Goal: Task Accomplishment & Management: Manage account settings

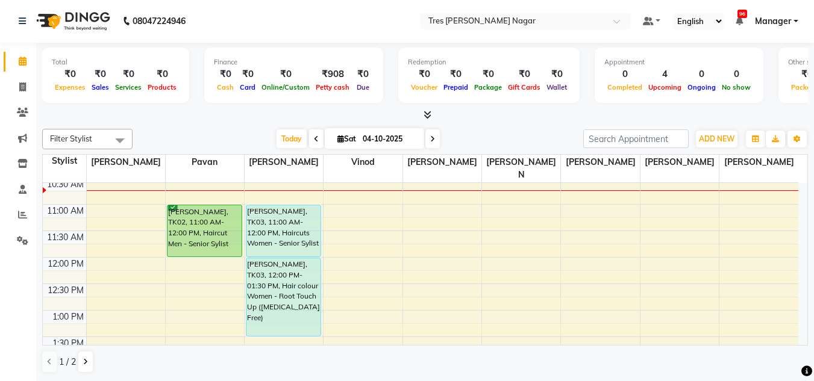
scroll to position [92, 0]
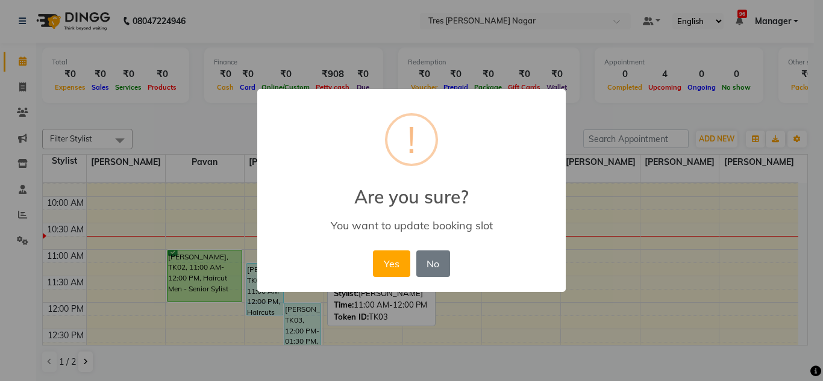
click at [388, 267] on button "Yes" at bounding box center [391, 264] width 37 height 26
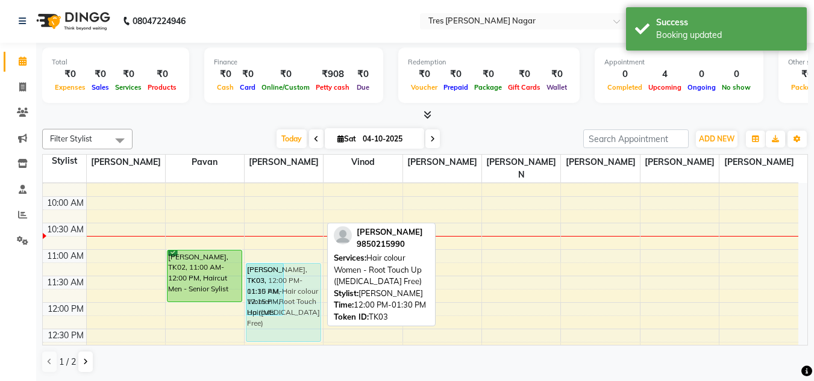
drag, startPoint x: 307, startPoint y: 302, endPoint x: 296, endPoint y: 257, distance: 46.6
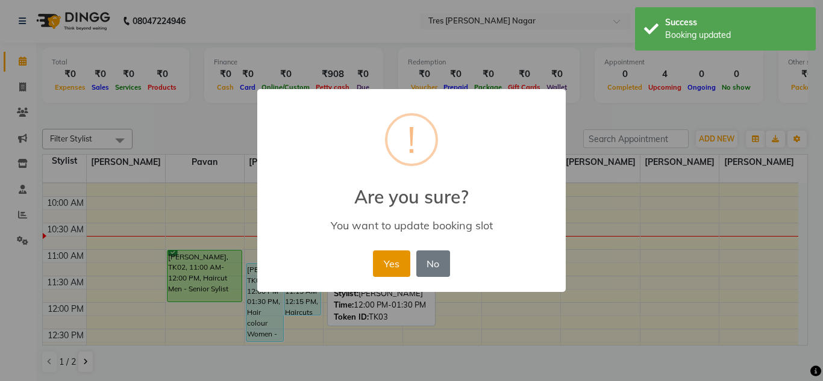
click at [393, 261] on button "Yes" at bounding box center [391, 264] width 37 height 26
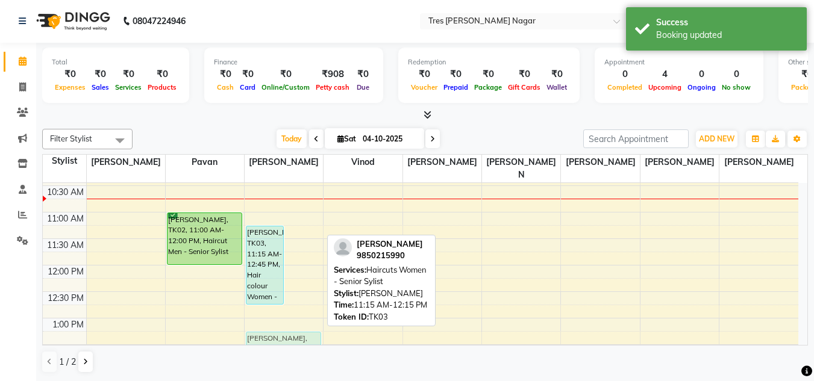
scroll to position [132, 0]
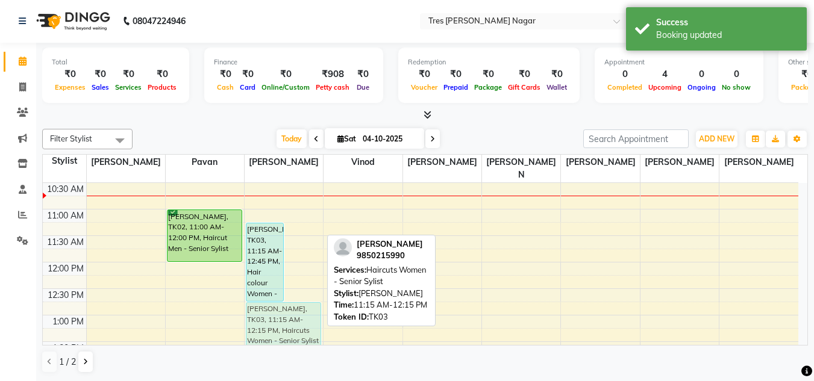
drag, startPoint x: 302, startPoint y: 265, endPoint x: 308, endPoint y: 299, distance: 35.0
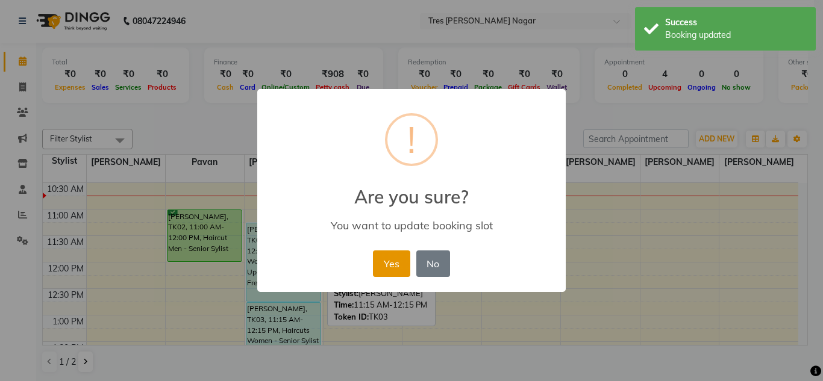
click at [390, 275] on button "Yes" at bounding box center [391, 264] width 37 height 26
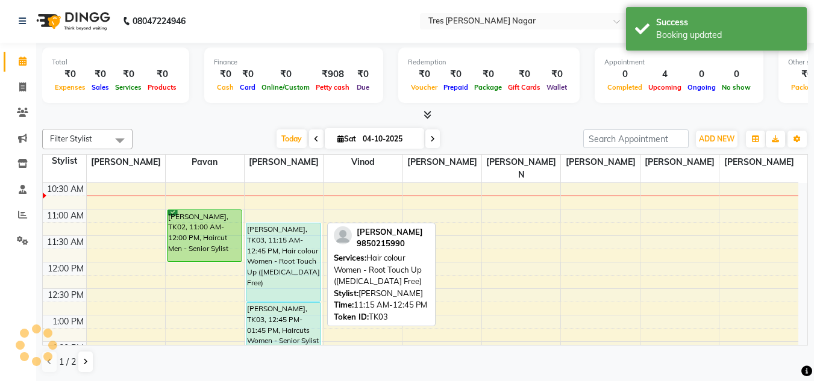
click at [291, 262] on div "[PERSON_NAME], TK03, 11:15 AM-12:45 PM, Hair colour Women - Root Touch Up ([MED…" at bounding box center [283, 262] width 74 height 78
click at [271, 228] on div "[PERSON_NAME], TK03, 11:15 AM-12:45 PM, Hair colour Women - Root Touch Up ([MED…" at bounding box center [283, 262] width 74 height 78
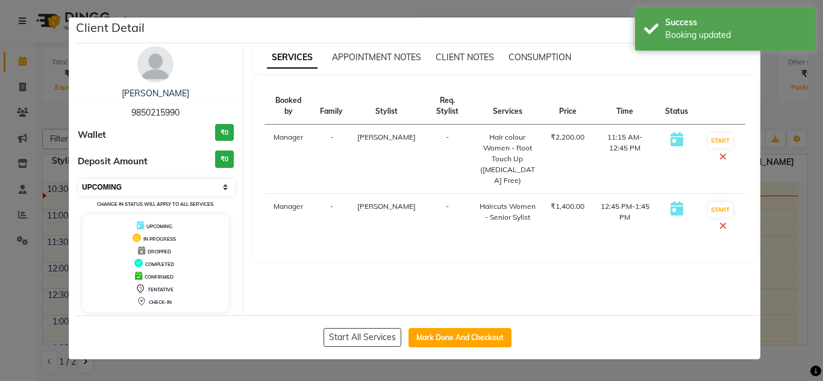
click at [184, 182] on select "Select IN SERVICE CONFIRMED TENTATIVE CHECK IN MARK DONE DROPPED UPCOMING" at bounding box center [157, 187] width 156 height 17
select select "6"
click at [79, 179] on select "Select IN SERVICE CONFIRMED TENTATIVE CHECK IN MARK DONE DROPPED UPCOMING" at bounding box center [157, 187] width 156 height 17
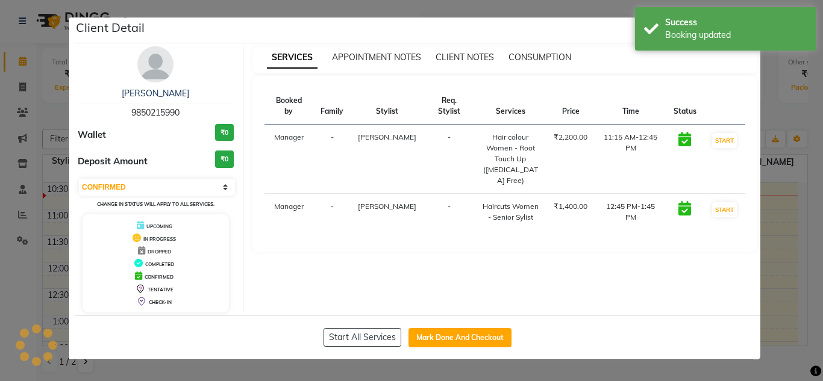
click at [30, 278] on ngb-modal-window "Client Detail Shifali Mahadik 9850215990 Wallet ₹0 Deposit Amount ₹0 Select IN …" at bounding box center [411, 190] width 823 height 381
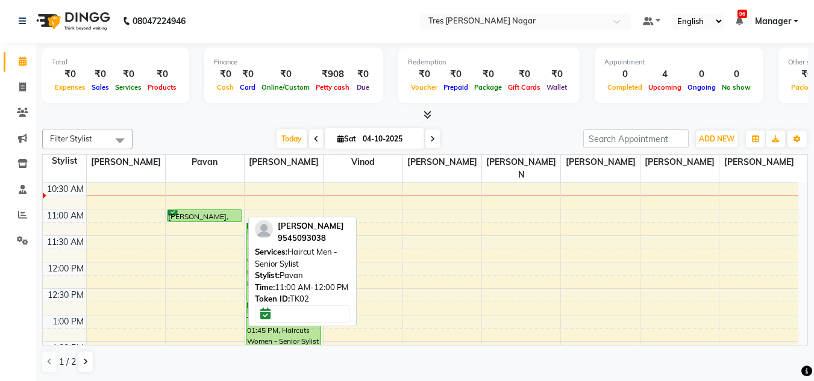
drag, startPoint x: 207, startPoint y: 249, endPoint x: 211, endPoint y: 204, distance: 44.7
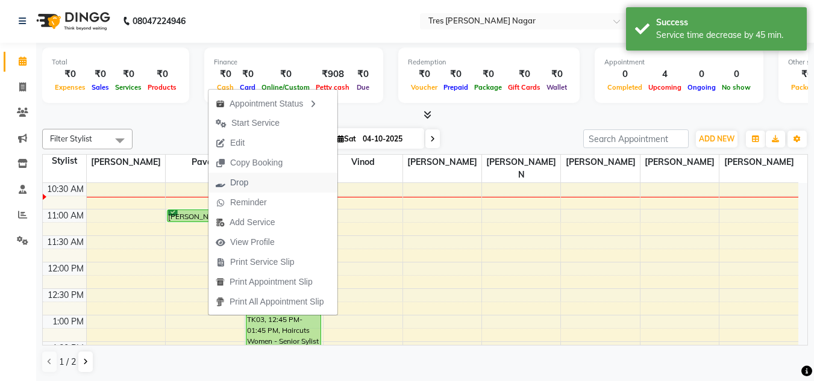
click at [242, 185] on span "Drop" at bounding box center [239, 182] width 18 height 13
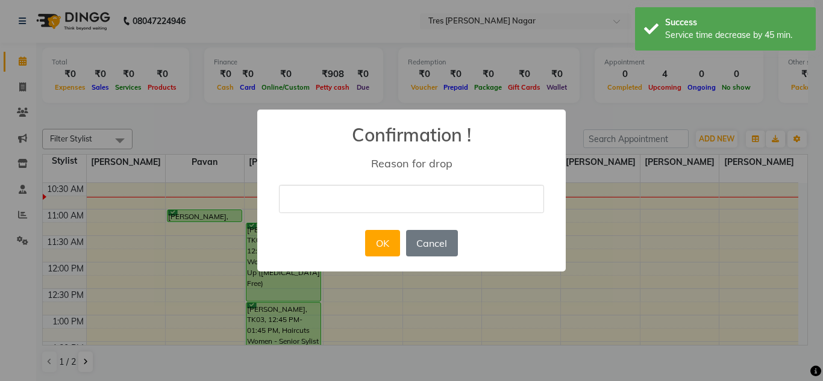
click at [319, 201] on input "text" at bounding box center [411, 199] width 265 height 28
type input "Cant make it"
drag, startPoint x: 358, startPoint y: 236, endPoint x: 381, endPoint y: 248, distance: 25.9
click at [359, 237] on div "× Confirmation ! Reason for drop Cant make it OK No Cancel" at bounding box center [411, 191] width 308 height 162
click at [381, 248] on button "OK" at bounding box center [382, 243] width 34 height 26
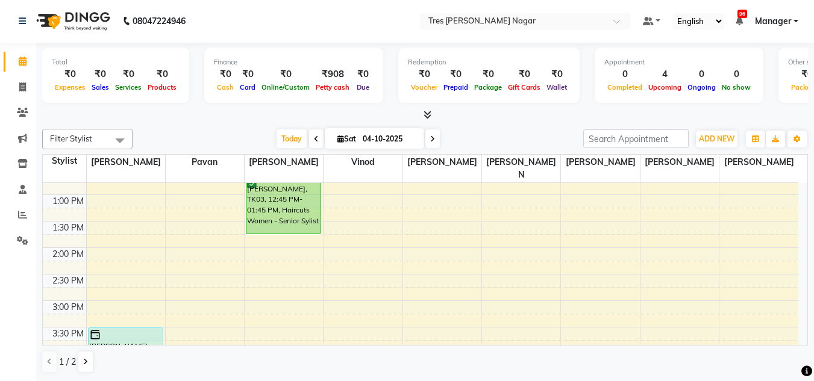
scroll to position [313, 0]
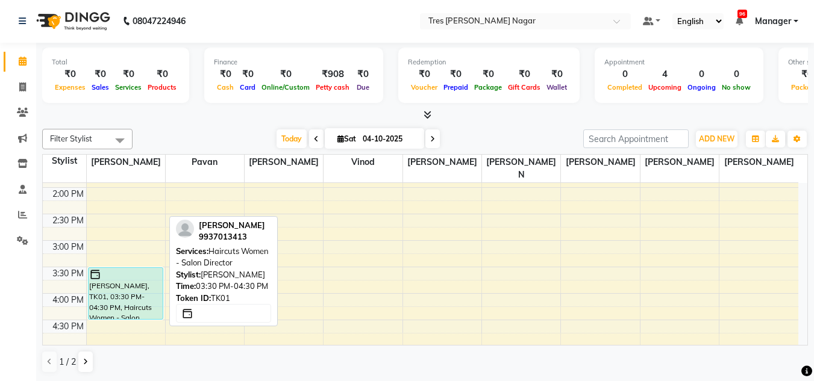
click at [140, 275] on div "Simran Pixie, TK01, 03:30 PM-04:30 PM, Haircuts Women - Salon Director" at bounding box center [126, 293] width 74 height 51
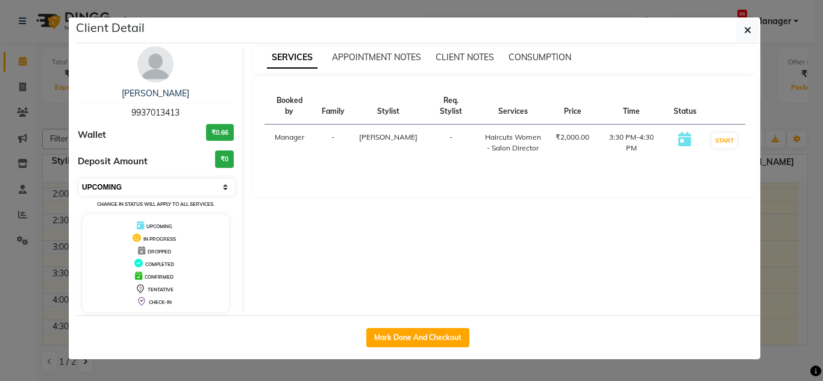
drag, startPoint x: 169, startPoint y: 186, endPoint x: 169, endPoint y: 195, distance: 8.4
click at [169, 193] on select "Select IN SERVICE CONFIRMED TENTATIVE CHECK IN MARK DONE DROPPED UPCOMING" at bounding box center [157, 187] width 156 height 17
select select "7"
click at [79, 179] on select "Select IN SERVICE CONFIRMED TENTATIVE CHECK IN MARK DONE DROPPED UPCOMING" at bounding box center [157, 187] width 156 height 17
click at [7, 245] on ngb-modal-window "Client Detail Simran Pixie 9937013413 Wallet ₹0.66 Deposit Amount ₹0 Select IN …" at bounding box center [411, 190] width 823 height 381
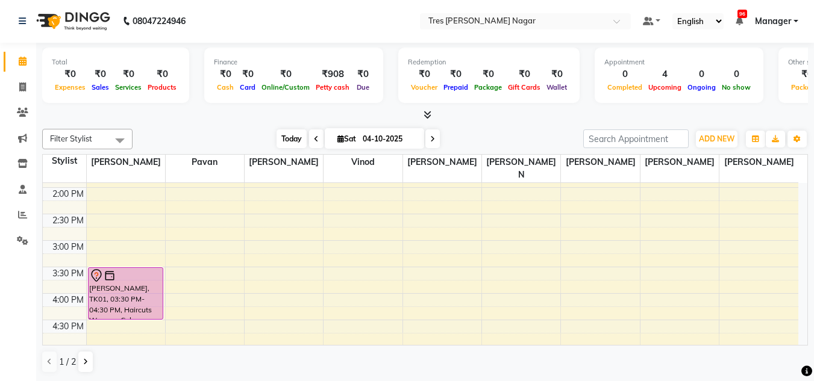
click at [278, 135] on span "Today" at bounding box center [291, 138] width 30 height 19
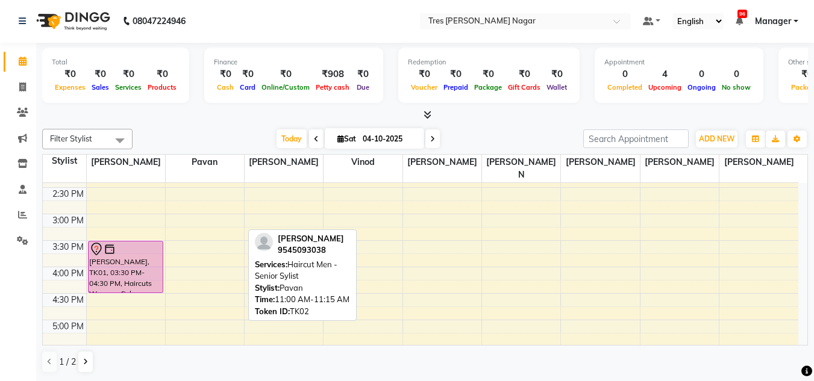
scroll to position [347, 0]
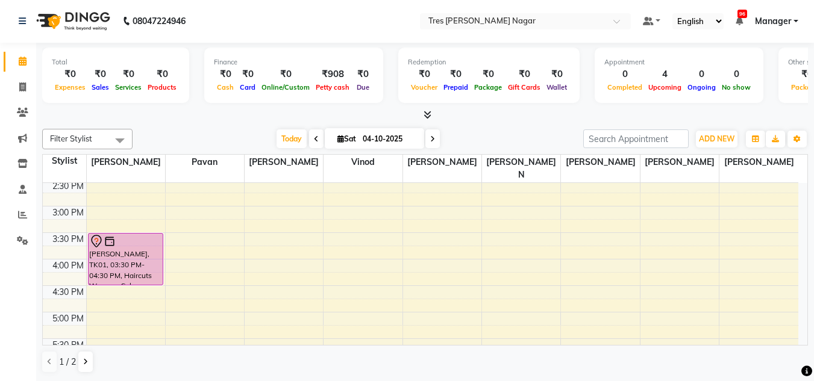
click at [187, 201] on div "8:00 AM 8:30 AM 9:00 AM 9:30 AM 10:00 AM 10:30 AM 11:00 AM 11:30 AM 12:00 PM 12…" at bounding box center [420, 180] width 755 height 688
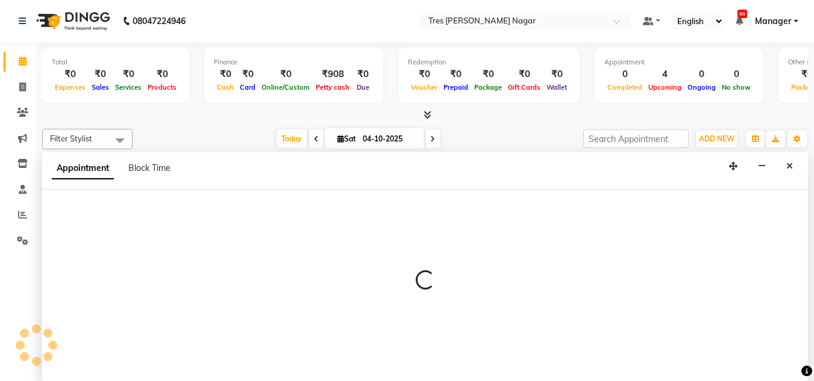
select select "39900"
select select "900"
select select "tentative"
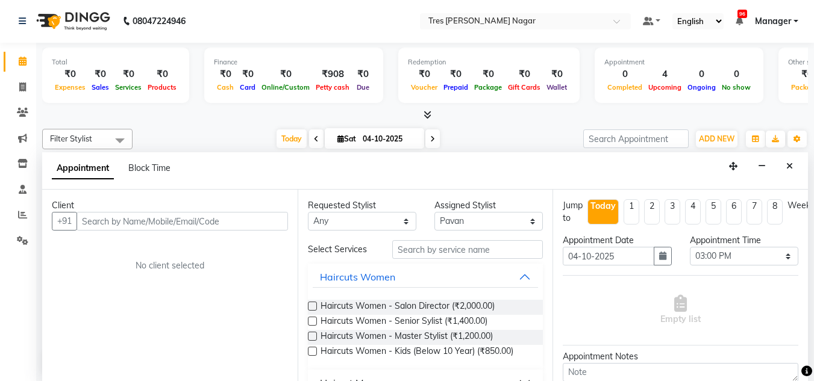
click at [149, 224] on input "text" at bounding box center [181, 221] width 211 height 19
click at [782, 163] on button "Close" at bounding box center [788, 166] width 17 height 19
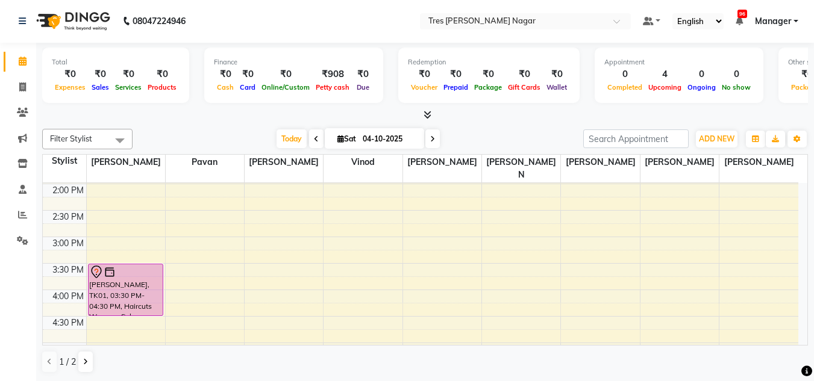
scroll to position [287, 0]
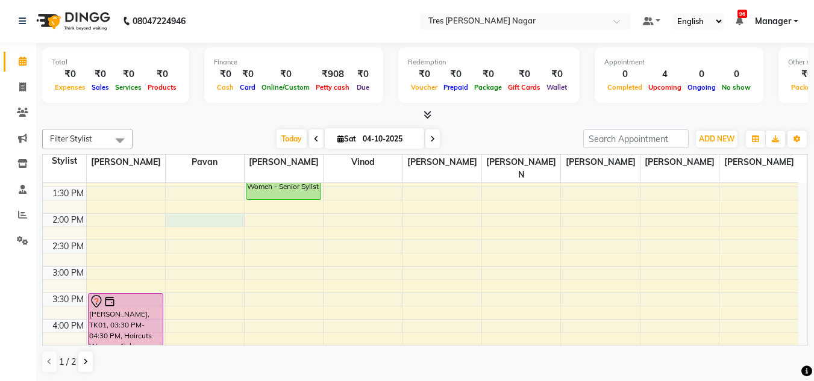
click at [190, 209] on div "8:00 AM 8:30 AM 9:00 AM 9:30 AM 10:00 AM 10:30 AM 11:00 AM 11:30 AM 12:00 PM 12…" at bounding box center [420, 240] width 755 height 688
select select "39900"
select select "840"
select select "tentative"
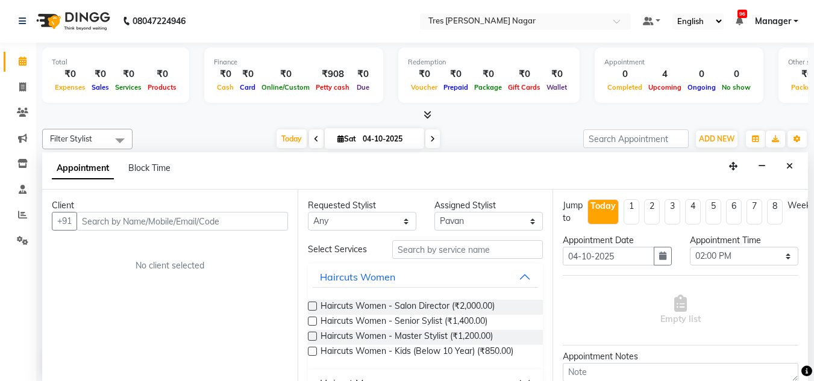
click at [158, 220] on input "text" at bounding box center [181, 221] width 211 height 19
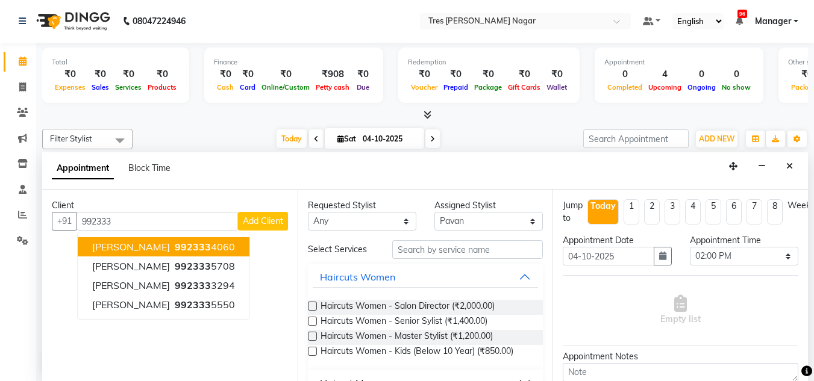
click at [240, 241] on button "Trupti Saluke 992333 4060" at bounding box center [164, 246] width 172 height 19
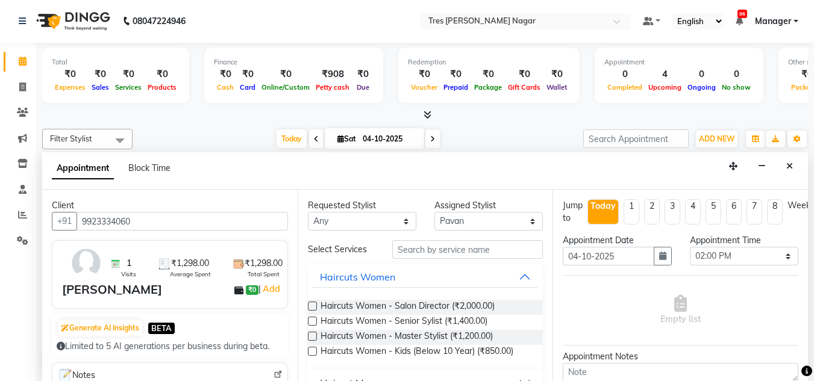
type input "9923334060"
click at [391, 216] on select "Any [PERSON_NAME] [PERSON_NAME] [PERSON_NAME] [PERSON_NAME] Neha Aywale [PERSON…" at bounding box center [362, 221] width 108 height 19
select select "39900"
click at [308, 212] on select "Any [PERSON_NAME] [PERSON_NAME] [PERSON_NAME] [PERSON_NAME] Neha Aywale [PERSON…" at bounding box center [362, 221] width 108 height 19
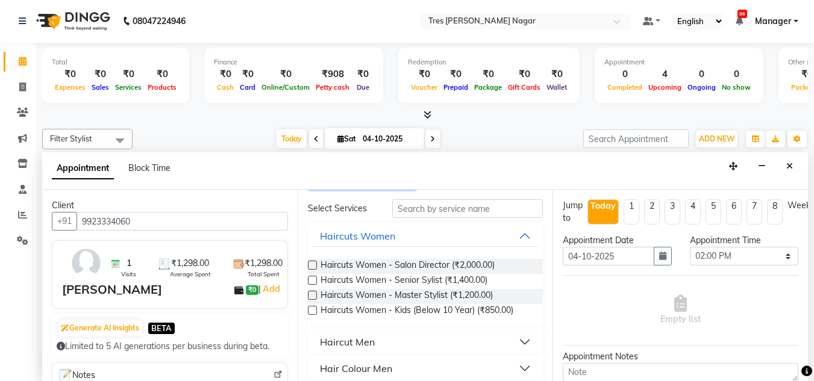
scroll to position [120, 0]
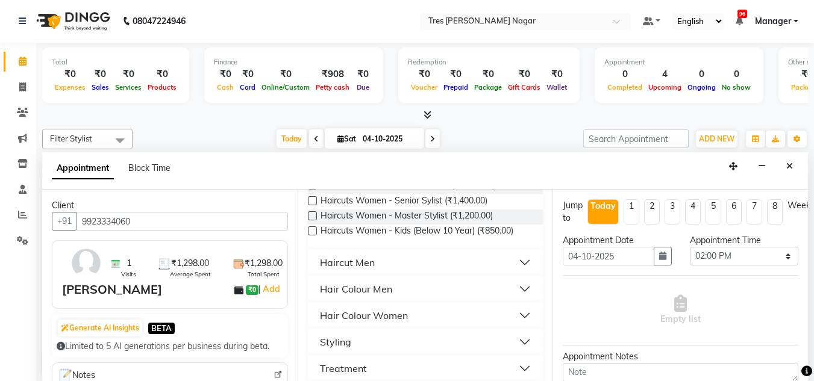
click at [427, 258] on button "Haircut Men" at bounding box center [426, 263] width 226 height 22
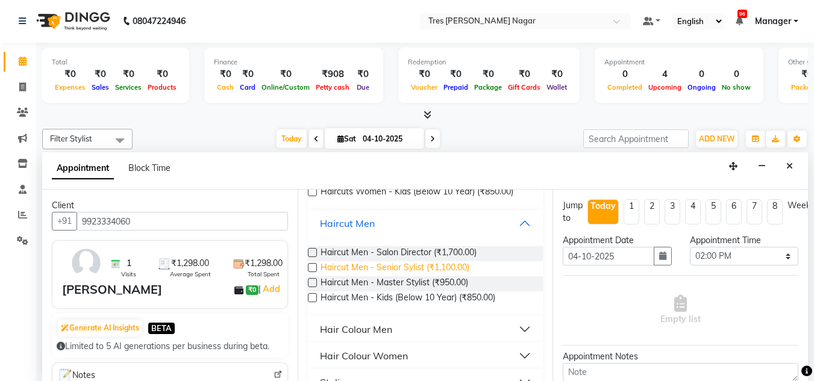
scroll to position [181, 0]
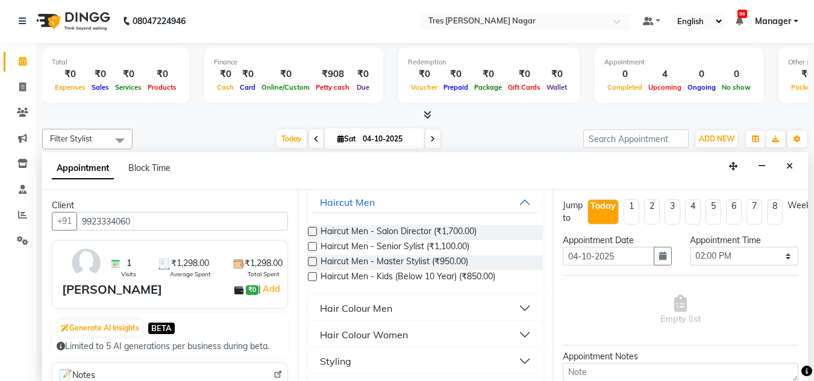
click at [311, 246] on label at bounding box center [312, 246] width 9 height 9
click at [311, 246] on input "checkbox" at bounding box center [312, 248] width 8 height 8
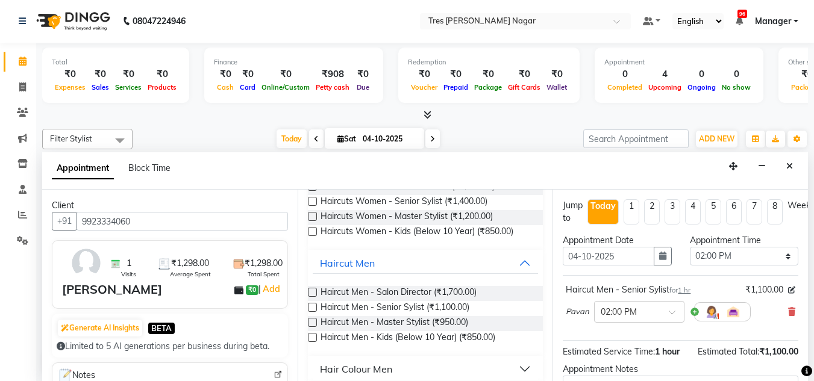
scroll to position [120, 0]
drag, startPoint x: 311, startPoint y: 305, endPoint x: 308, endPoint y: 312, distance: 8.1
click at [311, 308] on label at bounding box center [312, 306] width 9 height 9
click at [311, 308] on input "checkbox" at bounding box center [312, 308] width 8 height 8
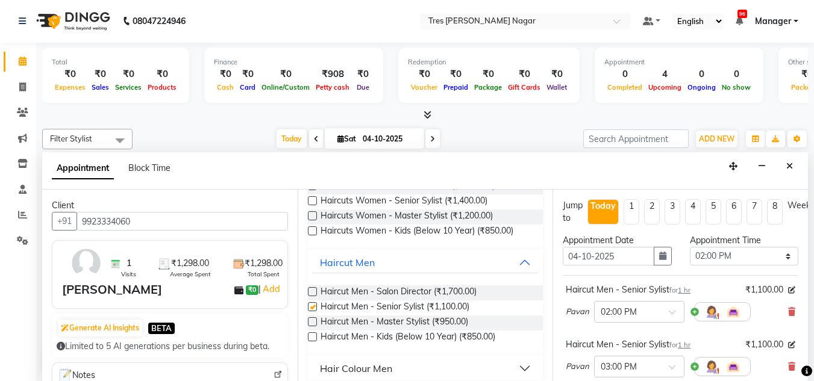
checkbox input "false"
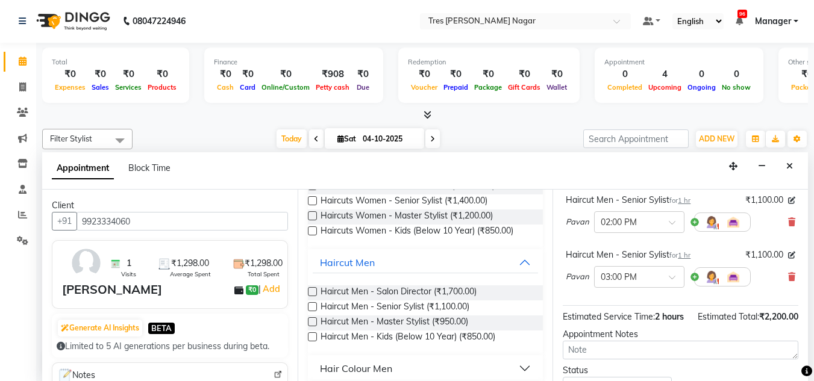
scroll to position [181, 0]
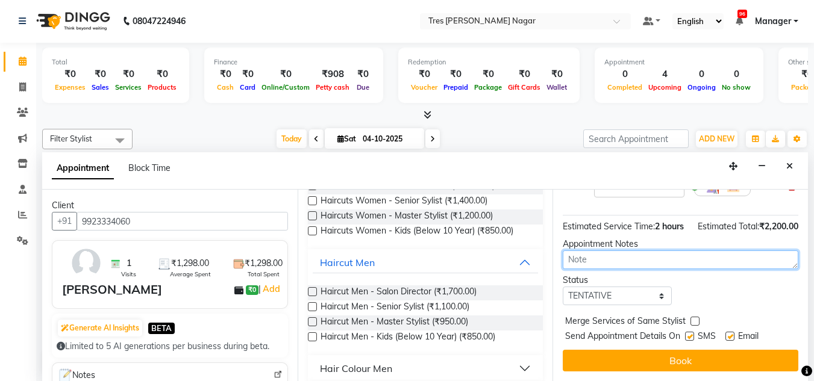
click at [629, 268] on textarea at bounding box center [679, 260] width 235 height 19
type textarea "harsh 4.10 10.50"
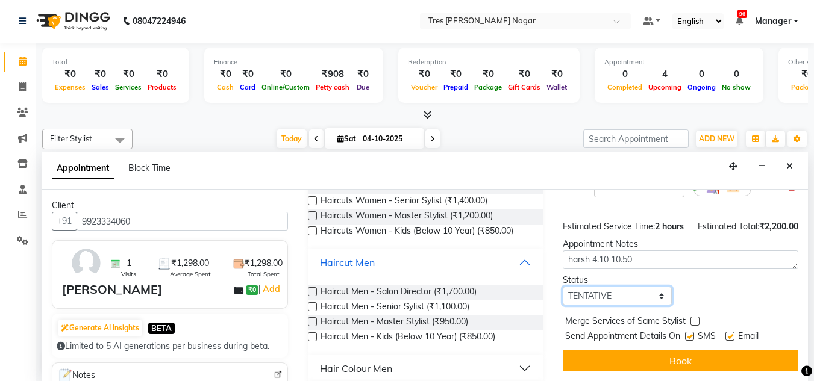
click at [648, 305] on select "Select TENTATIVE CONFIRM CHECK-IN UPCOMING" at bounding box center [616, 296] width 108 height 19
select select "confirm booking"
click at [562, 299] on select "Select TENTATIVE CONFIRM CHECK-IN UPCOMING" at bounding box center [616, 296] width 108 height 19
click at [665, 353] on button "Book" at bounding box center [679, 361] width 235 height 22
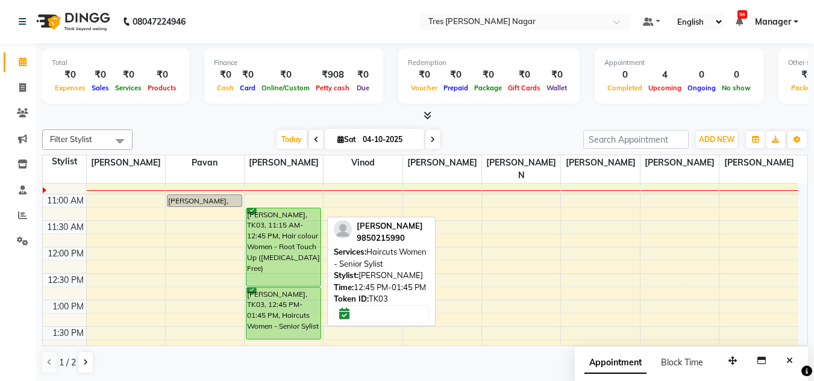
scroll to position [120, 0]
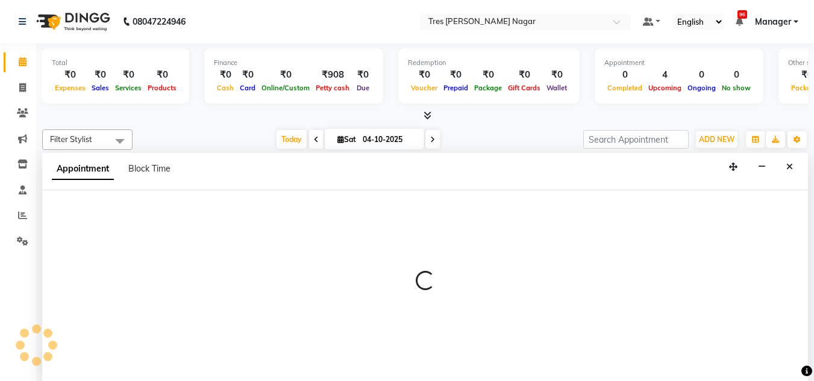
scroll to position [1, 0]
select select "84648"
select select "tentative"
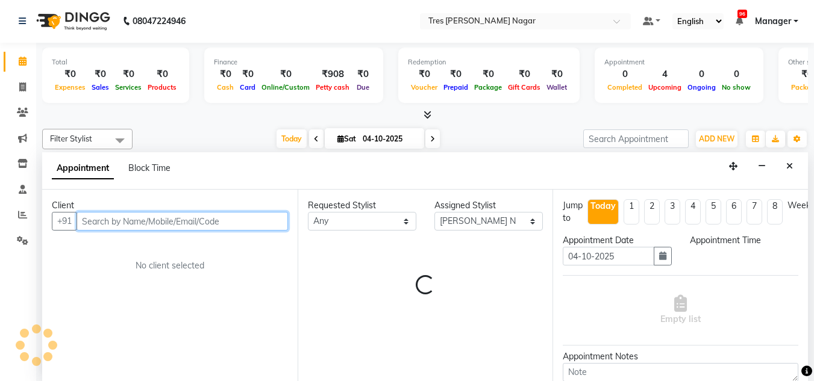
select select "690"
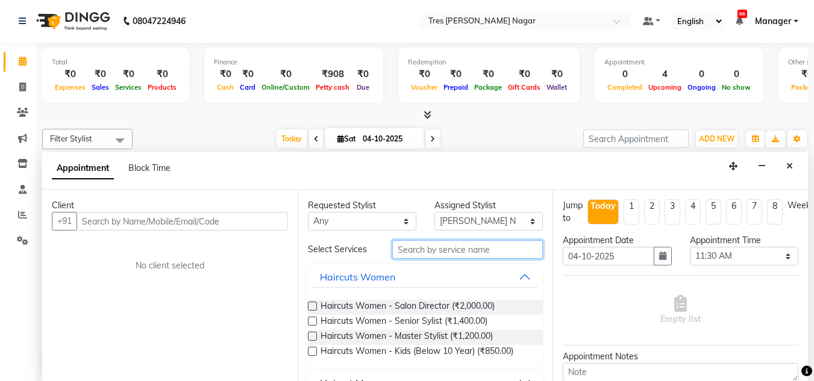
click at [509, 244] on input "text" at bounding box center [467, 249] width 151 height 19
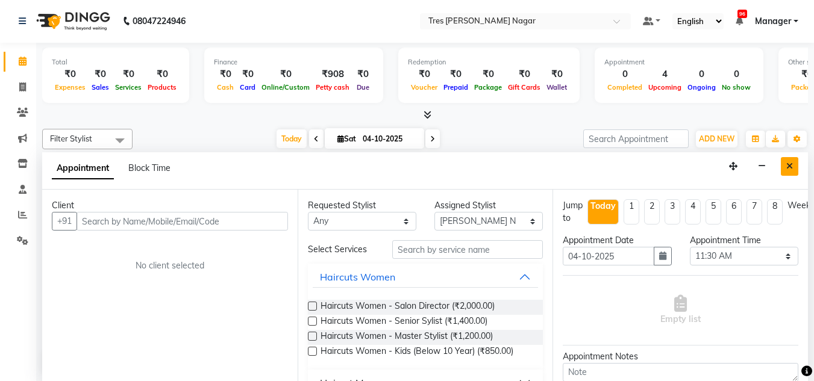
click at [790, 166] on icon "Close" at bounding box center [789, 166] width 7 height 8
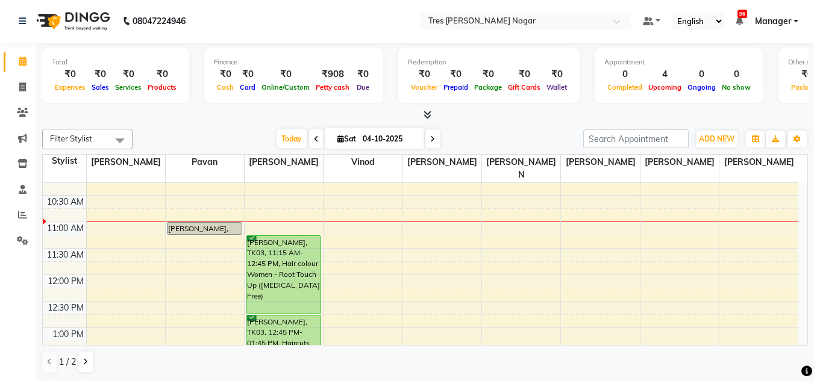
click at [421, 114] on span at bounding box center [425, 115] width 13 height 13
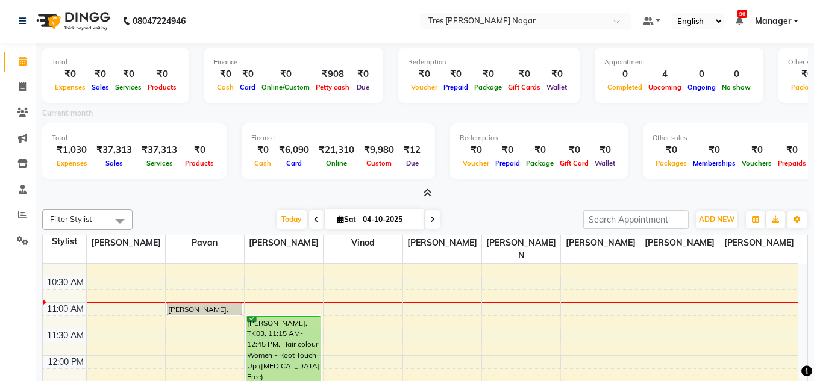
click at [422, 190] on span at bounding box center [425, 193] width 13 height 13
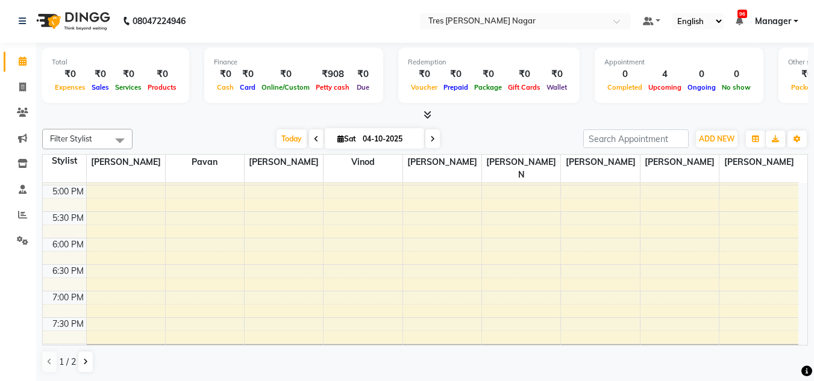
scroll to position [333, 0]
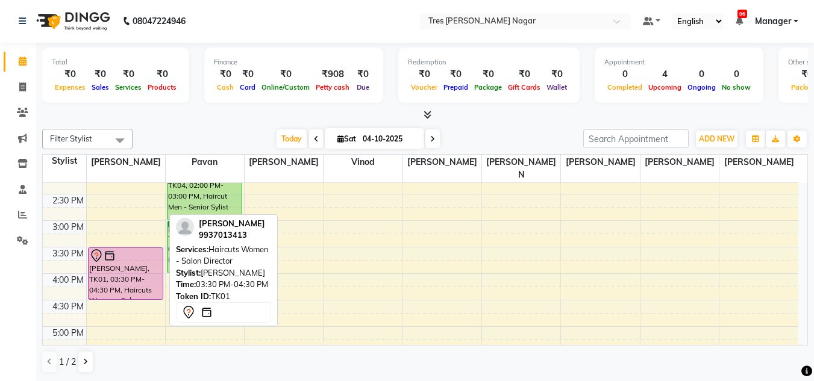
click at [119, 269] on div "Simran Pixie, TK01, 03:30 PM-04:30 PM, Haircuts Women - Salon Director" at bounding box center [126, 273] width 74 height 51
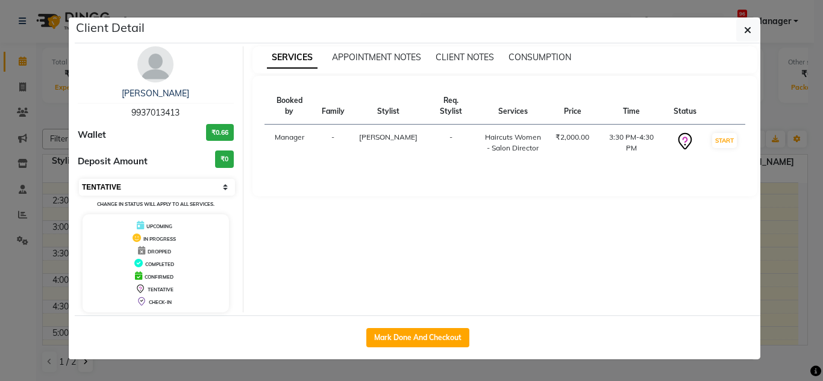
click at [120, 185] on select "Select IN SERVICE CONFIRMED TENTATIVE CHECK IN MARK DONE DROPPED UPCOMING" at bounding box center [157, 187] width 156 height 17
select select "6"
click at [79, 179] on select "Select IN SERVICE CONFIRMED TENTATIVE CHECK IN MARK DONE DROPPED UPCOMING" at bounding box center [157, 187] width 156 height 17
click at [51, 256] on ngb-modal-window "Client Detail Simran Pixie 9937013413 Wallet ₹0.66 Deposit Amount ₹0 Select IN …" at bounding box center [411, 190] width 823 height 381
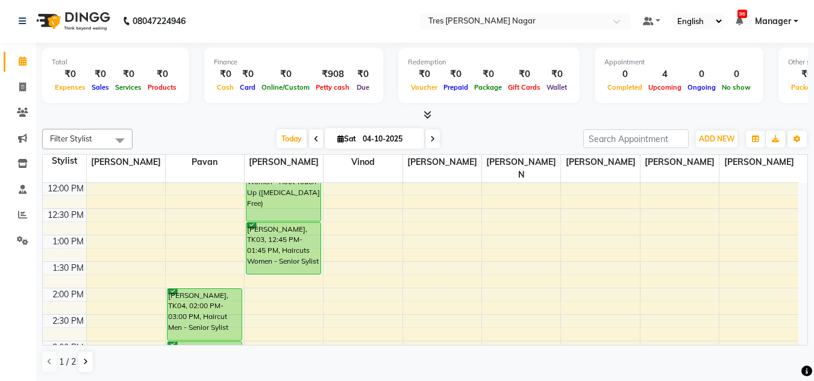
scroll to position [152, 0]
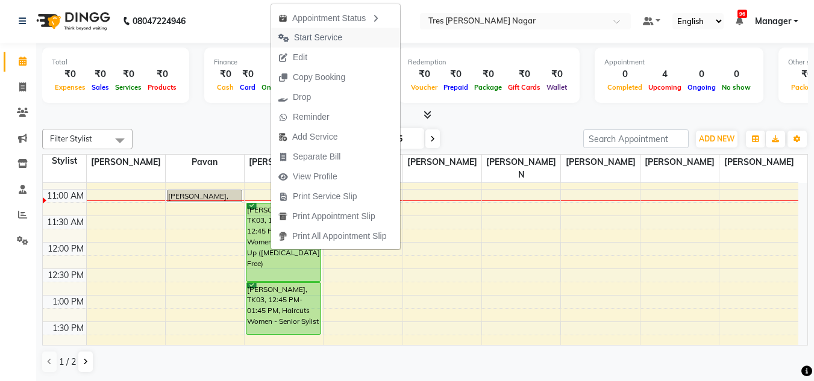
click at [304, 35] on span "Start Service" at bounding box center [318, 37] width 48 height 13
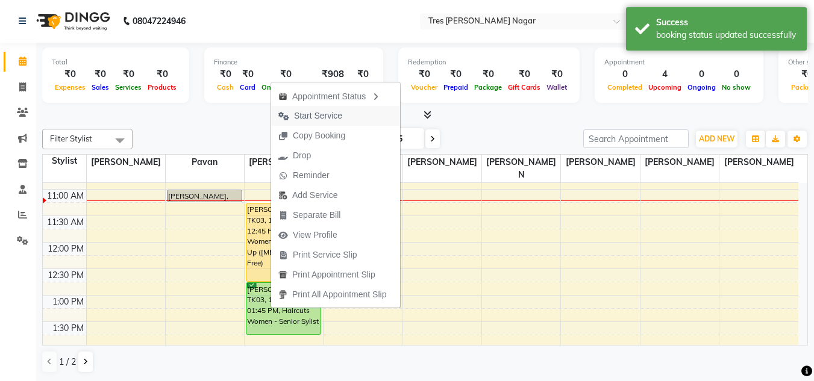
click at [323, 110] on span "Start Service" at bounding box center [318, 116] width 48 height 13
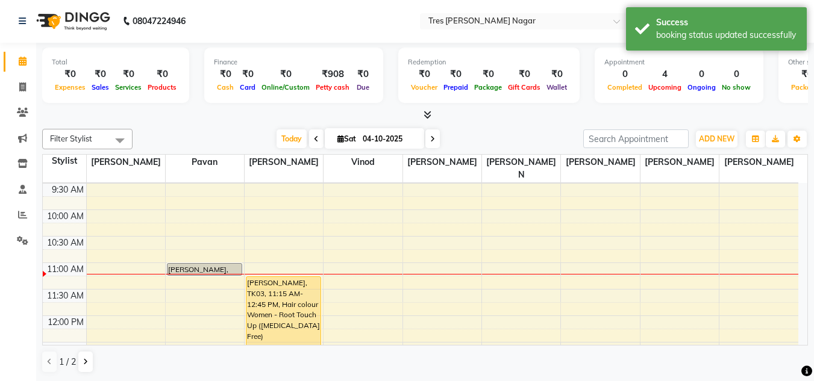
scroll to position [32, 0]
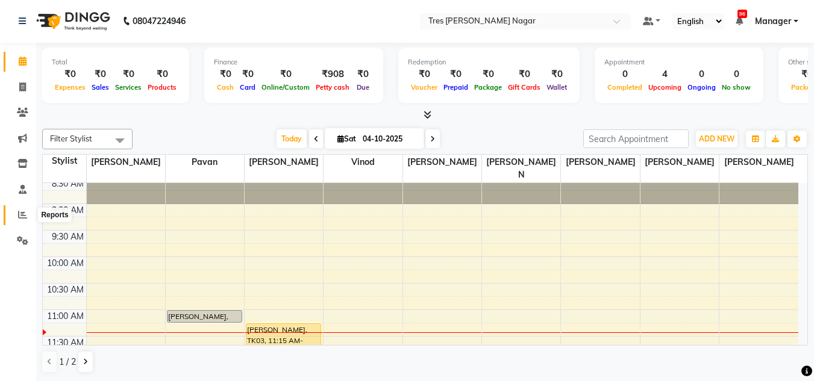
click at [22, 211] on icon at bounding box center [22, 214] width 9 height 9
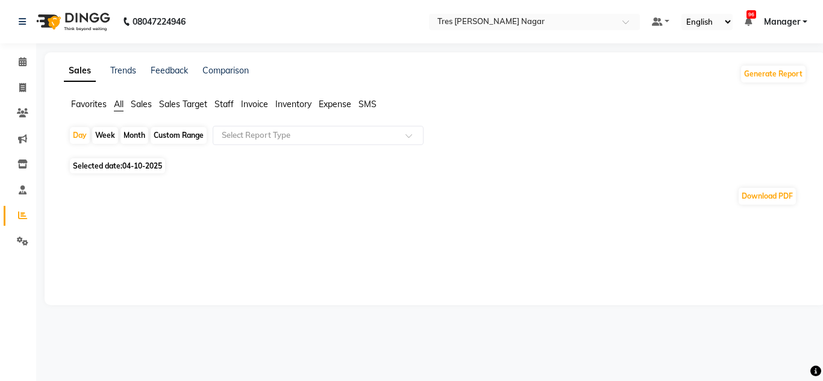
click at [148, 167] on span "04-10-2025" at bounding box center [142, 165] width 40 height 9
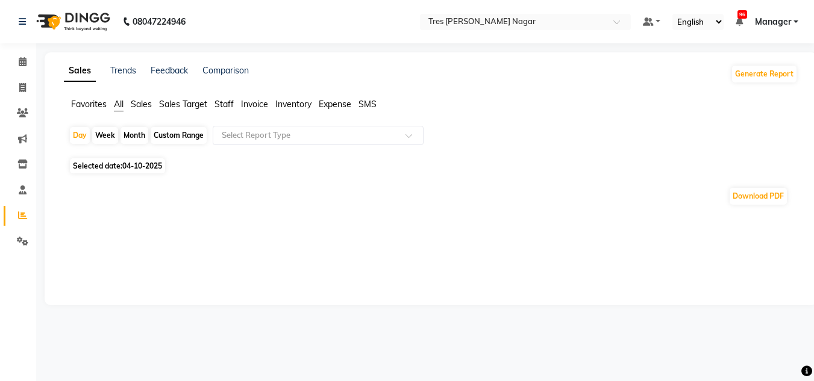
select select "10"
select select "2025"
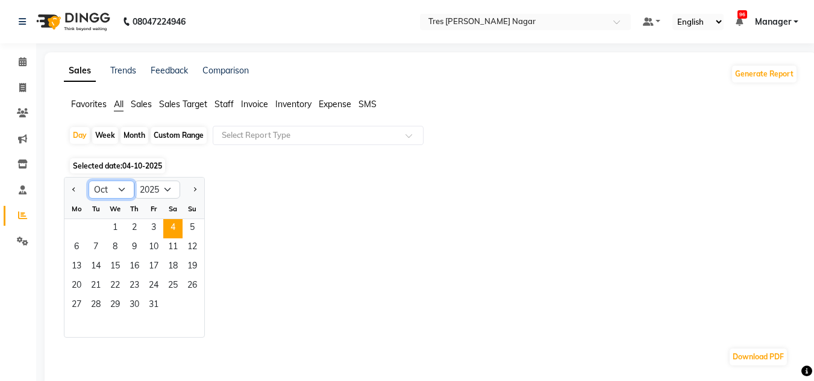
click at [125, 191] on select "Jan Feb Mar Apr May Jun Jul Aug Sep Oct Nov Dec" at bounding box center [112, 190] width 46 height 18
select select "9"
click at [89, 181] on select "Jan Feb Mar Apr May Jun Jul Aug Sep Oct Nov Dec" at bounding box center [112, 190] width 46 height 18
click at [93, 306] on span "30" at bounding box center [95, 305] width 19 height 19
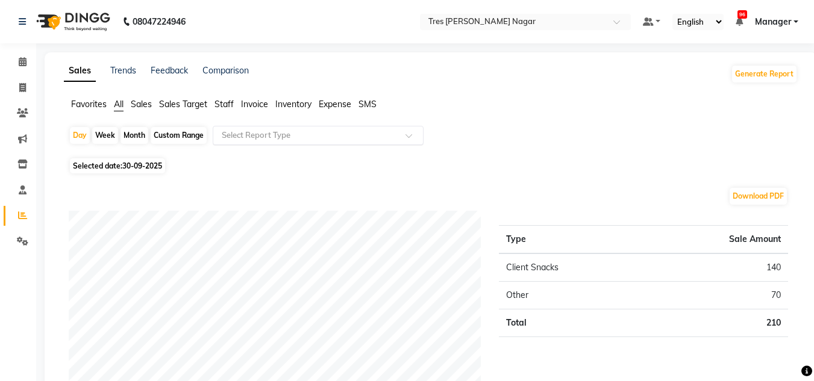
click at [278, 132] on input "text" at bounding box center [305, 135] width 173 height 12
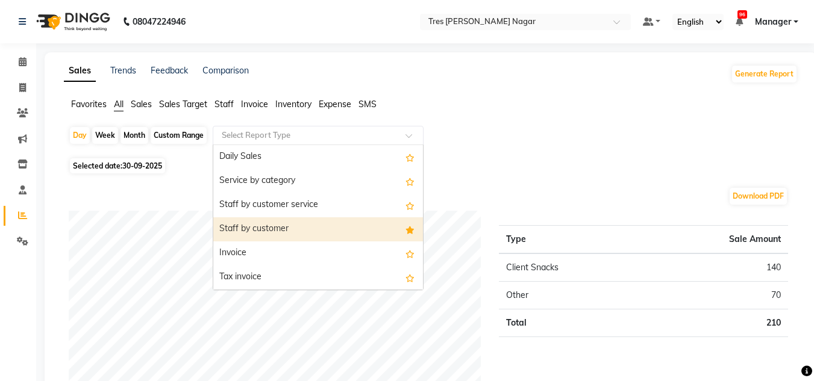
click at [269, 226] on div "Staff by customer" at bounding box center [318, 229] width 210 height 24
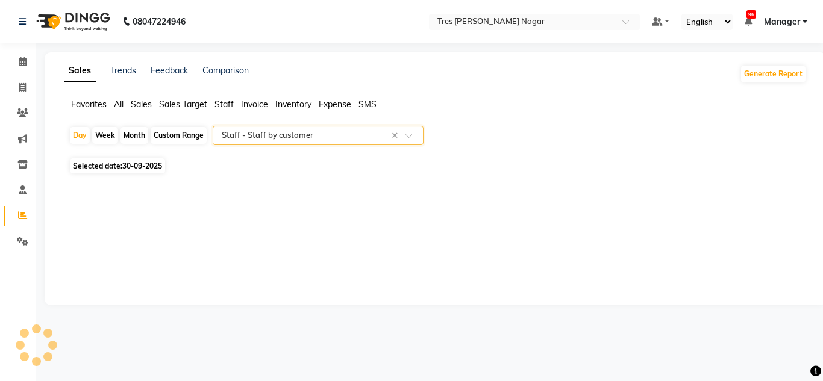
select select "filtered_report"
select select "pdf"
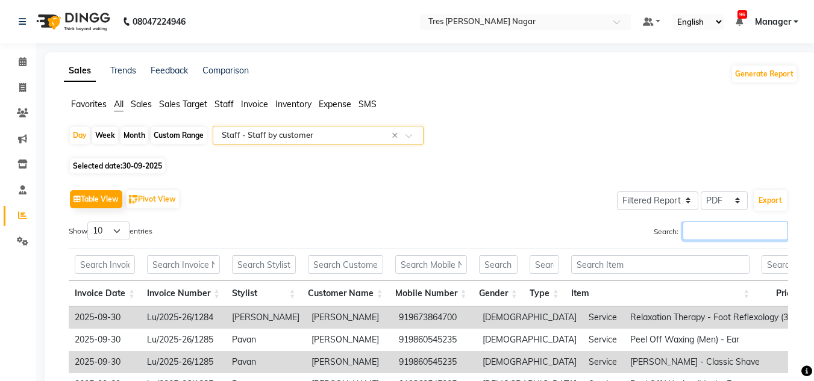
click at [709, 226] on input "Search:" at bounding box center [734, 231] width 105 height 19
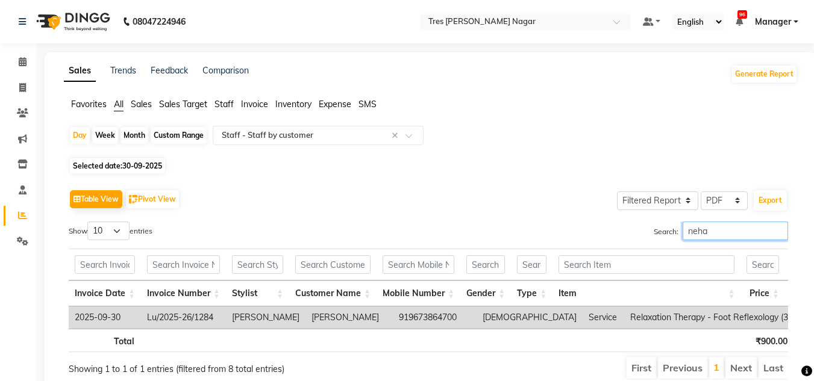
scroll to position [57, 0]
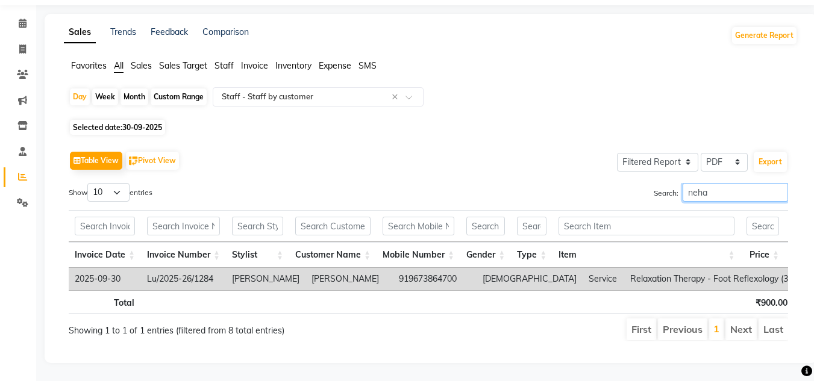
type input "neha"
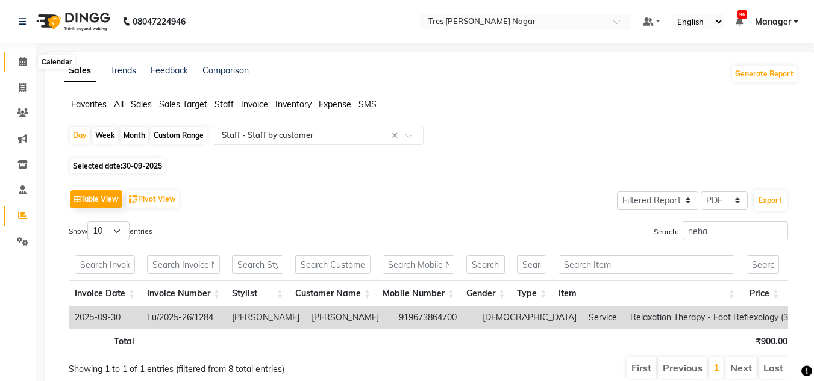
click at [21, 63] on icon at bounding box center [23, 61] width 8 height 9
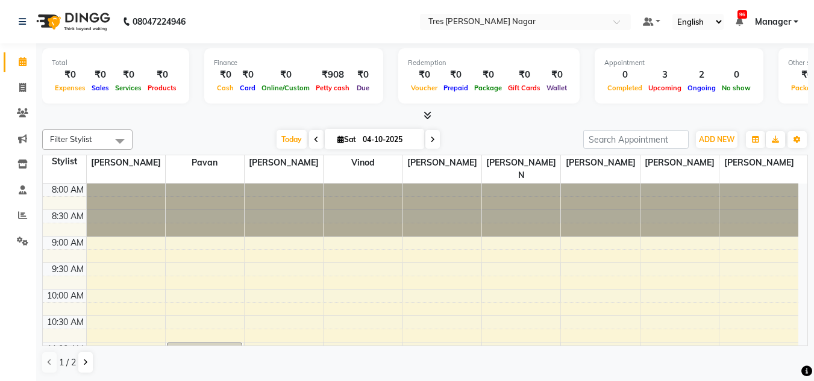
click at [532, 145] on div "Today Sat 04-10-2025" at bounding box center [357, 140] width 438 height 18
click at [25, 213] on icon at bounding box center [22, 215] width 9 height 9
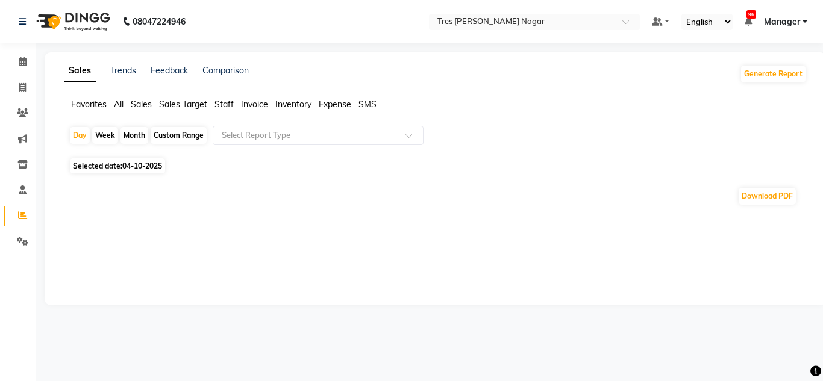
click at [134, 171] on span "Selected date: 04-10-2025" at bounding box center [117, 165] width 95 height 15
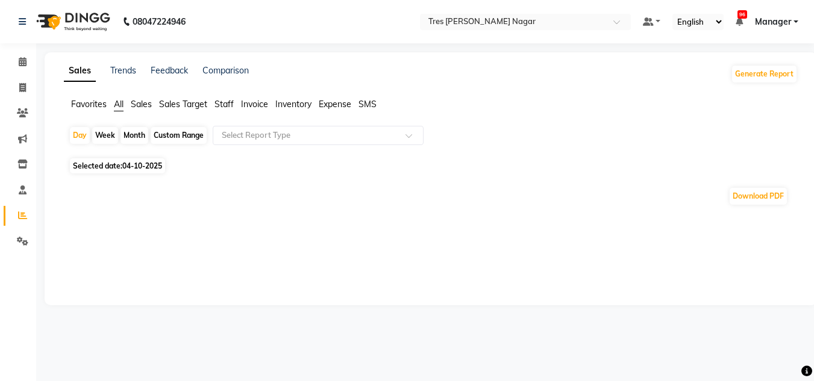
select select "10"
select select "2025"
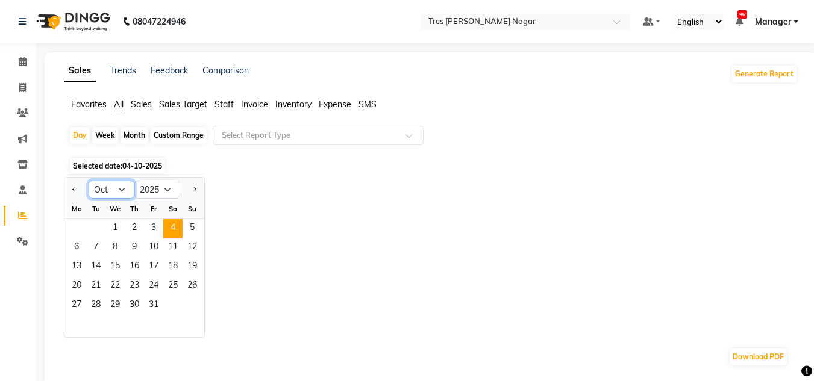
click at [119, 196] on select "Jan Feb Mar Apr May Jun Jul Aug Sep Oct Nov Dec" at bounding box center [112, 190] width 46 height 18
select select "9"
click at [89, 181] on select "Jan Feb Mar Apr May Jun Jul Aug Sep Oct Nov Dec" at bounding box center [112, 190] width 46 height 18
click at [98, 297] on span "30" at bounding box center [95, 305] width 19 height 19
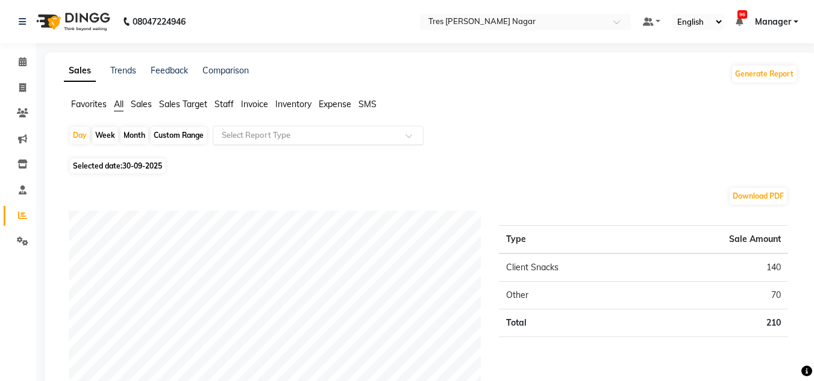
click at [301, 132] on input "text" at bounding box center [305, 135] width 173 height 12
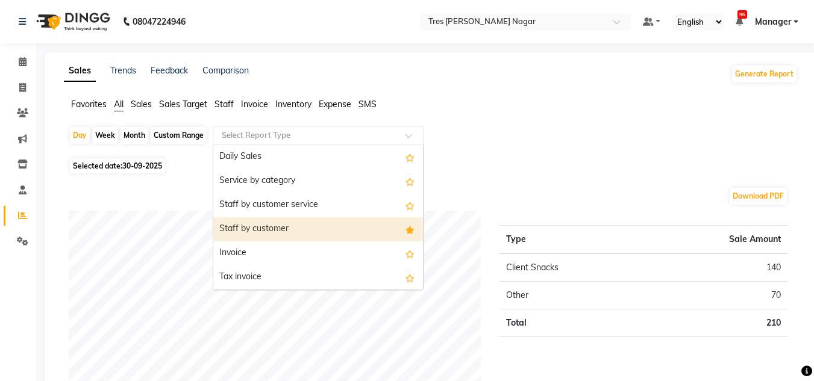
click at [287, 231] on div "Staff by customer" at bounding box center [318, 229] width 210 height 24
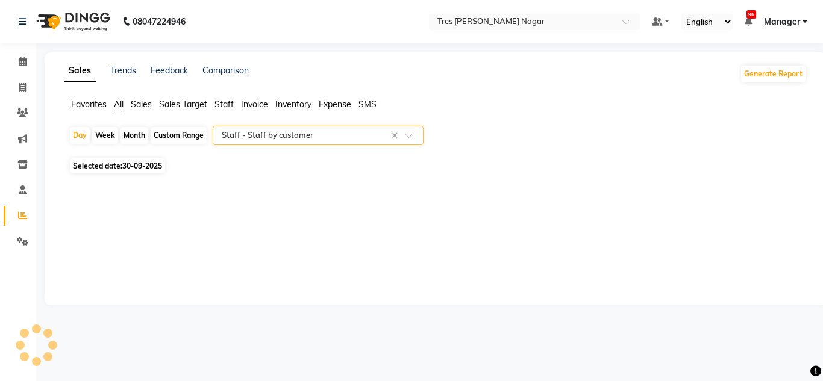
select select "filtered_report"
select select "pdf"
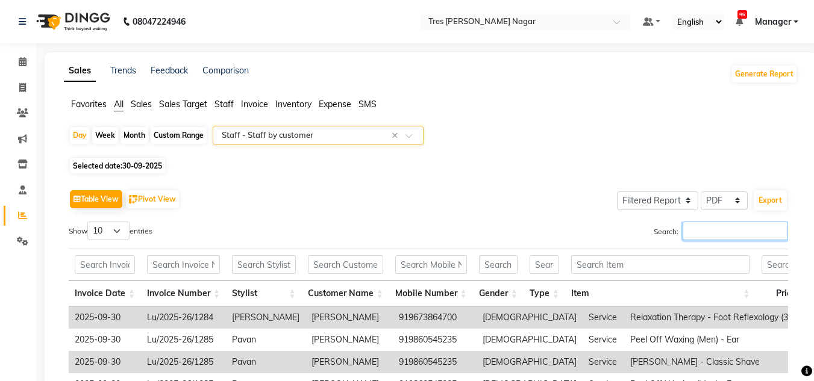
click at [706, 238] on input "Search:" at bounding box center [734, 231] width 105 height 19
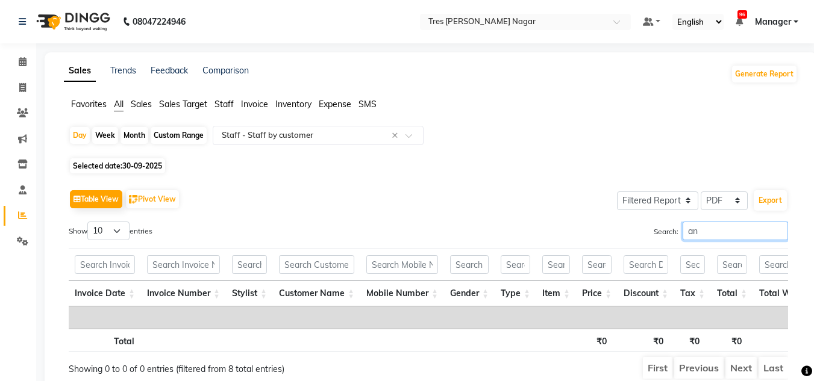
type input "a"
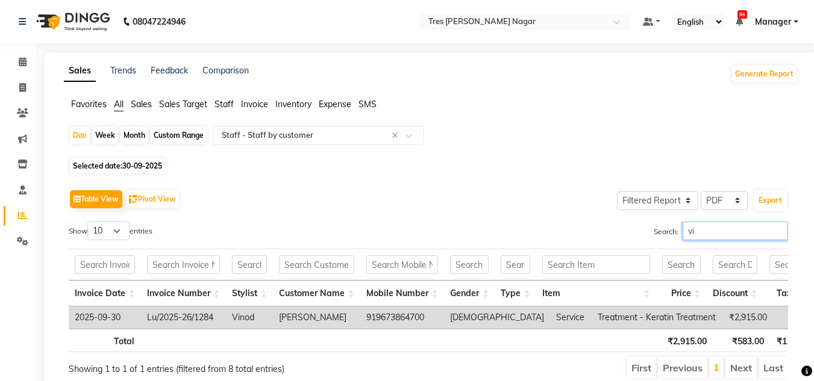
type input "v"
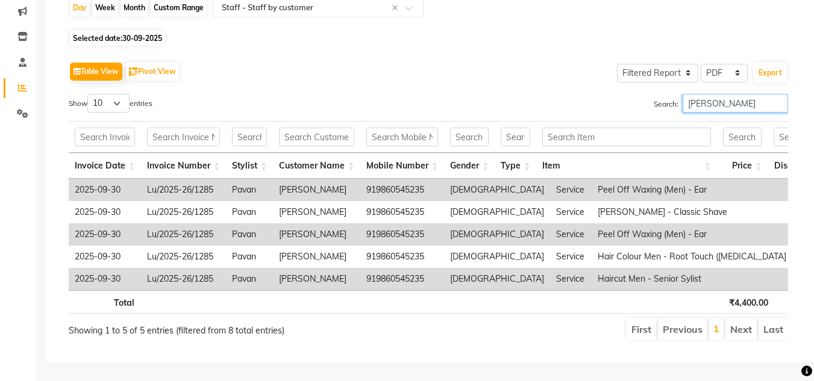
scroll to position [25, 0]
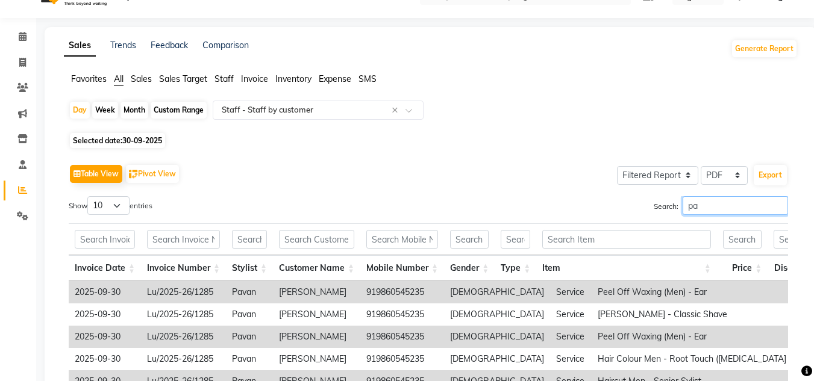
type input "p"
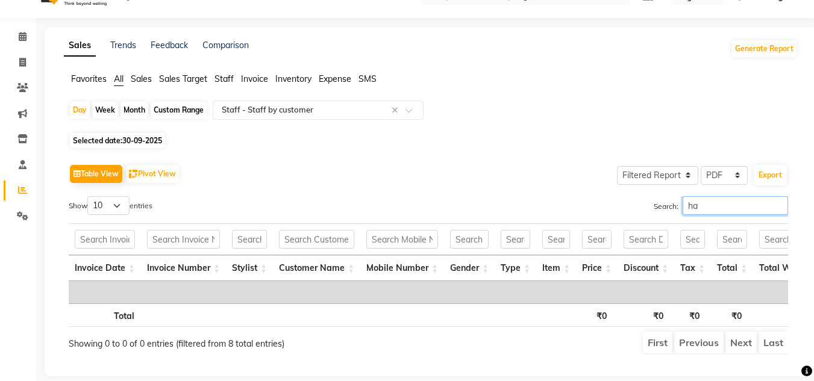
type input "h"
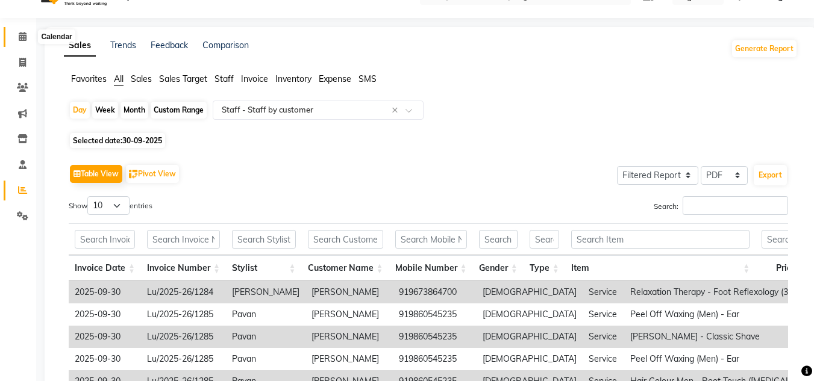
drag, startPoint x: 25, startPoint y: 36, endPoint x: 822, endPoint y: 375, distance: 866.1
click at [25, 36] on icon at bounding box center [23, 36] width 8 height 9
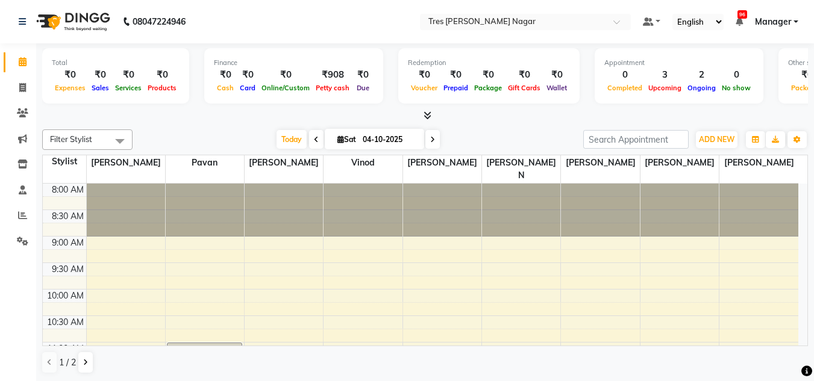
click at [511, 128] on div "Filter Stylist Select All Shantanu Reddy Pavan Harshita Vinod Ansh Jadhav Sonu …" at bounding box center [424, 252] width 765 height 254
click at [21, 219] on icon at bounding box center [22, 215] width 9 height 9
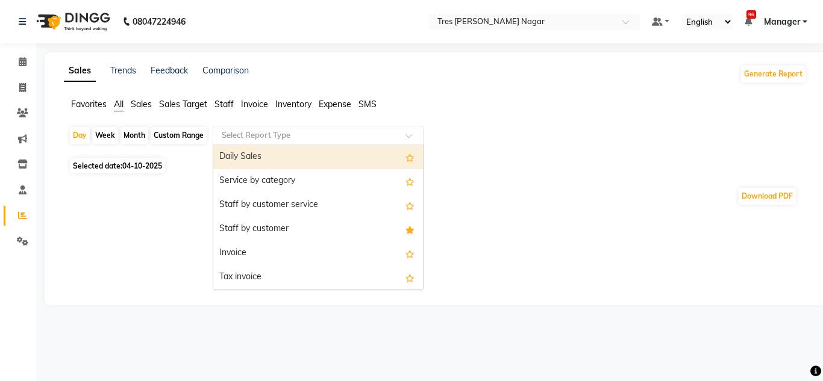
click at [303, 140] on input "text" at bounding box center [305, 135] width 173 height 12
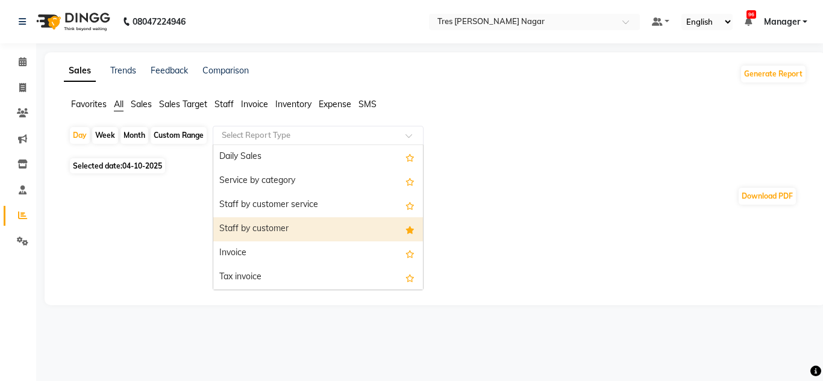
click at [302, 228] on div "Staff by customer" at bounding box center [318, 229] width 210 height 24
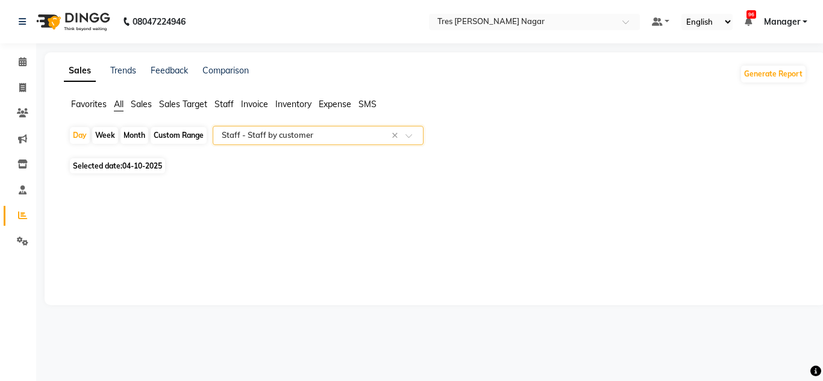
click at [144, 167] on span "04-10-2025" at bounding box center [142, 165] width 40 height 9
select select "10"
select select "2025"
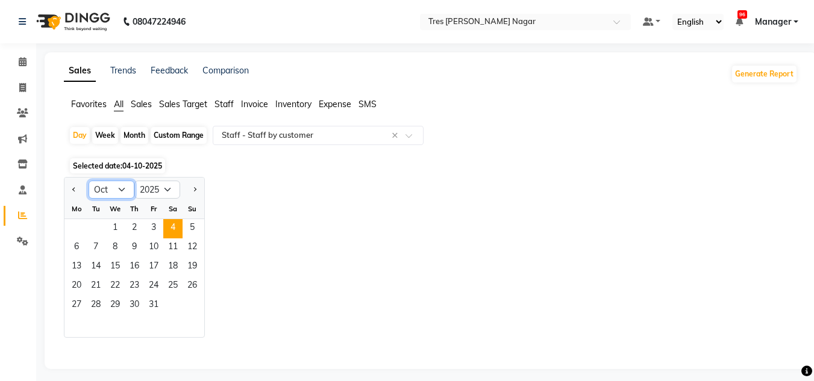
click at [120, 185] on select "Jan Feb Mar Apr May Jun Jul Aug Sep Oct Nov Dec" at bounding box center [112, 190] width 46 height 18
select select "9"
click at [89, 181] on select "Jan Feb Mar Apr May Jun Jul Aug Sep Oct Nov Dec" at bounding box center [112, 190] width 46 height 18
click at [90, 302] on span "30" at bounding box center [95, 305] width 19 height 19
select select "filtered_report"
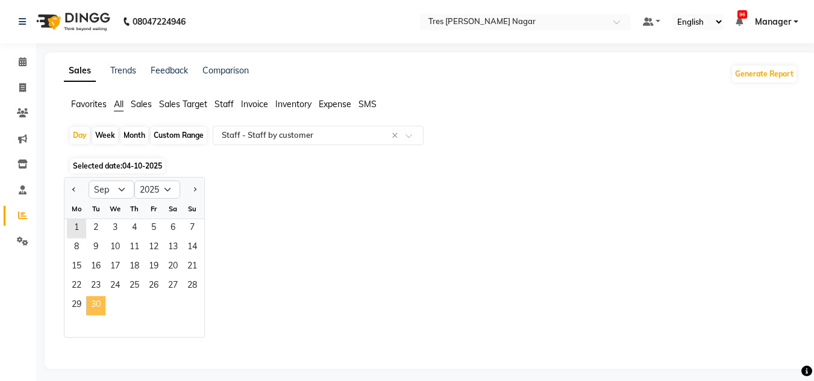
select select "pdf"
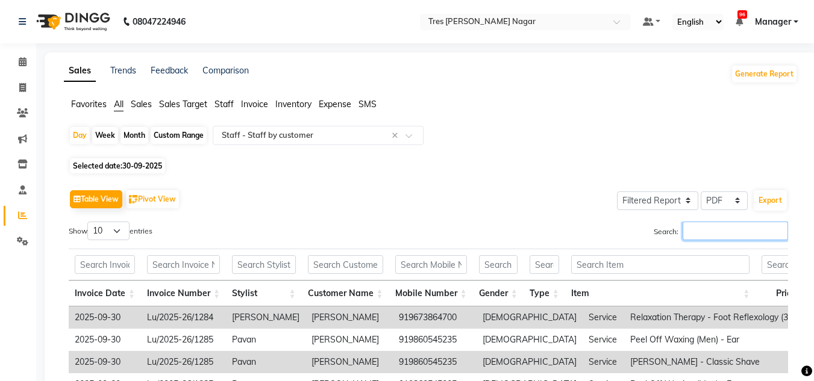
click at [714, 237] on input "Search:" at bounding box center [734, 231] width 105 height 19
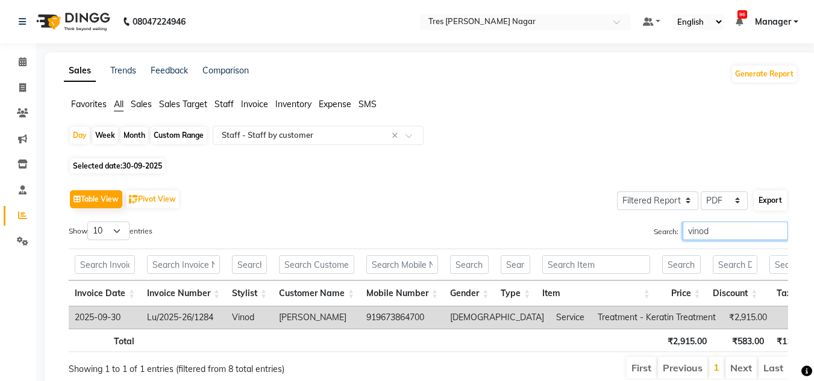
type input "vinod"
click at [765, 199] on button "Export" at bounding box center [769, 200] width 33 height 20
select select "serif"
select select "12px"
select select "template_1"
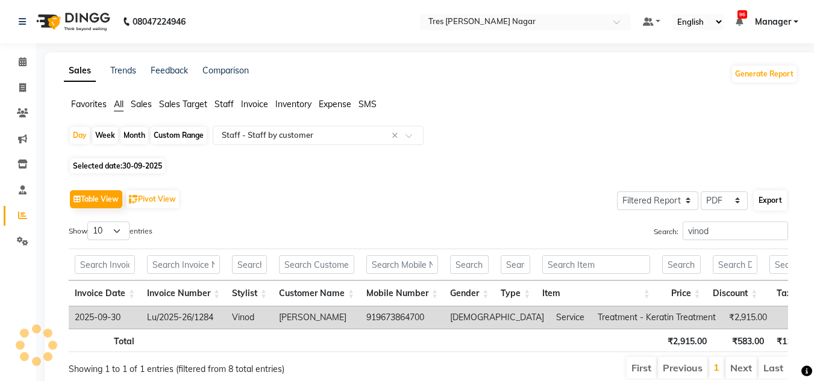
select select "A4"
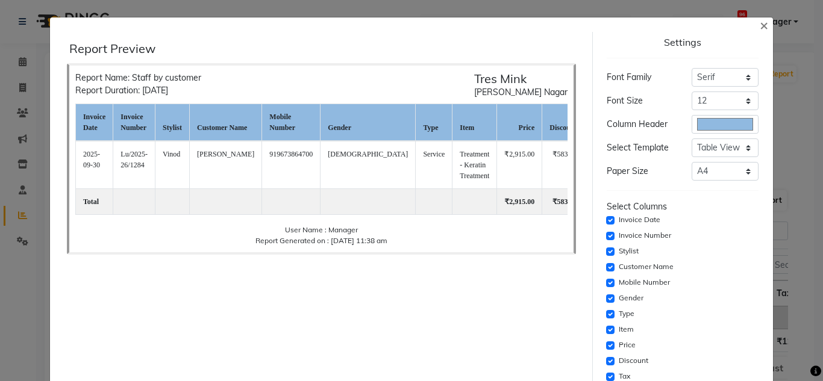
click at [760, 199] on div "Settings Font Family Select Sans Serif Monospace Serif Font Size Select 8 9 10 …" at bounding box center [682, 338] width 181 height 613
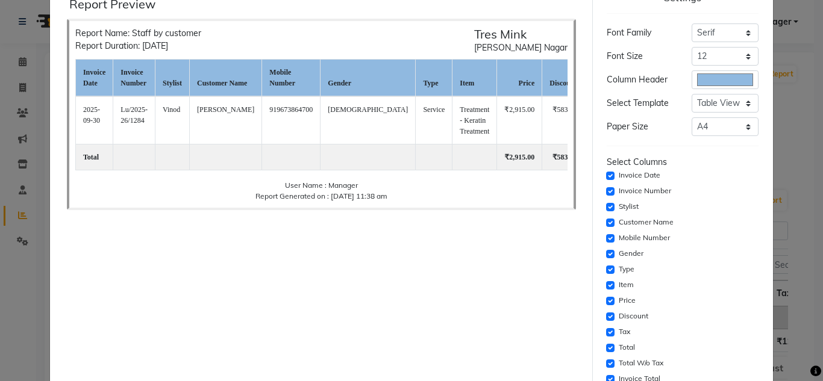
scroll to position [120, 0]
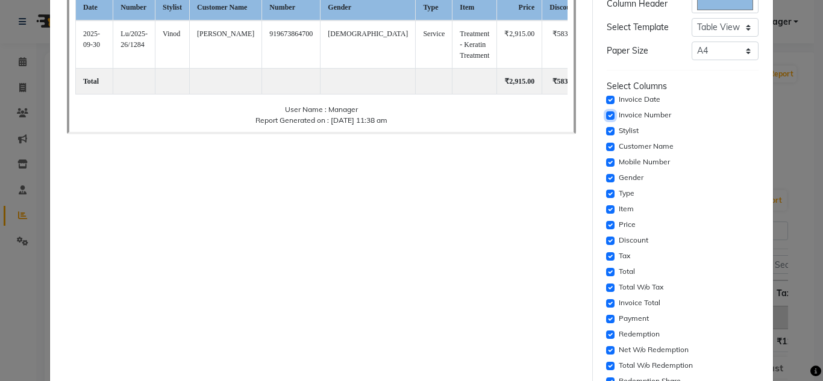
click at [606, 115] on input "checkbox" at bounding box center [610, 115] width 8 height 8
checkbox input "false"
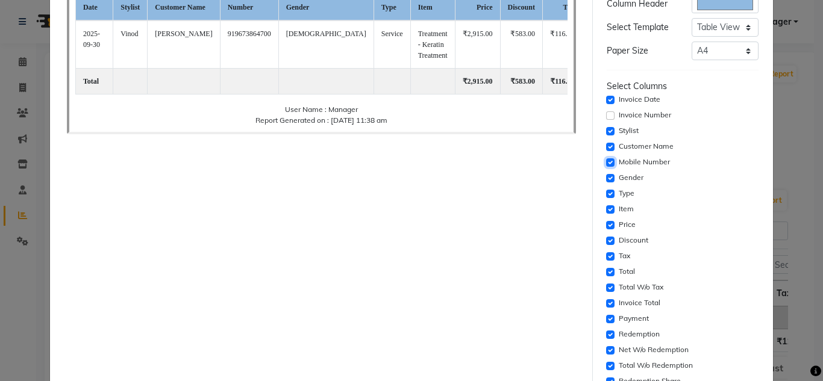
click at [606, 163] on input "checkbox" at bounding box center [610, 162] width 8 height 8
checkbox input "false"
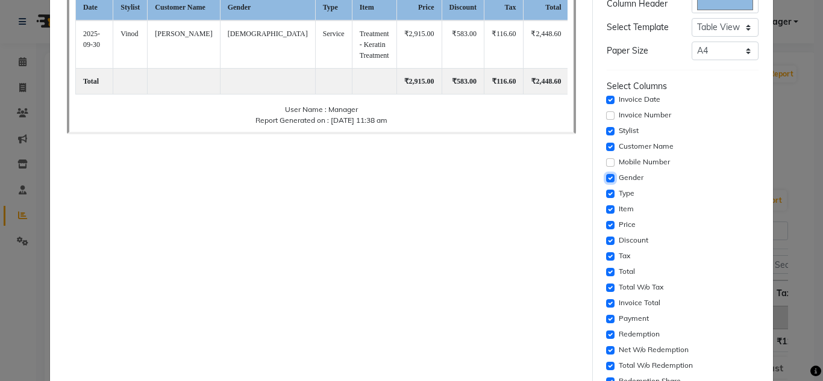
click at [606, 178] on input "checkbox" at bounding box center [610, 178] width 8 height 8
checkbox input "false"
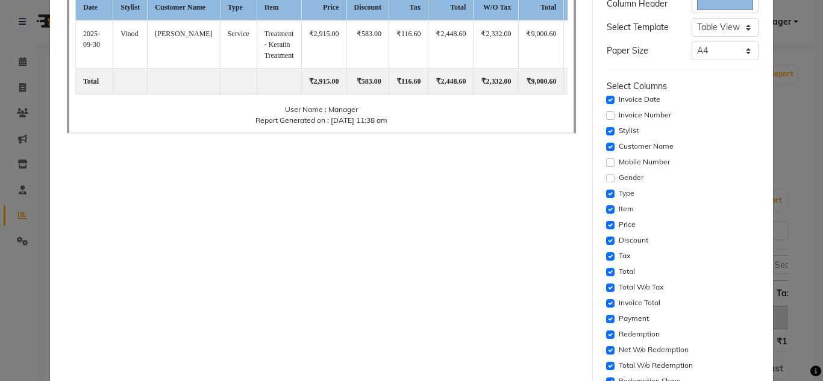
click at [606, 251] on div "Tax" at bounding box center [682, 256] width 152 height 14
click at [606, 257] on input "checkbox" at bounding box center [610, 256] width 8 height 8
checkbox input "false"
click at [606, 270] on input "checkbox" at bounding box center [610, 272] width 8 height 8
checkbox input "false"
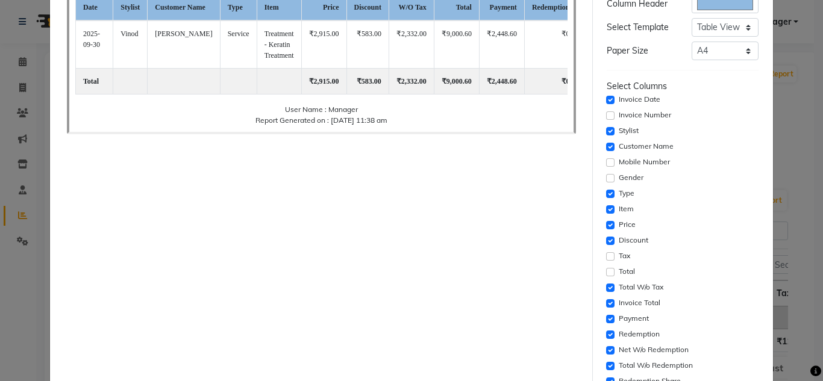
click at [608, 303] on div "Invoice Total" at bounding box center [682, 303] width 152 height 14
click at [606, 303] on input "checkbox" at bounding box center [610, 303] width 8 height 8
checkbox input "false"
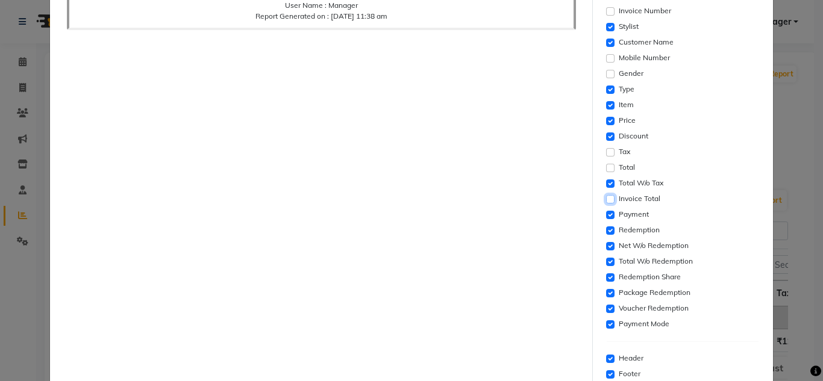
scroll to position [241, 0]
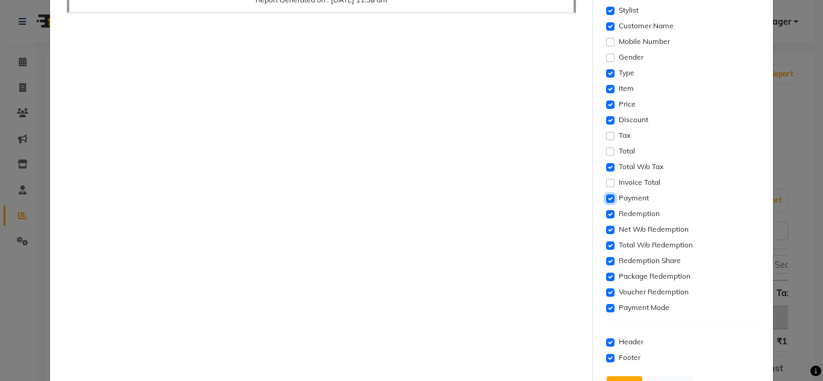
click at [606, 199] on input "checkbox" at bounding box center [610, 199] width 8 height 8
checkbox input "false"
click at [606, 213] on input "checkbox" at bounding box center [610, 214] width 8 height 8
checkbox input "false"
click at [608, 228] on div "Net W/o Redemption" at bounding box center [682, 230] width 152 height 14
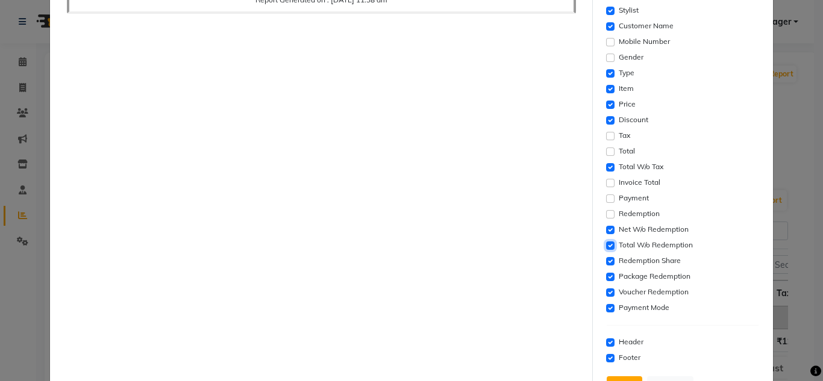
click at [606, 244] on input "checkbox" at bounding box center [610, 245] width 8 height 8
checkbox input "false"
click at [606, 233] on input "checkbox" at bounding box center [610, 230] width 8 height 8
checkbox input "false"
click at [606, 259] on input "checkbox" at bounding box center [610, 261] width 8 height 8
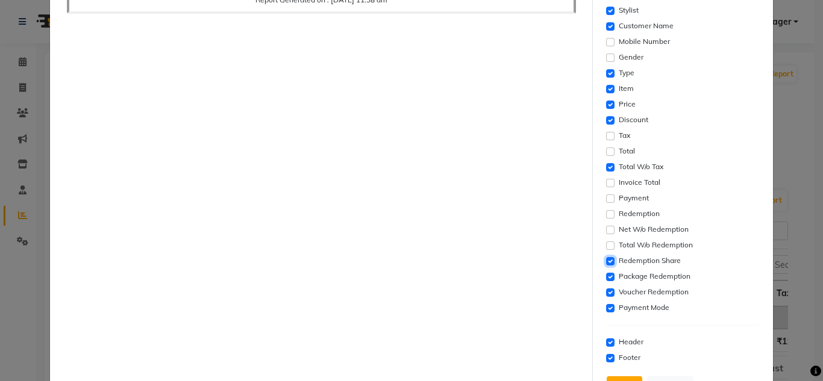
checkbox input "false"
click at [606, 277] on input "checkbox" at bounding box center [610, 277] width 8 height 8
checkbox input "false"
click at [606, 292] on input "checkbox" at bounding box center [610, 292] width 8 height 8
checkbox input "false"
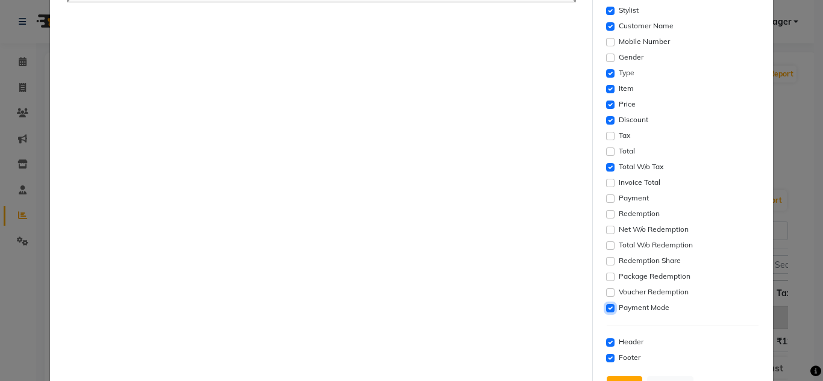
click at [606, 307] on input "checkbox" at bounding box center [610, 308] width 8 height 8
checkbox input "false"
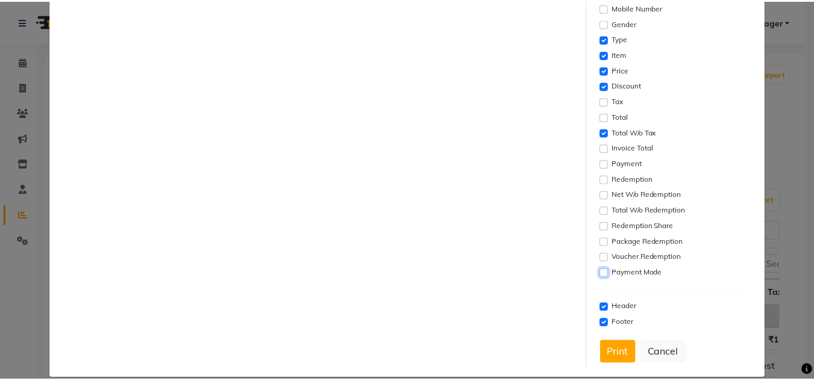
scroll to position [291, 0]
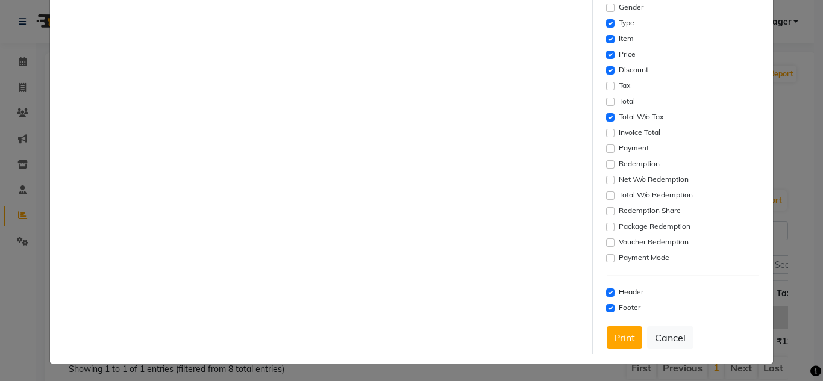
click at [637, 338] on div "Print Cancel" at bounding box center [682, 337] width 152 height 23
click at [618, 337] on button "Print" at bounding box center [624, 337] width 36 height 23
click at [659, 336] on button "Cancel" at bounding box center [670, 337] width 46 height 23
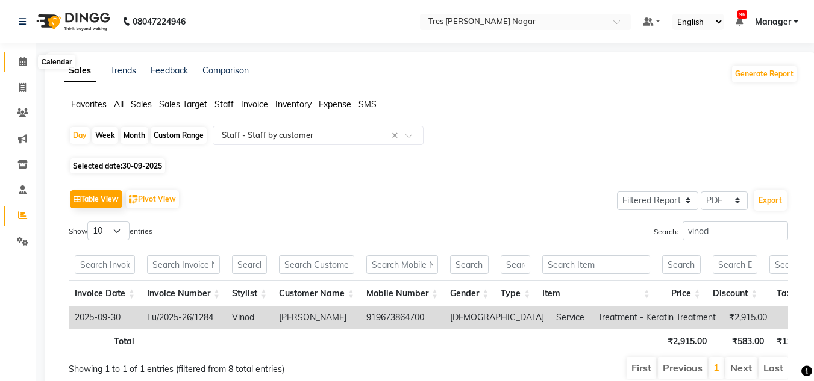
click at [19, 64] on icon at bounding box center [23, 61] width 8 height 9
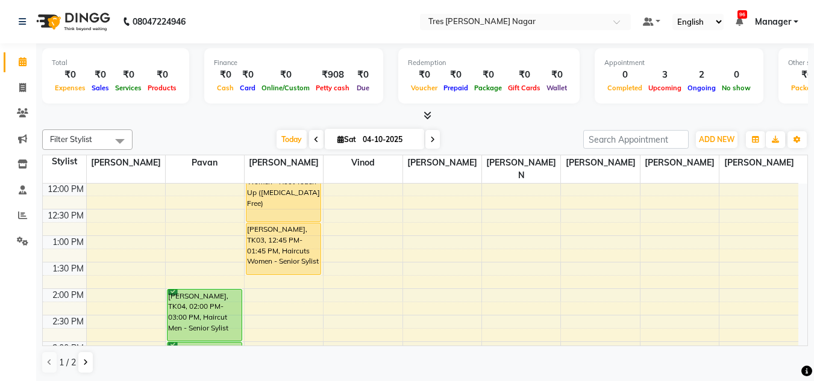
scroll to position [273, 0]
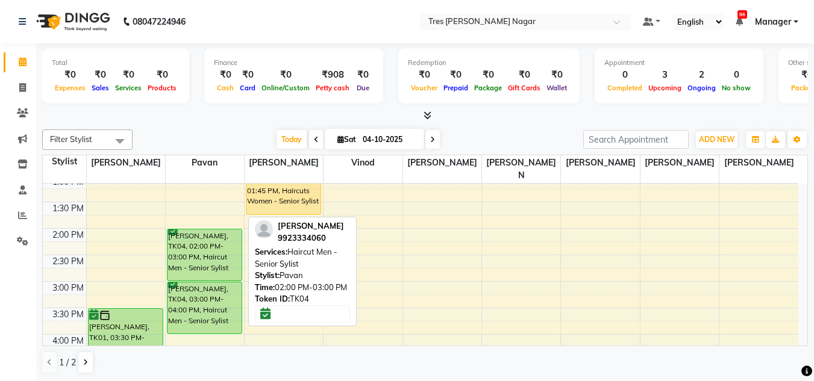
click at [168, 246] on div "Trupti Saluke, TK04, 02:00 PM-03:00 PM, Haircut Men - Senior Sylist" at bounding box center [204, 254] width 74 height 51
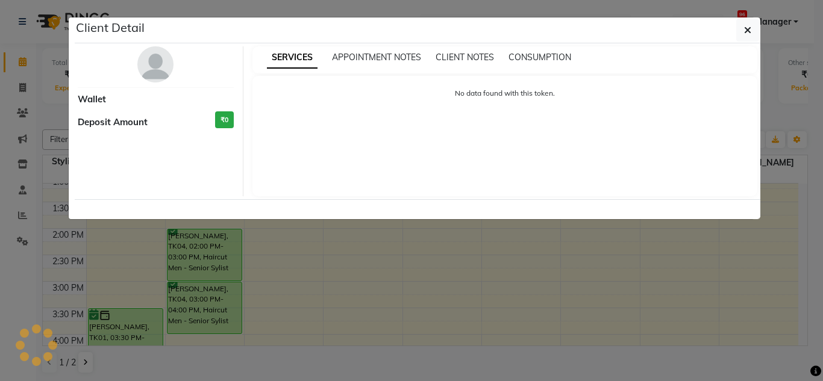
select select "6"
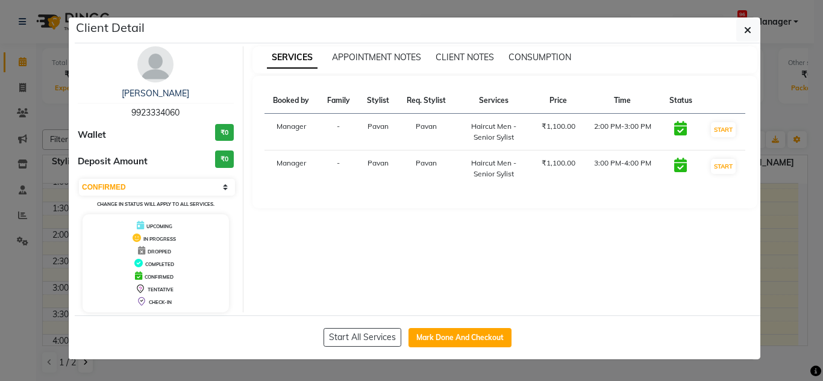
click at [160, 76] on img at bounding box center [155, 64] width 36 height 36
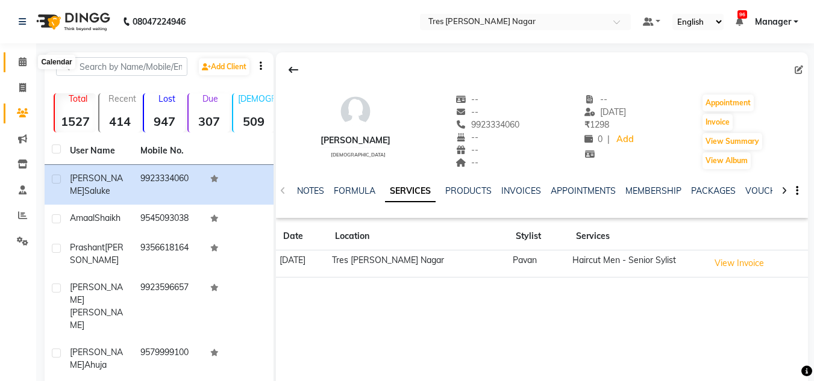
click at [23, 64] on icon at bounding box center [23, 61] width 8 height 9
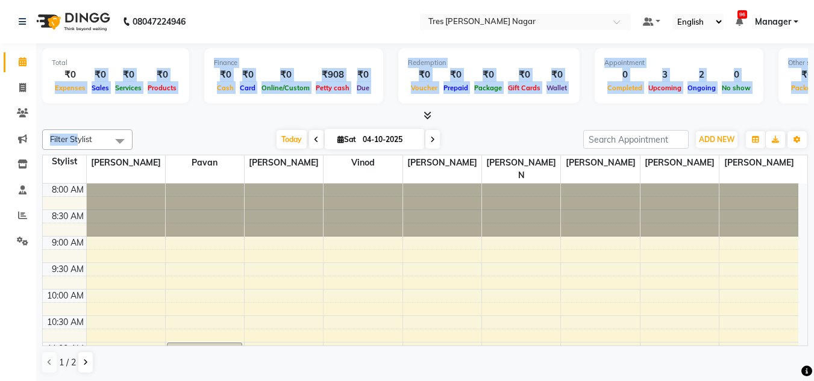
drag, startPoint x: 79, startPoint y: 131, endPoint x: 183, endPoint y: 147, distance: 105.3
click at [84, 133] on div "Total ₹0 Expenses ₹0 Sales ₹0 Services ₹0 Products Finance ₹0 Cash ₹0 Card ₹0 O…" at bounding box center [424, 212] width 777 height 338
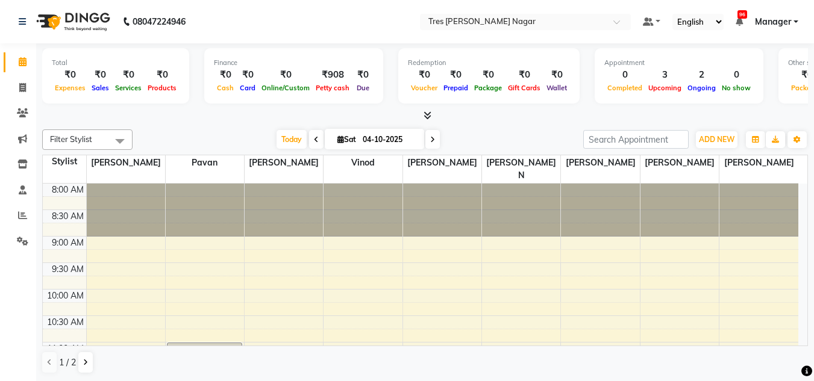
click at [247, 129] on div "Filter Stylist Select All Shantanu Reddy Pavan Harshita Vinod Ansh Jadhav Sonu …" at bounding box center [424, 252] width 765 height 254
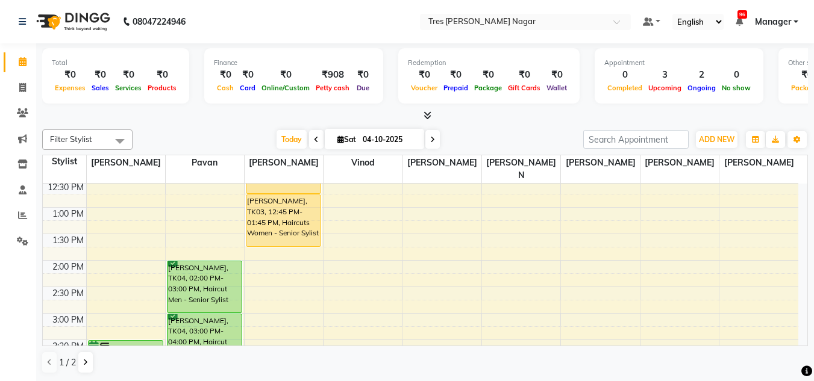
scroll to position [181, 0]
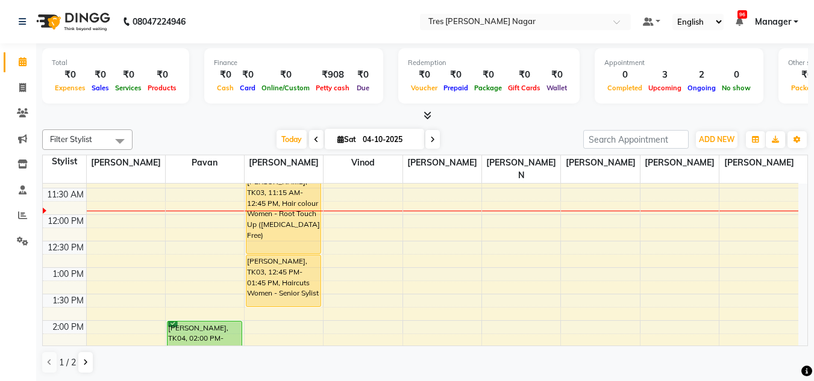
click at [236, 138] on div "Today Sat 04-10-2025" at bounding box center [357, 140] width 438 height 18
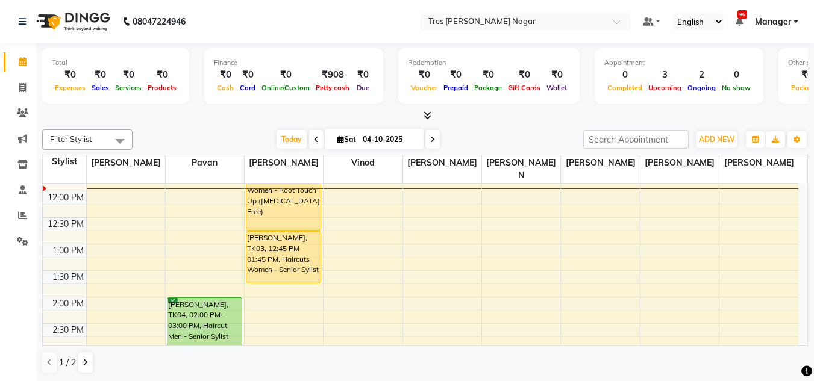
scroll to position [213, 0]
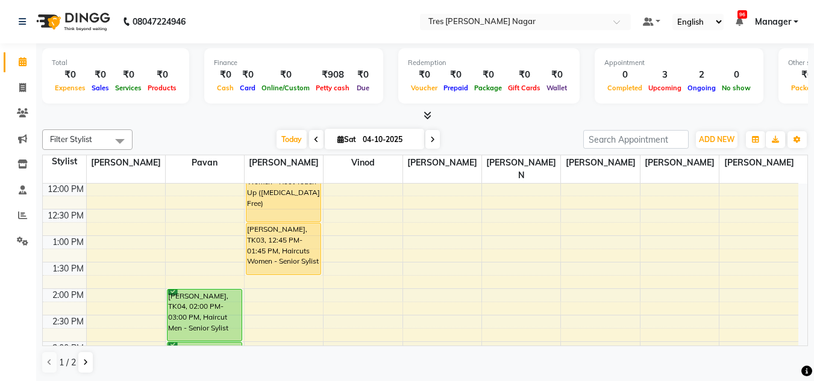
click at [435, 147] on span at bounding box center [432, 139] width 14 height 19
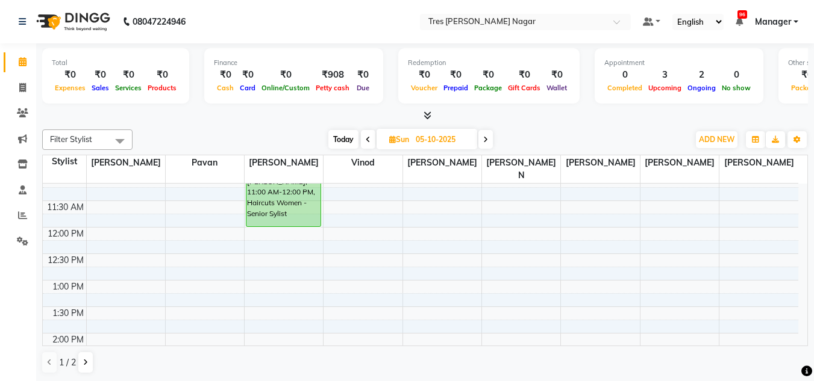
scroll to position [0, 0]
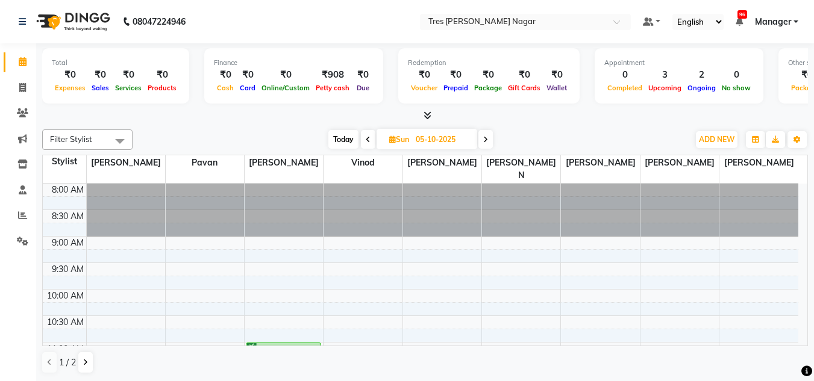
click at [334, 136] on span "Today" at bounding box center [343, 139] width 30 height 19
type input "04-10-2025"
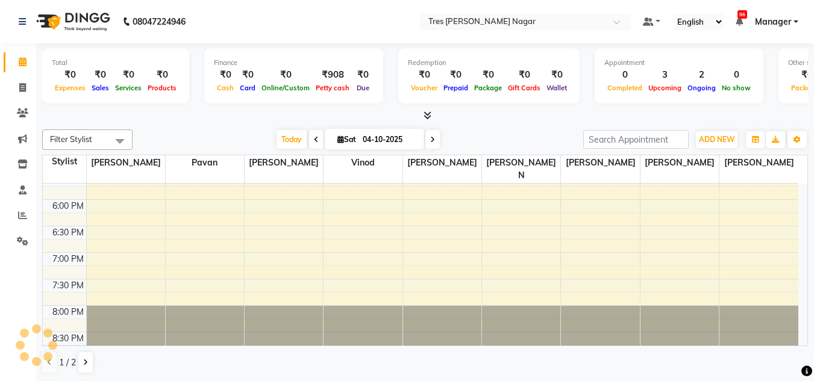
scroll to position [273, 0]
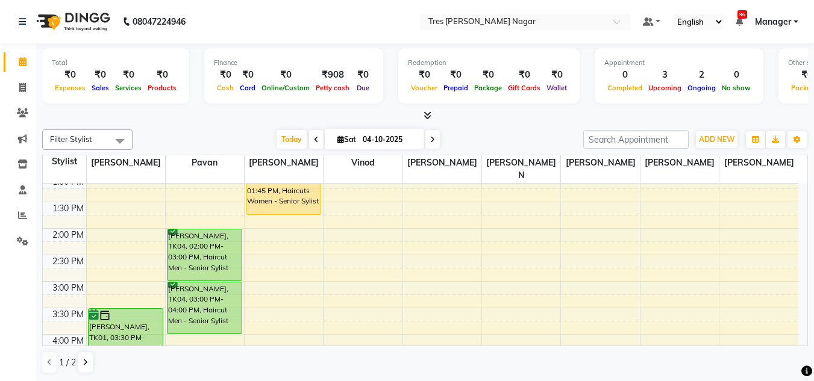
click at [223, 143] on div "Today Sat 04-10-2025" at bounding box center [357, 140] width 438 height 18
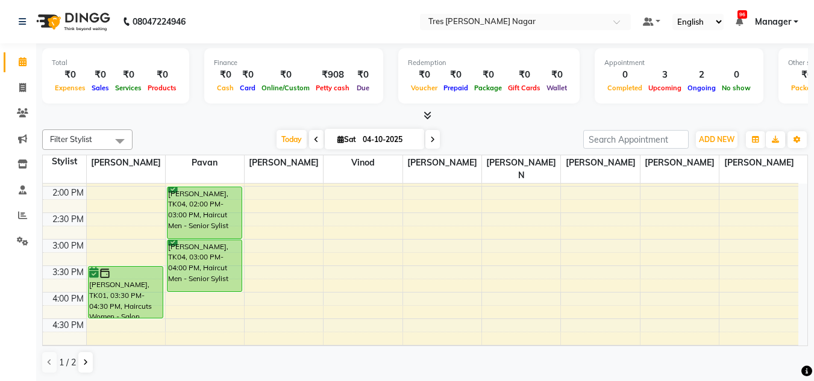
scroll to position [314, 0]
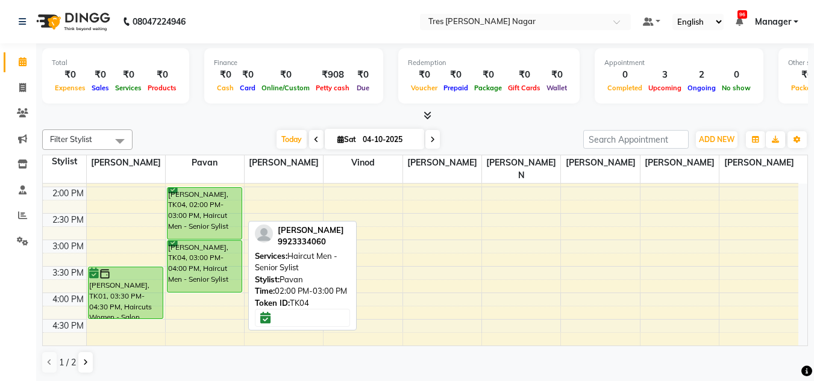
click at [197, 194] on div "Trupti Saluke, TK04, 02:00 PM-03:00 PM, Haircut Men - Senior Sylist" at bounding box center [204, 213] width 74 height 51
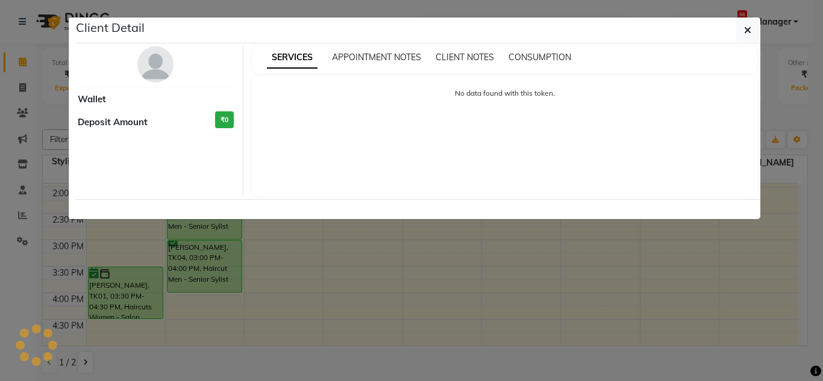
select select "6"
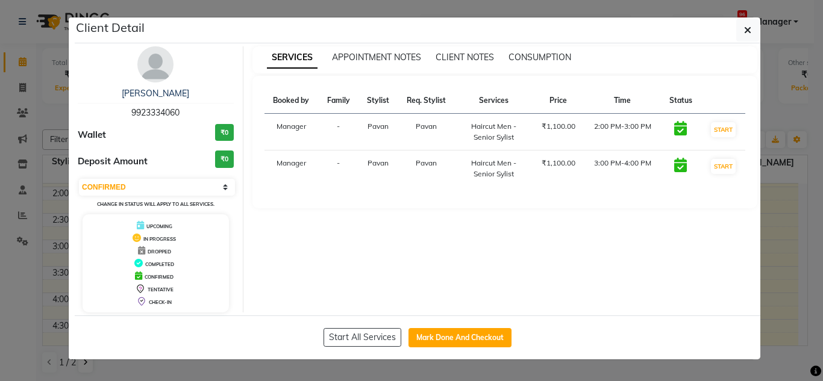
click at [163, 59] on img at bounding box center [155, 64] width 36 height 36
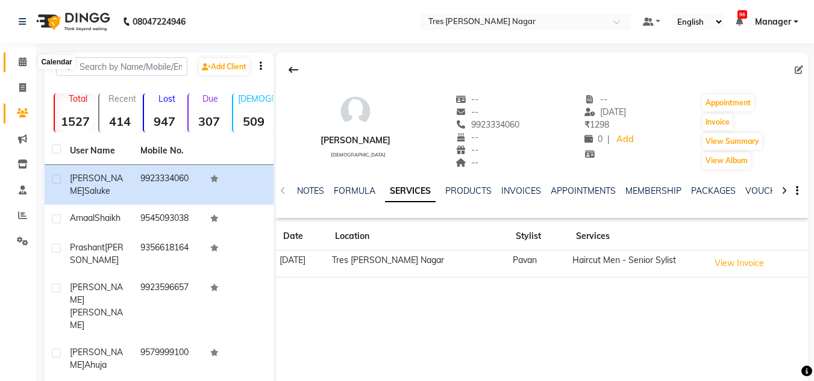
click at [28, 68] on span at bounding box center [22, 62] width 21 height 14
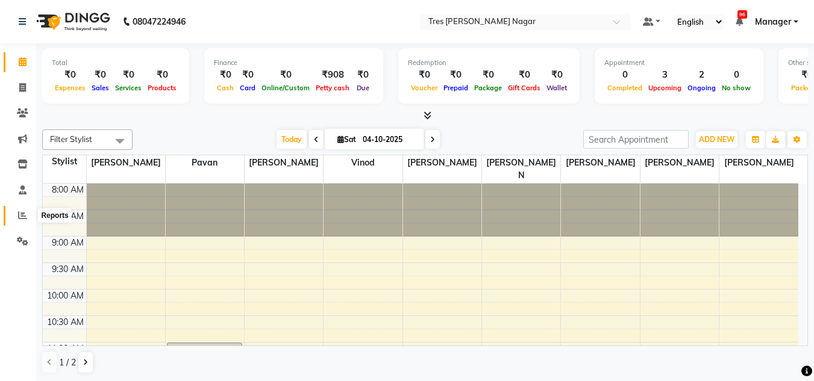
click at [23, 211] on icon at bounding box center [22, 215] width 9 height 9
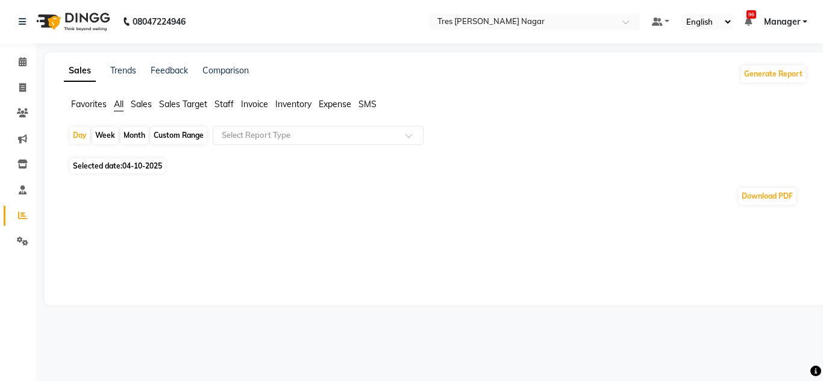
click at [134, 136] on div "Month" at bounding box center [134, 135] width 28 height 17
select select "10"
select select "2025"
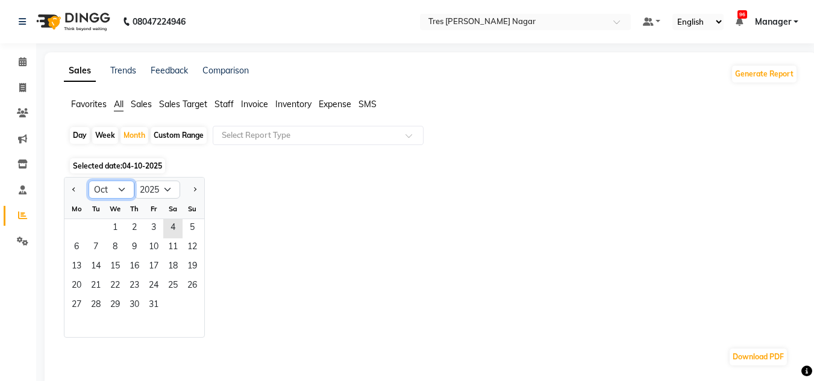
drag, startPoint x: 121, startPoint y: 190, endPoint x: 120, endPoint y: 184, distance: 6.1
click at [121, 190] on select "Jan Feb Mar Apr May Jun Jul Aug Sep Oct Nov Dec" at bounding box center [112, 190] width 46 height 18
select select "9"
click at [89, 181] on select "Jan Feb Mar Apr May Jun Jul Aug Sep Oct Nov Dec" at bounding box center [112, 190] width 46 height 18
click at [76, 232] on span "1" at bounding box center [76, 228] width 19 height 19
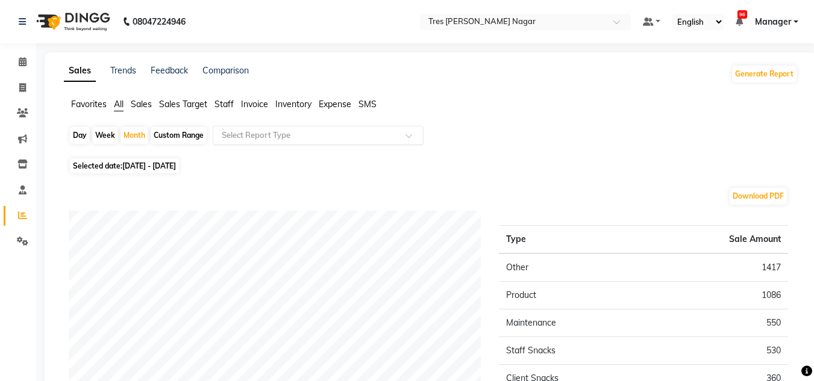
click at [271, 137] on input "text" at bounding box center [305, 135] width 173 height 12
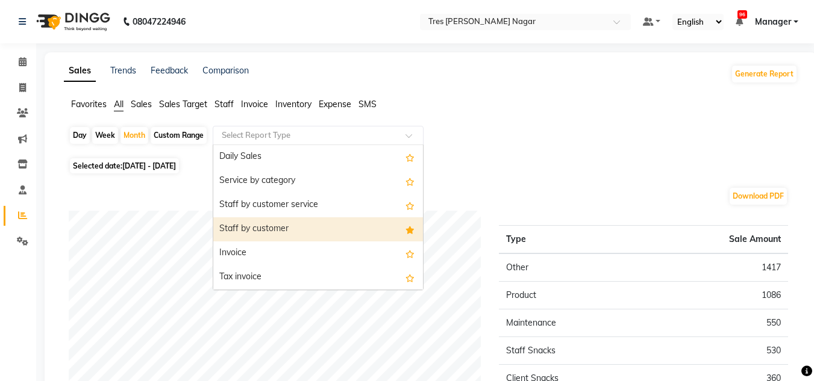
click at [273, 232] on div "Staff by customer" at bounding box center [318, 229] width 210 height 24
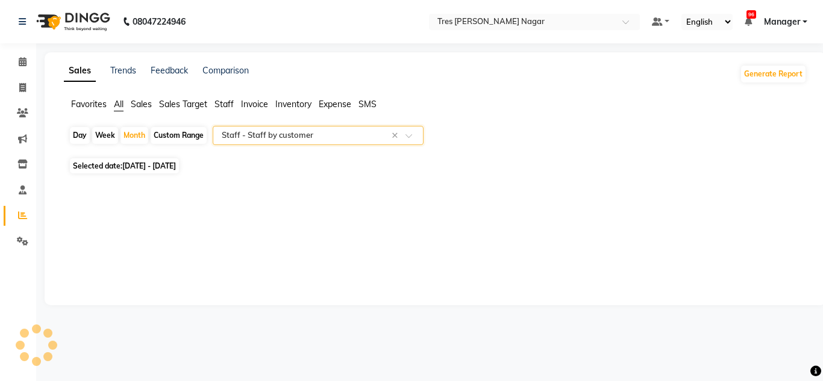
select select "filtered_report"
select select "pdf"
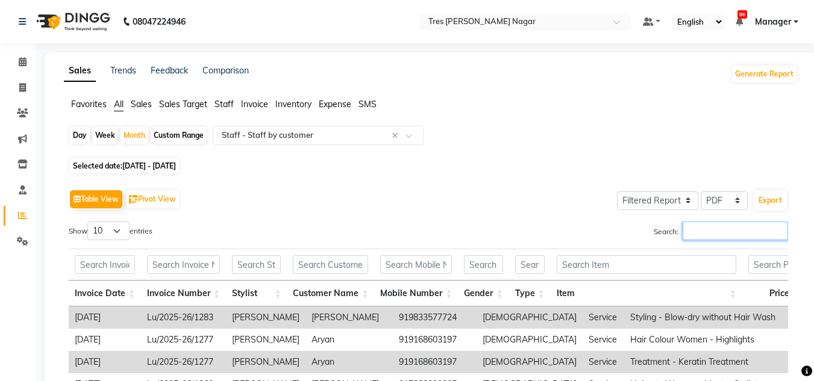
click at [715, 236] on input "Search:" at bounding box center [734, 231] width 105 height 19
type input "ansh jadhav"
click at [24, 68] on span at bounding box center [22, 62] width 21 height 14
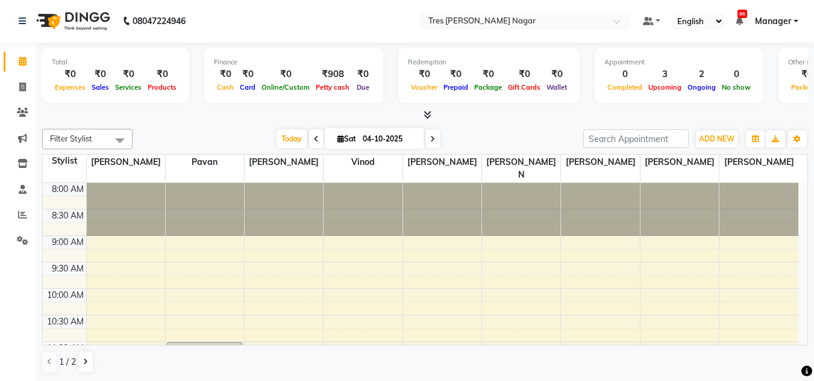
click at [337, 142] on icon at bounding box center [340, 139] width 7 height 8
select select "10"
select select "2025"
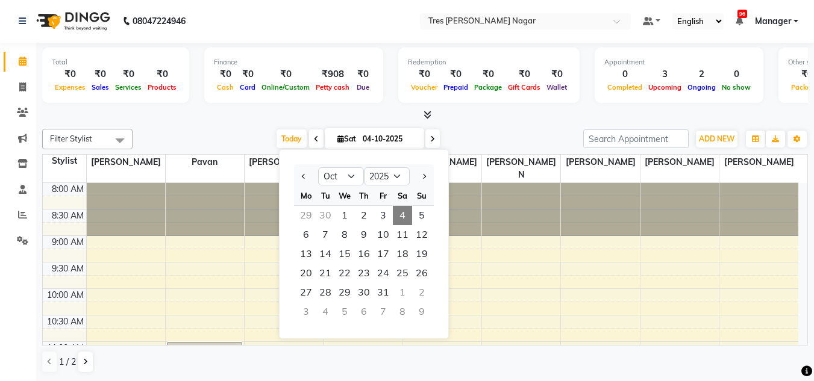
click at [516, 138] on div "Today Sat 04-10-2025 Jan Feb Mar Apr May Jun Jul Aug Sep Oct Nov Dec 2015 2016 …" at bounding box center [357, 139] width 438 height 18
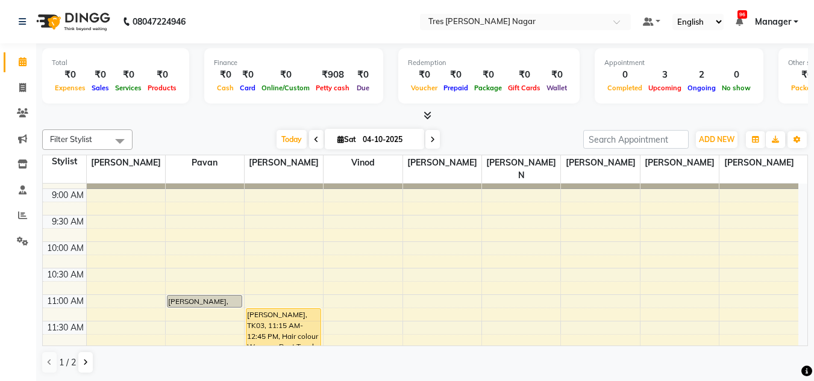
scroll to position [32, 0]
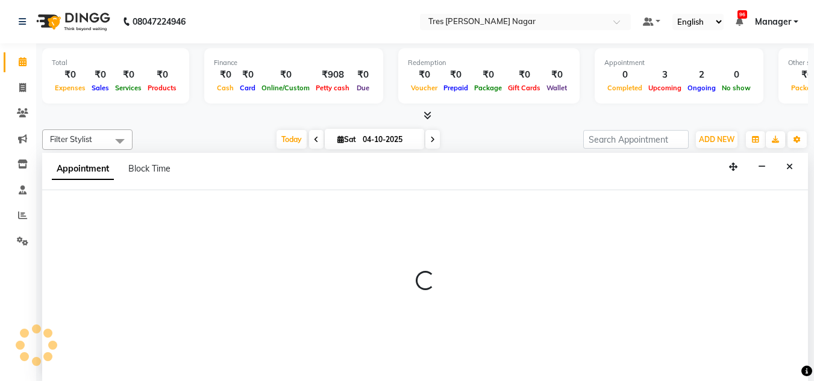
scroll to position [1, 0]
select select "84330"
select select "630"
select select "tentative"
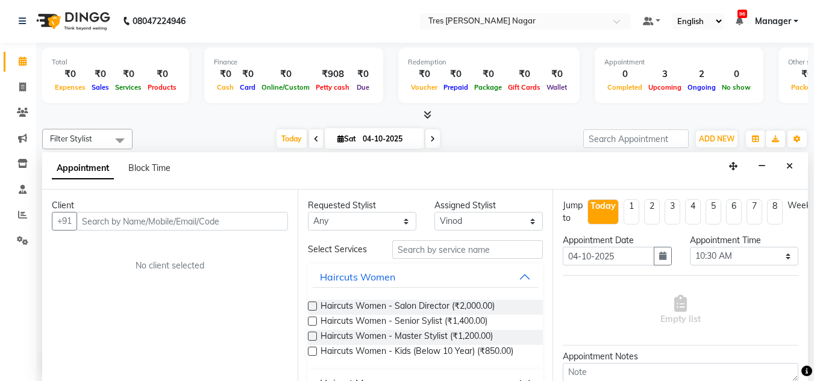
click at [145, 223] on input "text" at bounding box center [181, 221] width 211 height 19
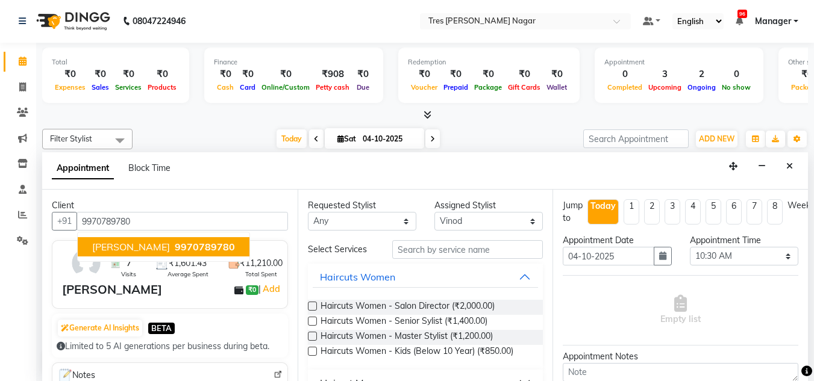
type input "9970789780"
click at [429, 249] on input "text" at bounding box center [467, 249] width 151 height 19
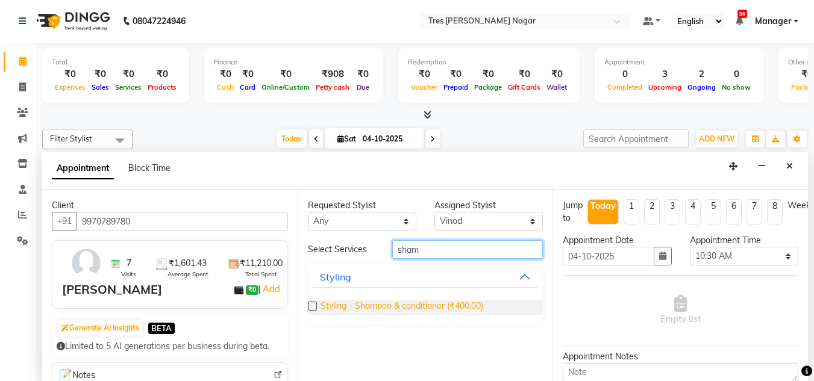
type input "sham"
click at [397, 310] on span "Styling - Shampoo & conditioner (₹400.00)" at bounding box center [401, 307] width 163 height 15
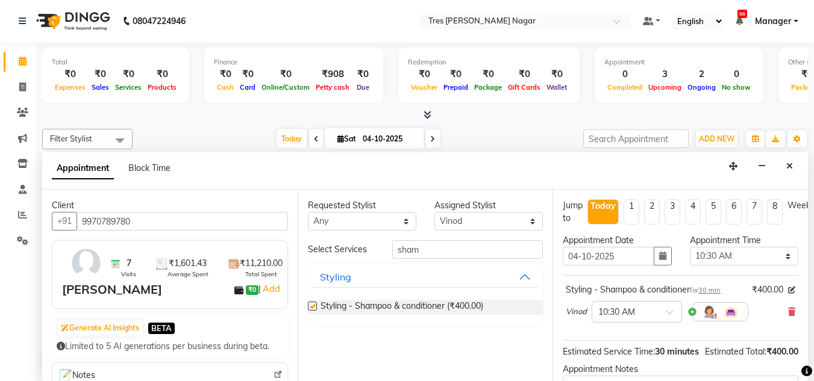
checkbox input "false"
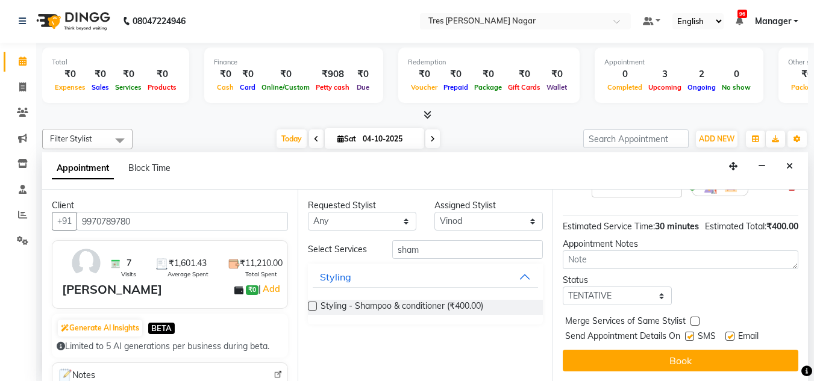
scroll to position [147, 0]
click at [614, 295] on select "Select TENTATIVE CONFIRM CHECK-IN UPCOMING" at bounding box center [616, 296] width 108 height 19
select select "confirm booking"
click at [562, 287] on select "Select TENTATIVE CONFIRM CHECK-IN UPCOMING" at bounding box center [616, 296] width 108 height 19
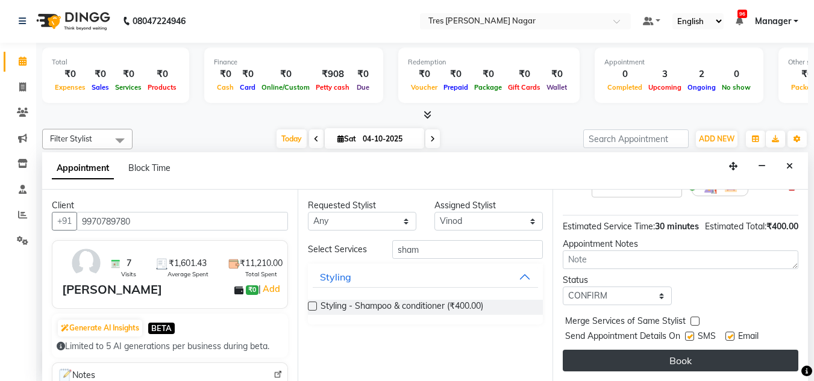
click at [643, 354] on button "Book" at bounding box center [679, 361] width 235 height 22
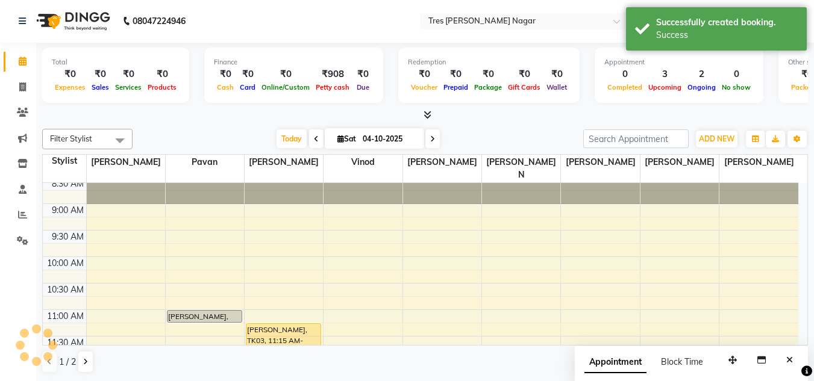
scroll to position [0, 0]
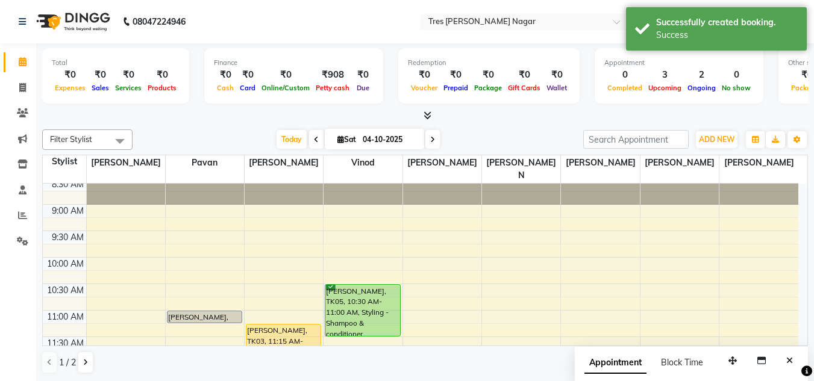
drag, startPoint x: 360, startPoint y: 294, endPoint x: 358, endPoint y: 317, distance: 23.6
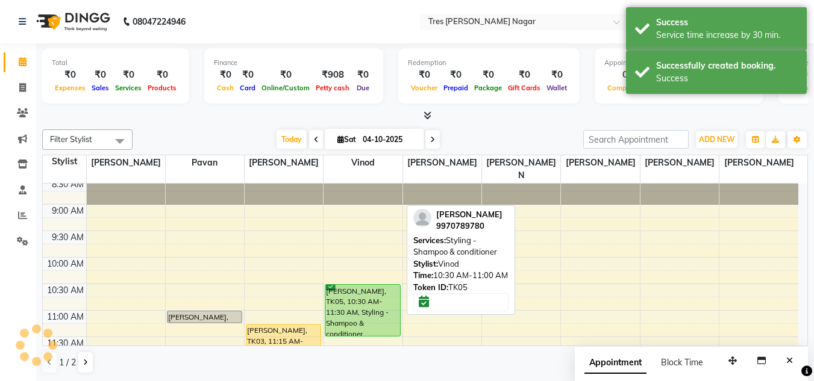
click at [358, 304] on div "[PERSON_NAME], TK05, 10:30 AM-11:30 AM, Styling - Shampoo & conditioner" at bounding box center [362, 310] width 74 height 51
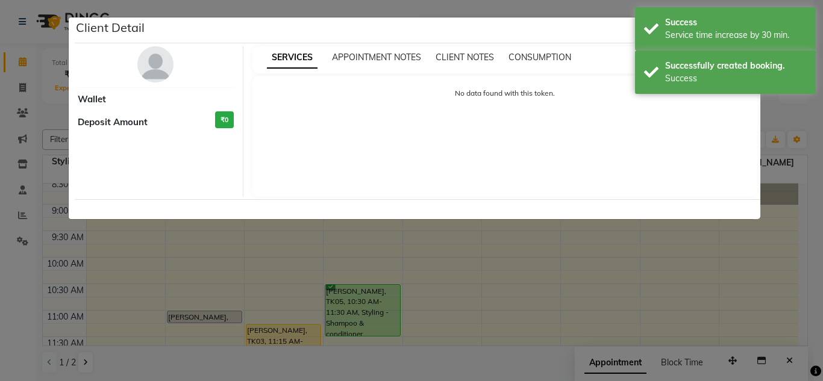
select select "6"
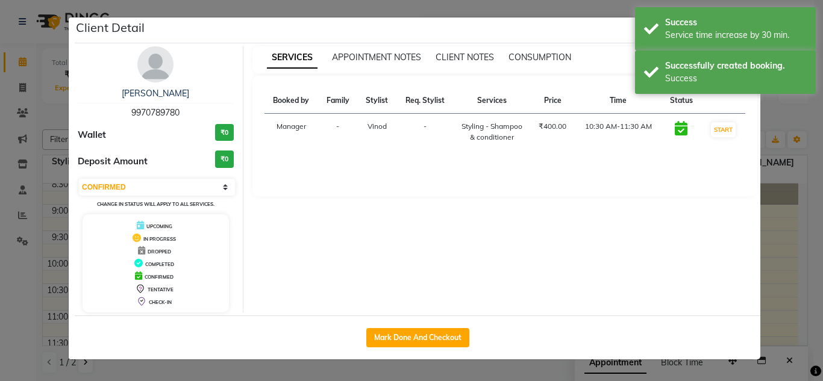
click at [400, 359] on div "Mark Done And Checkout" at bounding box center [417, 338] width 685 height 44
click at [401, 338] on button "Mark Done And Checkout" at bounding box center [417, 337] width 103 height 19
select select "service"
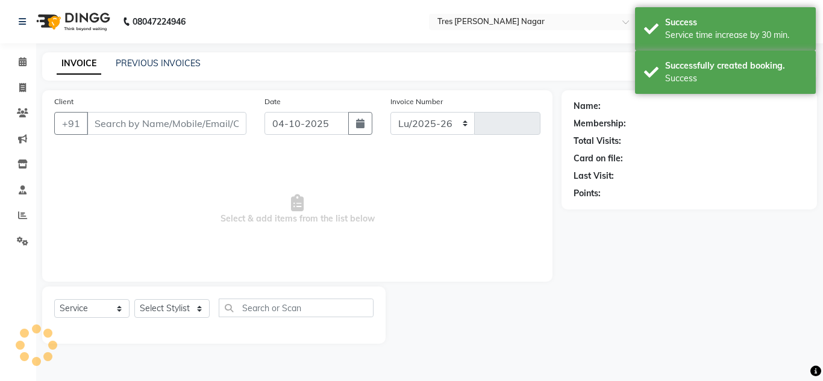
select select "8052"
type input "1308"
type input "9970789780"
select select "84330"
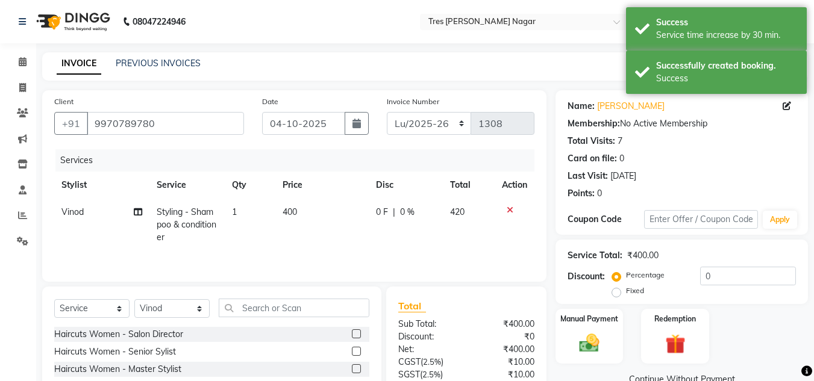
click at [301, 202] on td "400" at bounding box center [321, 225] width 93 height 52
select select "84330"
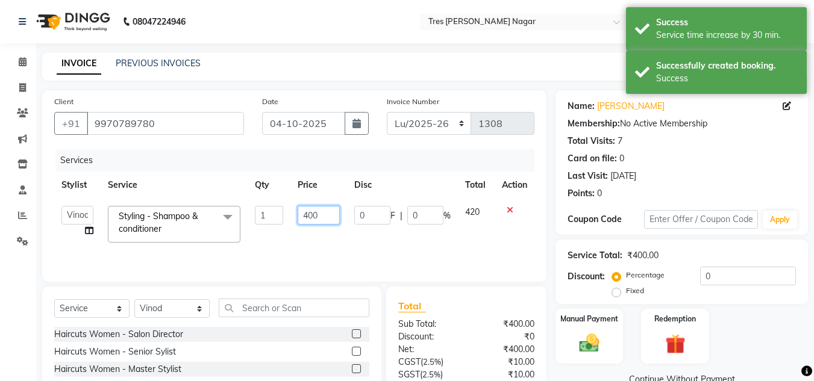
drag, startPoint x: 299, startPoint y: 221, endPoint x: 281, endPoint y: 222, distance: 17.5
click at [281, 222] on tr "Ansh Jadhav Chetan Mahale Eva Harshita Manager Neha Aywale Pallavi H Pavan Pran…" at bounding box center [294, 224] width 480 height 51
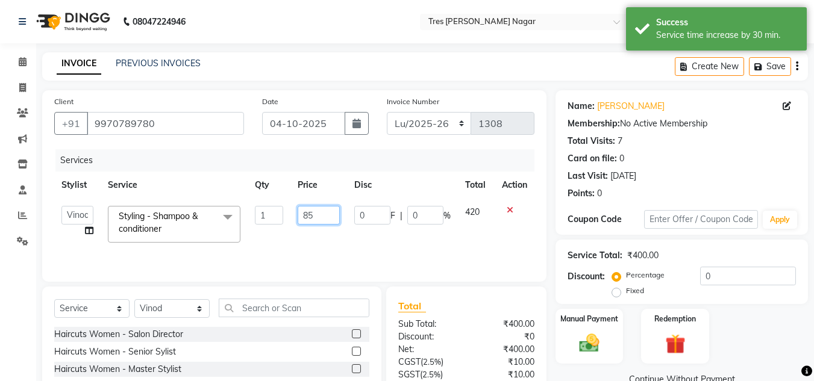
type input "850"
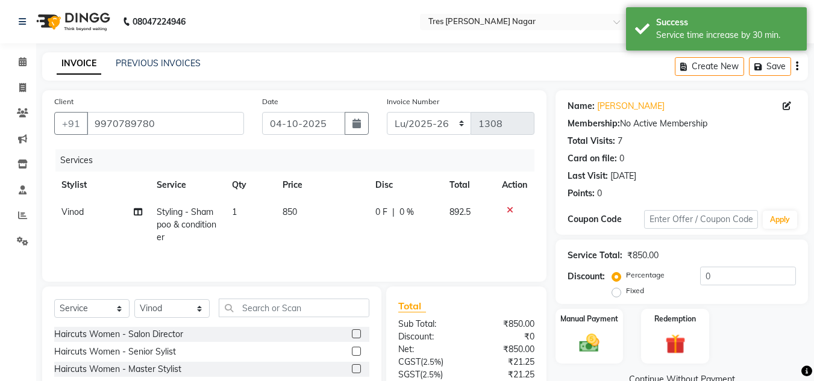
click at [396, 251] on div "Services Stylist Service Qty Price Disc Total Action Vinod Styling - Shampoo & …" at bounding box center [294, 209] width 480 height 120
click at [414, 207] on div "0 F | 0 %" at bounding box center [405, 212] width 60 height 13
select select "84330"
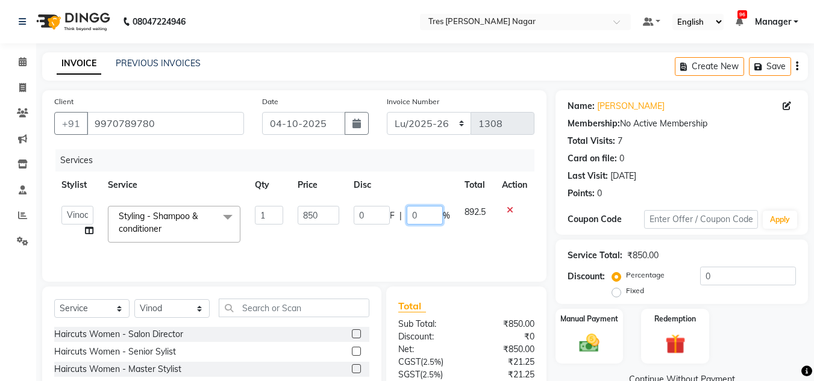
drag, startPoint x: 424, startPoint y: 212, endPoint x: 384, endPoint y: 219, distance: 40.4
click at [384, 219] on div "0 F | 0 %" at bounding box center [401, 215] width 96 height 19
type input "20"
click at [437, 244] on td "0 F | 20 %" at bounding box center [401, 224] width 111 height 51
select select "84330"
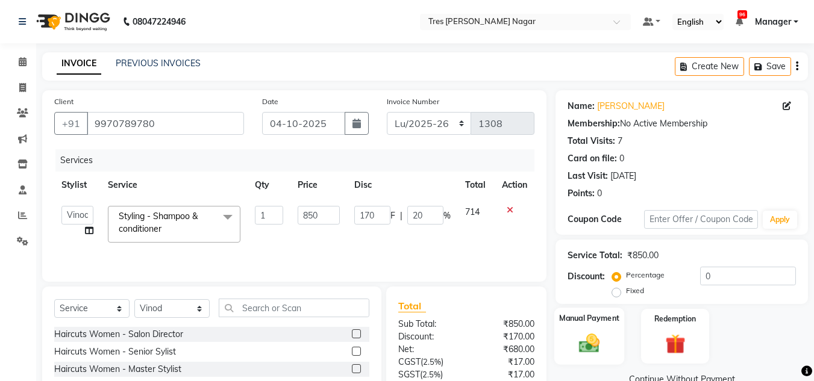
scroll to position [101, 0]
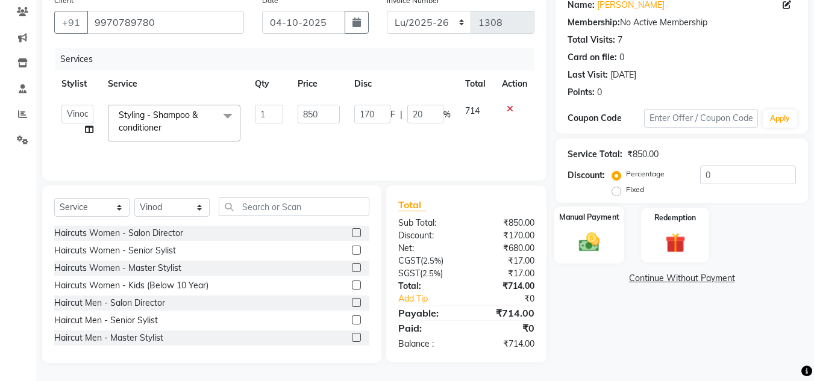
click at [597, 233] on img at bounding box center [589, 242] width 34 height 24
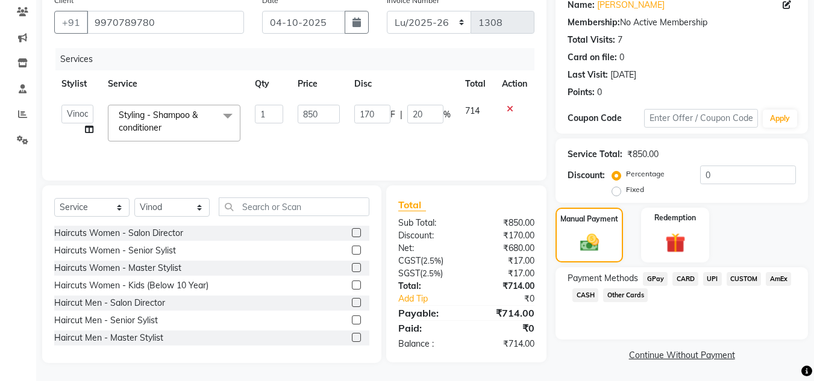
click at [742, 280] on span "CUSTOM" at bounding box center [743, 279] width 35 height 14
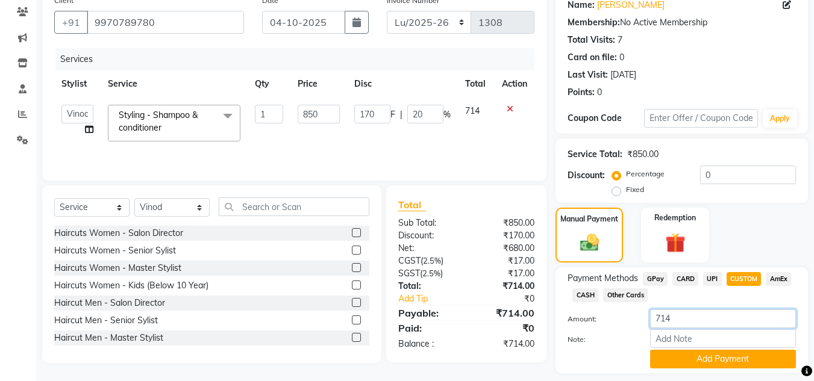
click at [686, 320] on input "714" at bounding box center [723, 319] width 146 height 19
type input "720"
click at [683, 350] on button "Add Payment" at bounding box center [723, 359] width 146 height 19
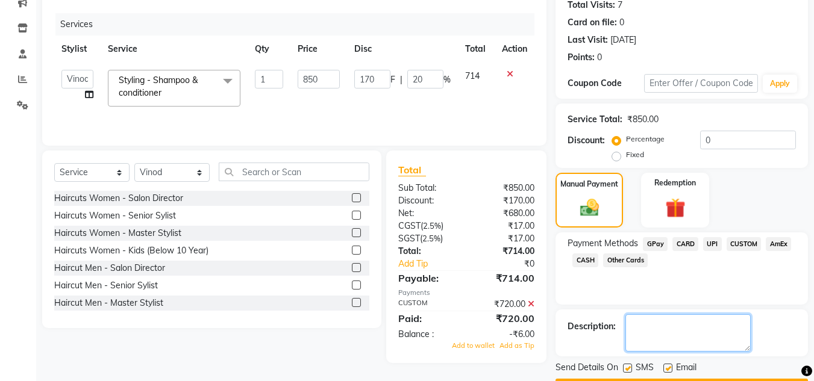
click at [656, 326] on textarea at bounding box center [687, 332] width 125 height 37
type textarea "Sharon"
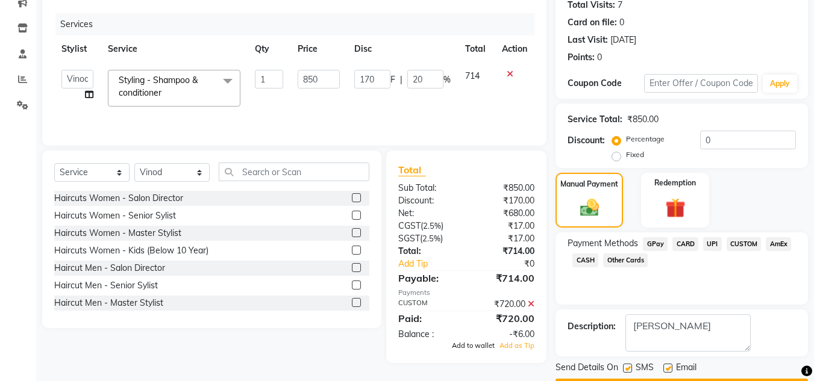
click at [476, 347] on span "Add to wallet" at bounding box center [473, 345] width 43 height 8
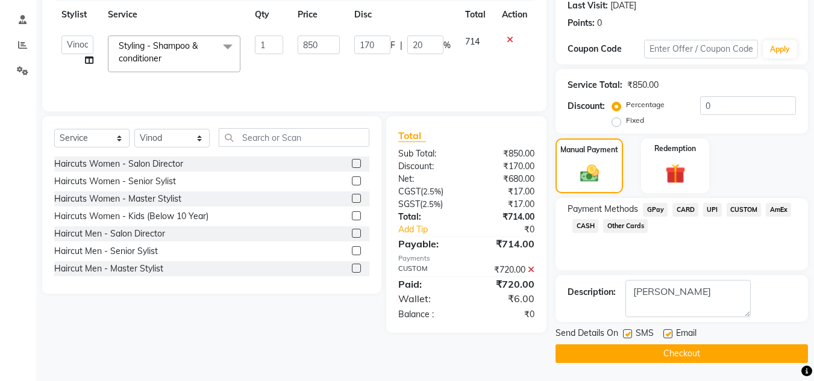
click at [674, 350] on button "Checkout" at bounding box center [681, 353] width 252 height 19
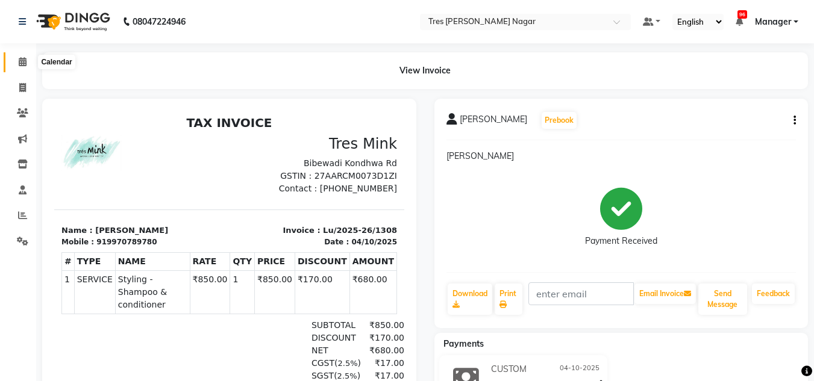
drag, startPoint x: 23, startPoint y: 66, endPoint x: 13, endPoint y: 5, distance: 61.0
click at [23, 66] on icon at bounding box center [23, 61] width 8 height 9
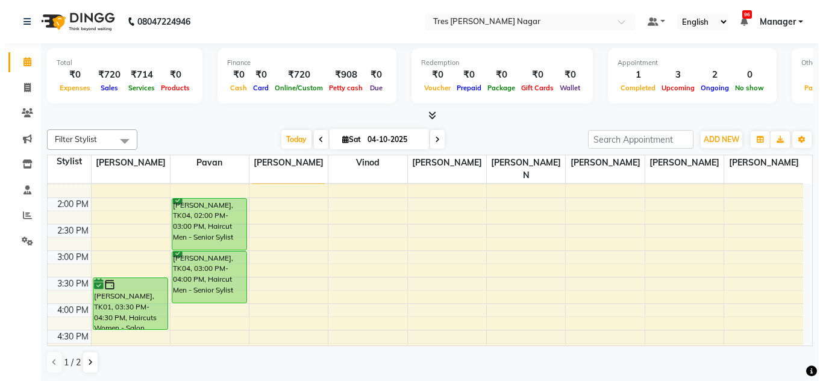
scroll to position [333, 0]
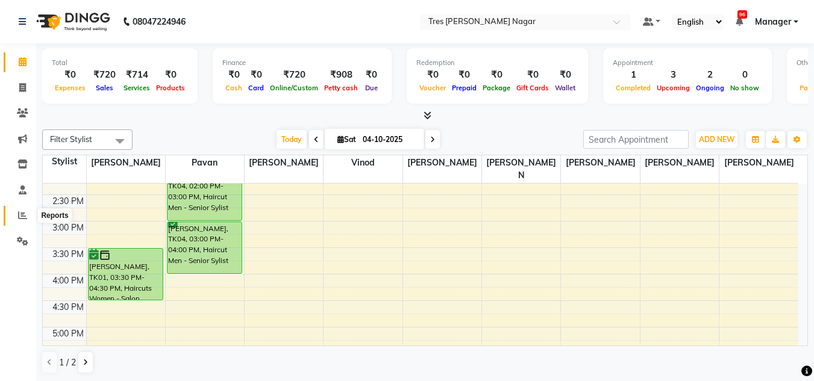
drag, startPoint x: 17, startPoint y: 217, endPoint x: 36, endPoint y: 207, distance: 20.5
click at [17, 217] on span at bounding box center [22, 216] width 21 height 14
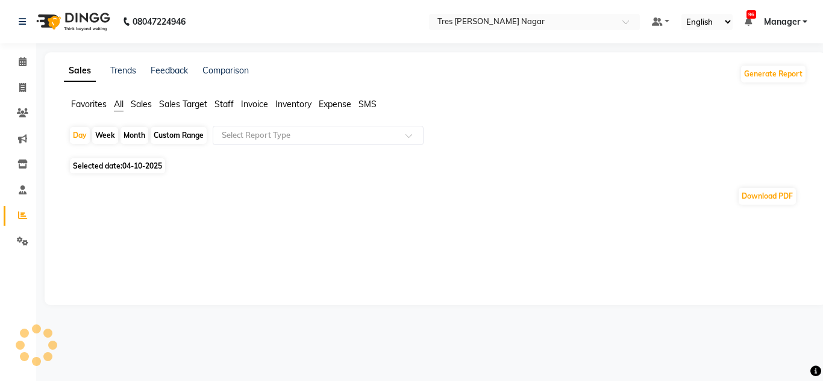
click at [158, 166] on span "04-10-2025" at bounding box center [142, 165] width 40 height 9
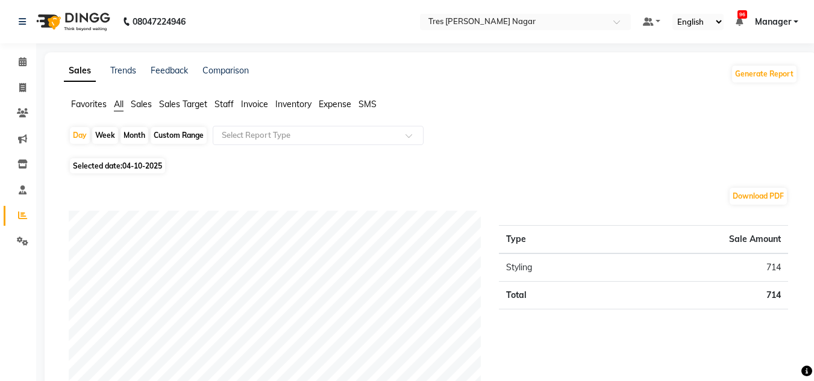
click at [146, 166] on span "04-10-2025" at bounding box center [142, 165] width 40 height 9
select select "10"
select select "2025"
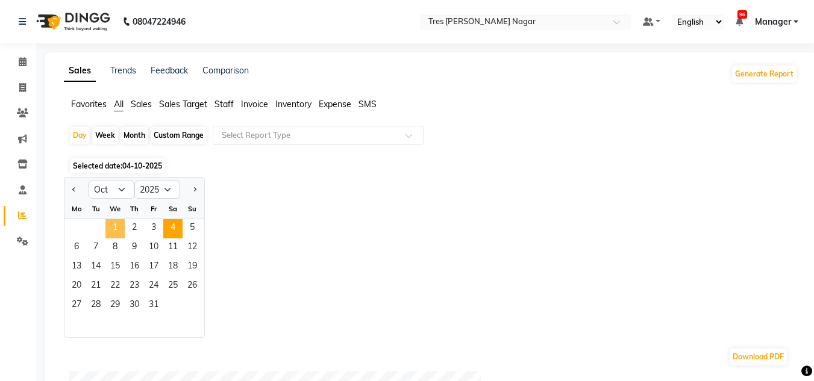
click at [114, 225] on span "1" at bounding box center [114, 228] width 19 height 19
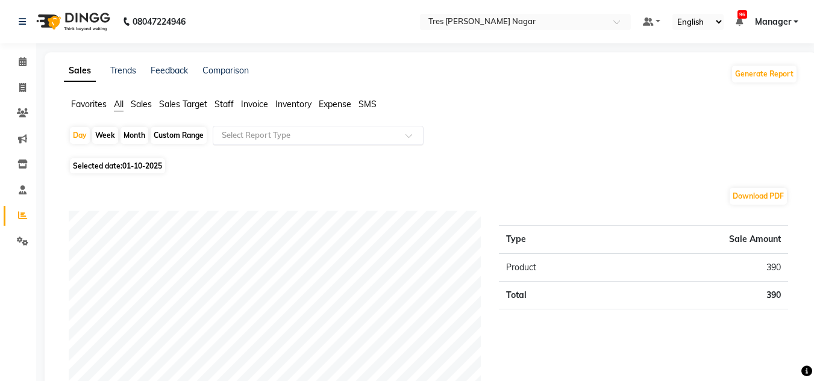
click at [329, 136] on input "text" at bounding box center [305, 135] width 173 height 12
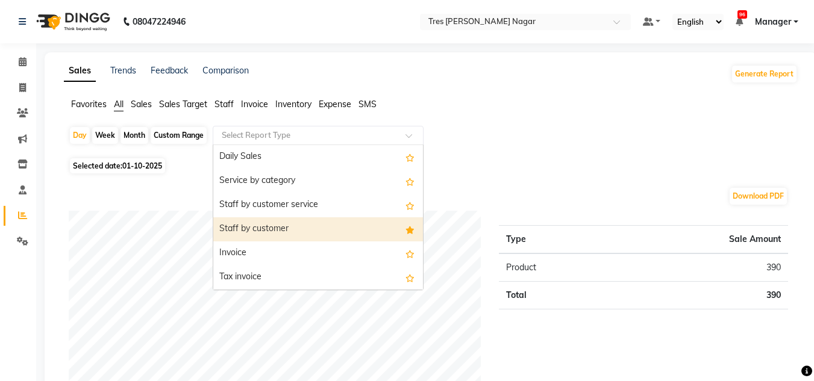
click at [322, 231] on div "Staff by customer" at bounding box center [318, 229] width 210 height 24
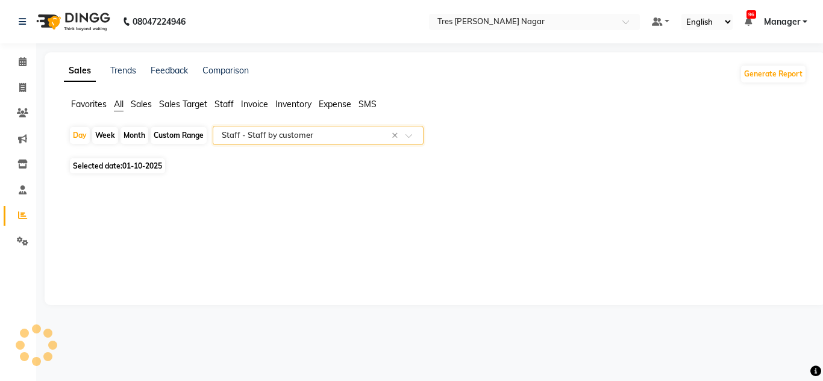
select select "filtered_report"
select select "pdf"
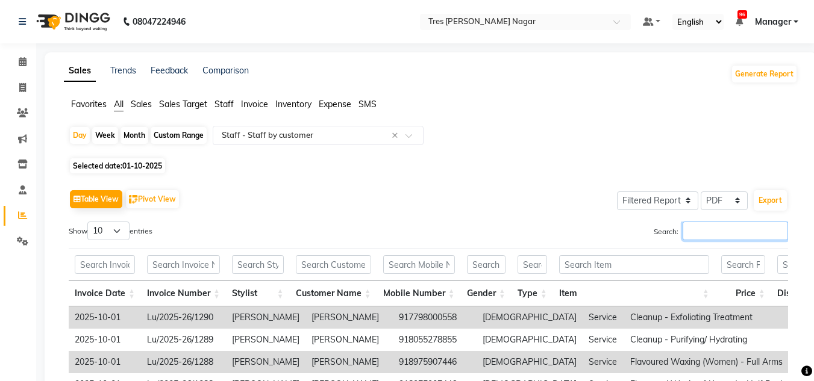
click at [714, 227] on input "Search:" at bounding box center [734, 231] width 105 height 19
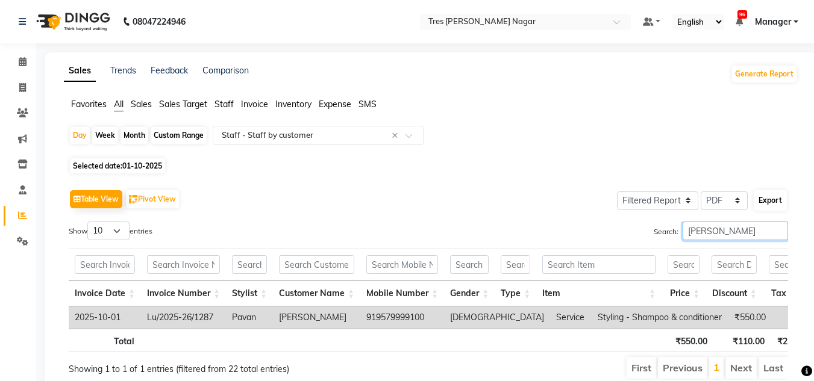
type input "pavan"
click at [771, 199] on button "Export" at bounding box center [769, 200] width 33 height 20
select select "serif"
select select "12px"
select select "template_1"
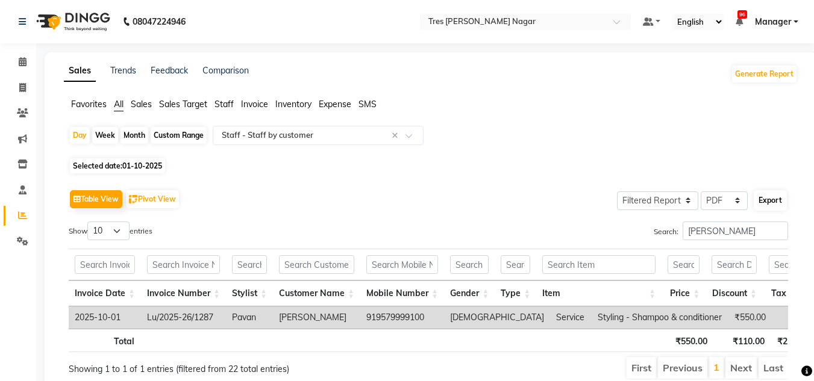
select select "A4"
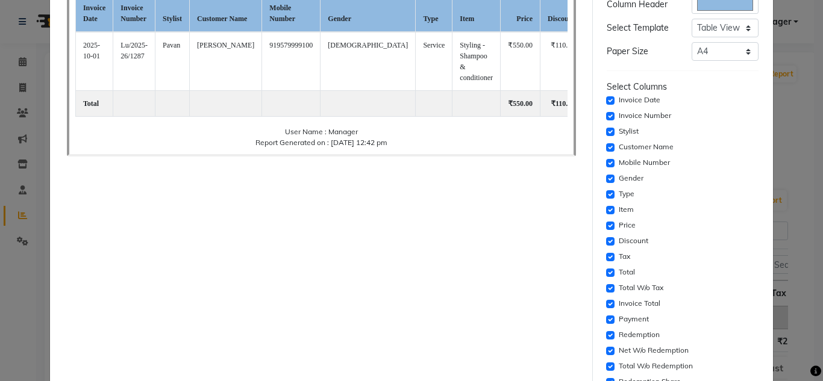
scroll to position [120, 0]
click at [606, 116] on input "checkbox" at bounding box center [610, 115] width 8 height 8
checkbox input "false"
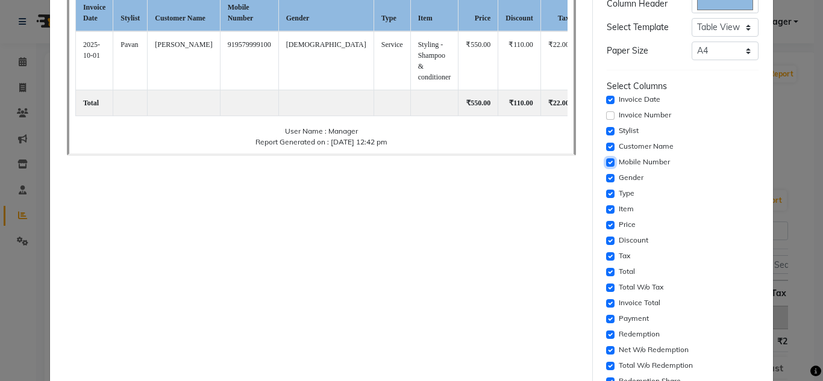
click at [606, 162] on input "checkbox" at bounding box center [610, 162] width 8 height 8
checkbox input "false"
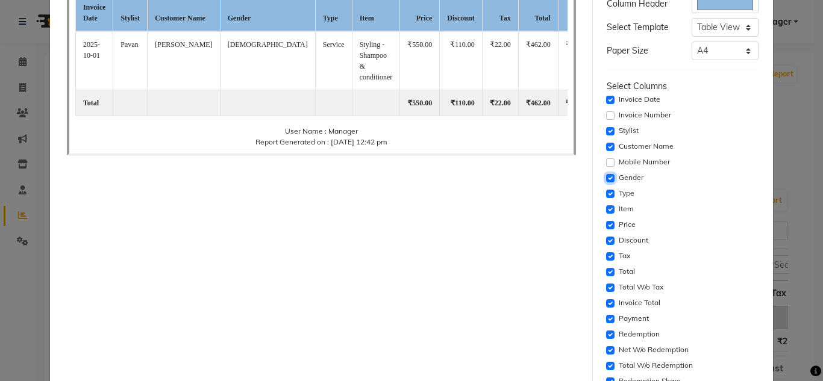
click at [606, 176] on input "checkbox" at bounding box center [610, 178] width 8 height 8
checkbox input "false"
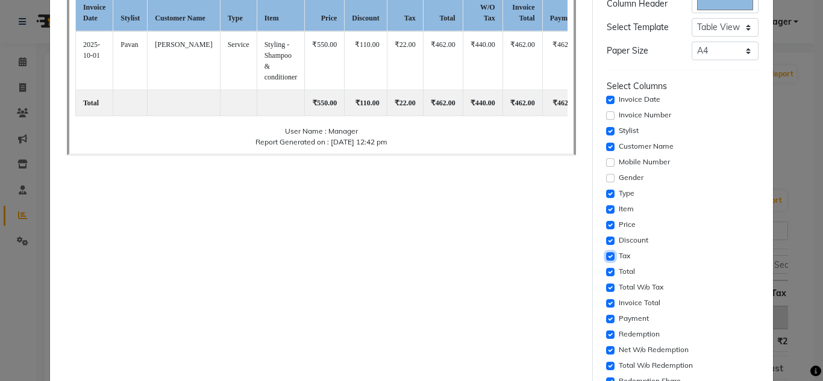
click at [606, 254] on input "checkbox" at bounding box center [610, 256] width 8 height 8
checkbox input "false"
click at [606, 272] on input "checkbox" at bounding box center [610, 272] width 8 height 8
checkbox input "false"
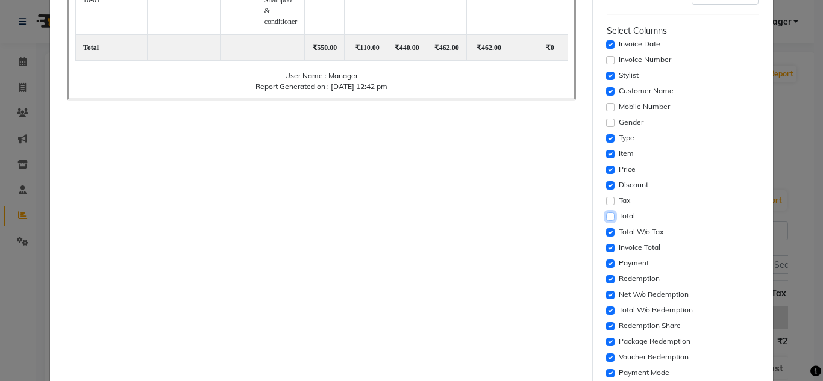
scroll to position [241, 0]
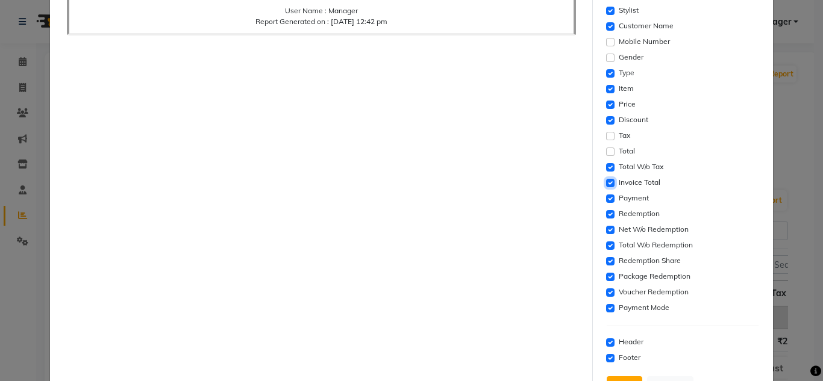
click at [606, 184] on input "checkbox" at bounding box center [610, 183] width 8 height 8
checkbox input "false"
click at [606, 202] on input "checkbox" at bounding box center [610, 199] width 8 height 8
checkbox input "false"
click at [606, 219] on div "Redemption" at bounding box center [682, 214] width 152 height 14
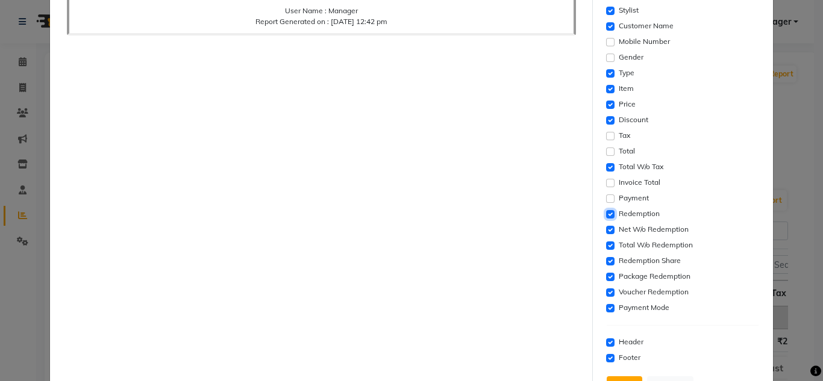
click at [606, 216] on input "checkbox" at bounding box center [610, 214] width 8 height 8
checkbox input "false"
click at [606, 228] on input "checkbox" at bounding box center [610, 230] width 8 height 8
checkbox input "false"
click at [606, 243] on input "checkbox" at bounding box center [610, 245] width 8 height 8
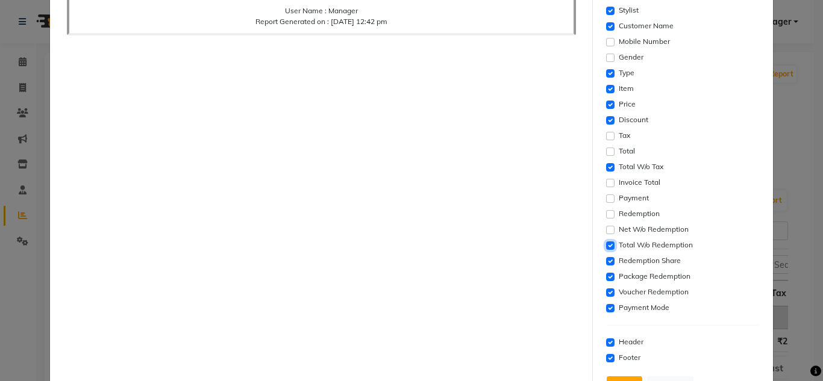
checkbox input "false"
click at [606, 262] on input "checkbox" at bounding box center [610, 261] width 8 height 8
checkbox input "false"
click at [606, 273] on input "checkbox" at bounding box center [610, 277] width 8 height 8
checkbox input "false"
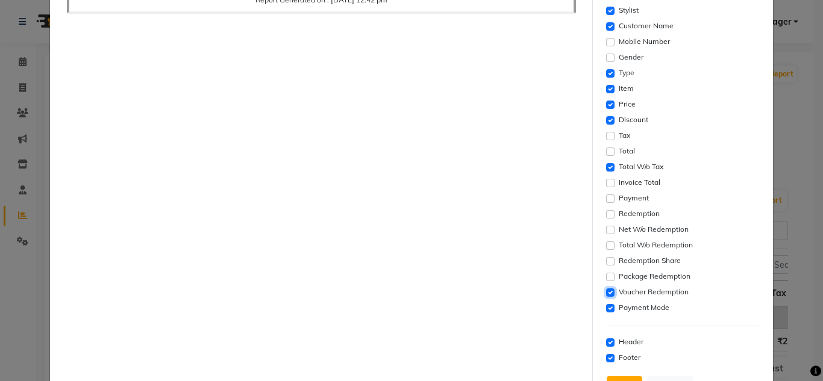
click at [606, 292] on input "checkbox" at bounding box center [610, 292] width 8 height 8
checkbox input "false"
click at [606, 309] on input "checkbox" at bounding box center [610, 308] width 8 height 8
checkbox input "false"
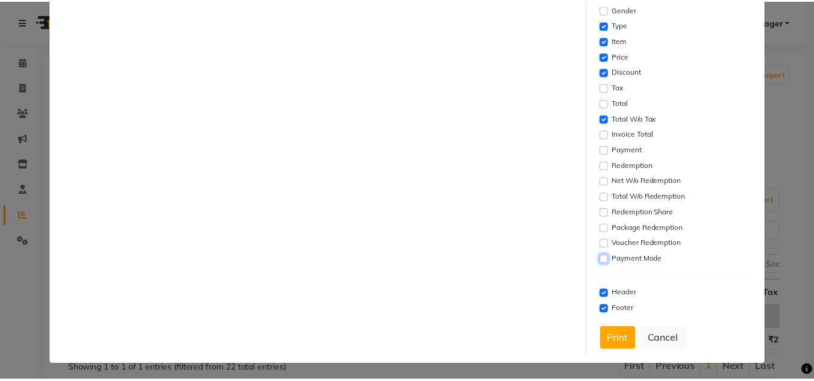
scroll to position [291, 0]
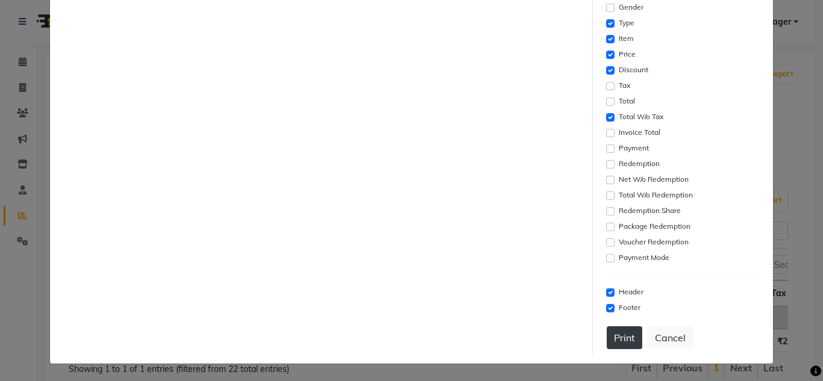
click at [606, 343] on button "Print" at bounding box center [624, 337] width 36 height 23
click at [653, 331] on button "Cancel" at bounding box center [670, 337] width 46 height 23
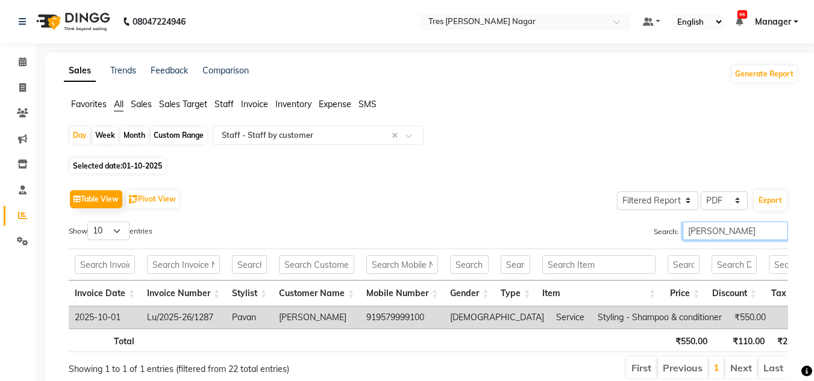
drag, startPoint x: 716, startPoint y: 227, endPoint x: 590, endPoint y: 242, distance: 126.8
click at [590, 242] on div "Search: pavan" at bounding box center [612, 233] width 350 height 23
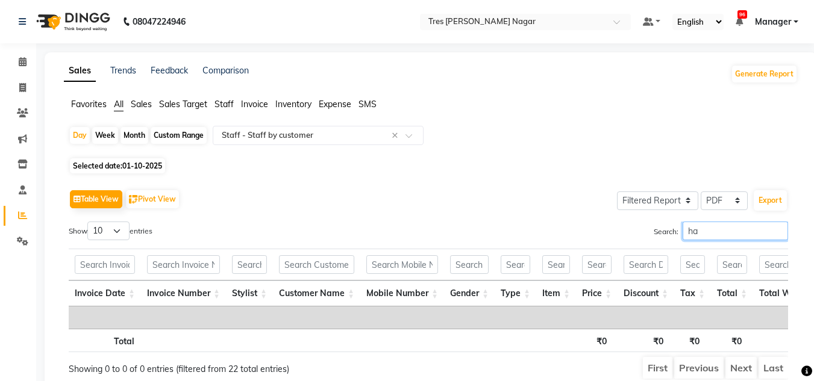
type input "h"
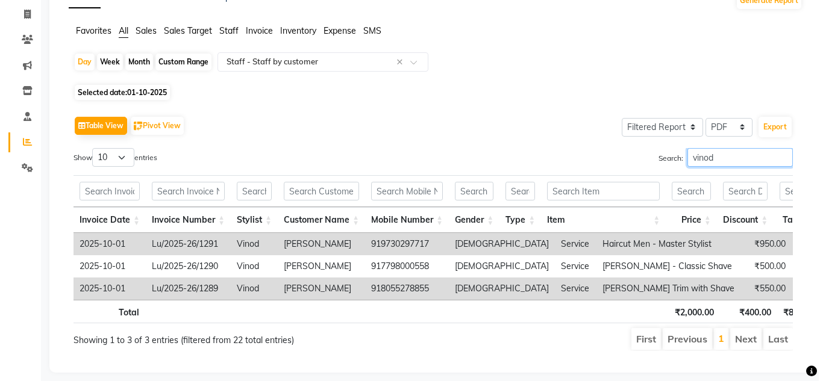
scroll to position [101, 0]
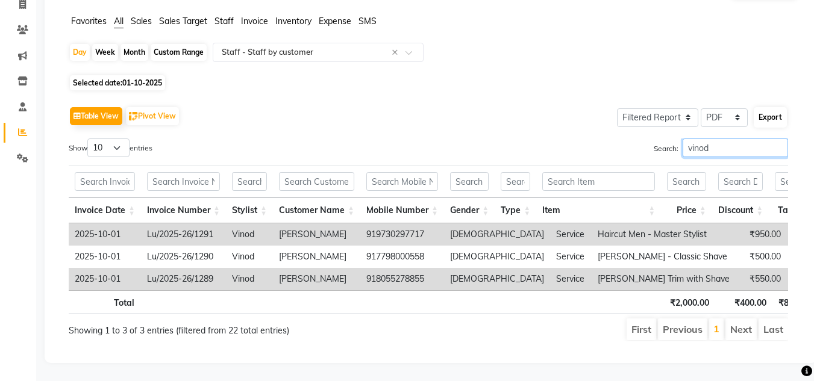
type input "vinod"
click at [775, 107] on button "Export" at bounding box center [769, 117] width 33 height 20
select select "serif"
select select "12px"
select select "template_1"
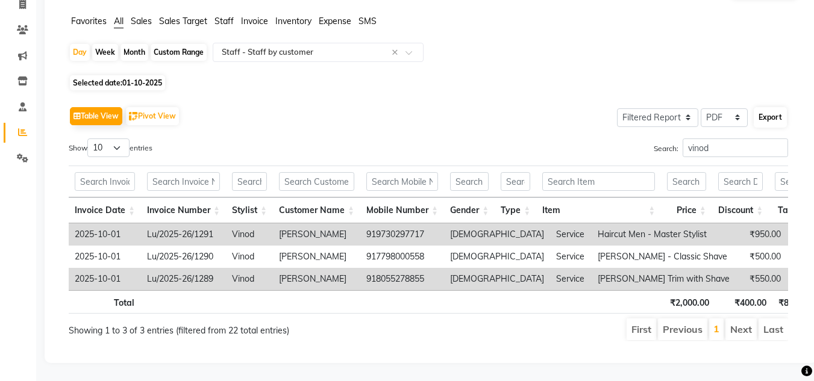
select select "A4"
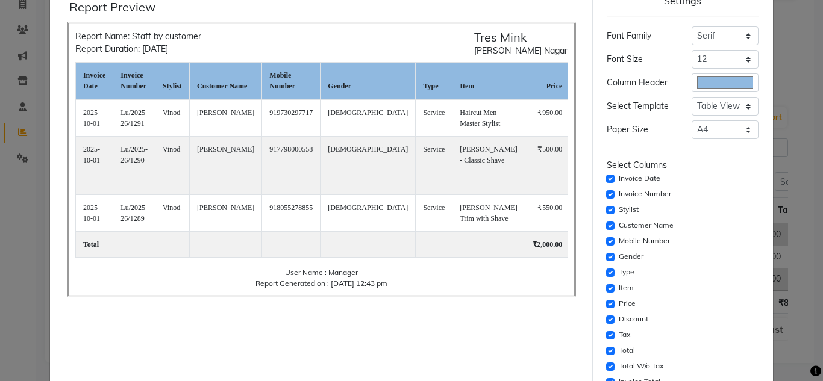
scroll to position [120, 0]
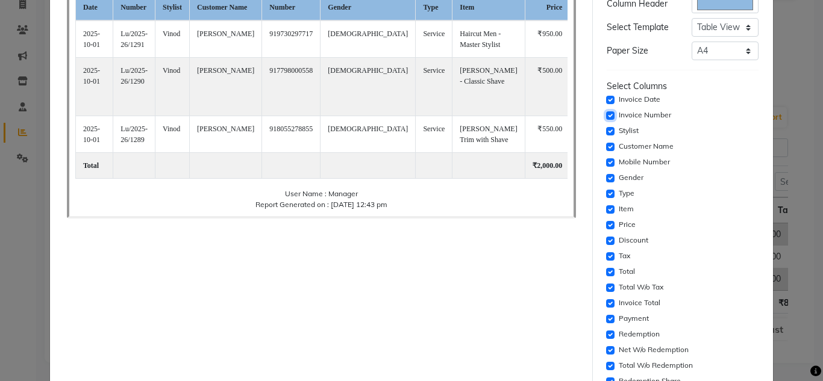
click at [606, 113] on input "checkbox" at bounding box center [610, 115] width 8 height 8
checkbox input "false"
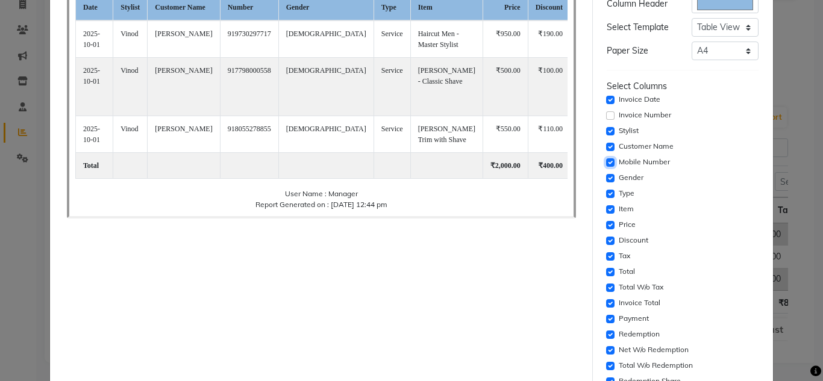
click at [606, 163] on input "checkbox" at bounding box center [610, 162] width 8 height 8
checkbox input "false"
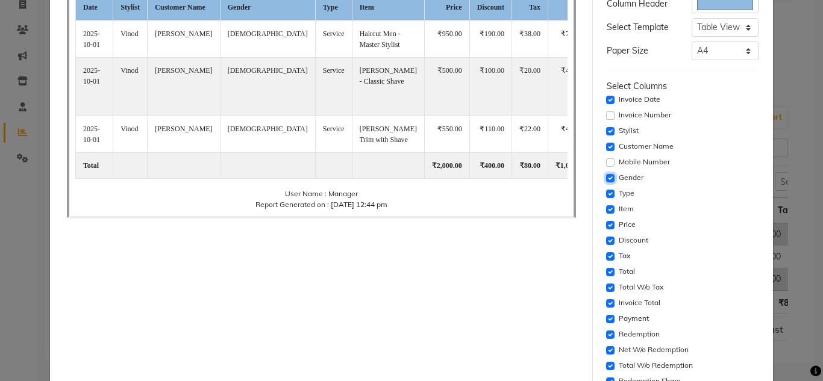
click at [606, 178] on input "checkbox" at bounding box center [610, 178] width 8 height 8
checkbox input "false"
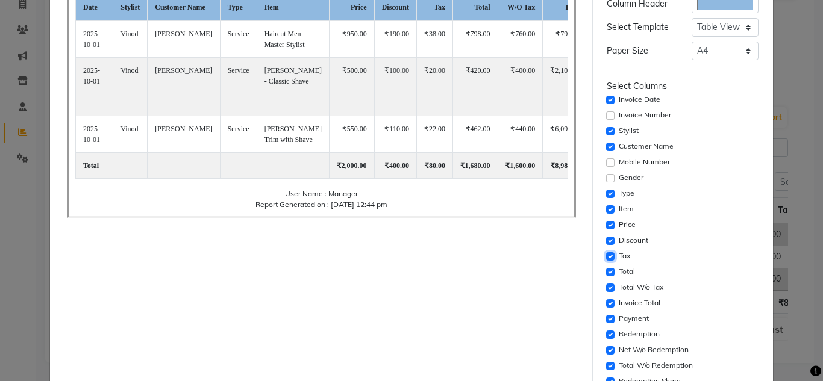
click at [606, 258] on input "checkbox" at bounding box center [610, 256] width 8 height 8
checkbox input "false"
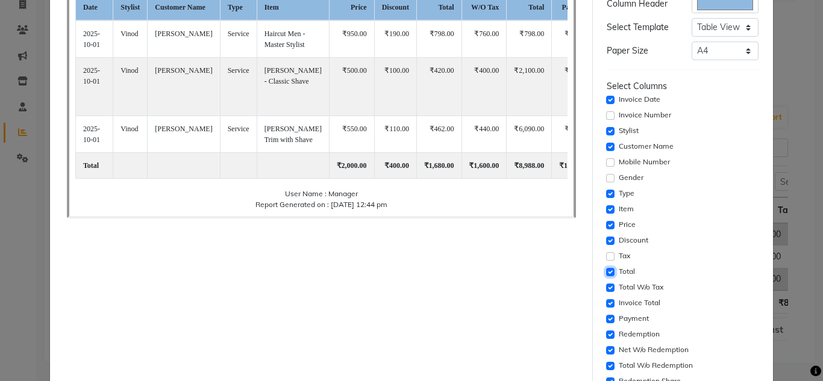
click at [606, 272] on input "checkbox" at bounding box center [610, 272] width 8 height 8
checkbox input "false"
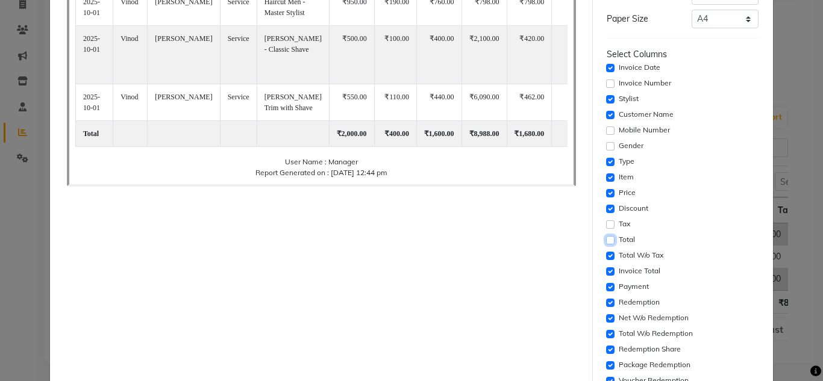
scroll to position [241, 0]
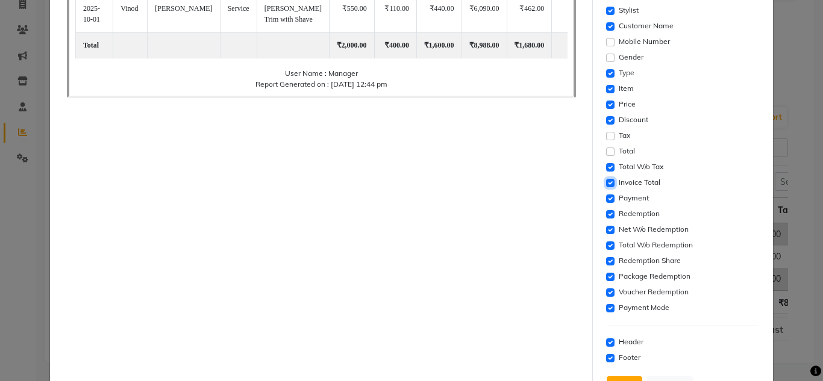
click at [606, 183] on input "checkbox" at bounding box center [610, 183] width 8 height 8
checkbox input "false"
click at [606, 203] on div "Payment" at bounding box center [682, 198] width 152 height 14
click at [606, 213] on input "checkbox" at bounding box center [610, 214] width 8 height 8
checkbox input "false"
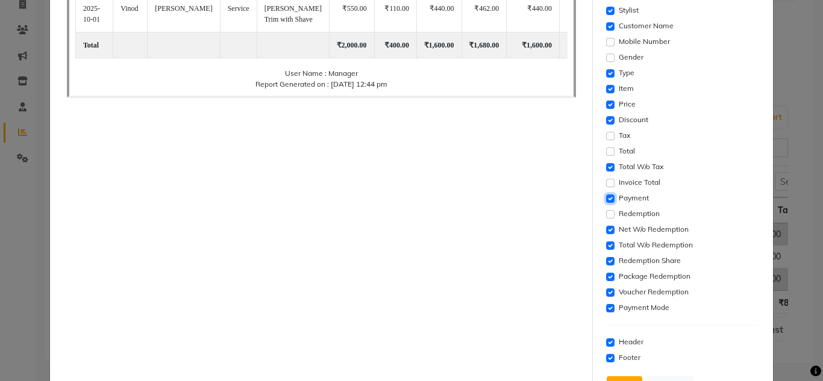
click at [606, 199] on input "checkbox" at bounding box center [610, 199] width 8 height 8
checkbox input "false"
click at [606, 229] on input "checkbox" at bounding box center [610, 230] width 8 height 8
checkbox input "false"
click at [607, 243] on input "checkbox" at bounding box center [610, 245] width 8 height 8
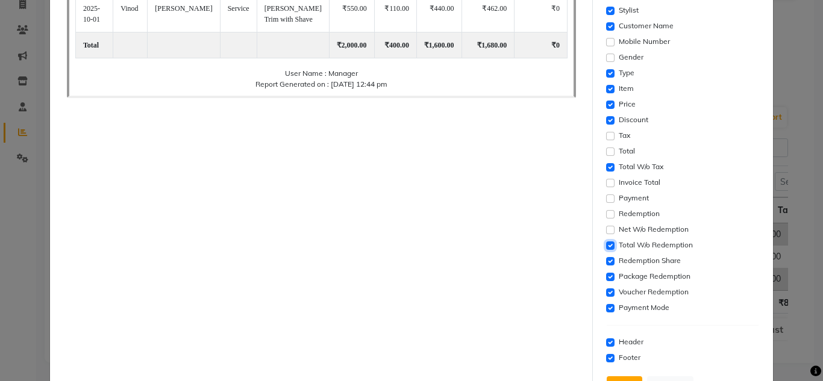
checkbox input "false"
click at [606, 257] on input "checkbox" at bounding box center [610, 261] width 8 height 8
checkbox input "false"
click at [606, 279] on input "checkbox" at bounding box center [610, 277] width 8 height 8
checkbox input "false"
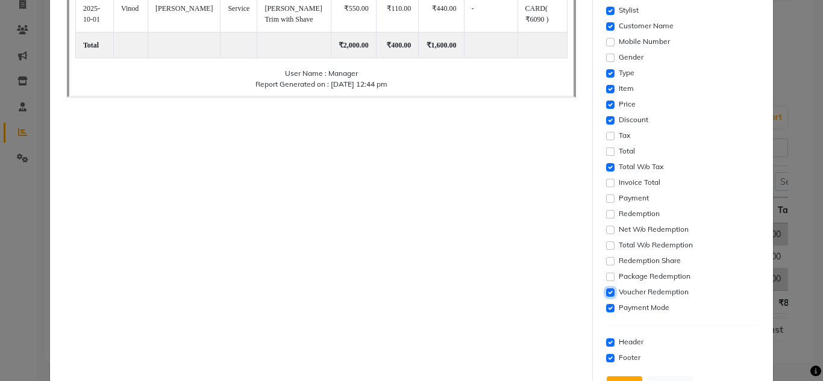
click at [606, 290] on input "checkbox" at bounding box center [610, 292] width 8 height 8
checkbox input "false"
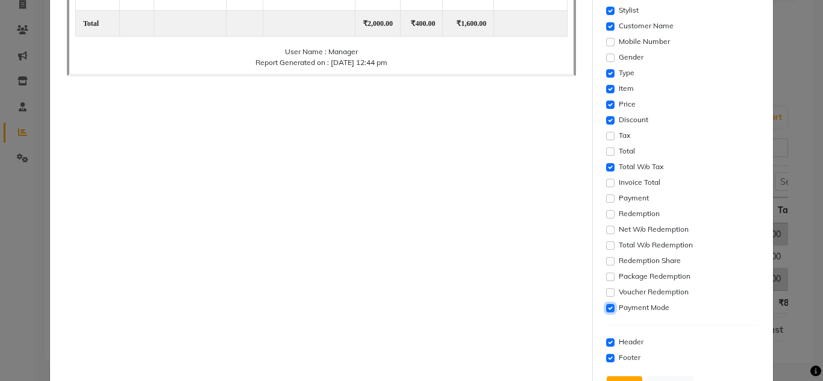
click at [606, 310] on input "checkbox" at bounding box center [610, 308] width 8 height 8
checkbox input "false"
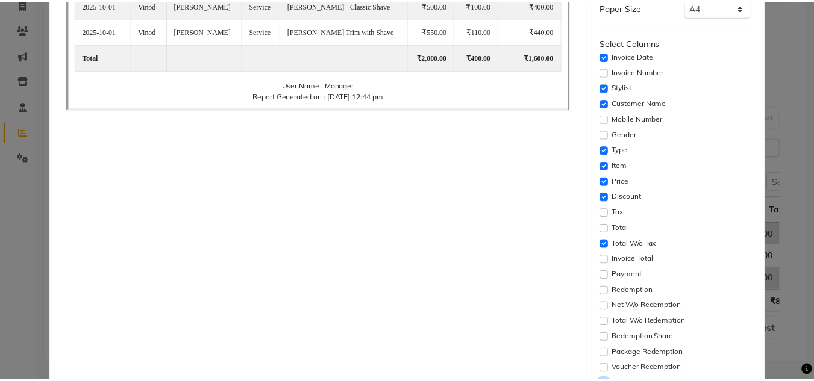
scroll to position [291, 0]
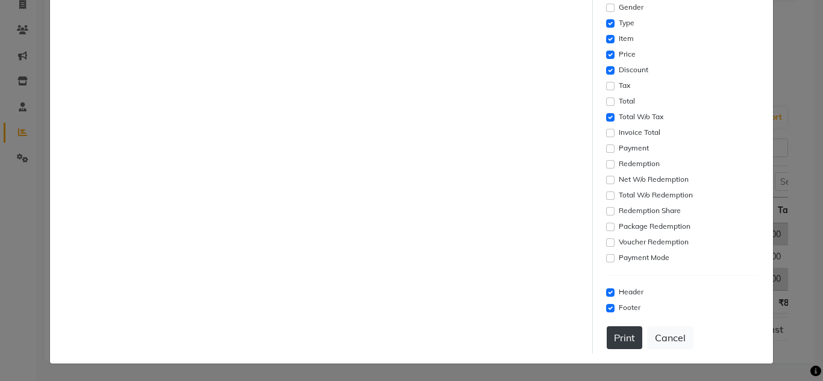
click at [621, 339] on button "Print" at bounding box center [624, 337] width 36 height 23
click at [670, 338] on button "Cancel" at bounding box center [670, 337] width 46 height 23
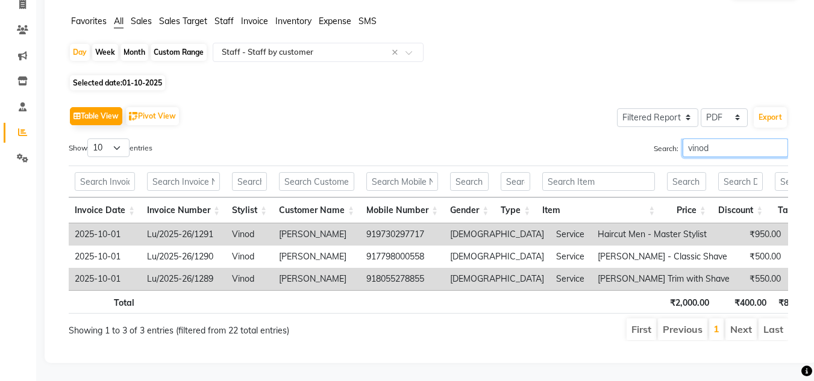
drag, startPoint x: 727, startPoint y: 136, endPoint x: 594, endPoint y: 134, distance: 133.7
click at [594, 138] on div "Search: vinod" at bounding box center [612, 149] width 350 height 23
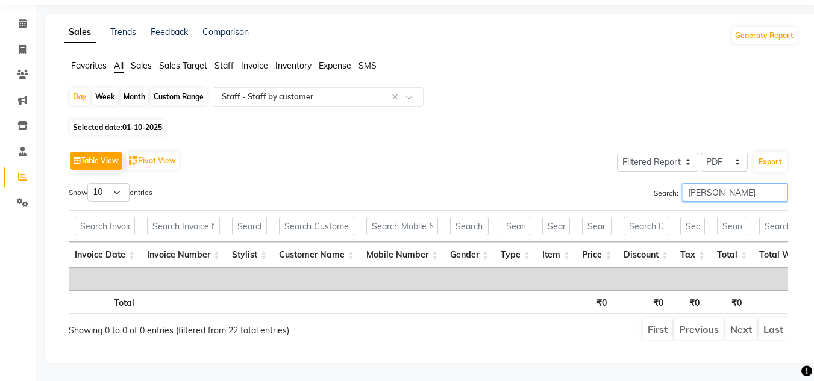
scroll to position [57, 0]
type input "a"
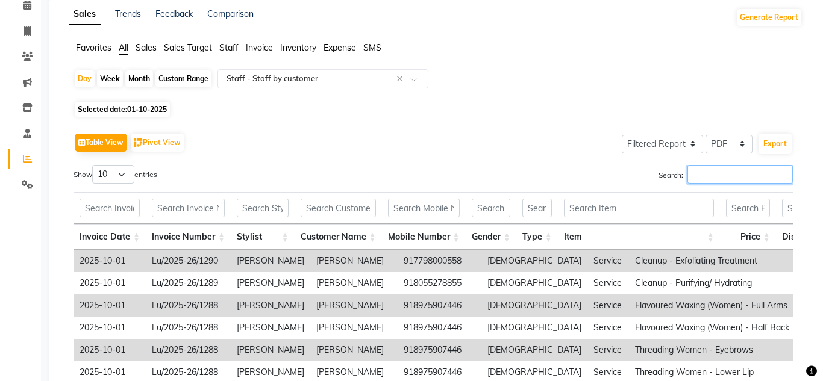
scroll to position [101, 0]
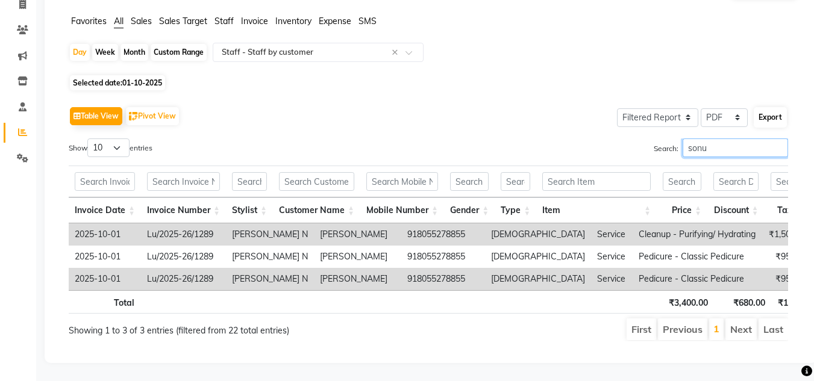
type input "sonu"
click at [764, 107] on button "Export" at bounding box center [769, 117] width 33 height 20
select select "serif"
select select "12px"
select select "template_1"
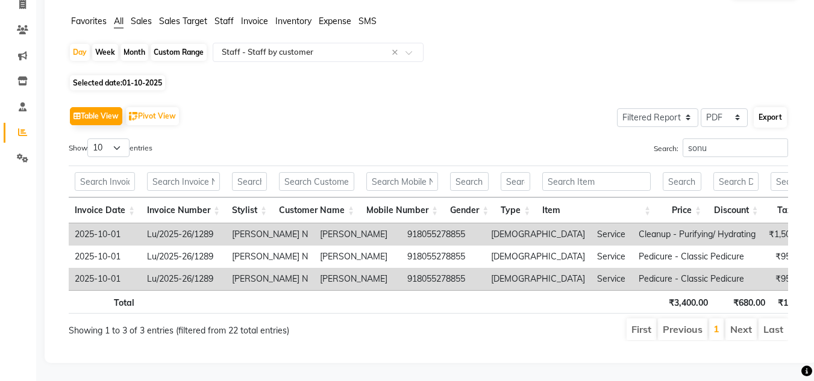
select select "A4"
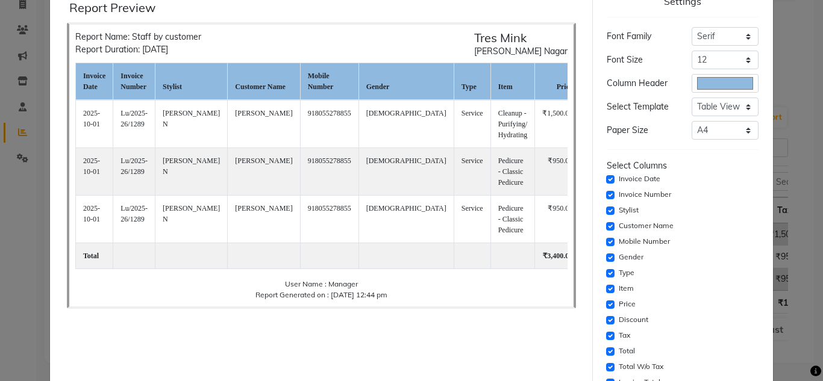
scroll to position [120, 0]
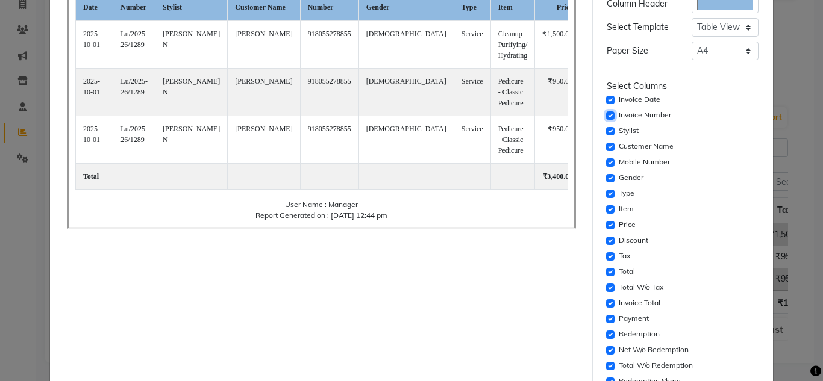
click at [606, 115] on input "checkbox" at bounding box center [610, 115] width 8 height 8
checkbox input "false"
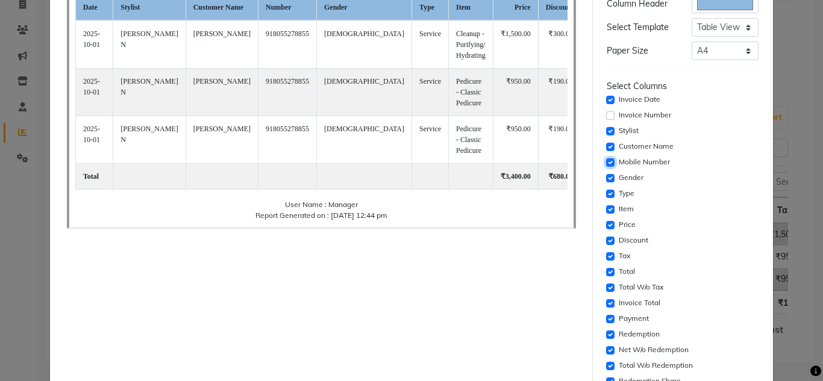
click at [606, 158] on input "checkbox" at bounding box center [610, 162] width 8 height 8
checkbox input "false"
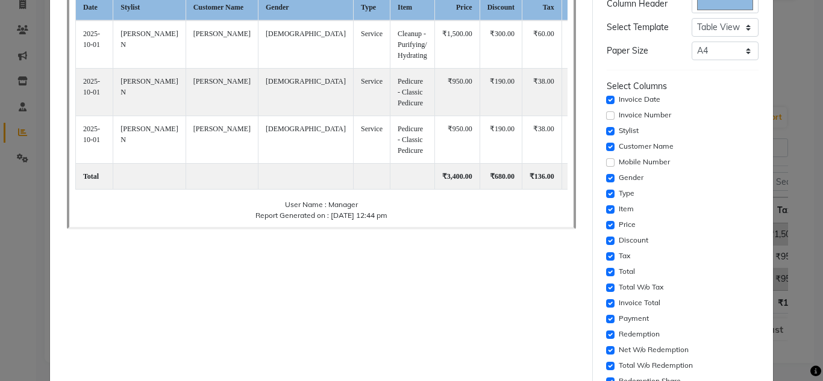
click at [602, 179] on div "Settings Font Family Select Sans Serif Monospace Serif Font Size Select 8 9 10 …" at bounding box center [683, 217] width 162 height 613
click at [606, 179] on input "checkbox" at bounding box center [610, 178] width 8 height 8
checkbox input "false"
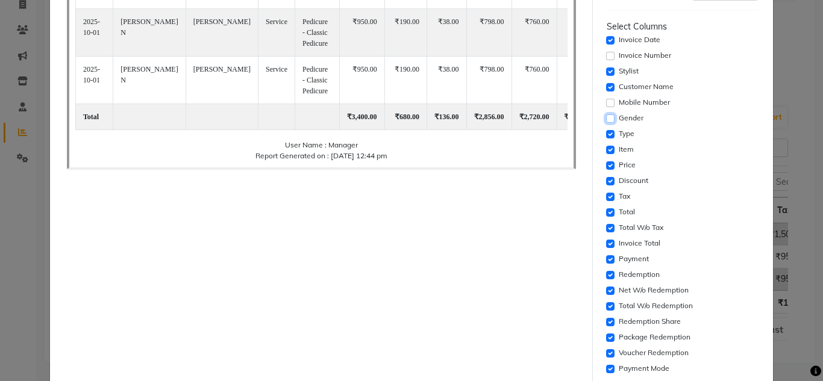
scroll to position [181, 0]
click at [606, 193] on input "checkbox" at bounding box center [610, 196] width 8 height 8
checkbox input "false"
click at [606, 214] on input "checkbox" at bounding box center [610, 212] width 8 height 8
checkbox input "false"
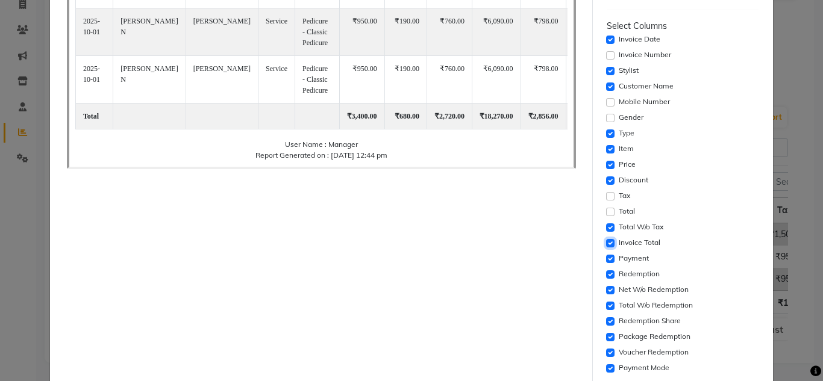
click at [606, 244] on input "checkbox" at bounding box center [610, 243] width 8 height 8
checkbox input "false"
click at [606, 260] on input "checkbox" at bounding box center [610, 259] width 8 height 8
checkbox input "false"
click at [606, 277] on input "checkbox" at bounding box center [610, 274] width 8 height 8
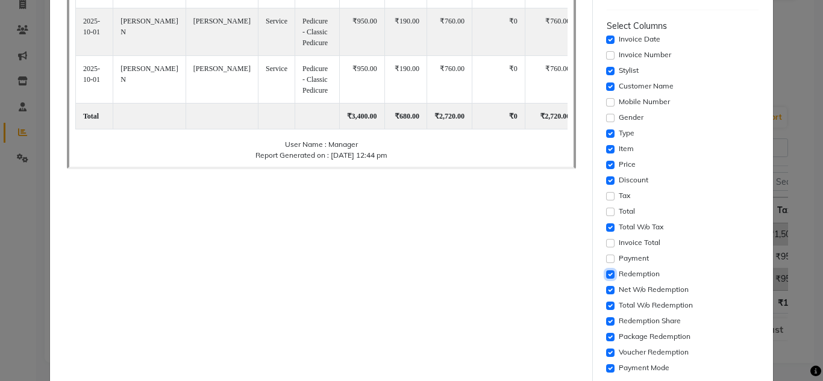
checkbox input "false"
click at [606, 287] on div "Net W/o Redemption" at bounding box center [682, 290] width 152 height 14
click at [606, 290] on input "checkbox" at bounding box center [610, 290] width 8 height 8
checkbox input "false"
click at [606, 300] on div "Total W/o Redemption" at bounding box center [682, 306] width 152 height 14
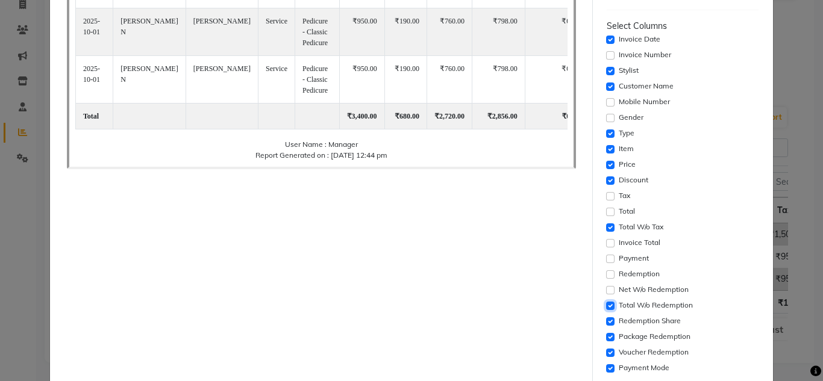
click at [606, 305] on input "checkbox" at bounding box center [610, 306] width 8 height 8
checkbox input "false"
click at [606, 321] on input "checkbox" at bounding box center [610, 321] width 8 height 8
checkbox input "false"
click at [606, 339] on input "checkbox" at bounding box center [610, 337] width 8 height 8
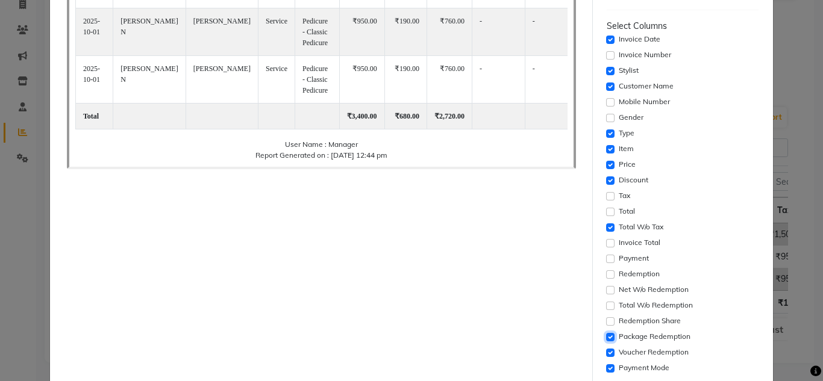
checkbox input "false"
click at [606, 349] on input "checkbox" at bounding box center [610, 353] width 8 height 8
checkbox input "false"
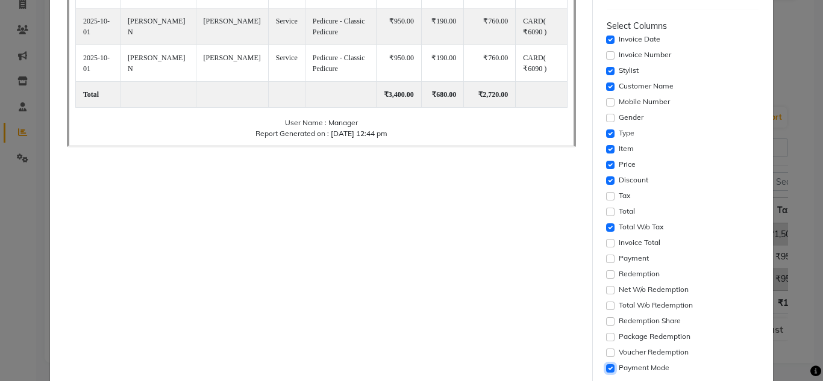
click at [606, 366] on input "checkbox" at bounding box center [610, 368] width 8 height 8
checkbox input "false"
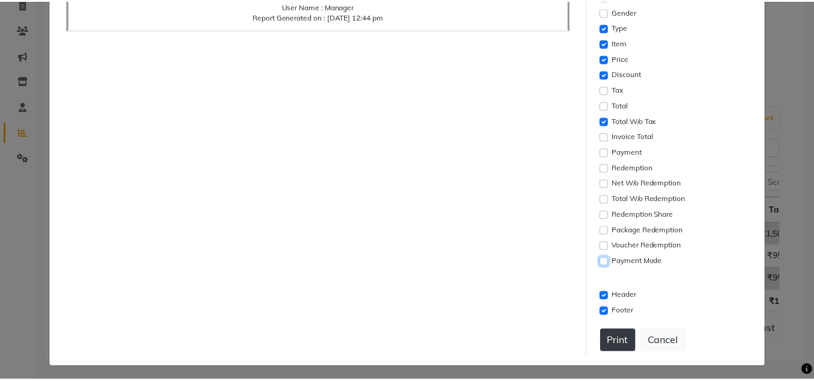
scroll to position [291, 0]
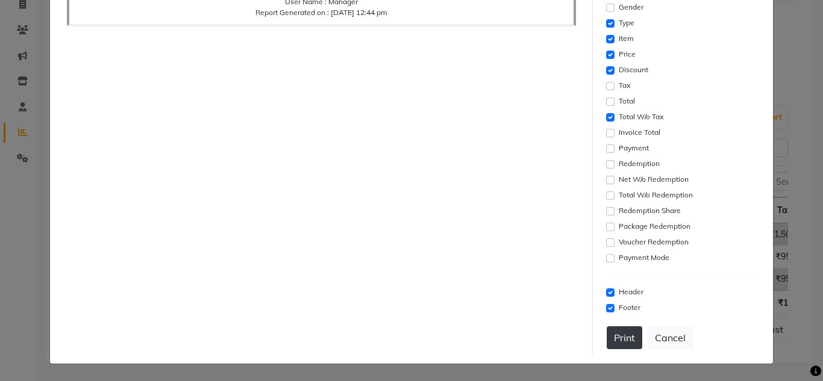
click at [613, 344] on button "Print" at bounding box center [624, 337] width 36 height 23
click at [661, 340] on button "Cancel" at bounding box center [670, 337] width 46 height 23
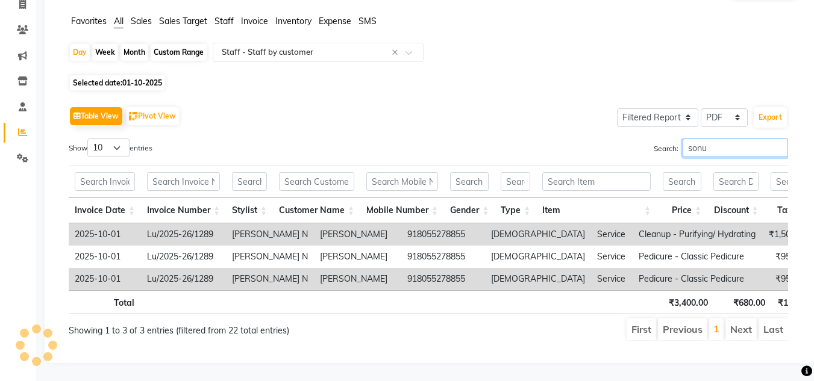
drag, startPoint x: 723, startPoint y: 134, endPoint x: 587, endPoint y: 142, distance: 135.7
click at [587, 142] on div "Search: sonu" at bounding box center [612, 149] width 350 height 23
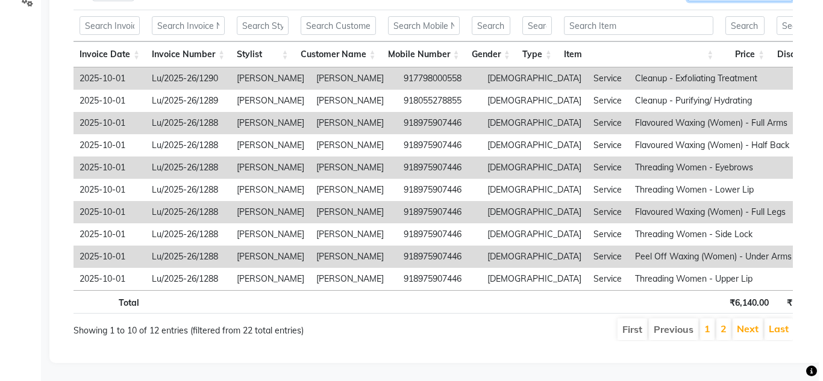
scroll to position [137, 0]
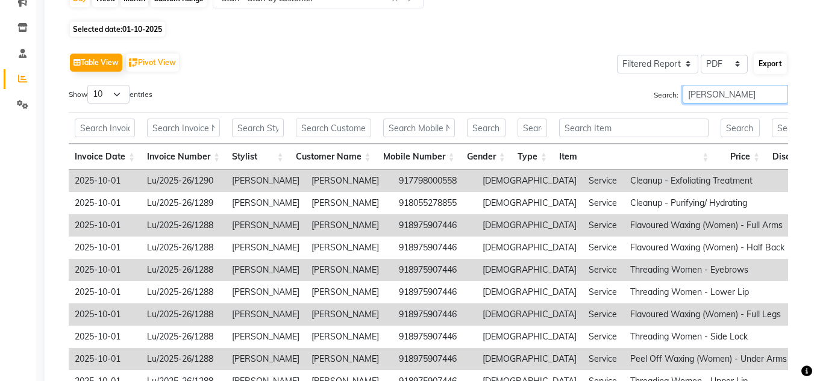
type input "neha aywale"
click at [766, 66] on button "Export" at bounding box center [769, 64] width 33 height 20
select select "serif"
select select "12px"
select select "template_1"
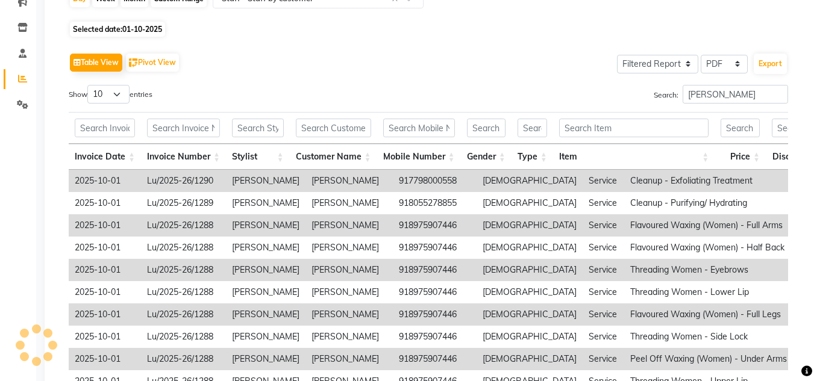
select select "A4"
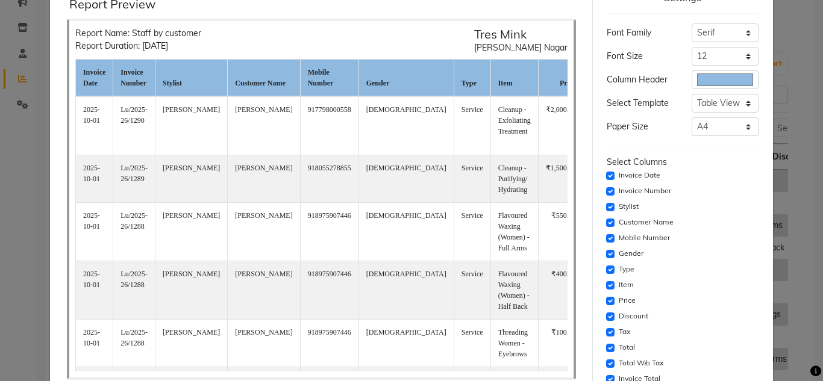
scroll to position [120, 0]
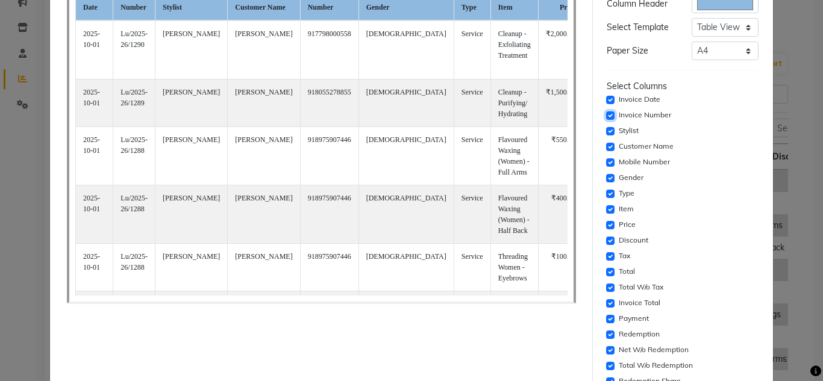
click at [606, 119] on input "checkbox" at bounding box center [610, 115] width 8 height 8
checkbox input "false"
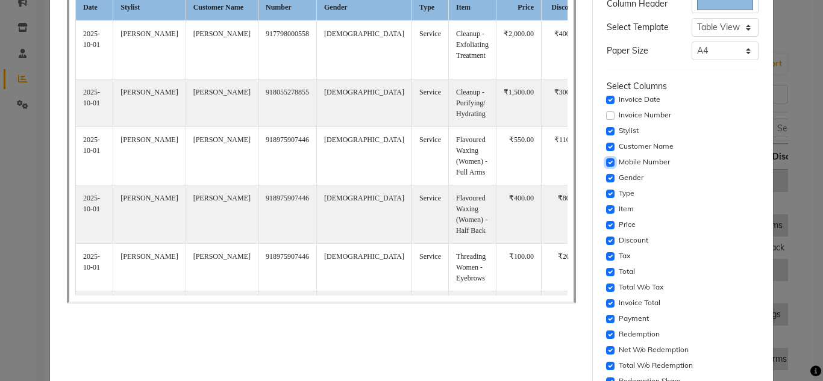
click at [606, 159] on input "checkbox" at bounding box center [610, 162] width 8 height 8
checkbox input "false"
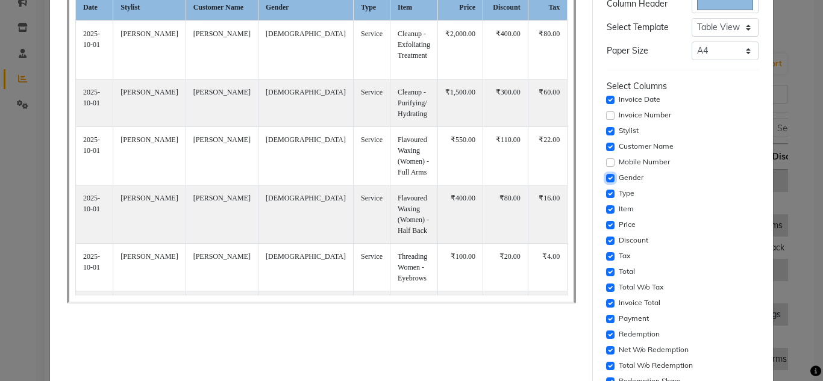
click at [606, 178] on input "checkbox" at bounding box center [610, 178] width 8 height 8
checkbox input "false"
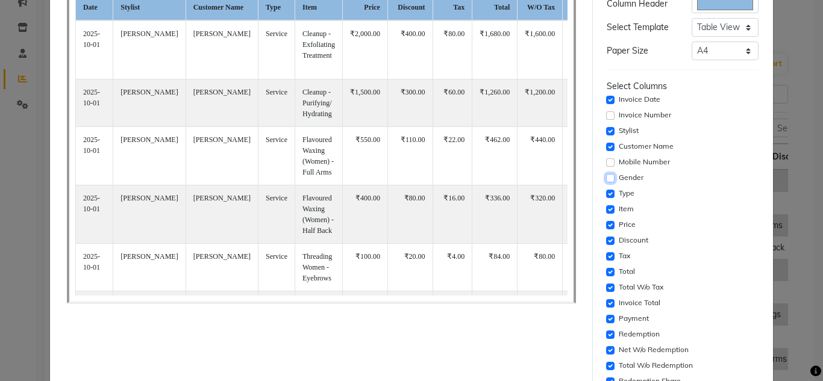
scroll to position [181, 0]
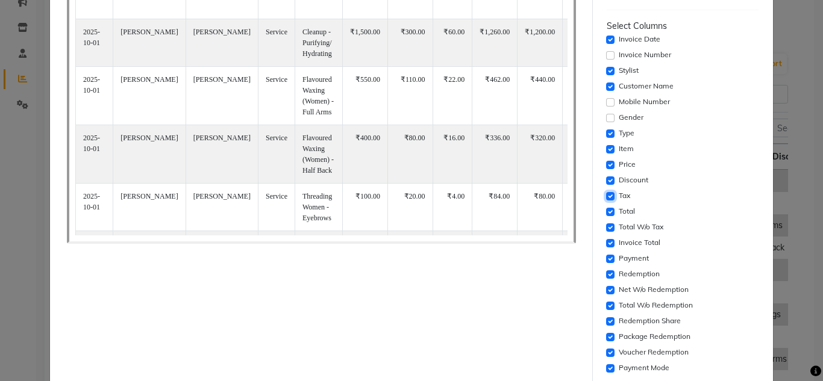
click at [606, 196] on input "checkbox" at bounding box center [610, 196] width 8 height 8
checkbox input "false"
click at [606, 208] on input "checkbox" at bounding box center [610, 212] width 8 height 8
checkbox input "false"
click at [606, 243] on input "checkbox" at bounding box center [610, 243] width 8 height 8
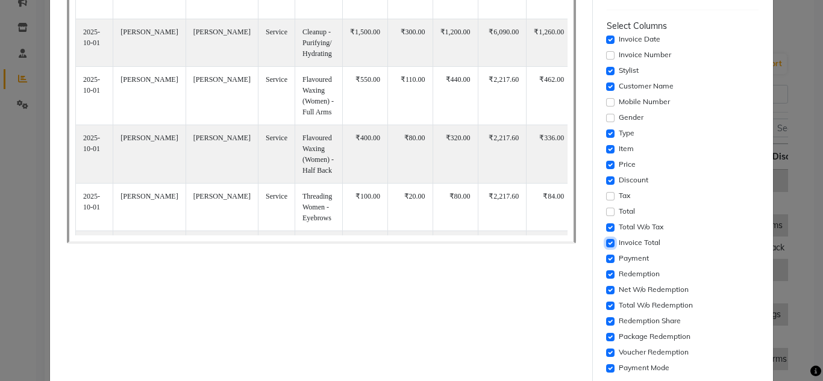
checkbox input "false"
click at [606, 257] on input "checkbox" at bounding box center [610, 259] width 8 height 8
checkbox input "false"
click at [606, 273] on input "checkbox" at bounding box center [610, 274] width 8 height 8
checkbox input "false"
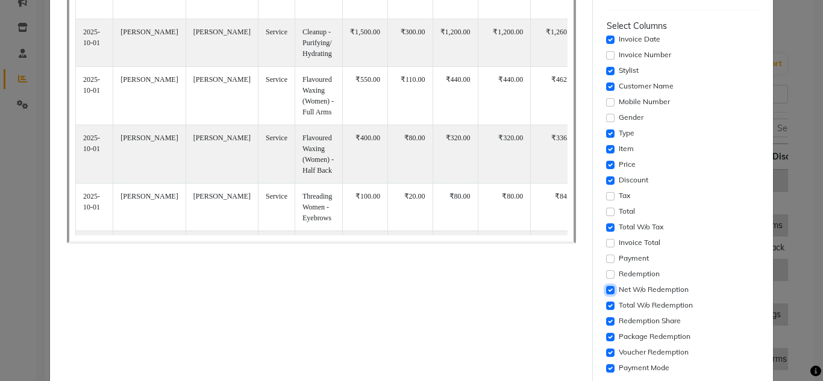
click at [606, 286] on input "checkbox" at bounding box center [610, 290] width 8 height 8
checkbox input "false"
click at [606, 303] on input "checkbox" at bounding box center [610, 306] width 8 height 8
checkbox input "false"
click at [606, 321] on input "checkbox" at bounding box center [610, 321] width 8 height 8
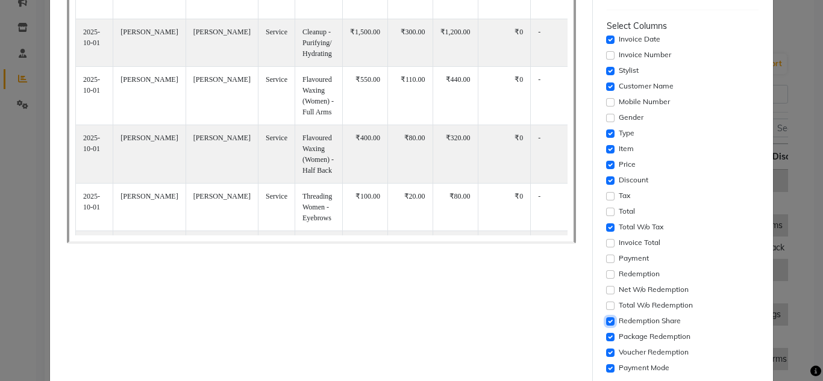
checkbox input "false"
click at [606, 338] on input "checkbox" at bounding box center [610, 337] width 8 height 8
checkbox input "false"
click at [606, 354] on input "checkbox" at bounding box center [610, 353] width 8 height 8
checkbox input "false"
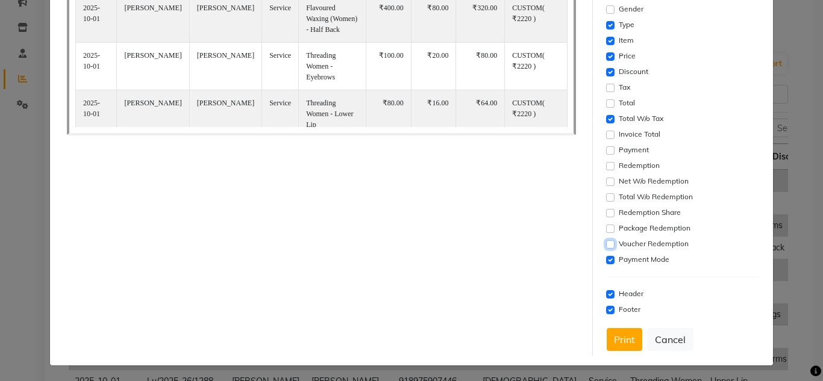
scroll to position [291, 0]
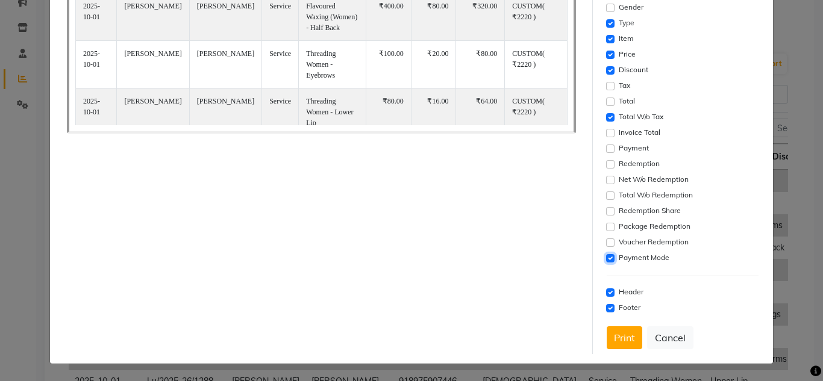
click at [606, 257] on input "checkbox" at bounding box center [610, 258] width 8 height 8
checkbox input "false"
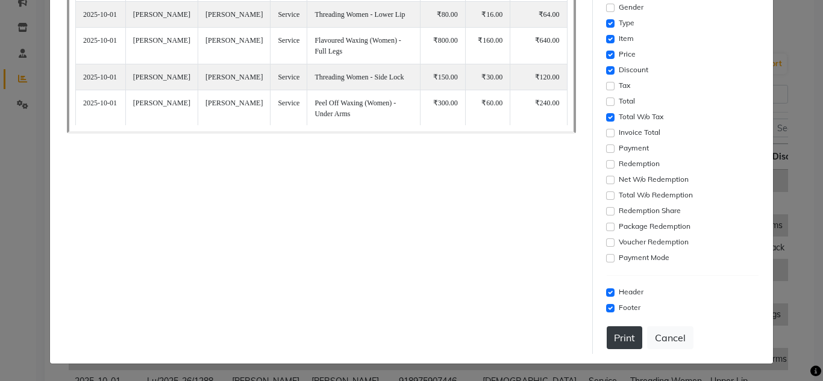
click at [613, 332] on button "Print" at bounding box center [624, 337] width 36 height 23
click at [661, 343] on button "Cancel" at bounding box center [670, 337] width 46 height 23
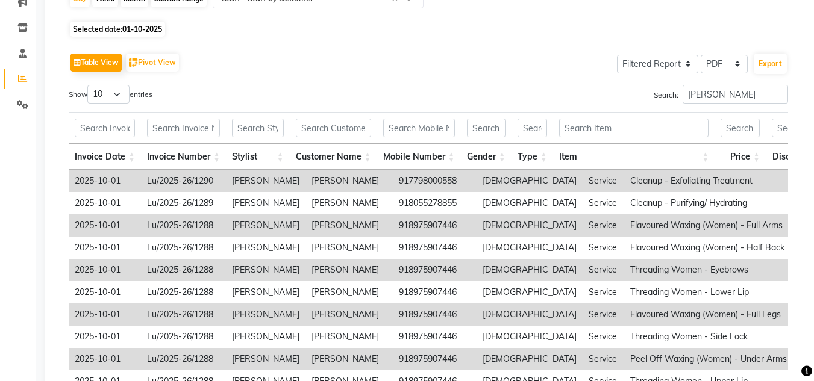
click at [142, 33] on span "01-10-2025" at bounding box center [142, 29] width 40 height 9
select select "10"
select select "2025"
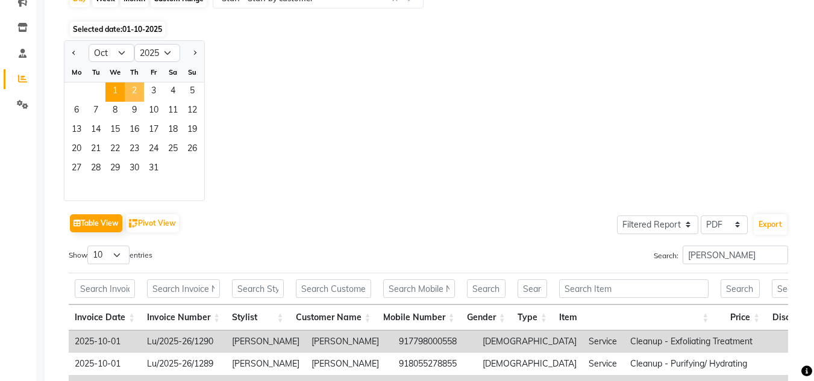
click at [132, 89] on span "2" at bounding box center [134, 91] width 19 height 19
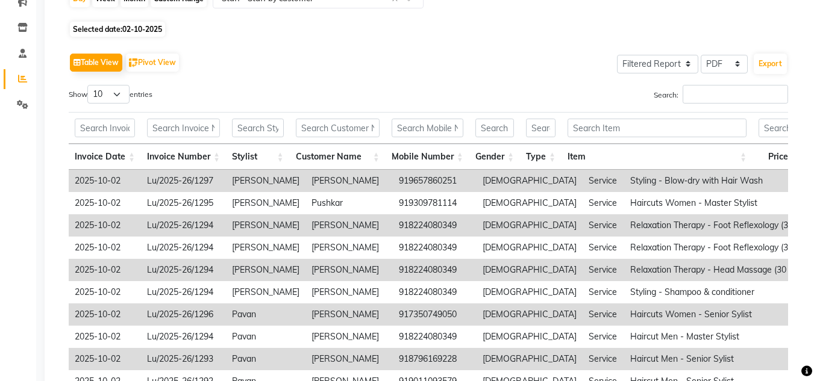
scroll to position [0, 0]
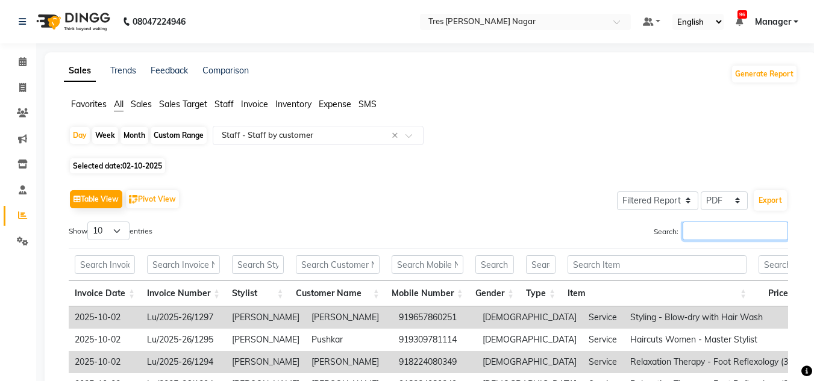
click at [715, 232] on input "Search:" at bounding box center [734, 231] width 105 height 19
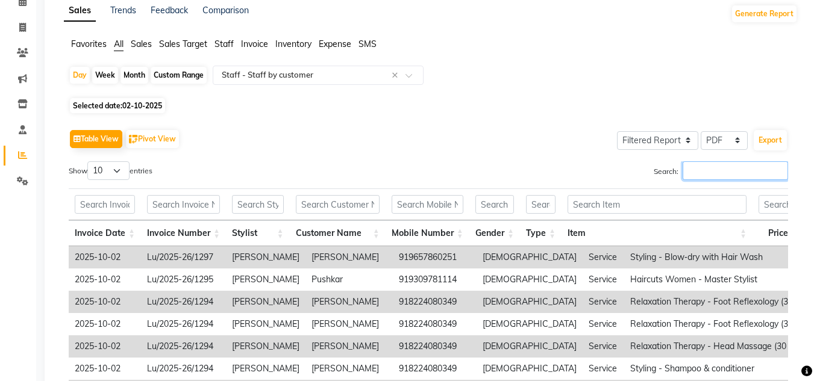
click at [706, 167] on input "Search:" at bounding box center [734, 170] width 105 height 19
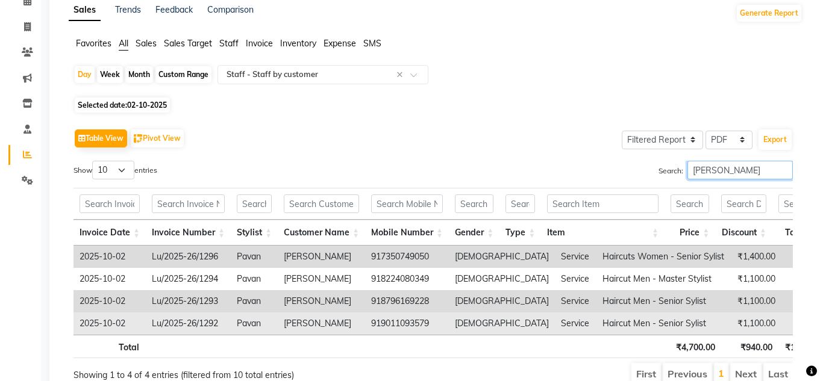
scroll to position [120, 0]
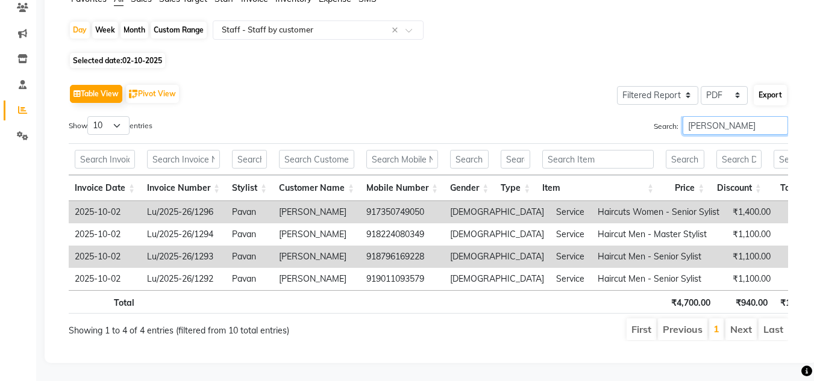
type input "pavan"
click at [767, 85] on button "Export" at bounding box center [769, 95] width 33 height 20
select select "serif"
select select "12px"
select select "template_1"
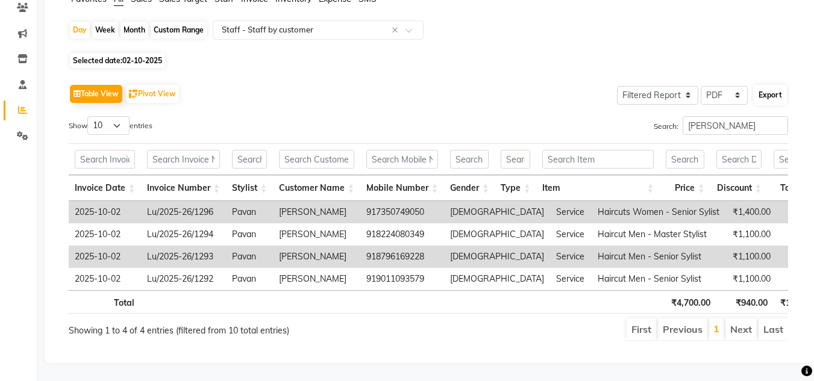
select select "A4"
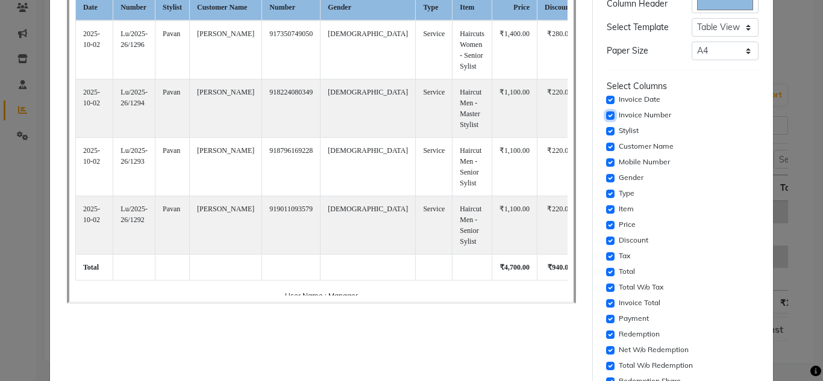
click at [606, 113] on input "checkbox" at bounding box center [610, 115] width 8 height 8
checkbox input "false"
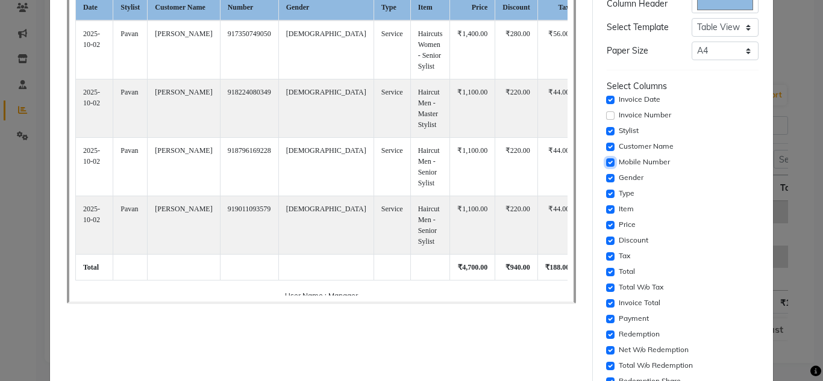
click at [606, 163] on input "checkbox" at bounding box center [610, 162] width 8 height 8
checkbox input "false"
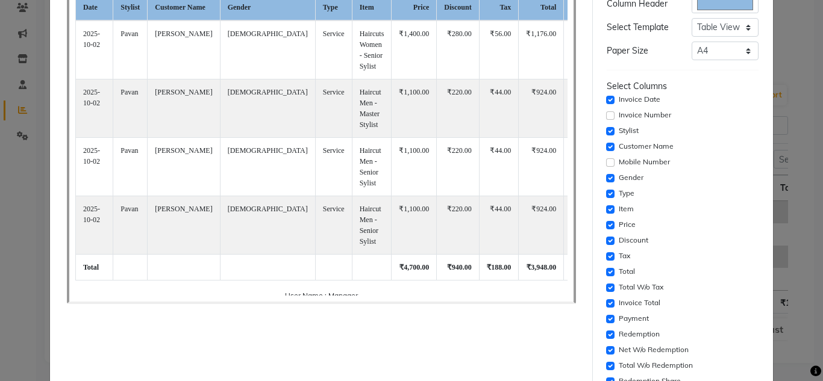
click at [602, 182] on div "Settings Font Family Select Sans Serif Monospace Serif Font Size Select 8 9 10 …" at bounding box center [683, 217] width 162 height 613
click at [606, 178] on input "checkbox" at bounding box center [610, 178] width 8 height 8
checkbox input "false"
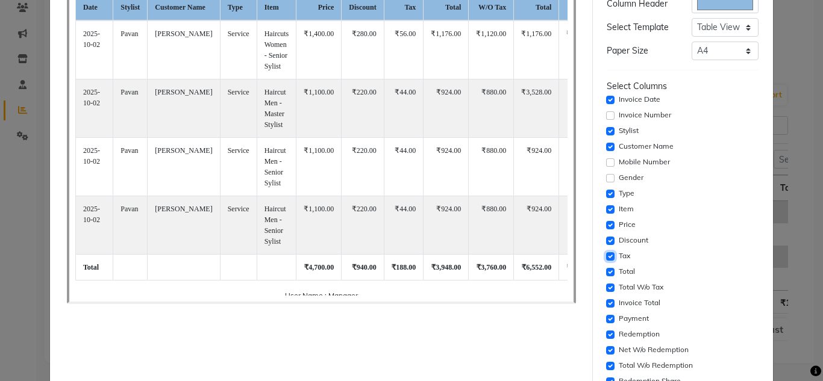
click at [606, 254] on input "checkbox" at bounding box center [610, 256] width 8 height 8
checkbox input "false"
click at [606, 273] on input "checkbox" at bounding box center [610, 272] width 8 height 8
checkbox input "false"
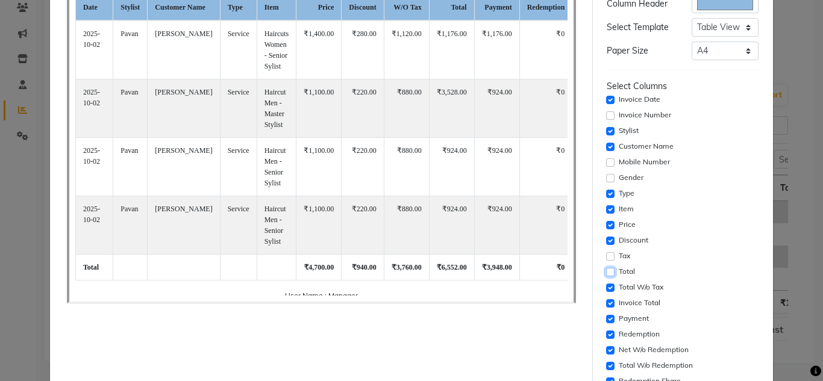
scroll to position [241, 0]
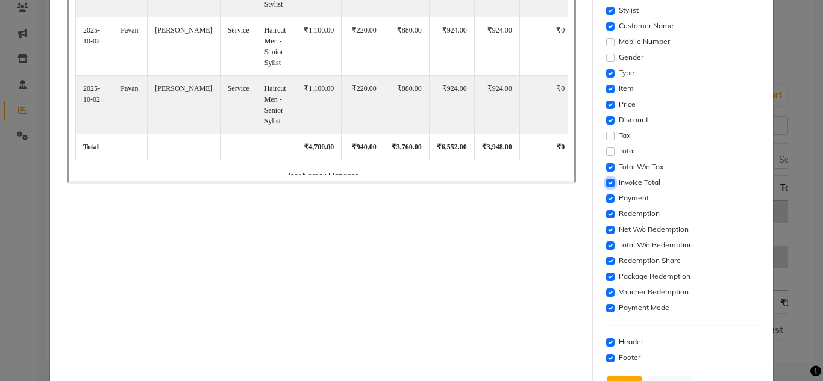
click at [606, 185] on input "checkbox" at bounding box center [610, 183] width 8 height 8
checkbox input "false"
click at [606, 196] on input "checkbox" at bounding box center [610, 199] width 8 height 8
checkbox input "false"
click at [606, 216] on input "checkbox" at bounding box center [610, 214] width 8 height 8
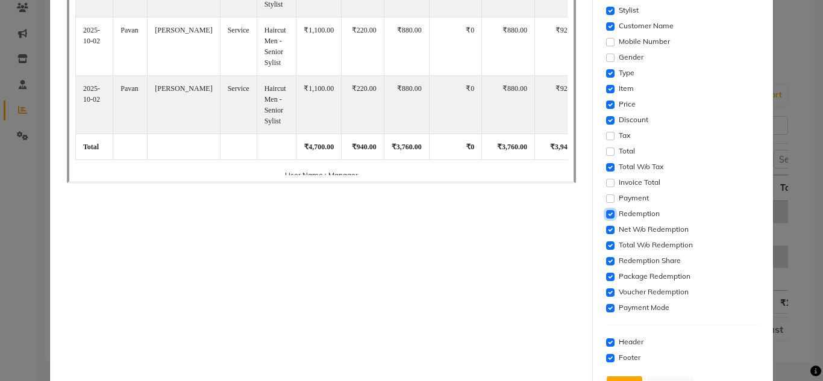
checkbox input "false"
click at [609, 231] on div "Net W/o Redemption" at bounding box center [682, 230] width 152 height 14
click at [606, 230] on input "checkbox" at bounding box center [610, 230] width 8 height 8
checkbox input "false"
click at [606, 243] on input "checkbox" at bounding box center [610, 245] width 8 height 8
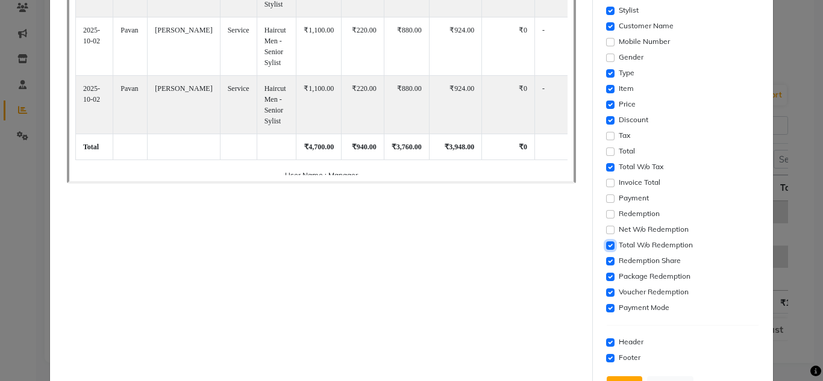
checkbox input "false"
click at [606, 258] on input "checkbox" at bounding box center [610, 261] width 8 height 8
checkbox input "false"
click at [606, 276] on input "checkbox" at bounding box center [610, 277] width 8 height 8
checkbox input "false"
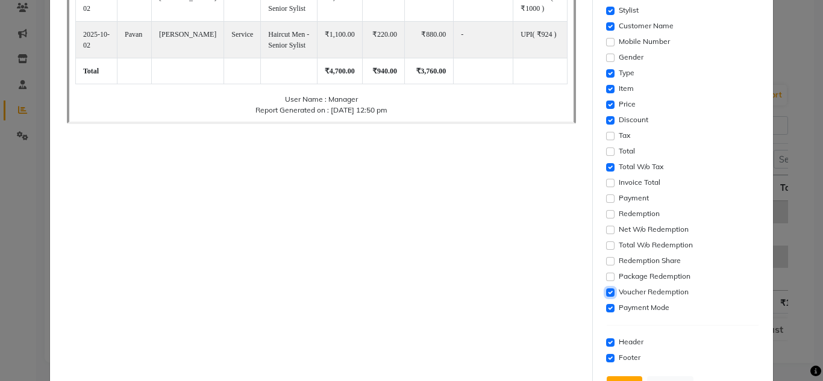
click at [606, 290] on input "checkbox" at bounding box center [610, 292] width 8 height 8
checkbox input "false"
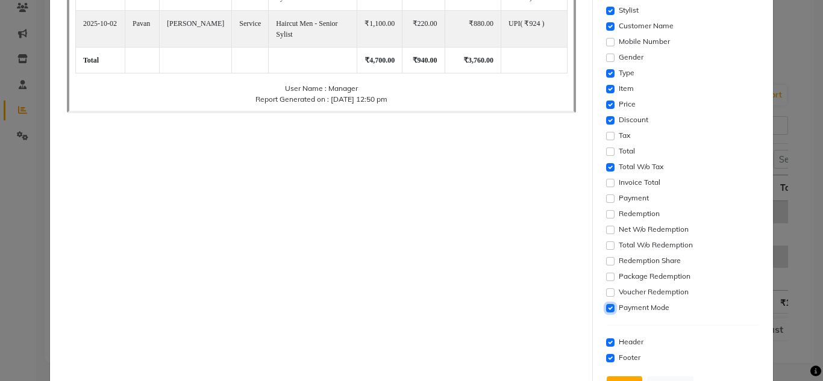
click at [606, 305] on input "checkbox" at bounding box center [610, 308] width 8 height 8
checkbox input "false"
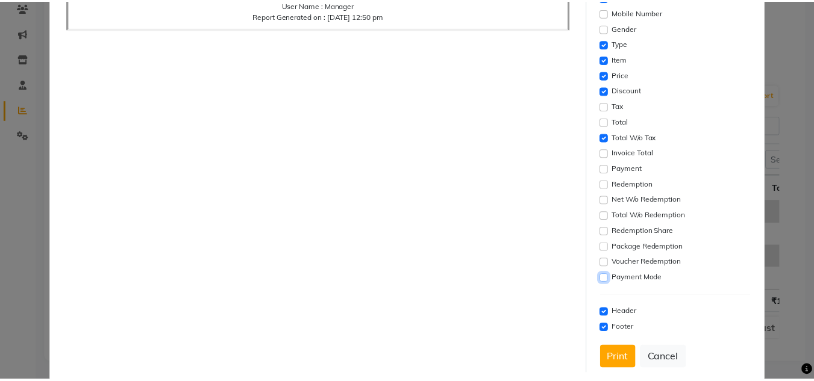
scroll to position [291, 0]
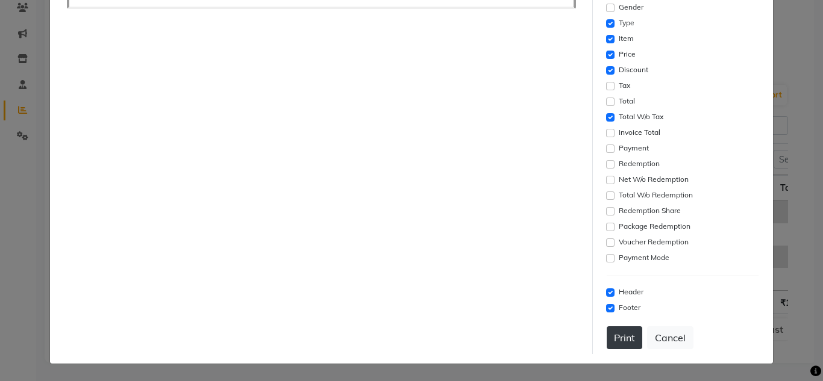
click at [622, 337] on button "Print" at bounding box center [624, 337] width 36 height 23
click at [661, 336] on button "Cancel" at bounding box center [670, 337] width 46 height 23
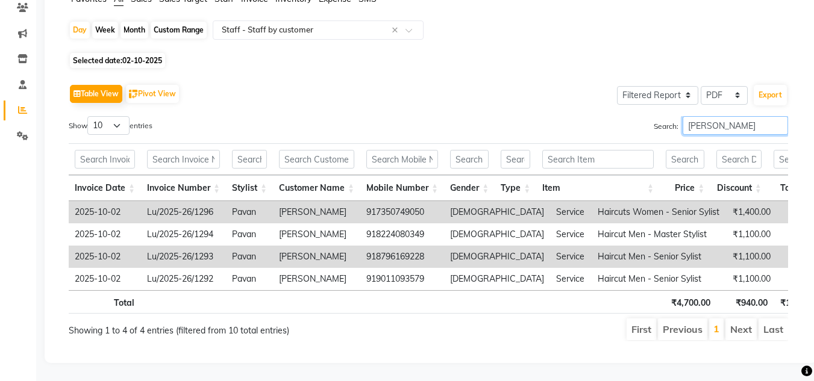
drag, startPoint x: 720, startPoint y: 108, endPoint x: 662, endPoint y: 116, distance: 59.0
click at [662, 116] on label "Search: pavan" at bounding box center [720, 125] width 134 height 19
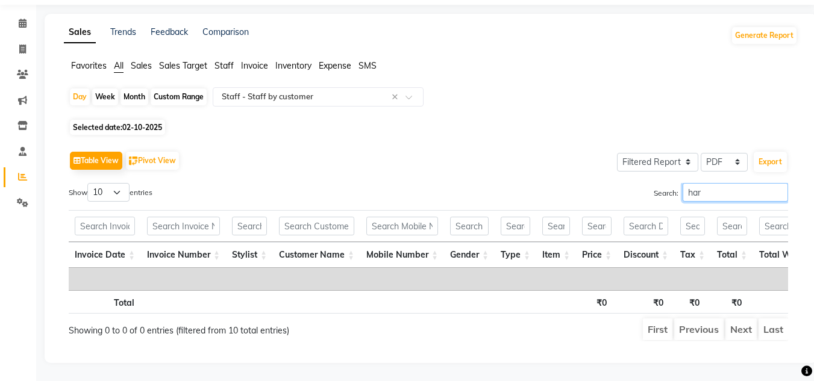
scroll to position [57, 0]
type input "h"
type input "v"
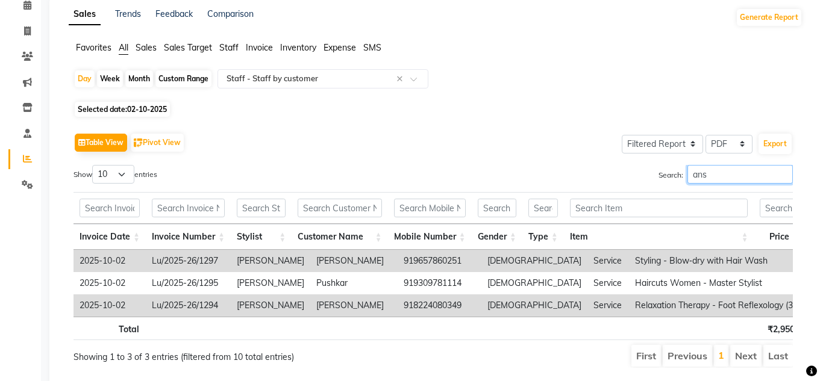
scroll to position [101, 0]
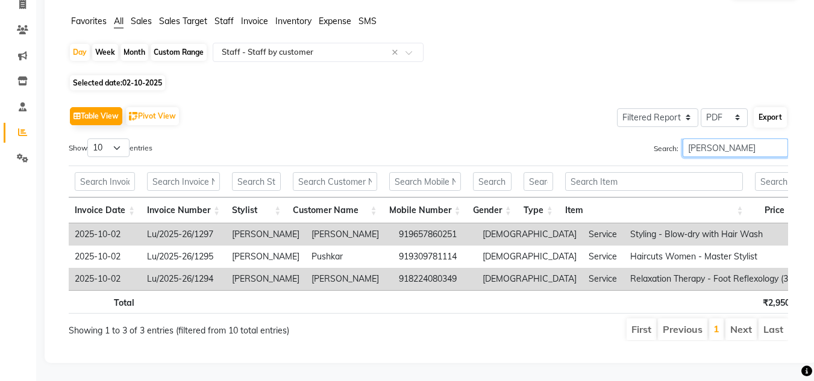
type input "ansh"
click at [774, 107] on button "Export" at bounding box center [769, 117] width 33 height 20
select select "serif"
select select "12px"
select select "template_1"
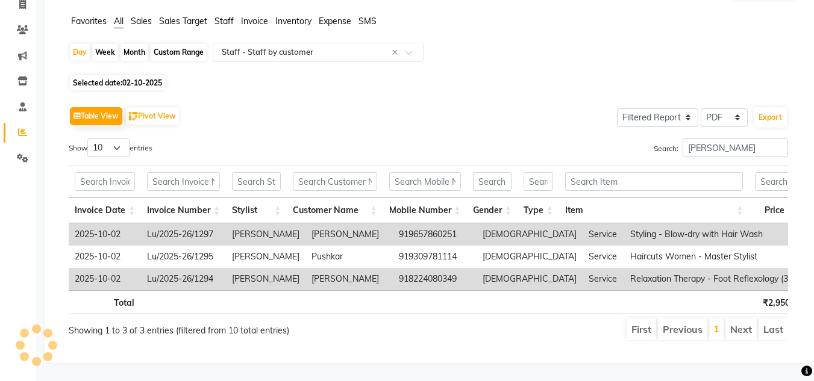
select select "A4"
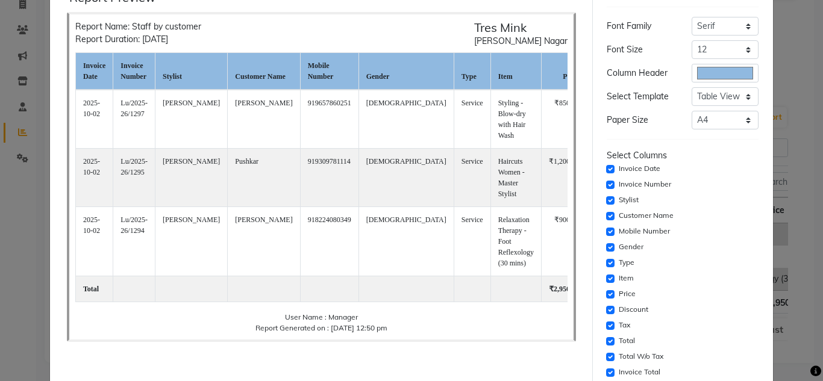
scroll to position [181, 0]
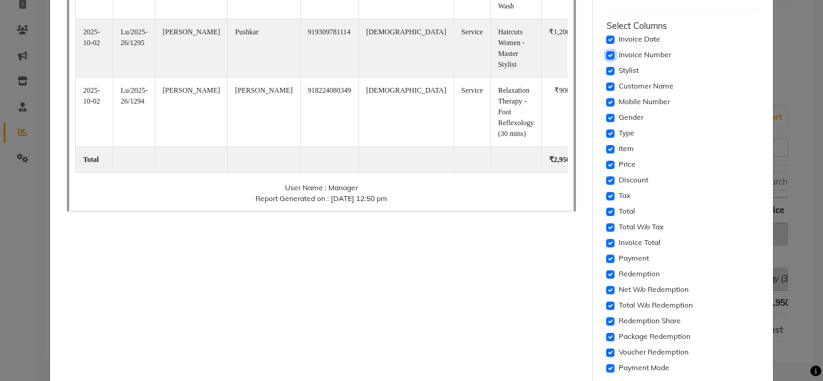
click at [606, 57] on input "checkbox" at bounding box center [610, 55] width 8 height 8
checkbox input "false"
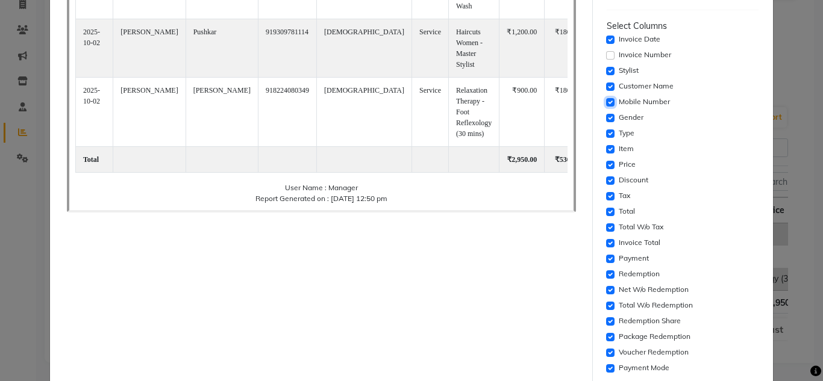
click at [606, 99] on input "checkbox" at bounding box center [610, 102] width 8 height 8
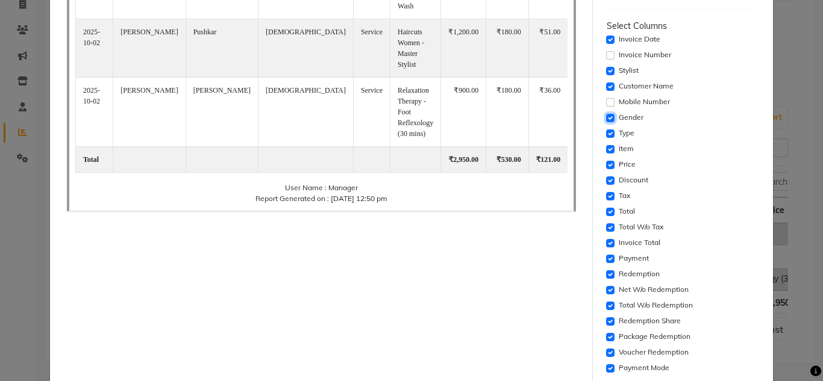
click at [606, 116] on input "checkbox" at bounding box center [610, 118] width 8 height 8
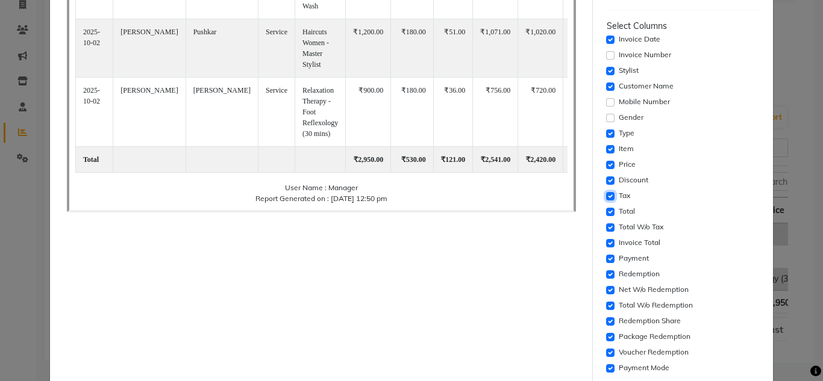
click at [606, 196] on input "checkbox" at bounding box center [610, 196] width 8 height 8
click at [606, 213] on input "checkbox" at bounding box center [610, 212] width 8 height 8
click at [606, 241] on input "checkbox" at bounding box center [610, 243] width 8 height 8
click at [606, 257] on input "checkbox" at bounding box center [610, 259] width 8 height 8
click at [606, 270] on input "checkbox" at bounding box center [610, 274] width 8 height 8
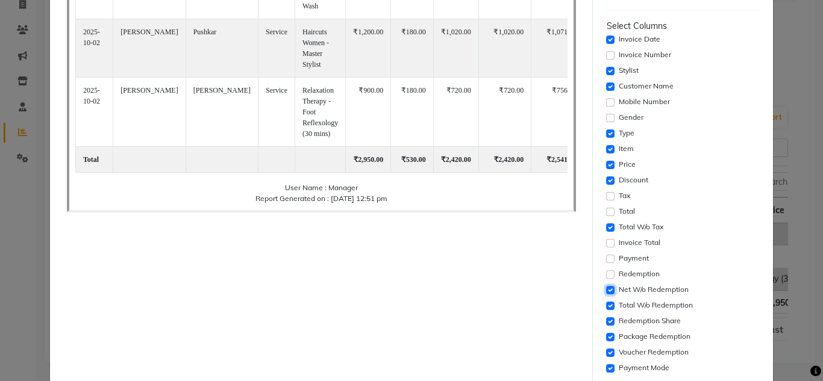
click at [606, 290] on input "checkbox" at bounding box center [610, 290] width 8 height 8
click at [606, 304] on input "checkbox" at bounding box center [610, 306] width 8 height 8
click at [606, 321] on input "checkbox" at bounding box center [610, 321] width 8 height 8
click at [606, 335] on input "checkbox" at bounding box center [610, 337] width 8 height 8
click at [606, 353] on input "checkbox" at bounding box center [610, 353] width 8 height 8
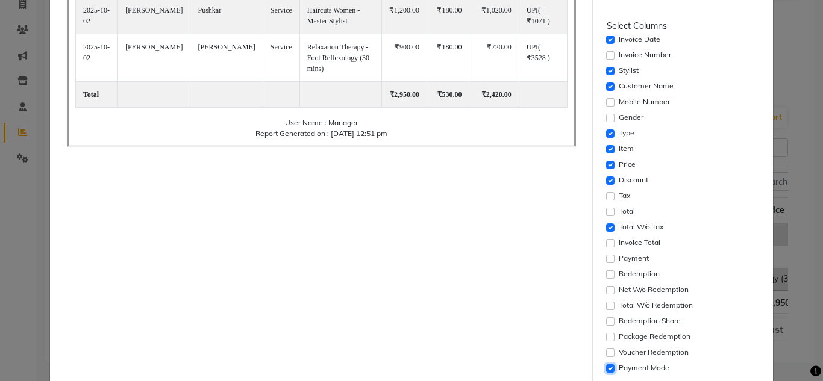
click at [606, 364] on input "checkbox" at bounding box center [610, 368] width 8 height 8
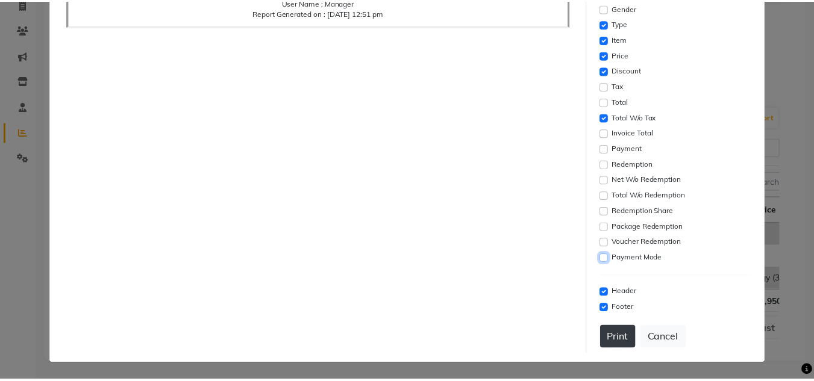
scroll to position [291, 0]
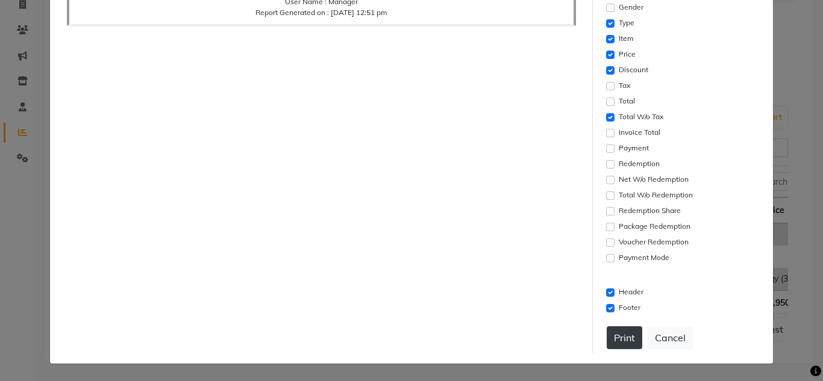
click at [616, 340] on button "Print" at bounding box center [624, 337] width 36 height 23
click at [649, 353] on div "Settings Font Family Select Sans Serif Monospace Serif Font Size Select 8 9 10 …" at bounding box center [683, 47] width 162 height 613
click at [664, 339] on button "Cancel" at bounding box center [670, 337] width 46 height 23
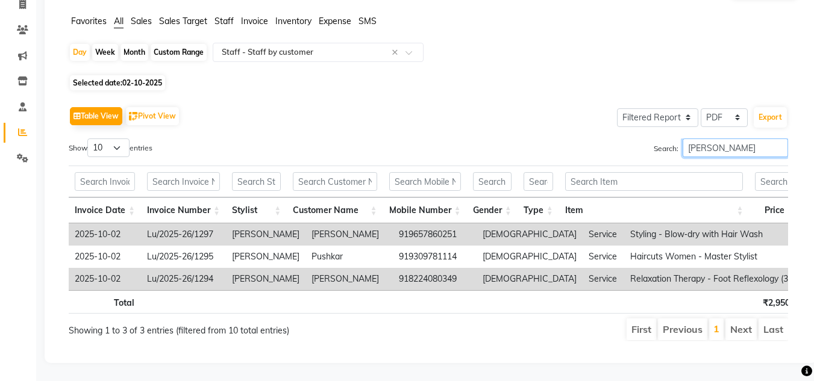
drag, startPoint x: 726, startPoint y: 126, endPoint x: 563, endPoint y: 133, distance: 163.3
click at [563, 138] on div "Search: ansh" at bounding box center [612, 149] width 350 height 23
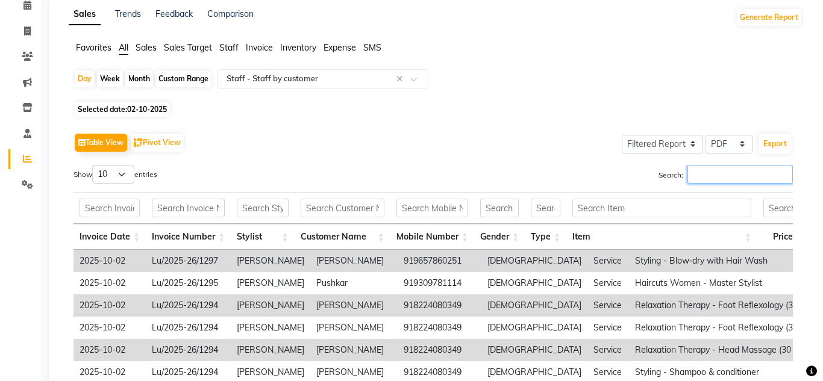
scroll to position [101, 0]
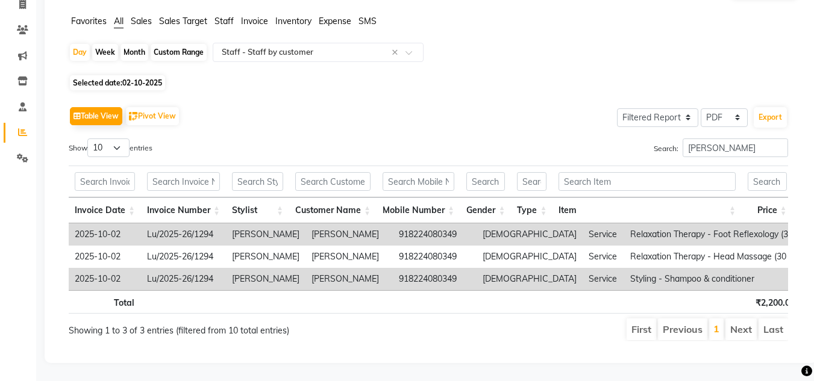
click at [789, 98] on div "Table View Pivot View Select Full Report Filtered Report Select CSV PDF Export …" at bounding box center [428, 222] width 738 height 257
click at [784, 107] on button "Export" at bounding box center [769, 117] width 33 height 20
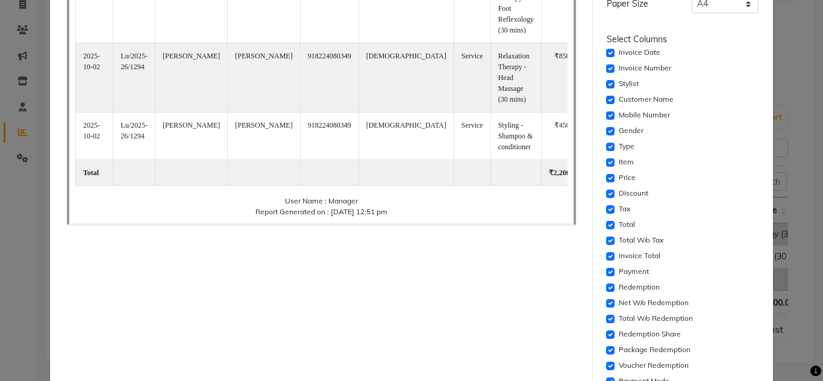
scroll to position [181, 0]
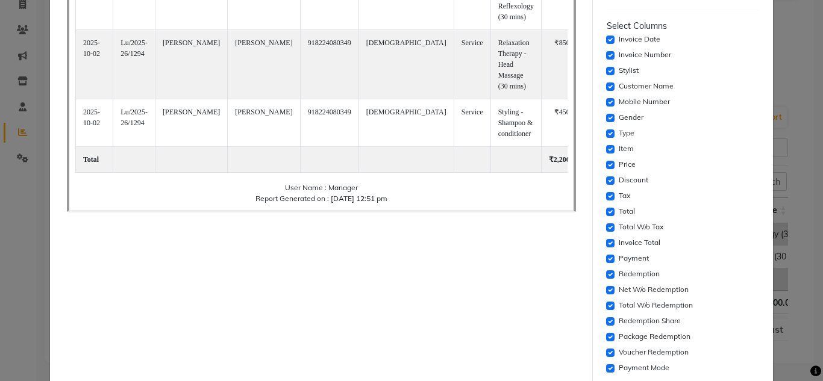
click at [606, 51] on div "Invoice Number" at bounding box center [682, 55] width 152 height 14
click at [606, 57] on input "checkbox" at bounding box center [610, 55] width 8 height 8
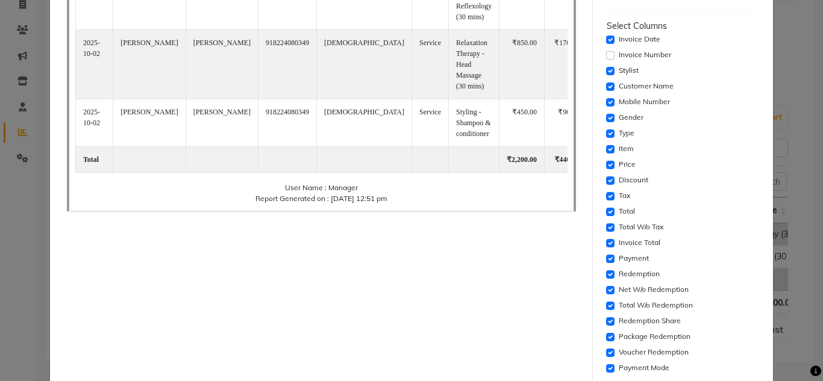
click at [606, 107] on div "Mobile Number" at bounding box center [682, 102] width 152 height 14
click at [606, 103] on input "checkbox" at bounding box center [610, 102] width 8 height 8
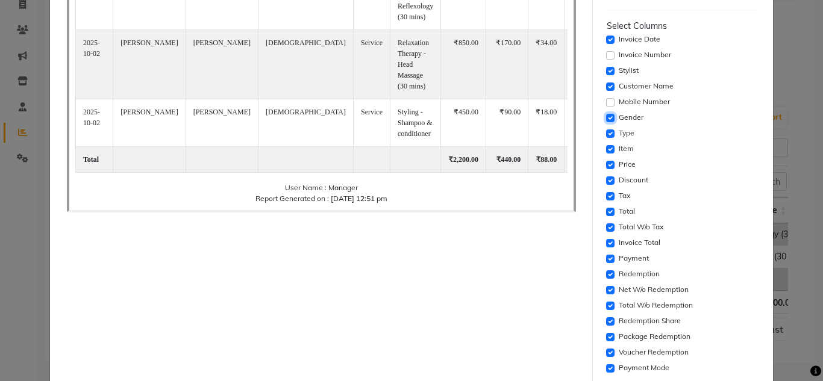
click at [606, 118] on input "checkbox" at bounding box center [610, 118] width 8 height 8
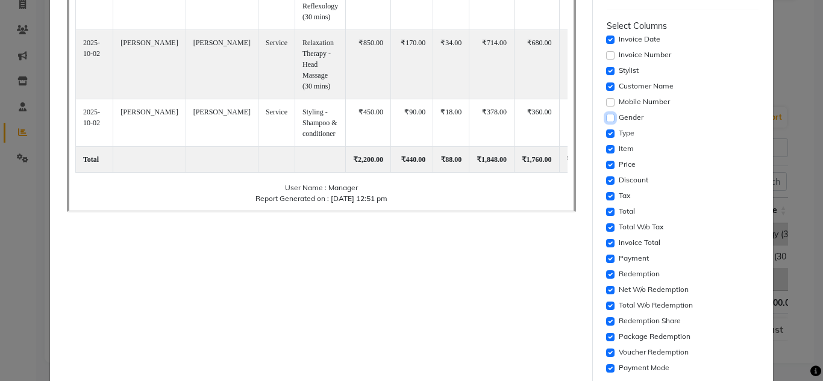
scroll to position [241, 0]
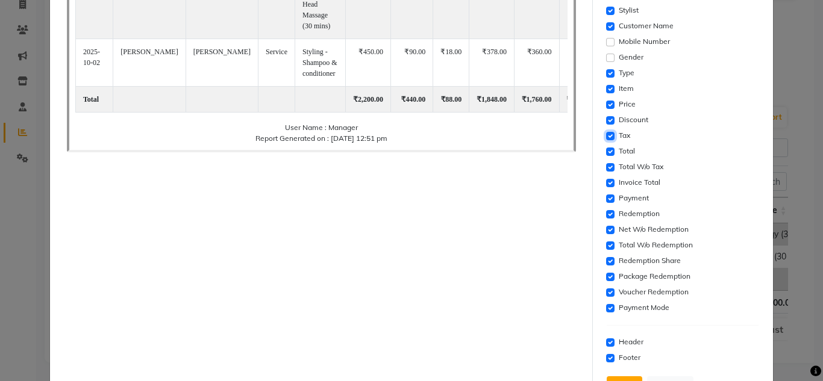
click at [606, 134] on input "checkbox" at bounding box center [610, 136] width 8 height 8
click at [606, 151] on input "checkbox" at bounding box center [610, 152] width 8 height 8
click at [606, 182] on input "checkbox" at bounding box center [610, 183] width 8 height 8
click at [606, 201] on input "checkbox" at bounding box center [610, 199] width 8 height 8
click at [606, 217] on input "checkbox" at bounding box center [610, 214] width 8 height 8
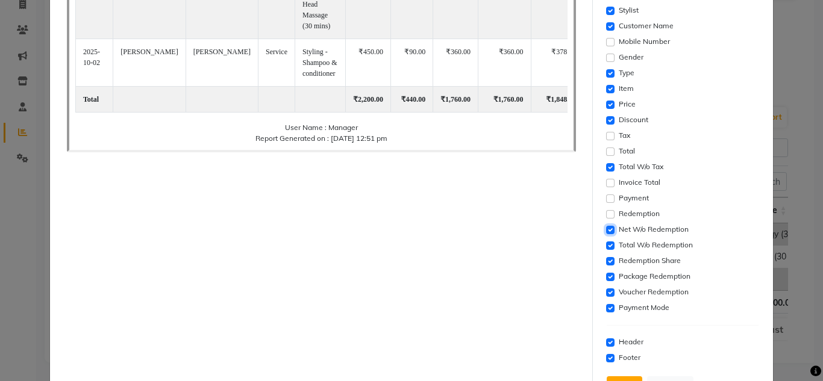
click at [606, 227] on input "checkbox" at bounding box center [610, 230] width 8 height 8
click at [606, 246] on input "checkbox" at bounding box center [610, 245] width 8 height 8
click at [606, 262] on input "checkbox" at bounding box center [610, 261] width 8 height 8
click at [606, 275] on input "checkbox" at bounding box center [610, 277] width 8 height 8
click at [606, 288] on input "checkbox" at bounding box center [610, 292] width 8 height 8
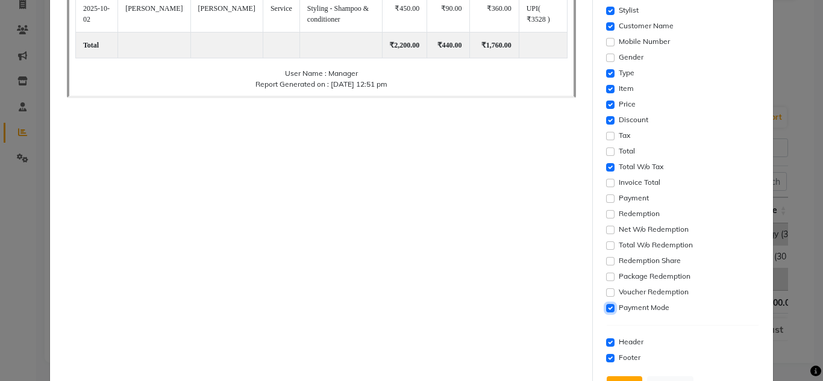
click at [606, 308] on input "checkbox" at bounding box center [610, 308] width 8 height 8
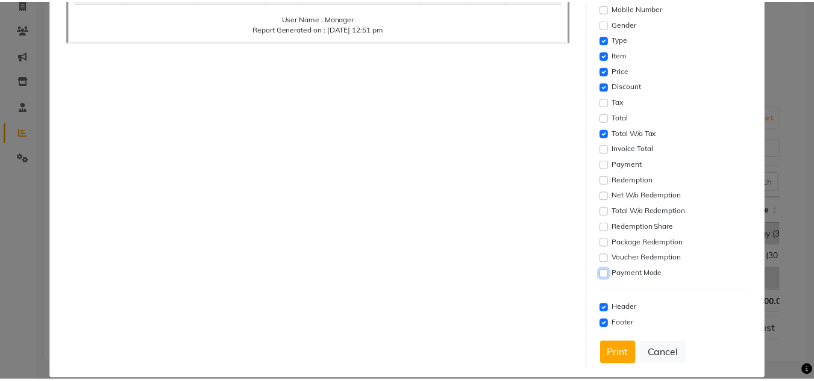
scroll to position [291, 0]
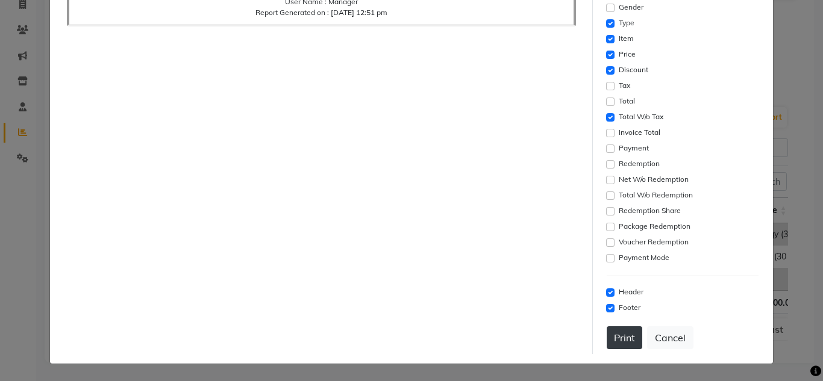
click at [618, 327] on div "Settings Font Family Select Sans Serif Monospace Serif Font Size Select 8 9 10 …" at bounding box center [683, 47] width 162 height 613
click at [617, 330] on button "Print" at bounding box center [624, 337] width 36 height 23
click at [659, 340] on button "Cancel" at bounding box center [670, 337] width 46 height 23
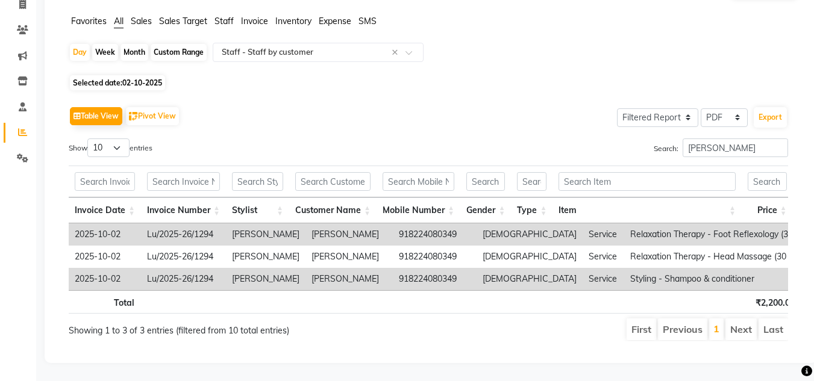
click at [142, 78] on span "02-10-2025" at bounding box center [142, 82] width 40 height 9
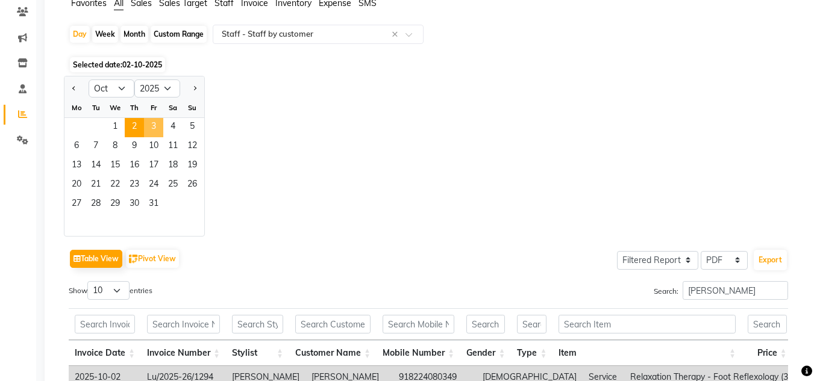
click at [151, 129] on span "3" at bounding box center [153, 127] width 19 height 19
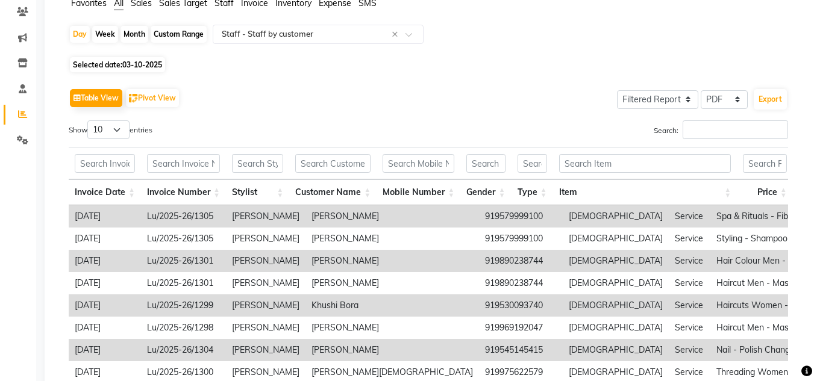
scroll to position [0, 0]
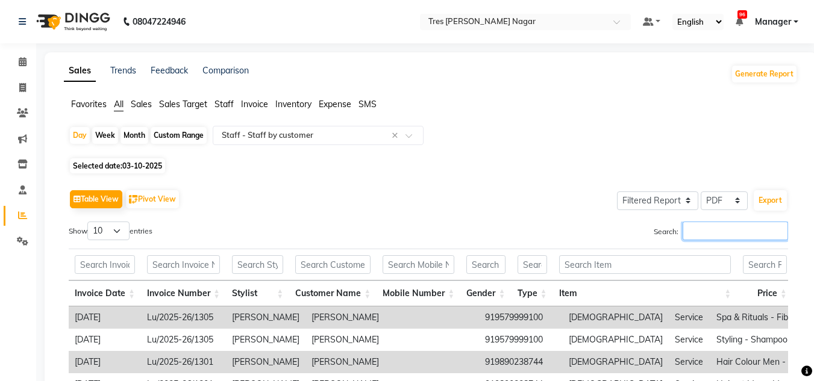
click at [683, 231] on input "Search:" at bounding box center [734, 231] width 105 height 19
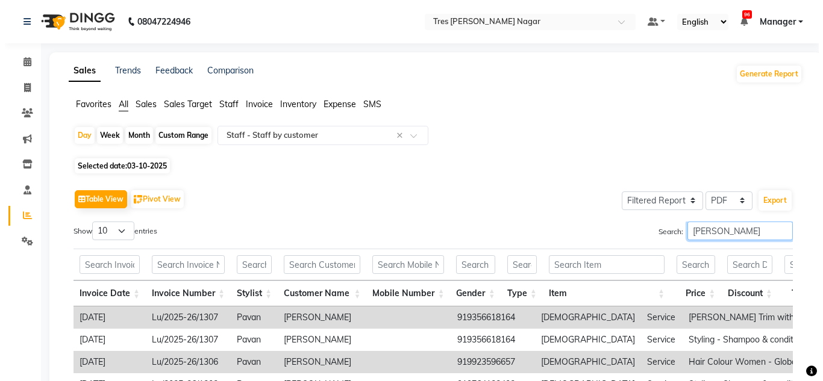
scroll to position [168, 0]
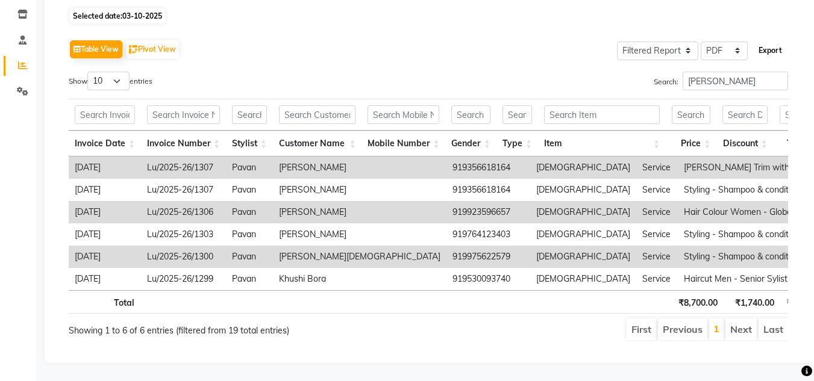
click at [766, 40] on button "Export" at bounding box center [769, 50] width 33 height 20
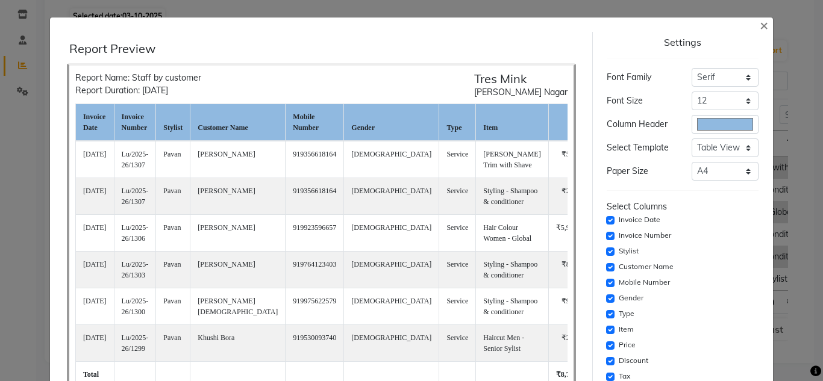
scroll to position [120, 0]
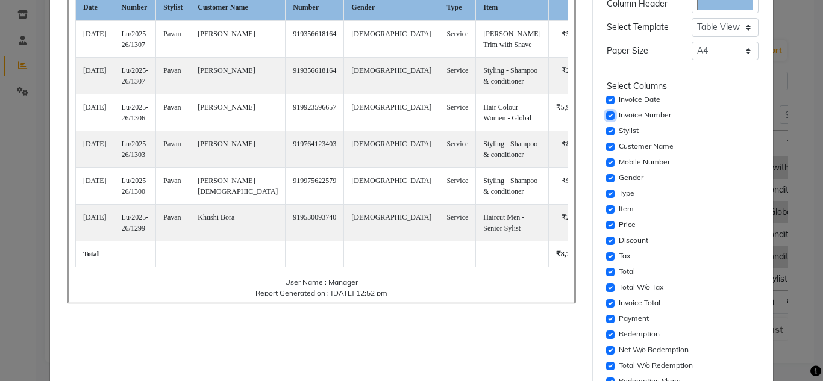
click at [606, 112] on input "checkbox" at bounding box center [610, 115] width 8 height 8
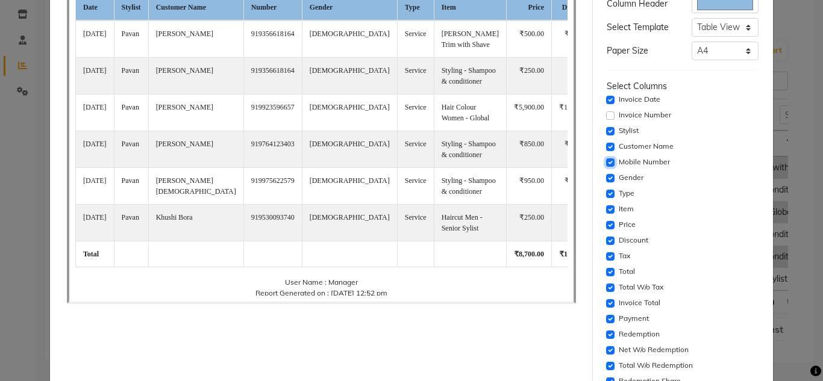
click at [606, 163] on input "checkbox" at bounding box center [610, 162] width 8 height 8
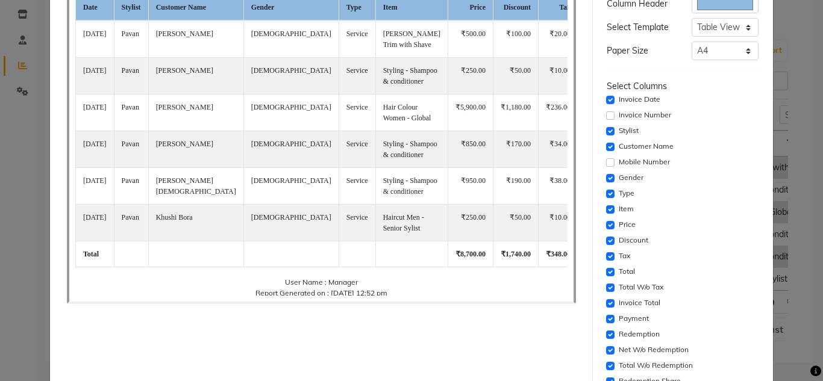
click at [606, 185] on div "Gender" at bounding box center [682, 178] width 152 height 14
click at [606, 179] on input "checkbox" at bounding box center [610, 178] width 8 height 8
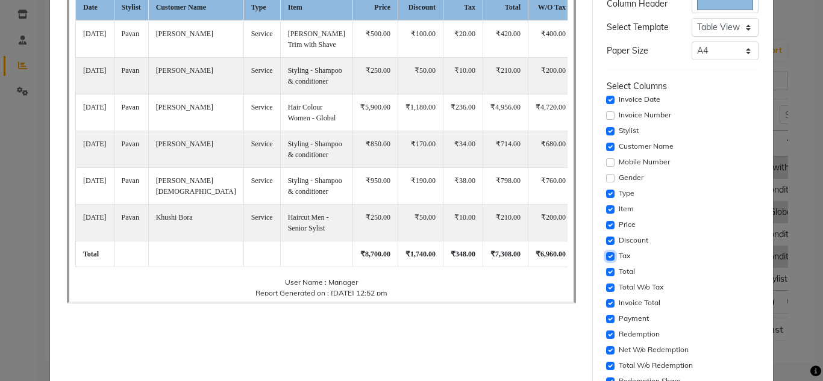
click at [606, 259] on input "checkbox" at bounding box center [610, 256] width 8 height 8
click at [606, 276] on input "checkbox" at bounding box center [610, 272] width 8 height 8
click at [606, 305] on input "checkbox" at bounding box center [610, 303] width 8 height 8
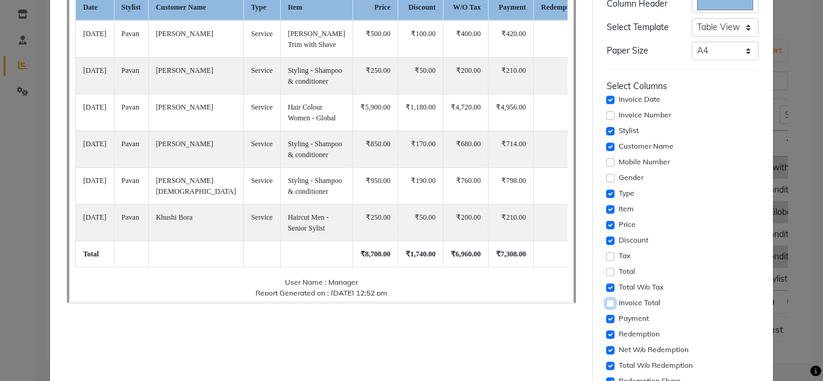
scroll to position [181, 0]
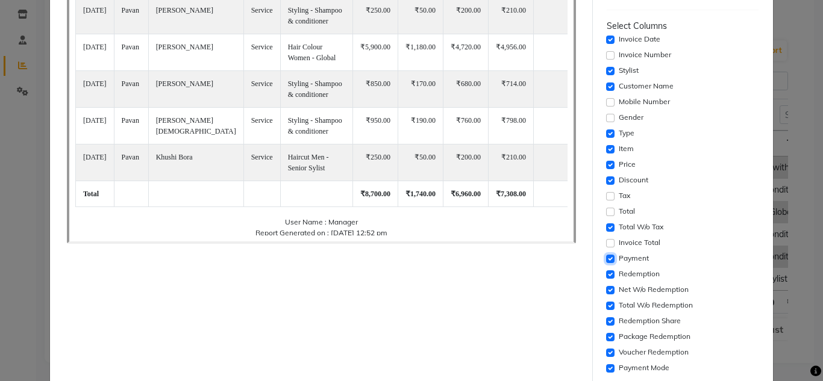
click at [606, 258] on input "checkbox" at bounding box center [610, 259] width 8 height 8
click at [606, 272] on input "checkbox" at bounding box center [610, 274] width 8 height 8
click at [606, 294] on div "Net W/o Redemption" at bounding box center [682, 290] width 152 height 14
click at [606, 306] on input "checkbox" at bounding box center [610, 306] width 8 height 8
click at [606, 291] on input "checkbox" at bounding box center [610, 290] width 8 height 8
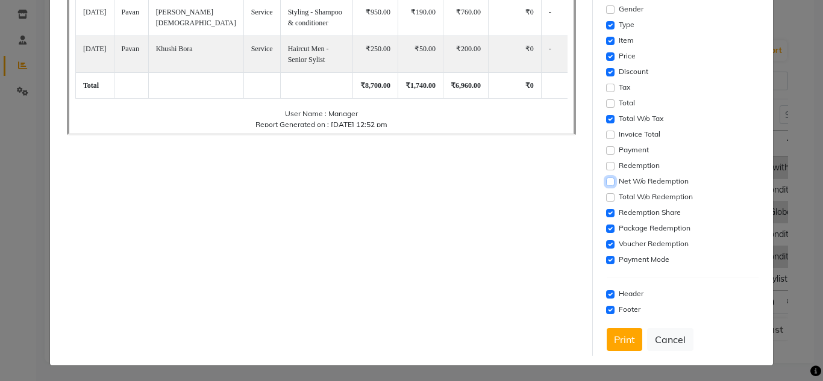
scroll to position [291, 0]
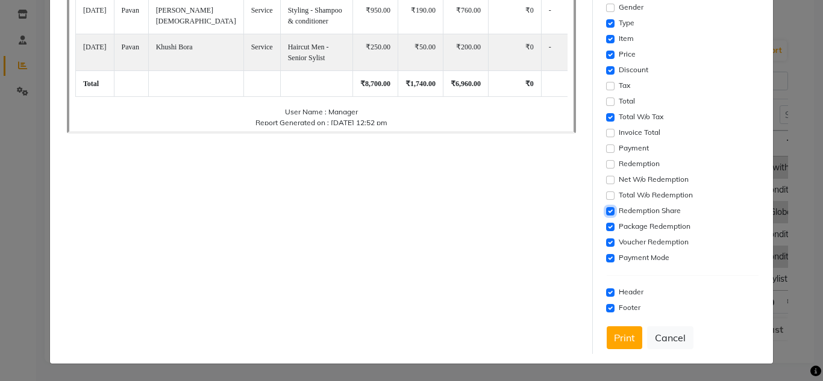
click at [606, 212] on input "checkbox" at bounding box center [610, 211] width 8 height 8
click at [606, 232] on div "Package Redemption" at bounding box center [682, 227] width 152 height 14
click at [607, 226] on input "checkbox" at bounding box center [610, 227] width 8 height 8
click at [606, 241] on input "checkbox" at bounding box center [610, 242] width 8 height 8
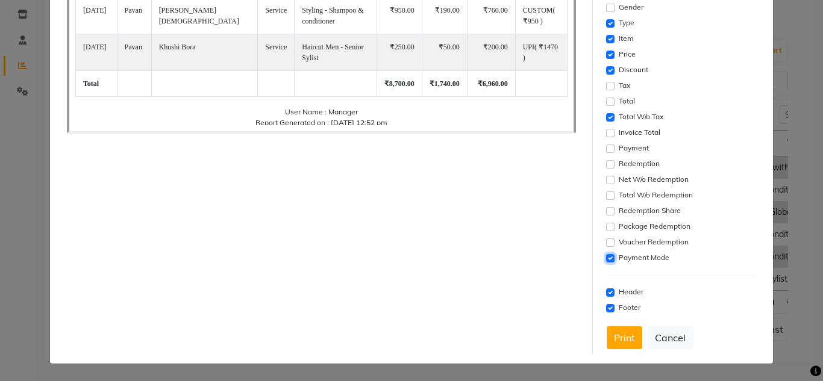
click at [606, 258] on input "checkbox" at bounding box center [610, 258] width 8 height 8
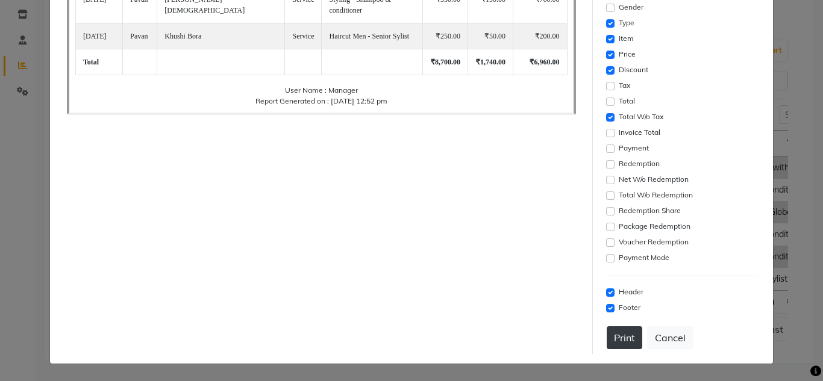
click at [619, 332] on button "Print" at bounding box center [624, 337] width 36 height 23
click at [658, 339] on button "Cancel" at bounding box center [670, 337] width 46 height 23
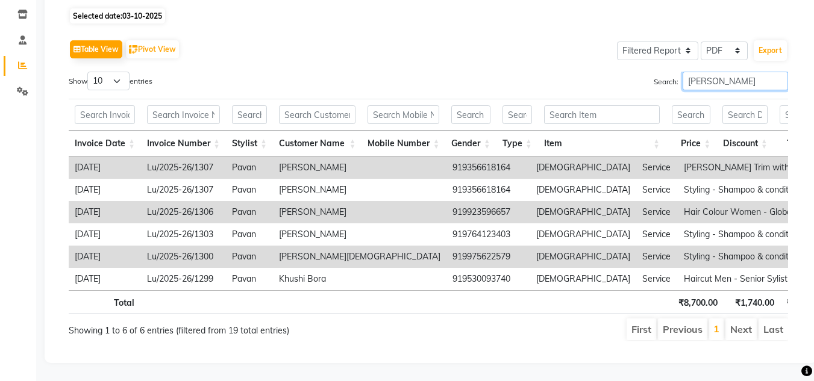
drag, startPoint x: 721, startPoint y: 64, endPoint x: 561, endPoint y: 64, distance: 160.2
click at [561, 72] on div "Search: pavan" at bounding box center [612, 83] width 350 height 23
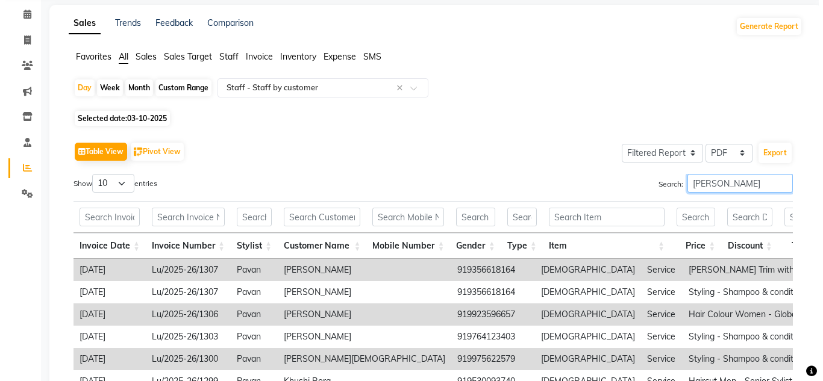
scroll to position [168, 0]
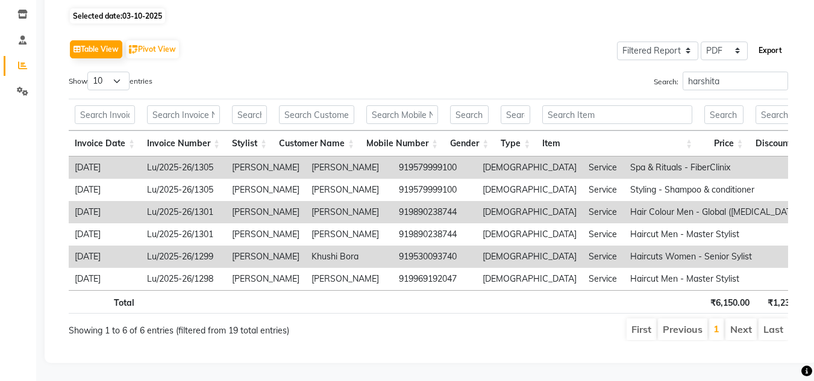
click at [768, 40] on button "Export" at bounding box center [769, 50] width 33 height 20
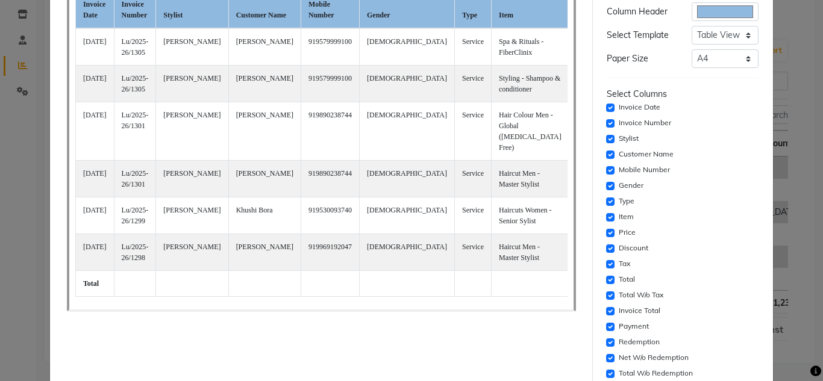
scroll to position [120, 0]
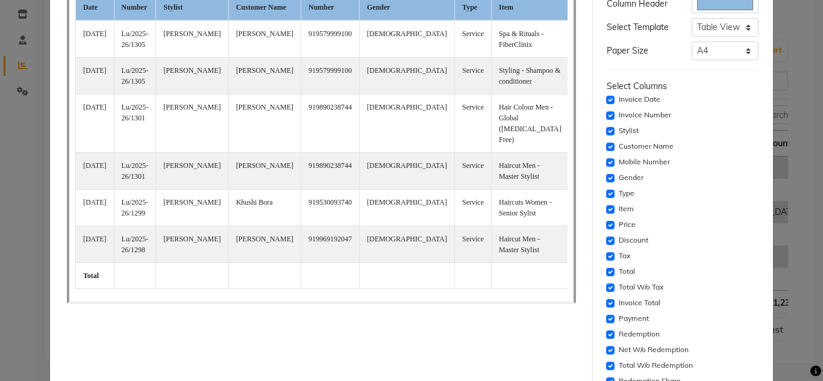
click at [606, 111] on div "Invoice Number" at bounding box center [682, 115] width 152 height 14
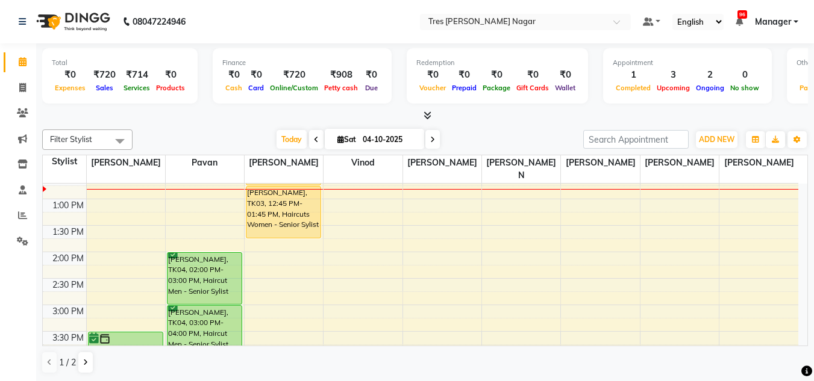
scroll to position [241, 0]
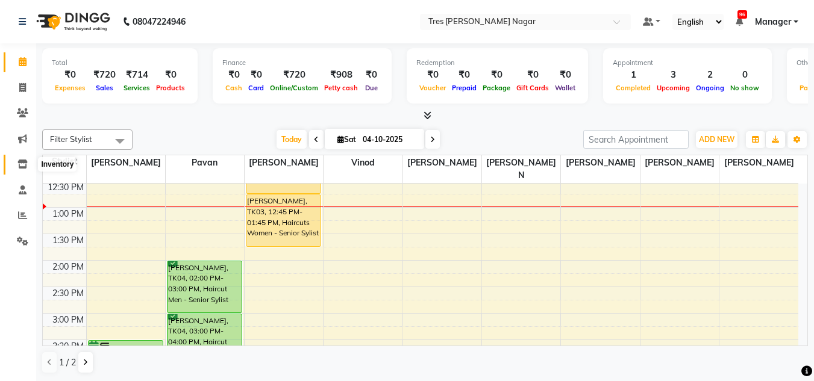
click at [20, 163] on icon at bounding box center [22, 164] width 10 height 9
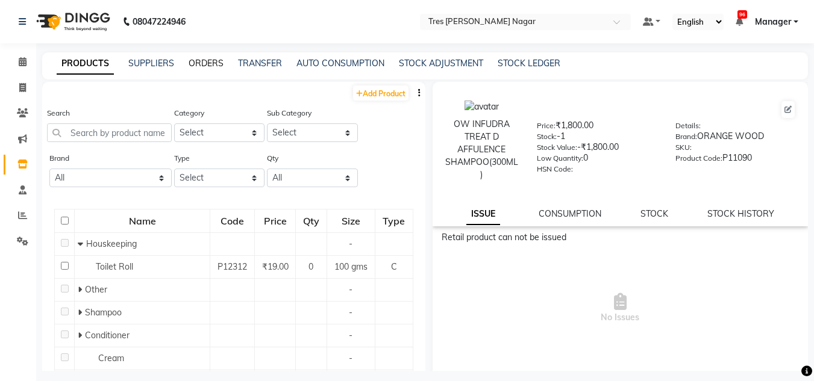
click at [198, 63] on link "ORDERS" at bounding box center [205, 63] width 35 height 11
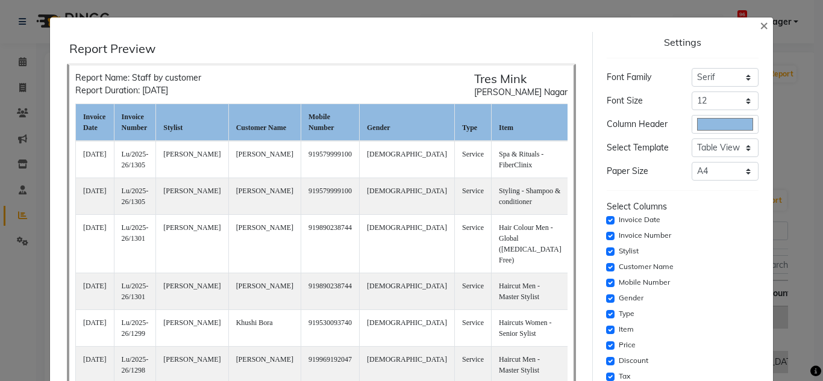
select select "filtered_report"
select select "pdf"
select select "serif"
select select "12px"
select select "template_1"
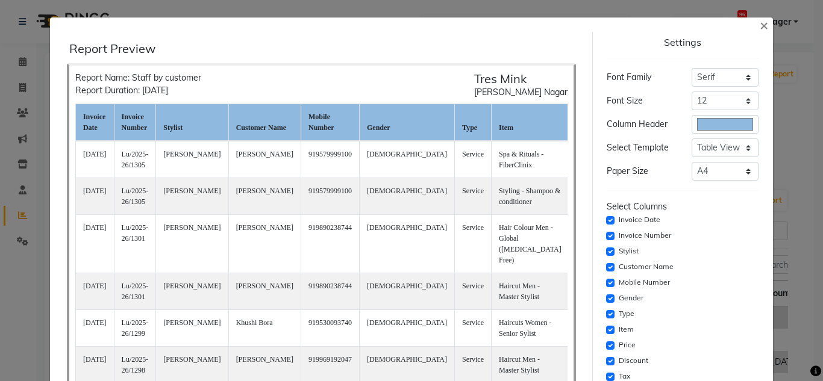
select select "A4"
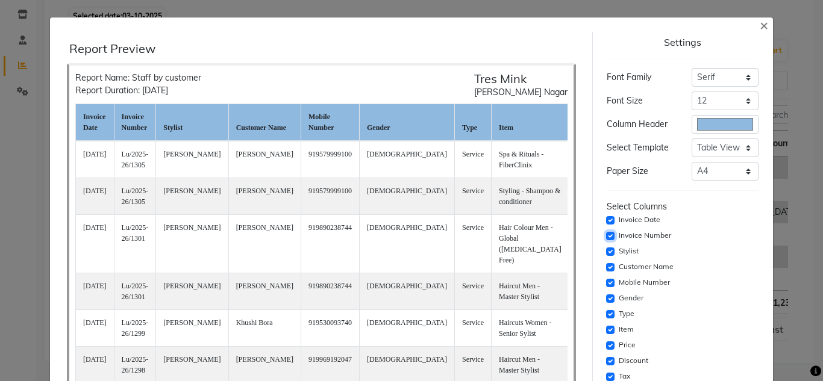
click at [606, 232] on input "checkbox" at bounding box center [610, 236] width 8 height 8
checkbox input "false"
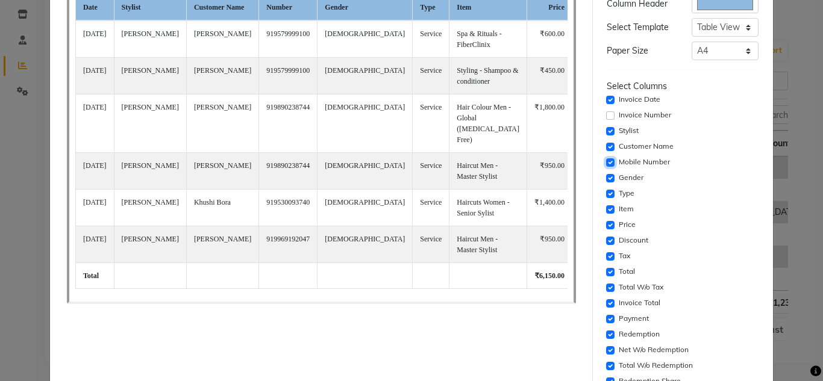
click at [606, 166] on input "checkbox" at bounding box center [610, 162] width 8 height 8
checkbox input "false"
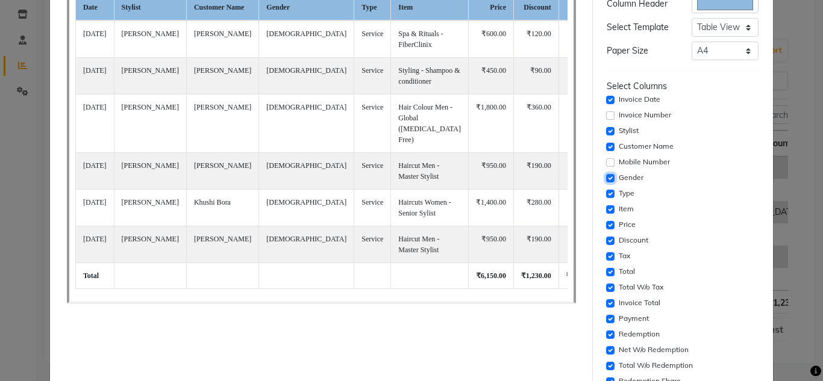
click at [606, 178] on input "checkbox" at bounding box center [610, 178] width 8 height 8
checkbox input "false"
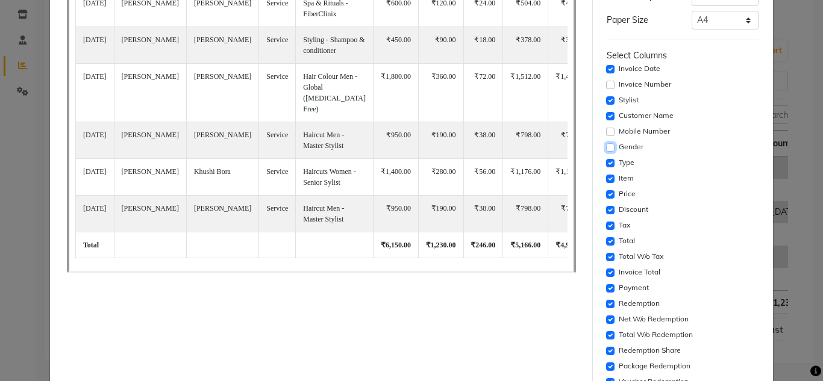
scroll to position [181, 0]
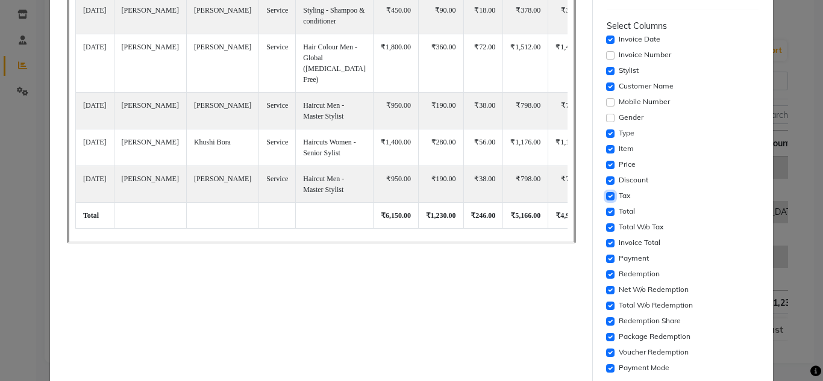
click at [606, 192] on input "checkbox" at bounding box center [610, 196] width 8 height 8
checkbox input "false"
click at [602, 213] on div "Settings Font Family Select Sans Serif Monospace Serif Font Size Select 8 9 10 …" at bounding box center [683, 157] width 162 height 613
click at [606, 213] on input "checkbox" at bounding box center [610, 212] width 8 height 8
checkbox input "false"
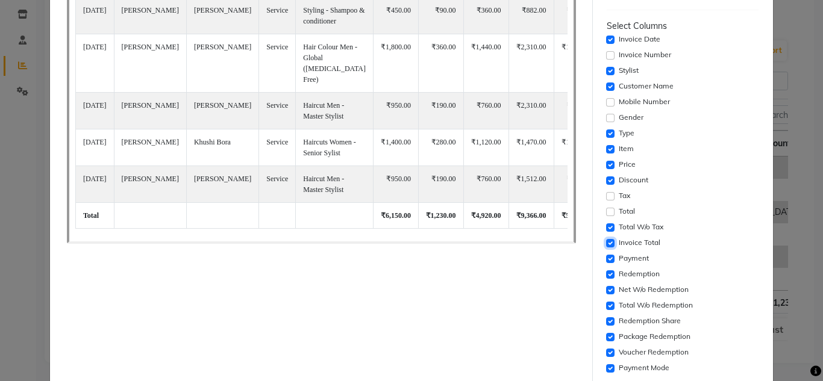
click at [606, 243] on input "checkbox" at bounding box center [610, 243] width 8 height 8
checkbox input "false"
click at [606, 257] on input "checkbox" at bounding box center [610, 259] width 8 height 8
checkbox input "false"
click at [606, 275] on input "checkbox" at bounding box center [610, 274] width 8 height 8
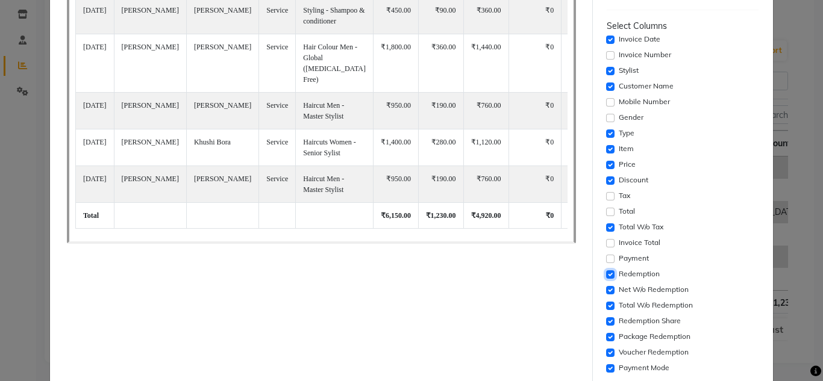
checkbox input "false"
click at [606, 288] on input "checkbox" at bounding box center [610, 290] width 8 height 8
checkbox input "false"
click at [606, 305] on input "checkbox" at bounding box center [610, 306] width 8 height 8
checkbox input "false"
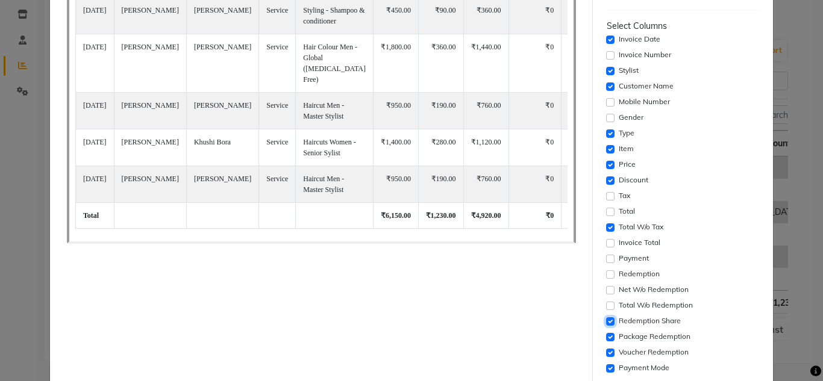
click at [606, 317] on input "checkbox" at bounding box center [610, 321] width 8 height 8
checkbox input "false"
click at [606, 334] on input "checkbox" at bounding box center [610, 337] width 8 height 8
checkbox input "false"
click at [606, 349] on input "checkbox" at bounding box center [610, 353] width 8 height 8
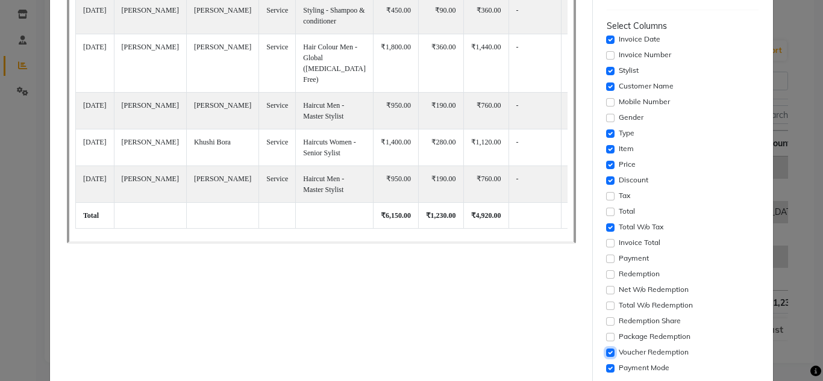
checkbox input "false"
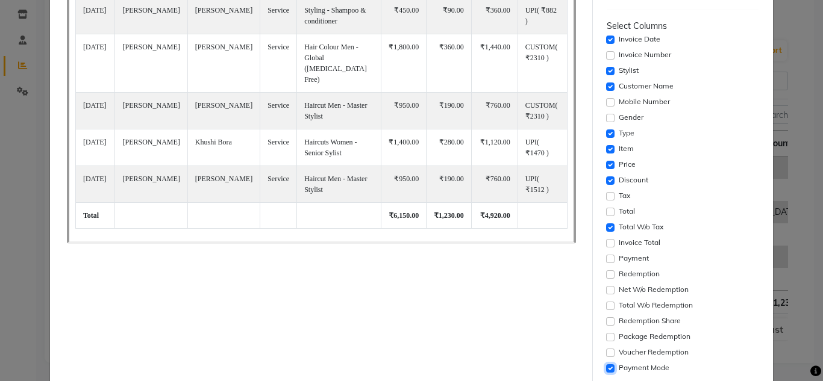
click at [606, 365] on input "checkbox" at bounding box center [610, 368] width 8 height 8
checkbox input "false"
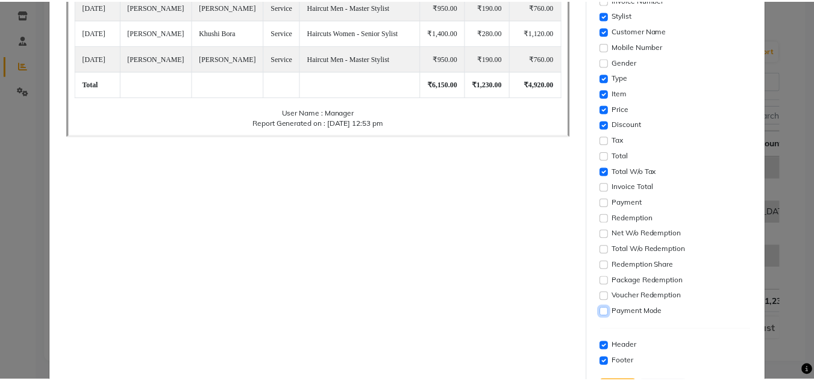
scroll to position [291, 0]
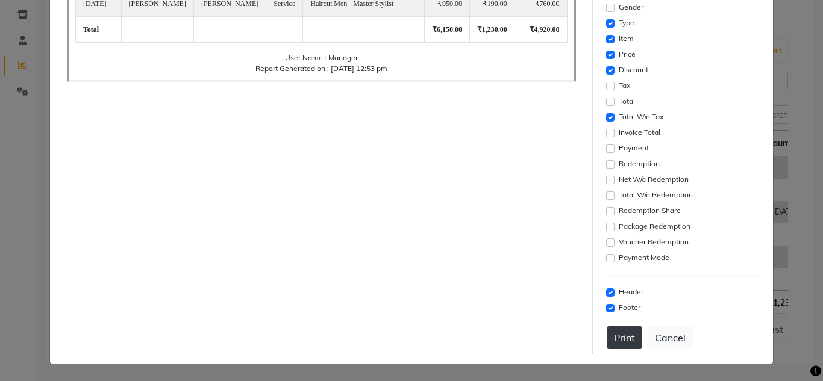
click at [627, 337] on button "Print" at bounding box center [624, 337] width 36 height 23
click at [660, 346] on button "Cancel" at bounding box center [670, 337] width 46 height 23
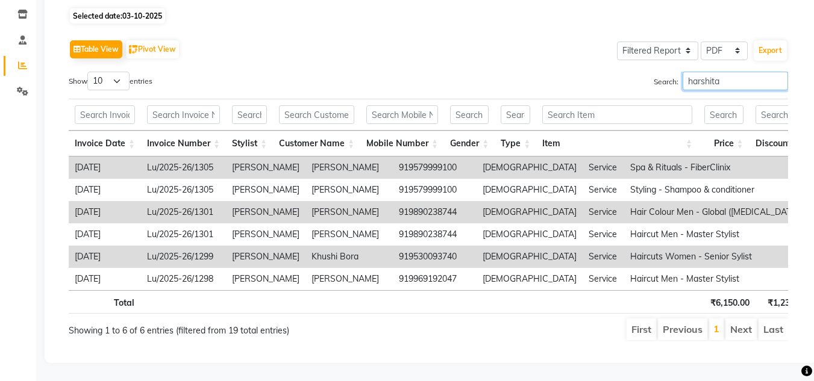
drag, startPoint x: 738, startPoint y: 63, endPoint x: 558, endPoint y: 64, distance: 179.5
click at [558, 72] on div "Search: harshita" at bounding box center [612, 83] width 350 height 23
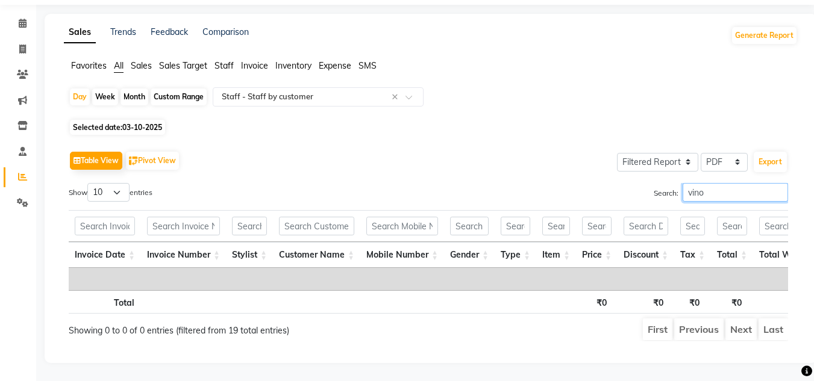
scroll to position [57, 0]
type input "v"
type input "a"
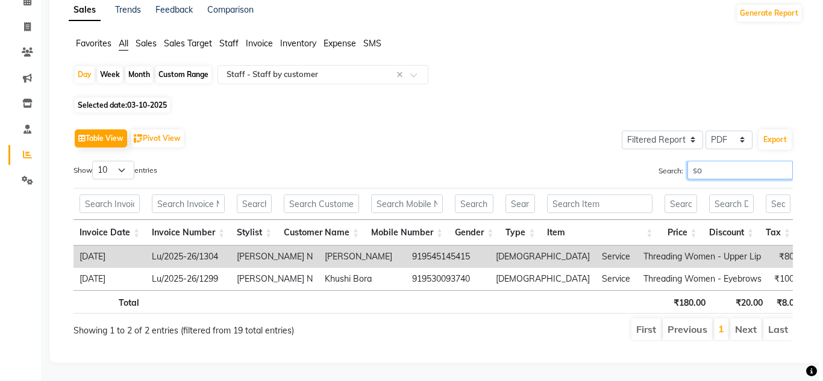
scroll to position [79, 0]
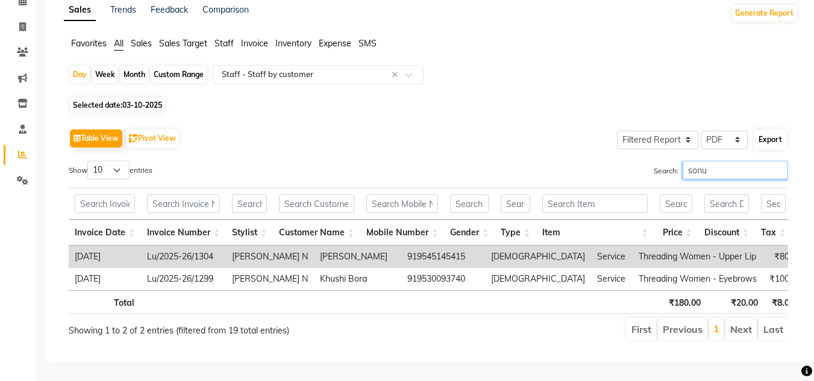
type input "sonu"
click at [760, 129] on button "Export" at bounding box center [769, 139] width 33 height 20
select select "serif"
select select "12px"
select select "template_1"
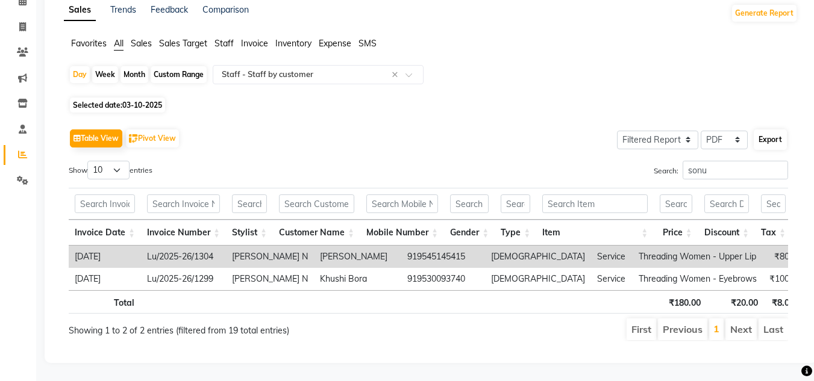
select select "A4"
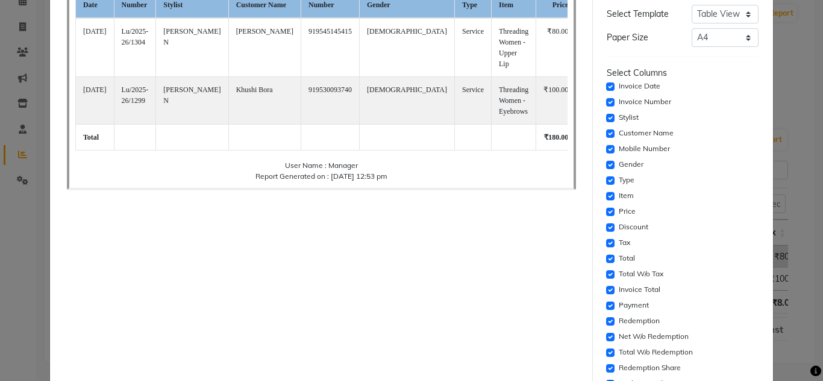
scroll to position [60, 0]
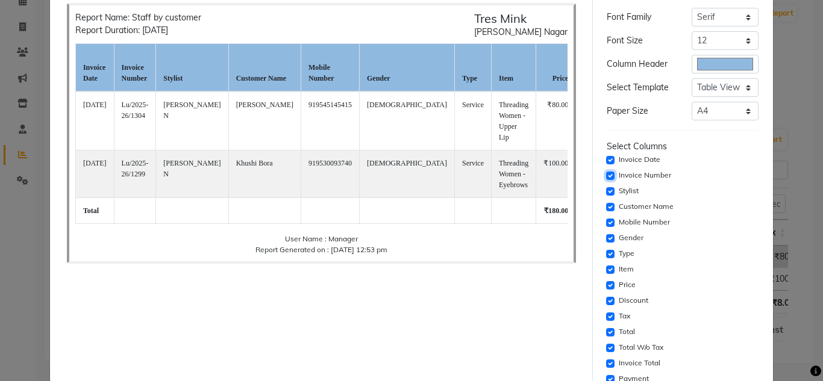
click at [606, 178] on input "checkbox" at bounding box center [610, 176] width 8 height 8
checkbox input "false"
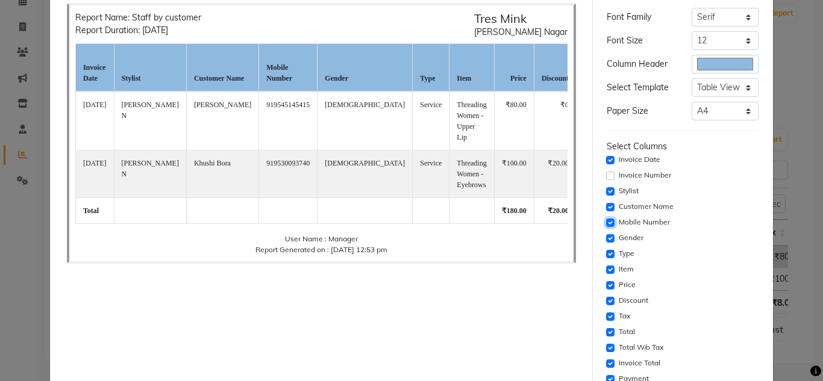
click at [606, 220] on input "checkbox" at bounding box center [610, 223] width 8 height 8
checkbox input "false"
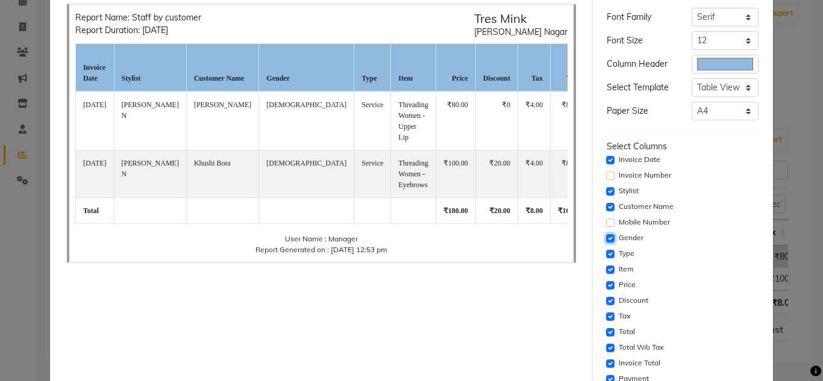
click at [606, 238] on input "checkbox" at bounding box center [610, 238] width 8 height 8
checkbox input "false"
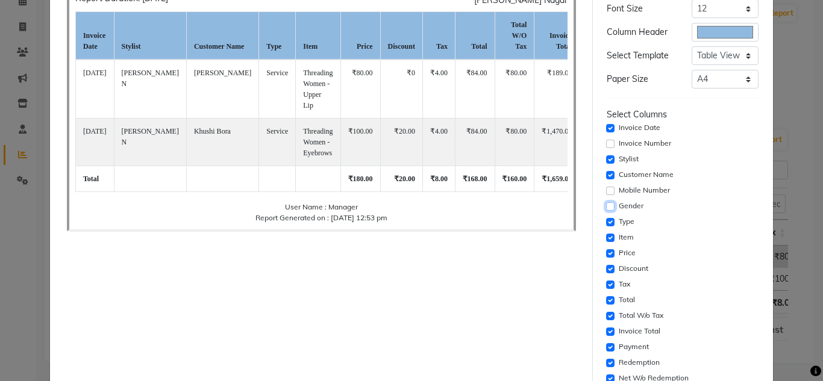
scroll to position [181, 0]
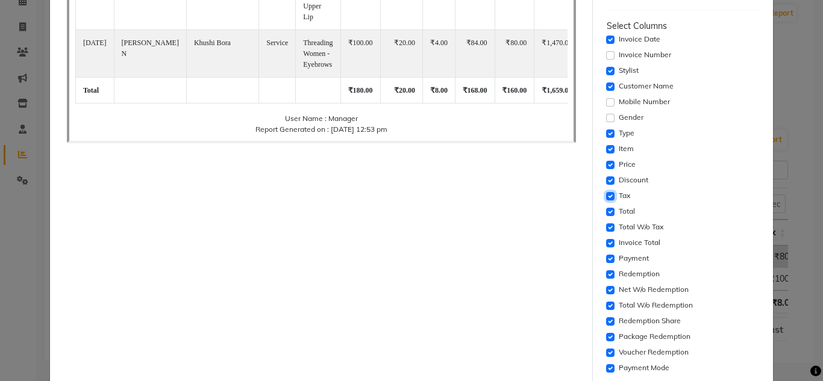
click at [606, 200] on input "checkbox" at bounding box center [610, 196] width 8 height 8
checkbox input "false"
click at [606, 210] on input "checkbox" at bounding box center [610, 212] width 8 height 8
checkbox input "false"
click at [606, 243] on input "checkbox" at bounding box center [610, 243] width 8 height 8
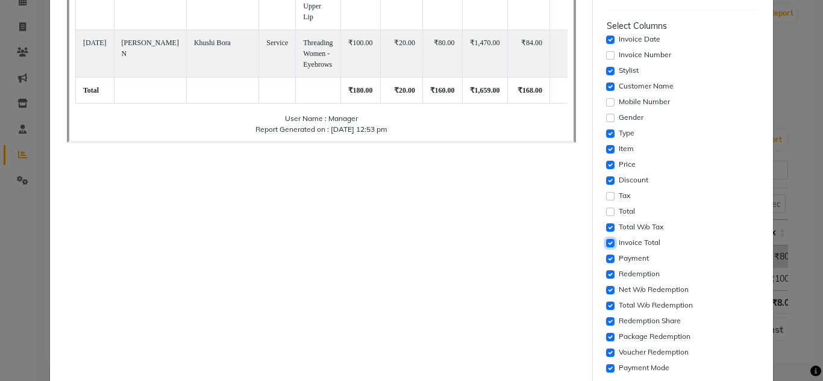
checkbox input "false"
click at [606, 258] on input "checkbox" at bounding box center [610, 259] width 8 height 8
checkbox input "false"
click at [606, 275] on input "checkbox" at bounding box center [610, 274] width 8 height 8
checkbox input "false"
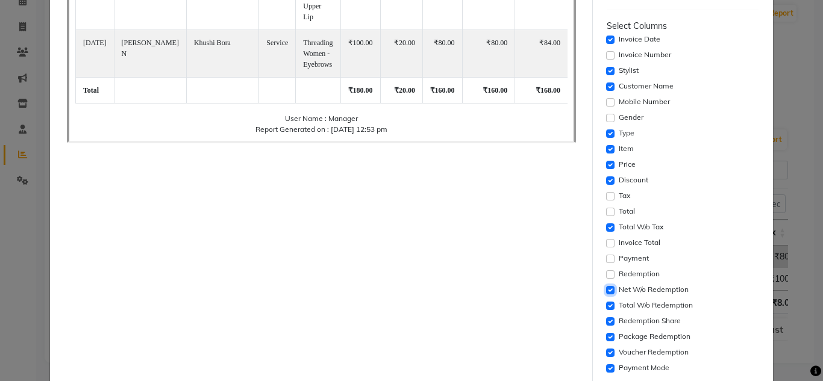
click at [606, 288] on input "checkbox" at bounding box center [610, 290] width 8 height 8
checkbox input "false"
click at [606, 303] on input "checkbox" at bounding box center [610, 306] width 8 height 8
checkbox input "false"
click at [606, 320] on input "checkbox" at bounding box center [610, 321] width 8 height 8
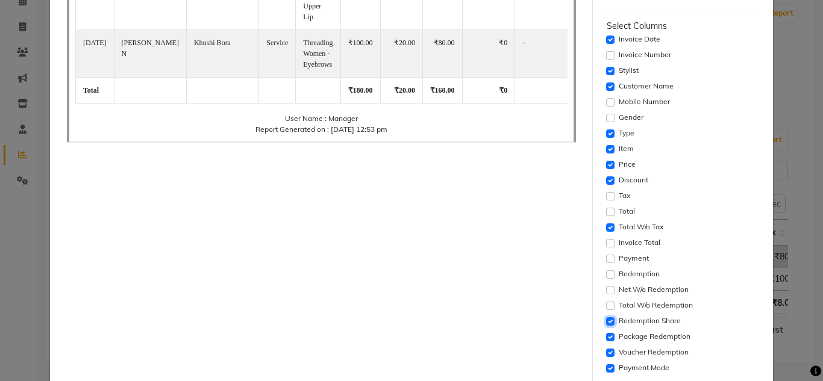
checkbox input "false"
click at [606, 337] on input "checkbox" at bounding box center [610, 337] width 8 height 8
checkbox input "false"
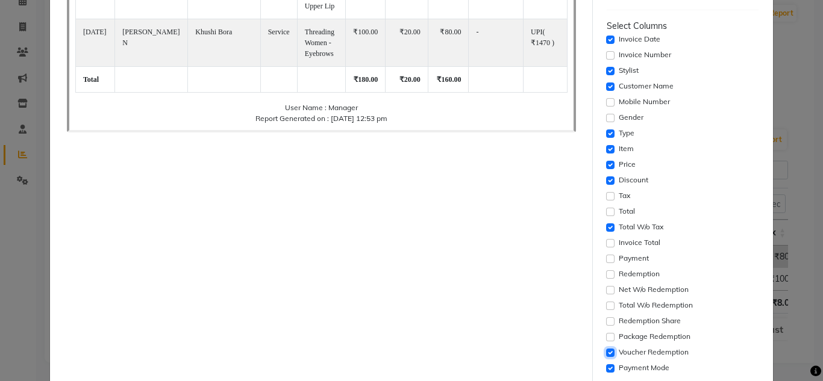
click at [606, 350] on input "checkbox" at bounding box center [610, 353] width 8 height 8
checkbox input "false"
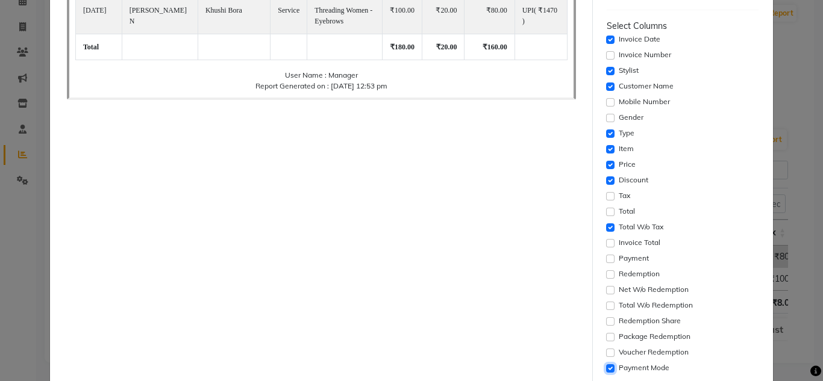
click at [606, 366] on input "checkbox" at bounding box center [610, 368] width 8 height 8
checkbox input "false"
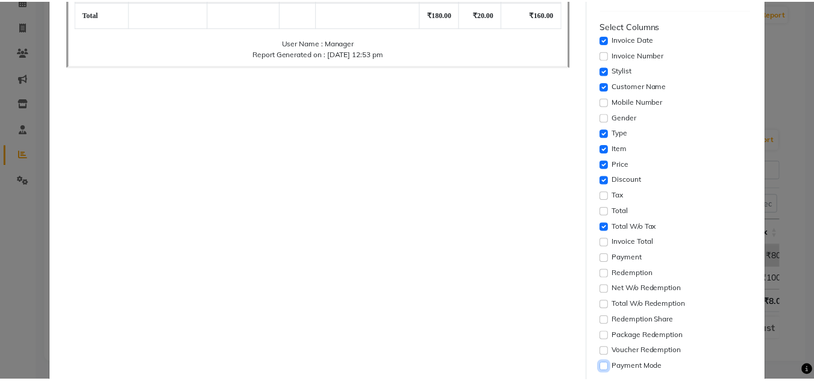
scroll to position [291, 0]
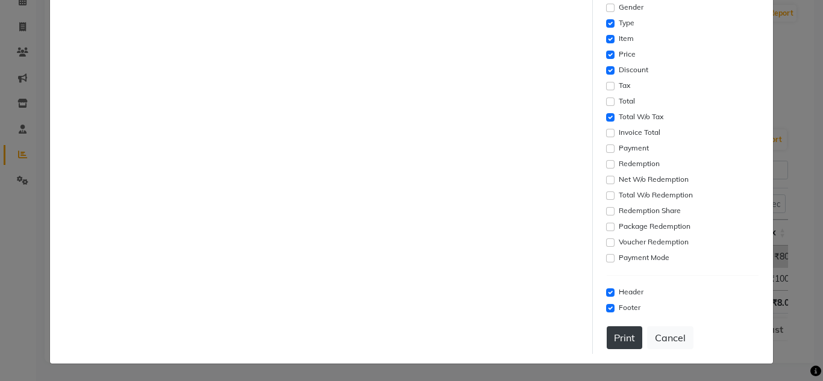
click at [626, 336] on button "Print" at bounding box center [624, 337] width 36 height 23
click at [677, 346] on button "Cancel" at bounding box center [670, 337] width 46 height 23
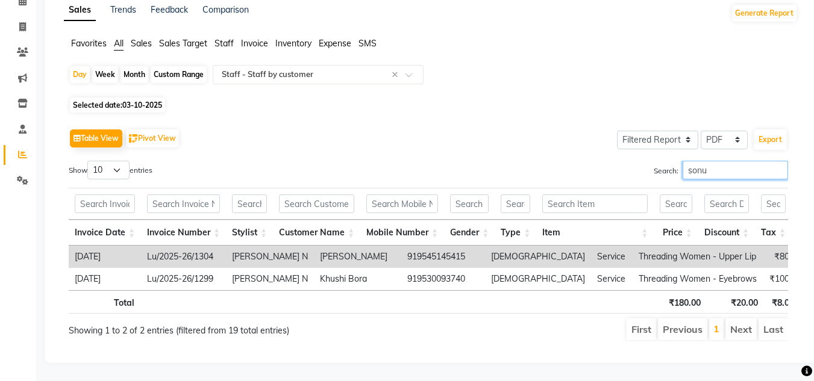
drag, startPoint x: 724, startPoint y: 159, endPoint x: 591, endPoint y: 160, distance: 132.5
click at [594, 161] on div "Search: sonu" at bounding box center [612, 172] width 350 height 23
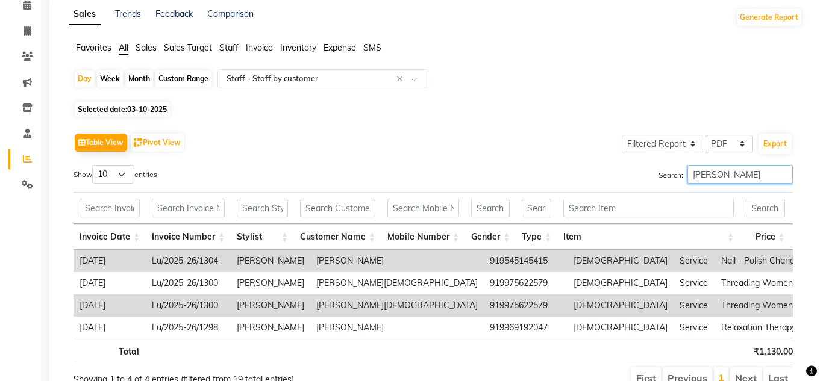
scroll to position [79, 0]
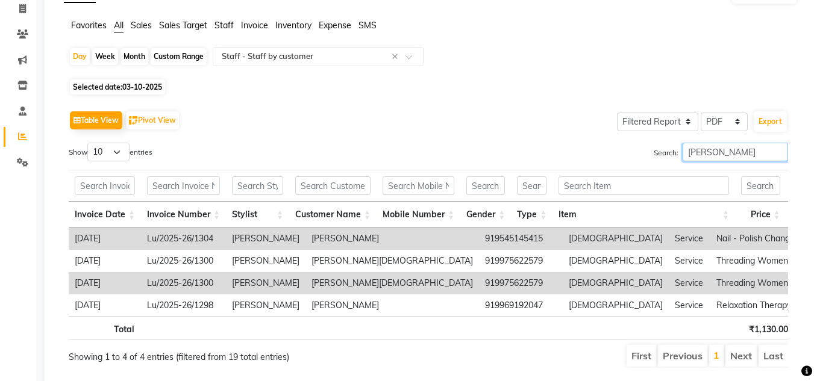
type input "neha aywale"
click at [763, 110] on div "Export" at bounding box center [770, 121] width 36 height 23
click at [766, 124] on button "Export" at bounding box center [769, 121] width 33 height 20
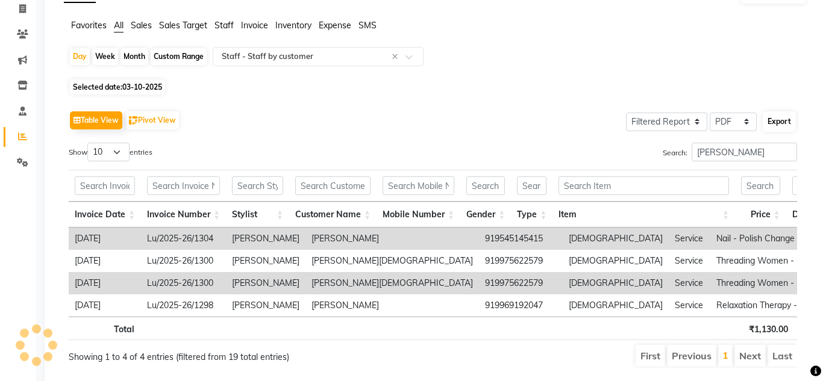
select select "serif"
select select "12px"
select select "template_1"
select select "A4"
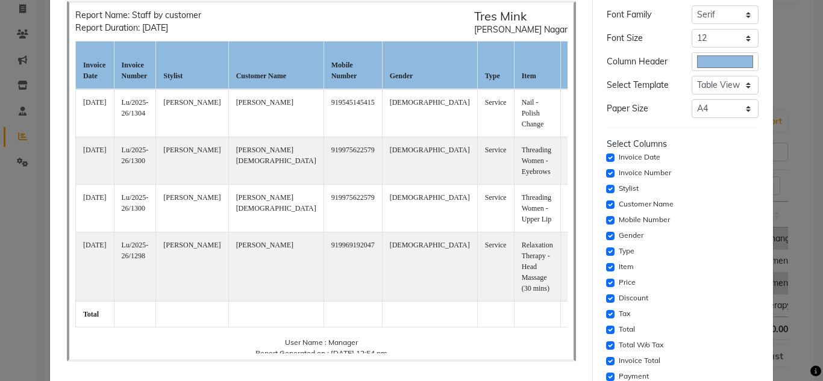
scroll to position [120, 0]
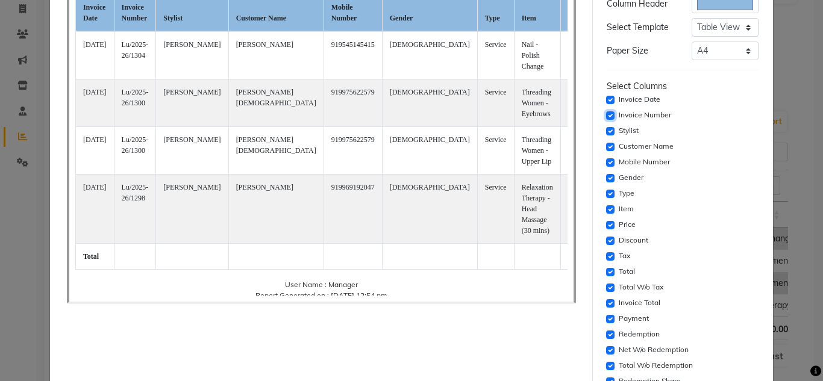
click at [606, 114] on input "checkbox" at bounding box center [610, 115] width 8 height 8
checkbox input "false"
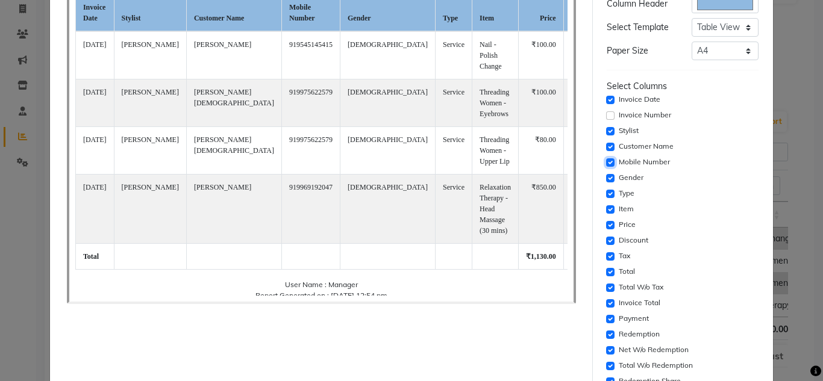
click at [606, 159] on input "checkbox" at bounding box center [610, 162] width 8 height 8
checkbox input "false"
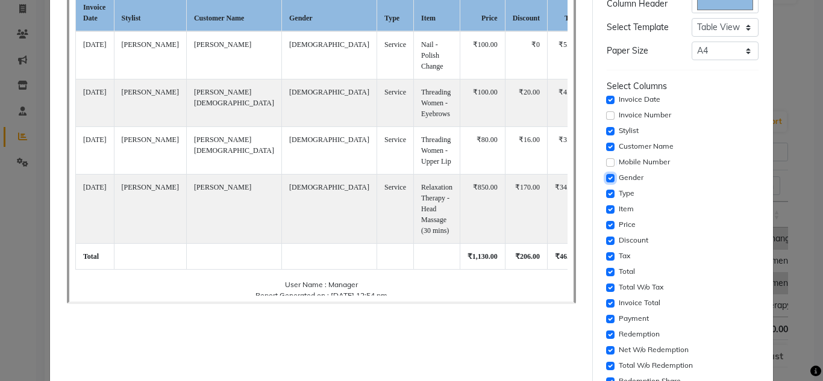
click at [606, 177] on input "checkbox" at bounding box center [610, 178] width 8 height 8
checkbox input "false"
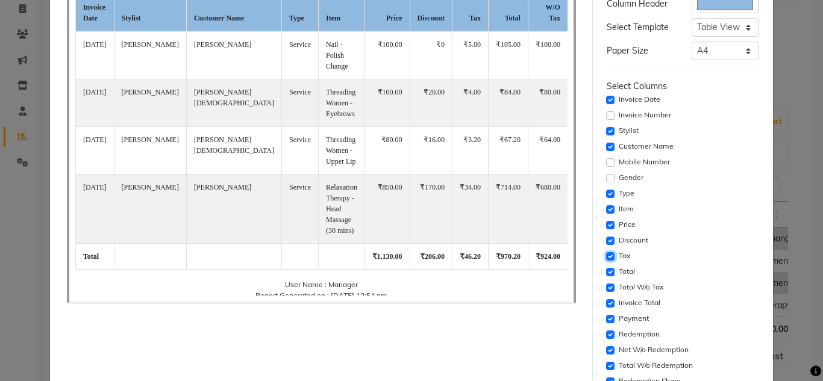
click at [606, 257] on input "checkbox" at bounding box center [610, 256] width 8 height 8
checkbox input "false"
click at [606, 273] on input "checkbox" at bounding box center [610, 272] width 8 height 8
checkbox input "false"
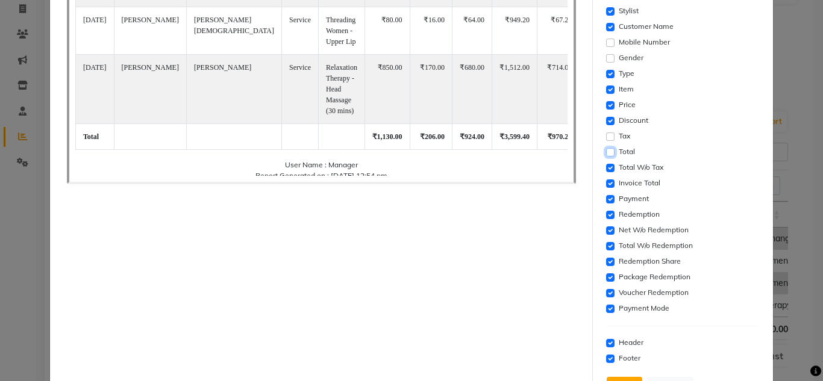
scroll to position [241, 0]
click at [606, 184] on input "checkbox" at bounding box center [610, 183] width 8 height 8
checkbox input "false"
click at [606, 198] on input "checkbox" at bounding box center [610, 199] width 8 height 8
checkbox input "false"
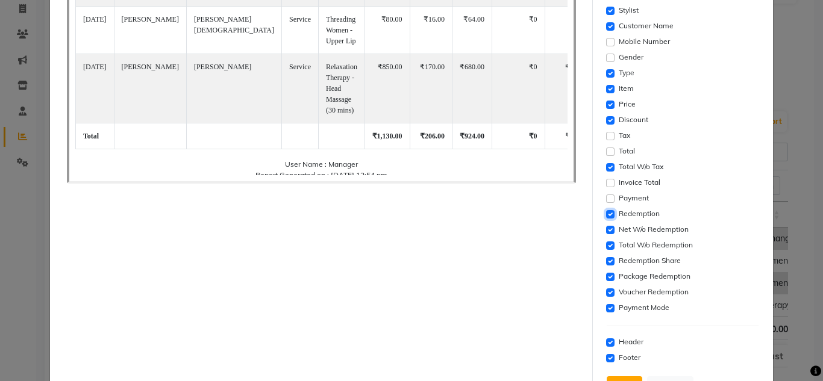
click at [606, 214] on input "checkbox" at bounding box center [610, 214] width 8 height 8
checkbox input "false"
click at [606, 235] on div "Net W/o Redemption" at bounding box center [682, 230] width 152 height 14
click at [606, 229] on input "checkbox" at bounding box center [610, 230] width 8 height 8
checkbox input "false"
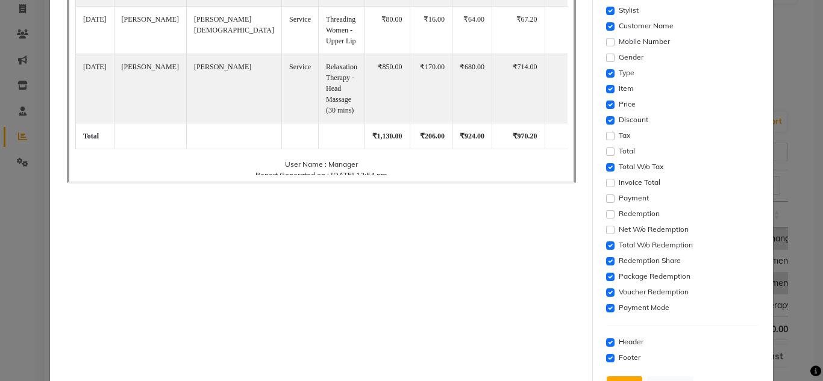
click at [606, 240] on div "Total W/o Redemption" at bounding box center [682, 245] width 152 height 14
click at [606, 244] on input "checkbox" at bounding box center [610, 245] width 8 height 8
checkbox input "false"
click at [606, 261] on input "checkbox" at bounding box center [610, 261] width 8 height 8
checkbox input "false"
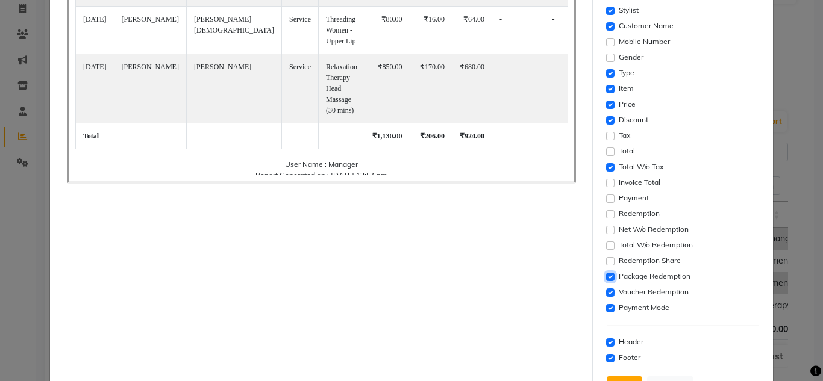
click at [606, 276] on input "checkbox" at bounding box center [610, 277] width 8 height 8
checkbox input "false"
click at [606, 293] on input "checkbox" at bounding box center [610, 292] width 8 height 8
checkbox input "false"
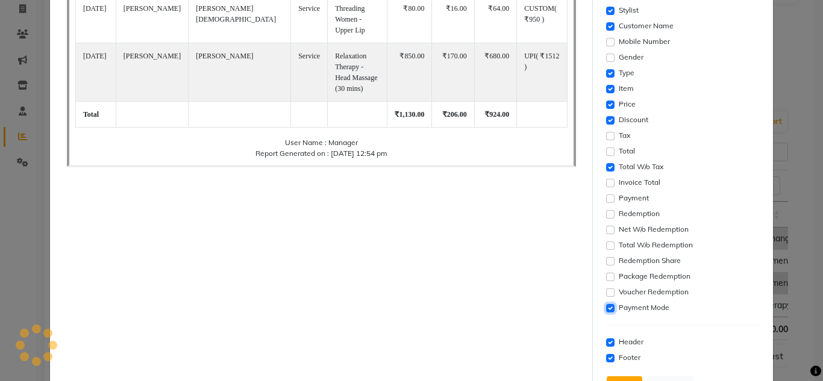
click at [606, 308] on input "checkbox" at bounding box center [610, 308] width 8 height 8
checkbox input "false"
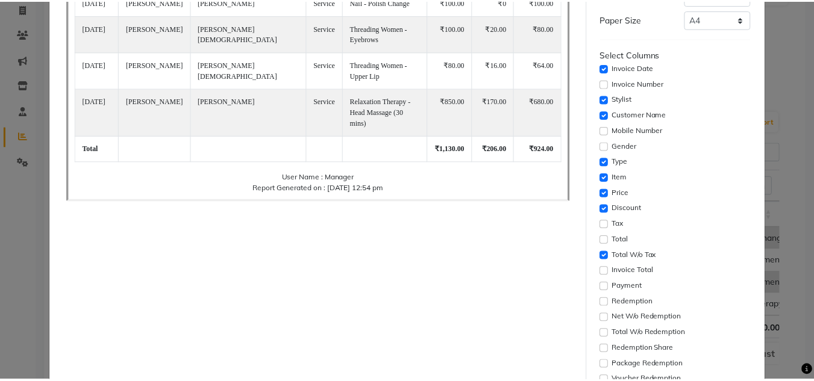
scroll to position [291, 0]
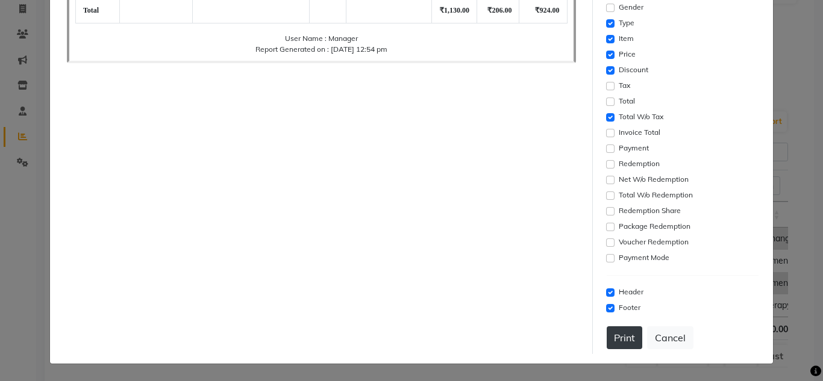
click at [617, 346] on button "Print" at bounding box center [624, 337] width 36 height 23
click at [667, 349] on button "Cancel" at bounding box center [670, 337] width 46 height 23
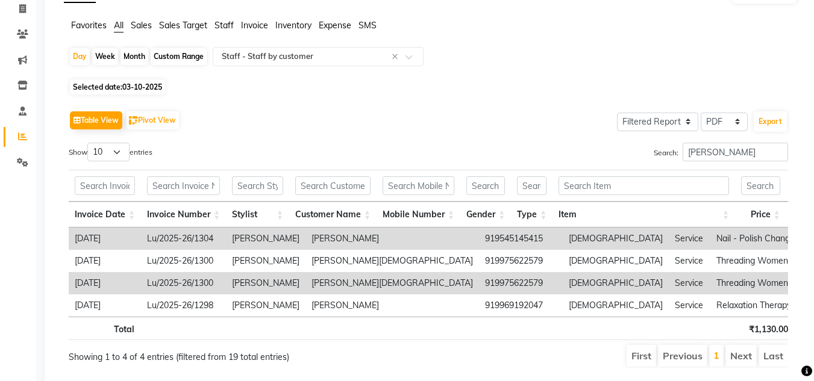
click at [140, 89] on span "03-10-2025" at bounding box center [142, 86] width 40 height 9
select select "10"
select select "2025"
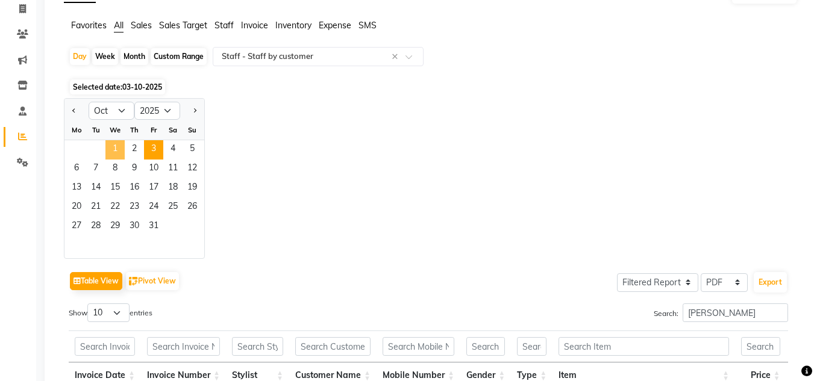
click at [112, 150] on span "1" at bounding box center [114, 149] width 19 height 19
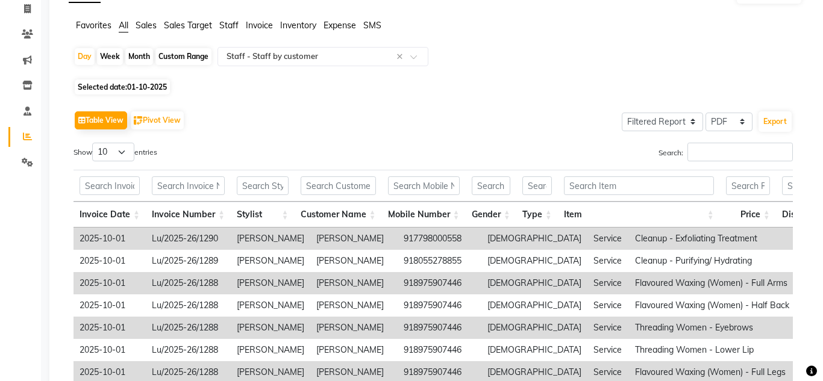
scroll to position [0, 0]
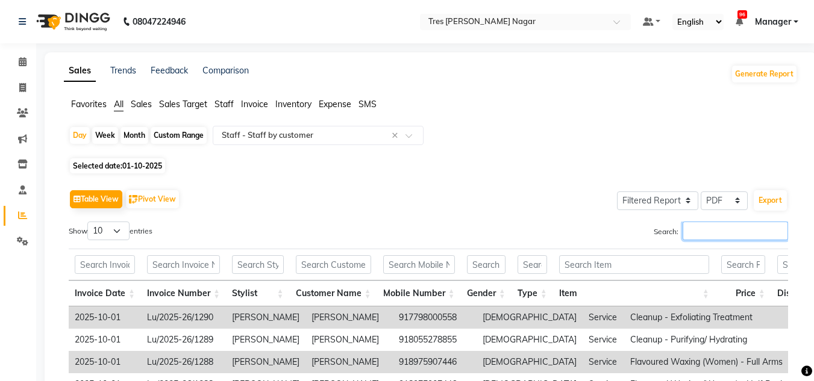
click at [715, 224] on input "Search:" at bounding box center [734, 231] width 105 height 19
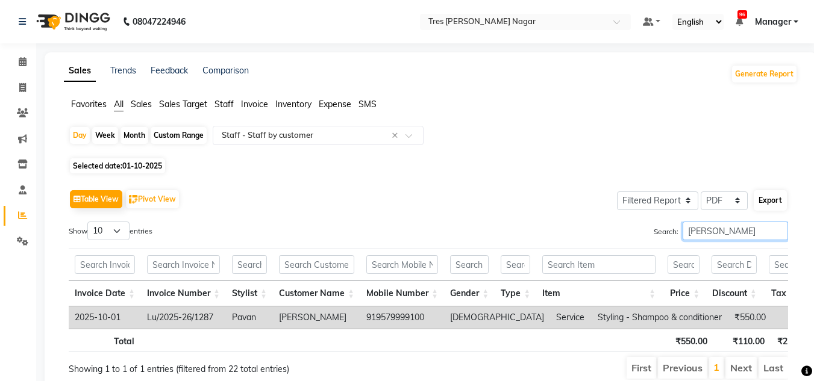
type input "pavan"
click at [769, 202] on button "Export" at bounding box center [769, 200] width 33 height 20
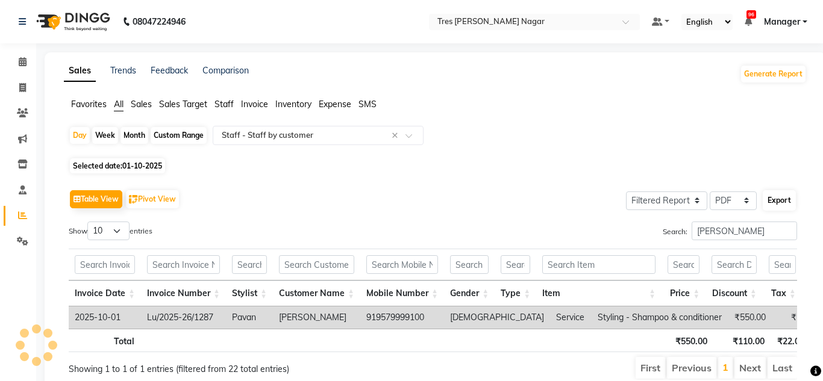
select select "serif"
select select "12px"
select select "template_1"
select select "A4"
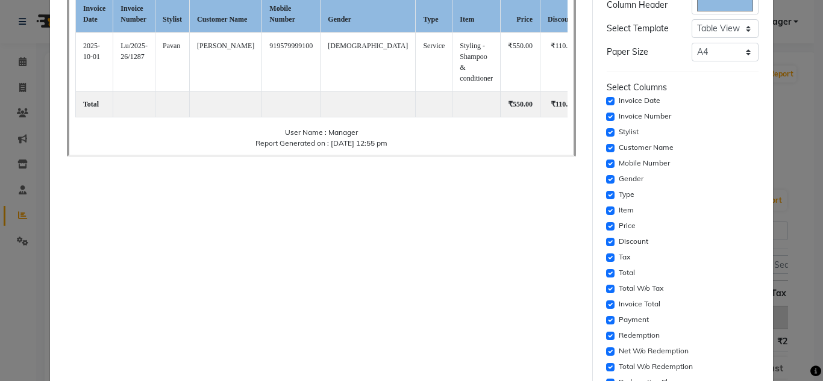
scroll to position [120, 0]
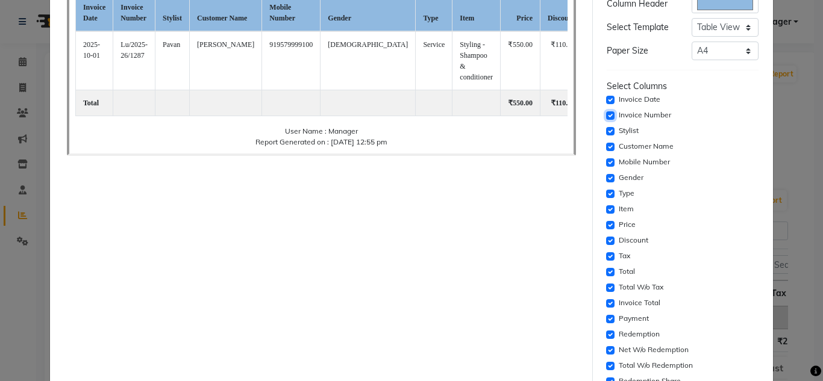
click at [606, 114] on input "checkbox" at bounding box center [610, 115] width 8 height 8
checkbox input "false"
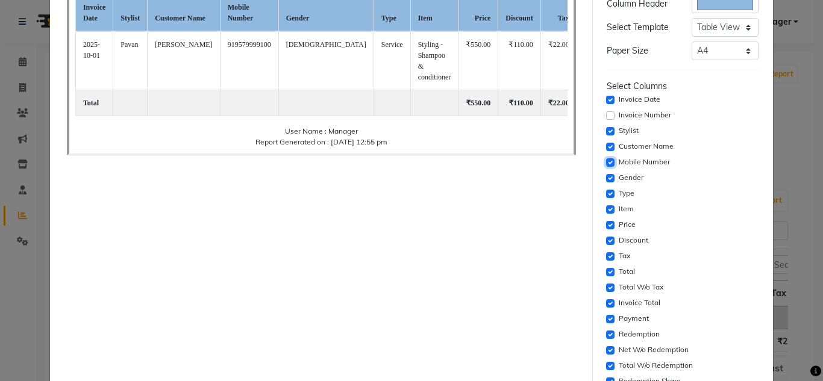
click at [606, 161] on input "checkbox" at bounding box center [610, 162] width 8 height 8
checkbox input "false"
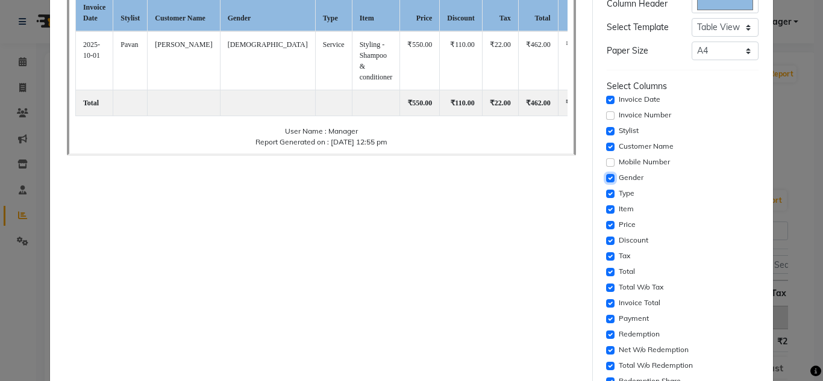
click at [606, 176] on input "checkbox" at bounding box center [610, 178] width 8 height 8
checkbox input "false"
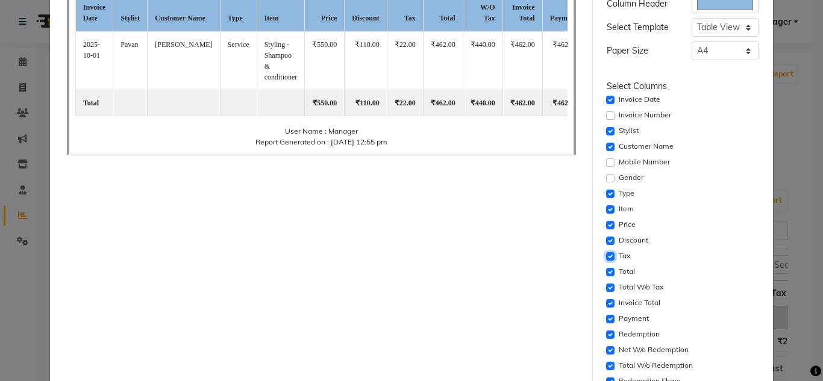
click at [606, 258] on input "checkbox" at bounding box center [610, 256] width 8 height 8
checkbox input "false"
click at [606, 270] on input "checkbox" at bounding box center [610, 272] width 8 height 8
checkbox input "false"
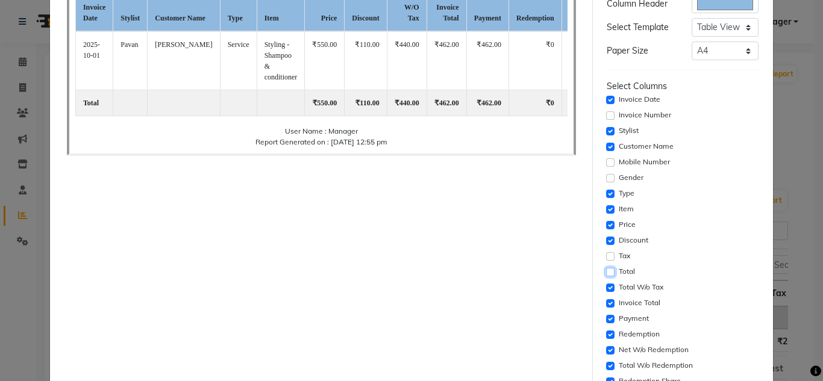
scroll to position [181, 0]
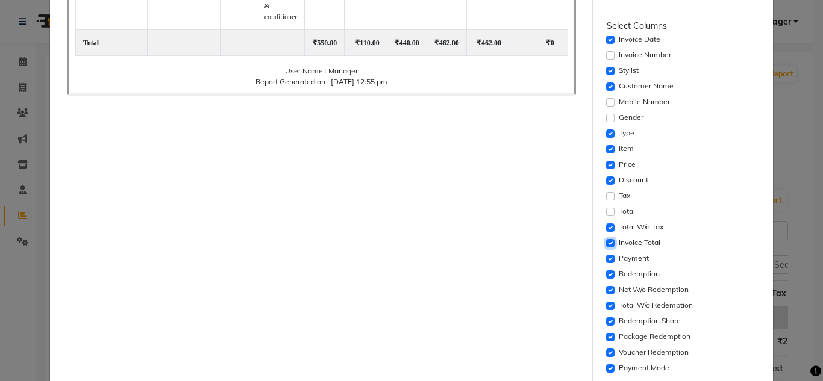
click at [606, 243] on input "checkbox" at bounding box center [610, 243] width 8 height 8
checkbox input "false"
click at [606, 256] on input "checkbox" at bounding box center [610, 259] width 8 height 8
checkbox input "false"
click at [606, 274] on input "checkbox" at bounding box center [610, 274] width 8 height 8
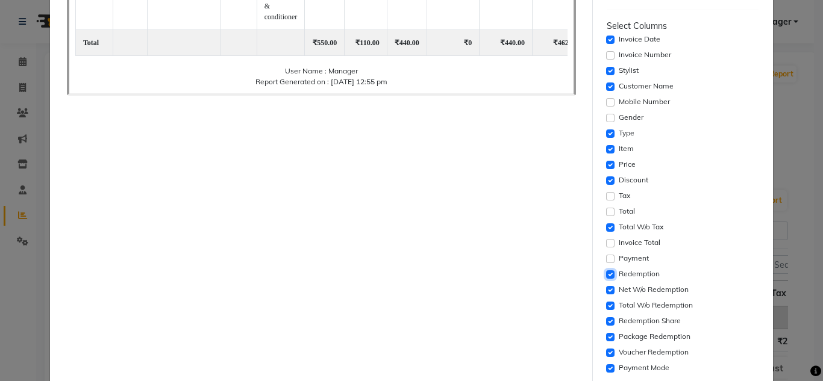
checkbox input "false"
click at [606, 287] on input "checkbox" at bounding box center [610, 290] width 8 height 8
checkbox input "false"
click at [606, 303] on input "checkbox" at bounding box center [610, 306] width 8 height 8
checkbox input "false"
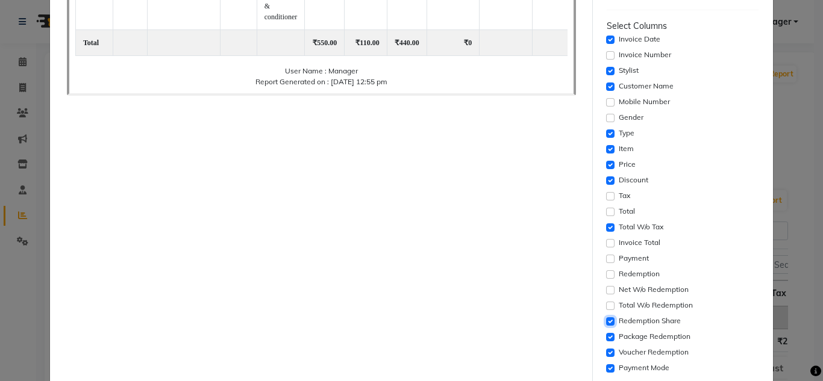
click at [606, 318] on input "checkbox" at bounding box center [610, 321] width 8 height 8
checkbox input "false"
click at [606, 335] on input "checkbox" at bounding box center [610, 337] width 8 height 8
checkbox input "false"
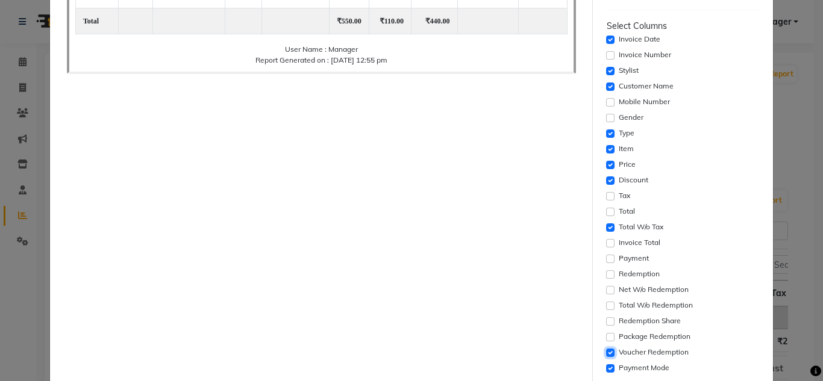
click at [606, 351] on input "checkbox" at bounding box center [610, 353] width 8 height 8
checkbox input "false"
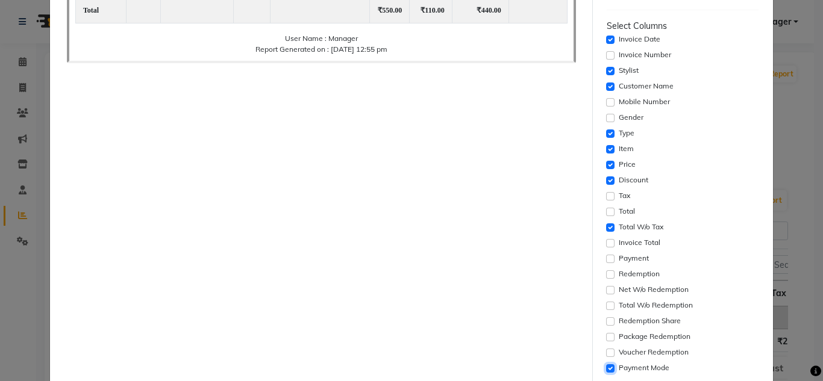
click at [606, 368] on input "checkbox" at bounding box center [610, 368] width 8 height 8
checkbox input "false"
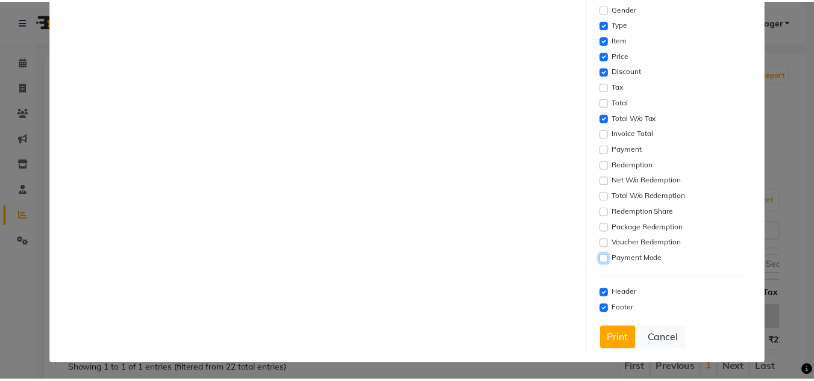
scroll to position [291, 0]
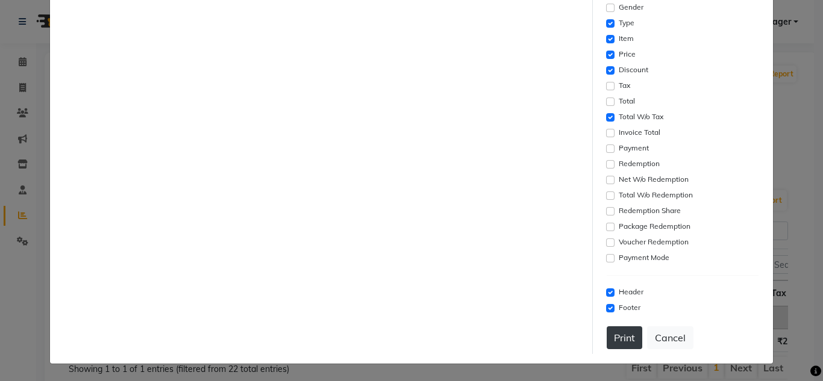
click at [606, 337] on button "Print" at bounding box center [624, 337] width 36 height 23
click at [662, 338] on button "Cancel" at bounding box center [670, 337] width 46 height 23
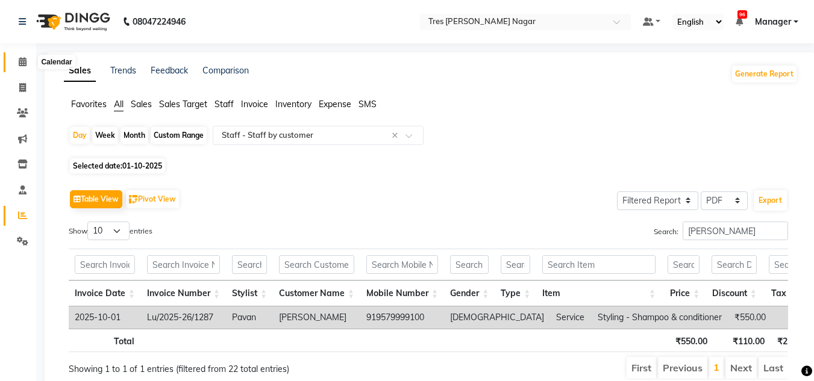
click at [20, 60] on icon at bounding box center [23, 61] width 8 height 9
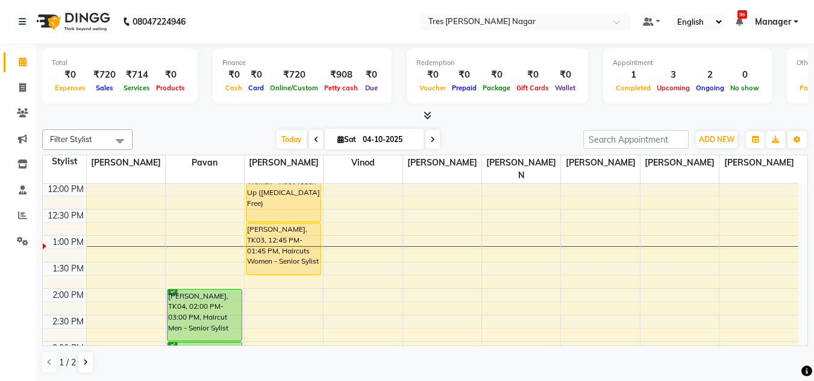
scroll to position [32, 0]
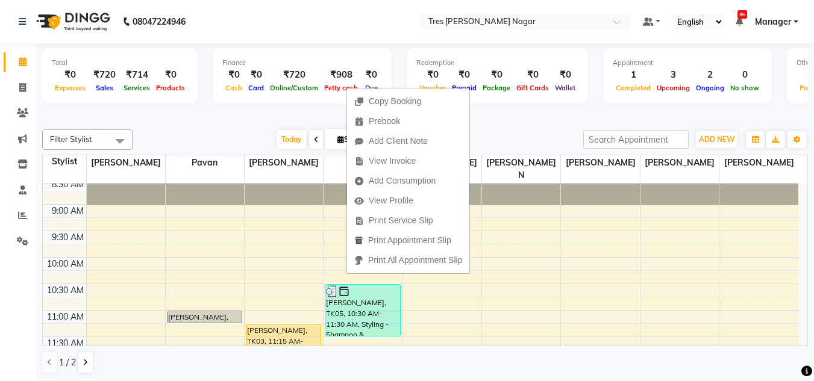
click at [9, 305] on div "Calendar Invoice Clients Marketing Inventory Staff Reports Settings Completed I…" at bounding box center [81, 198] width 163 height 329
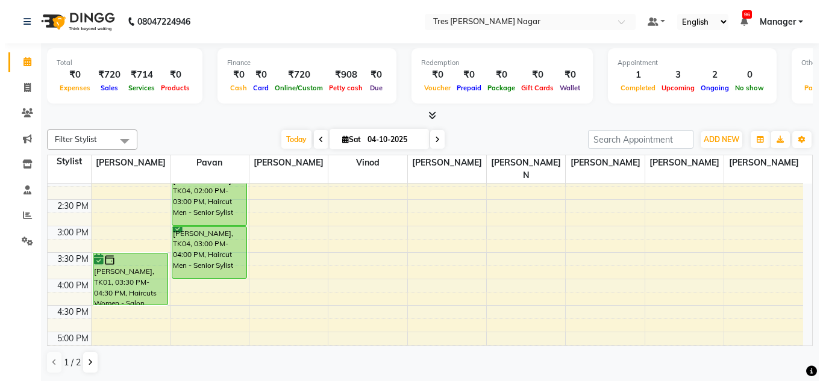
scroll to position [333, 0]
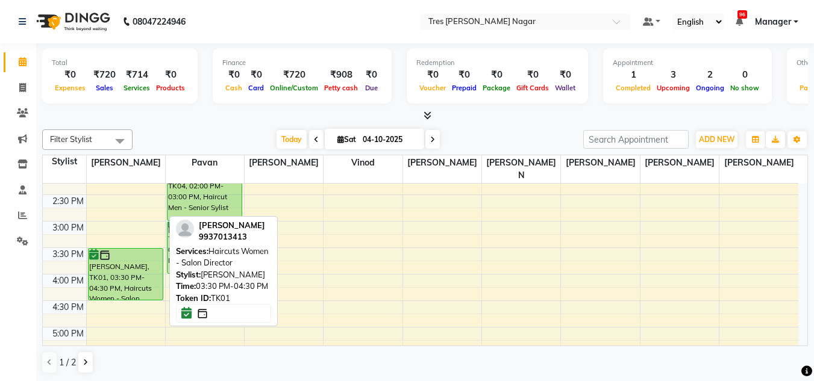
click at [130, 260] on div "Simran Pixie, TK01, 03:30 PM-04:30 PM, Haircuts Women - Salon Director" at bounding box center [126, 274] width 74 height 51
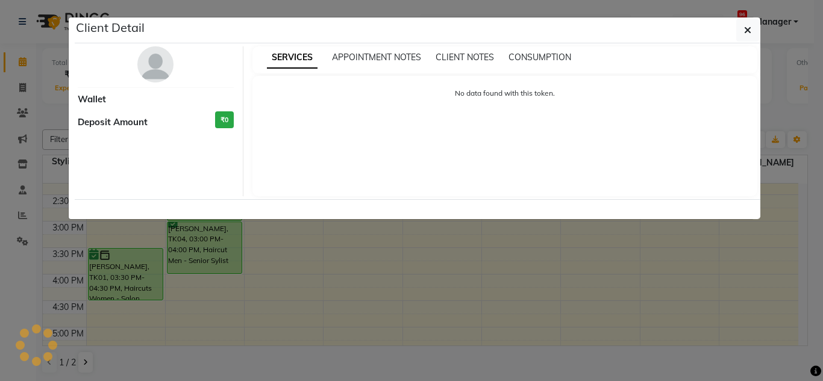
select select "6"
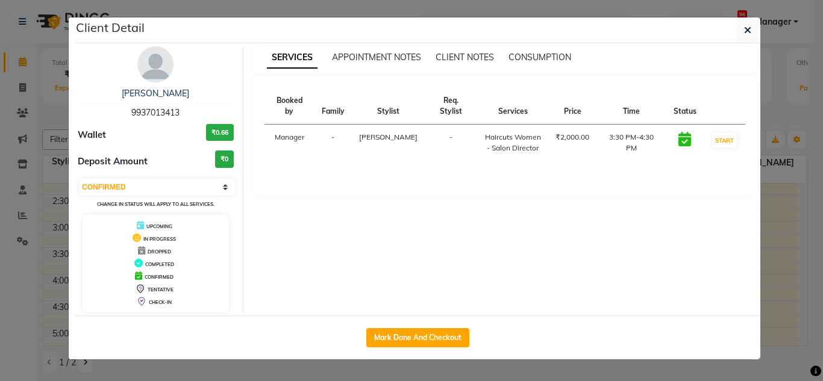
click at [153, 60] on img at bounding box center [155, 64] width 36 height 36
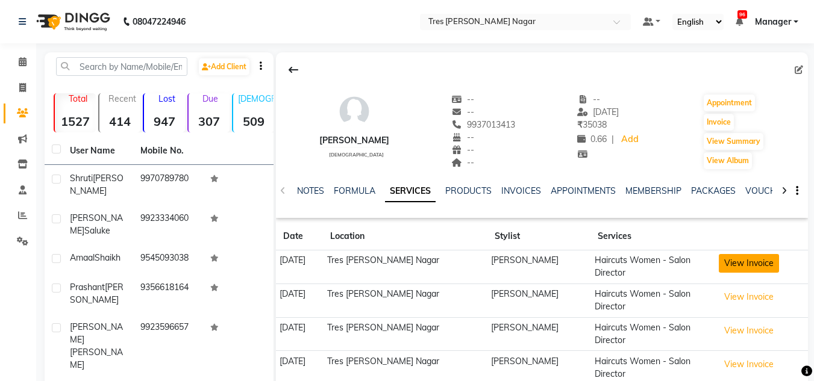
click at [727, 264] on button "View Invoice" at bounding box center [748, 263] width 60 height 19
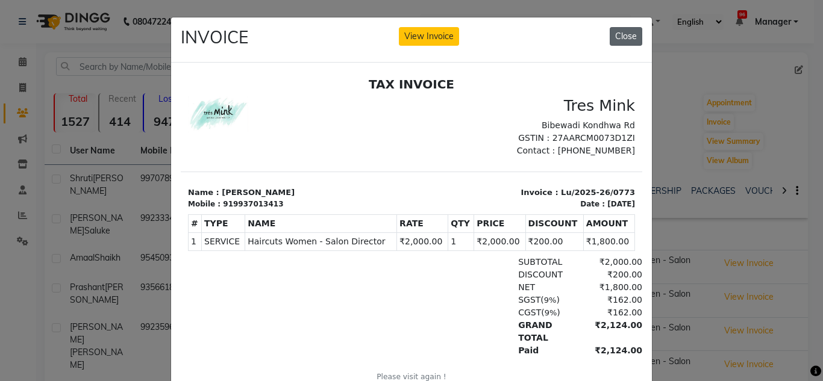
click at [618, 32] on button "Close" at bounding box center [625, 36] width 33 height 19
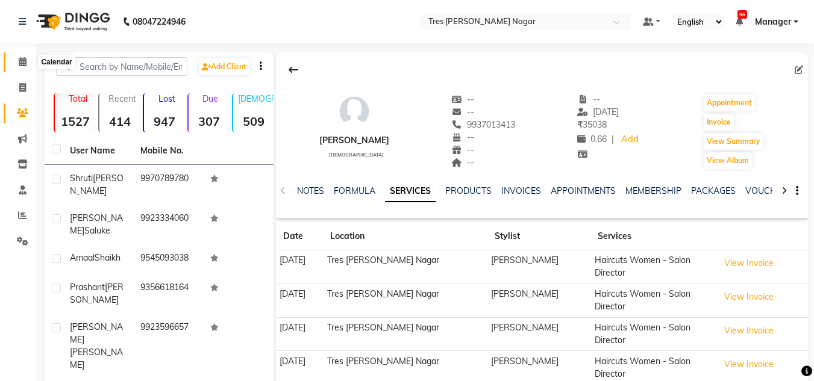
click at [26, 63] on icon at bounding box center [23, 61] width 8 height 9
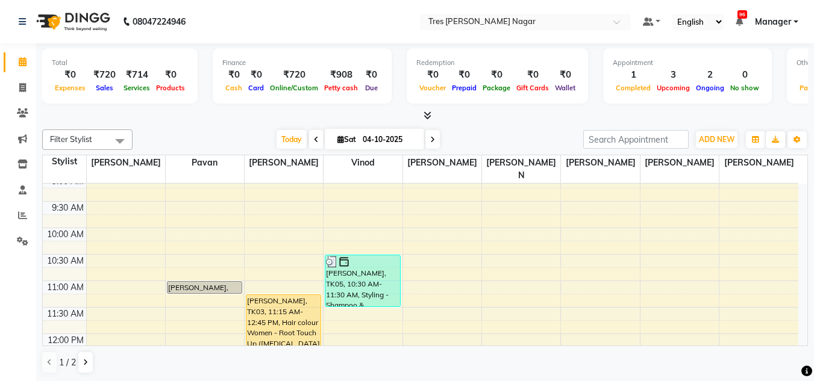
scroll to position [60, 0]
click at [425, 140] on span at bounding box center [432, 139] width 14 height 19
type input "05-10-2025"
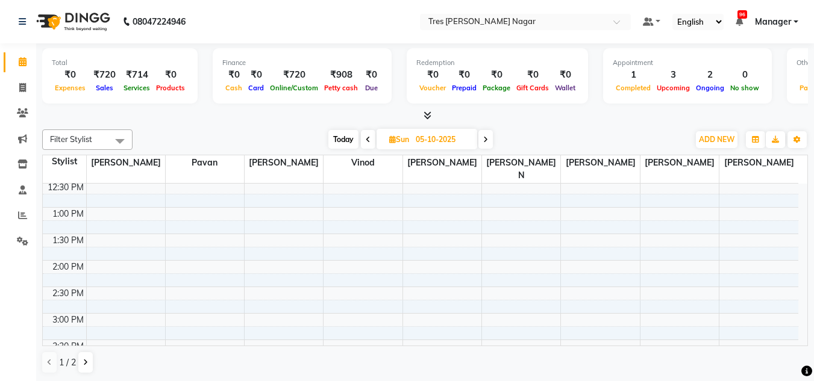
scroll to position [181, 0]
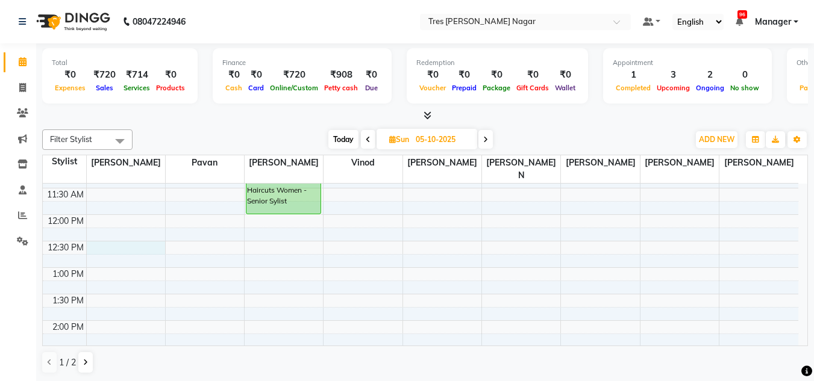
click at [106, 239] on div "8:00 AM 8:30 AM 9:00 AM 9:30 AM 10:00 AM 10:30 AM 11:00 AM 11:30 AM 12:00 PM 12…" at bounding box center [420, 347] width 755 height 688
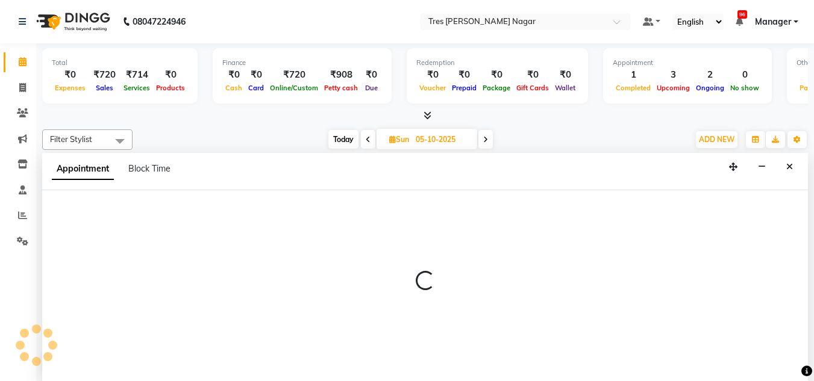
scroll to position [1, 0]
select select "39898"
select select "tentative"
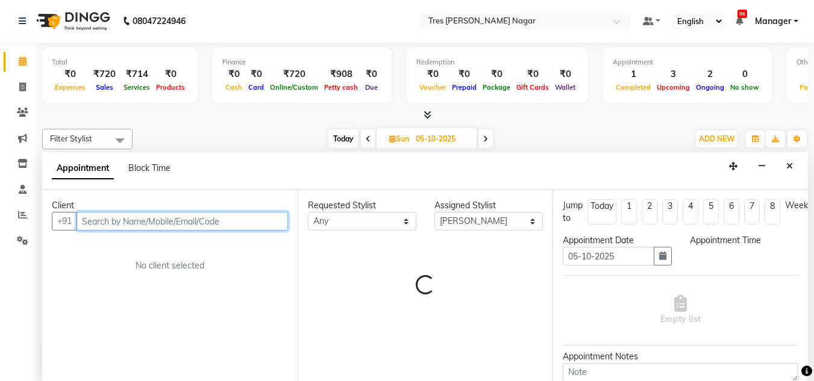
select select "750"
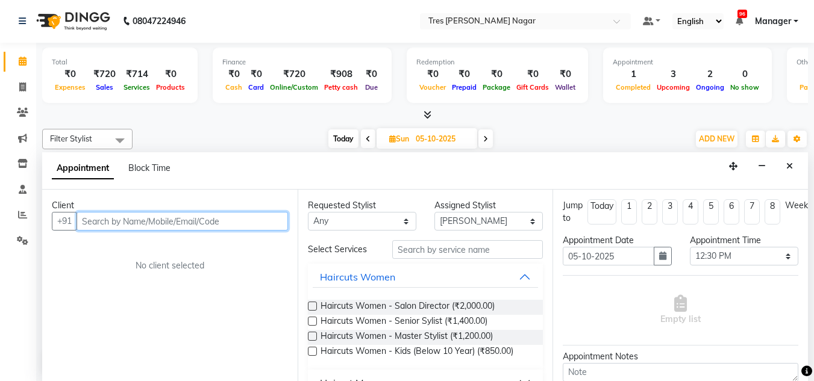
click at [97, 212] on input "text" at bounding box center [181, 221] width 211 height 19
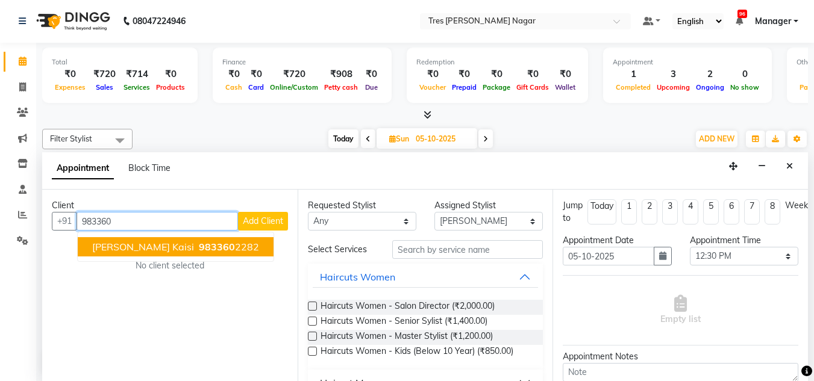
click at [109, 255] on button "Ekta Kaisi 983360 2282" at bounding box center [176, 246] width 196 height 19
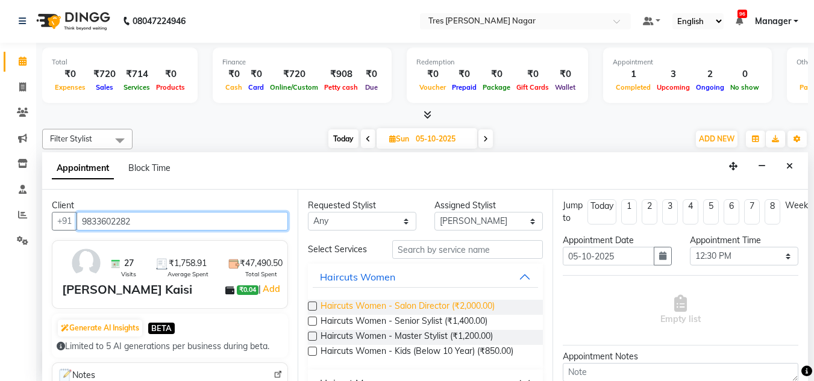
type input "9833602282"
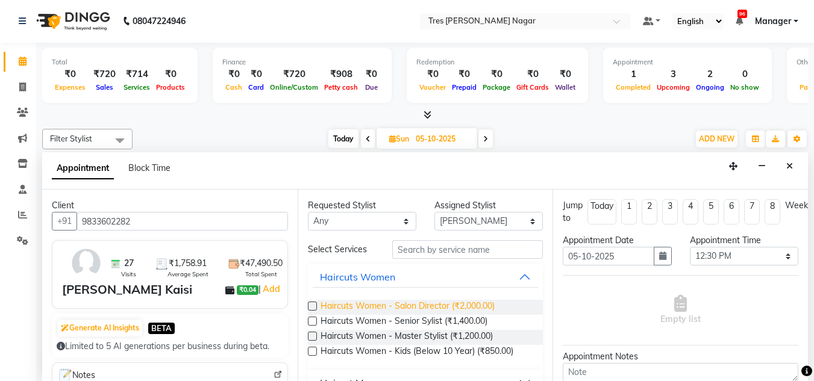
click at [378, 300] on span "Haircuts Women - Salon Director (₹2,000.00)" at bounding box center [407, 307] width 174 height 15
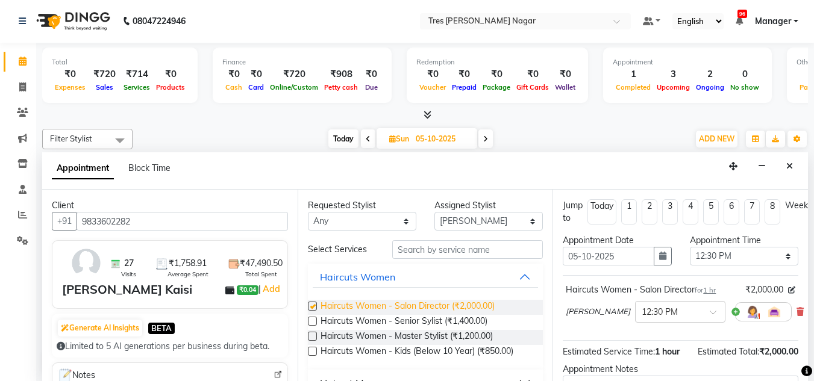
checkbox input "false"
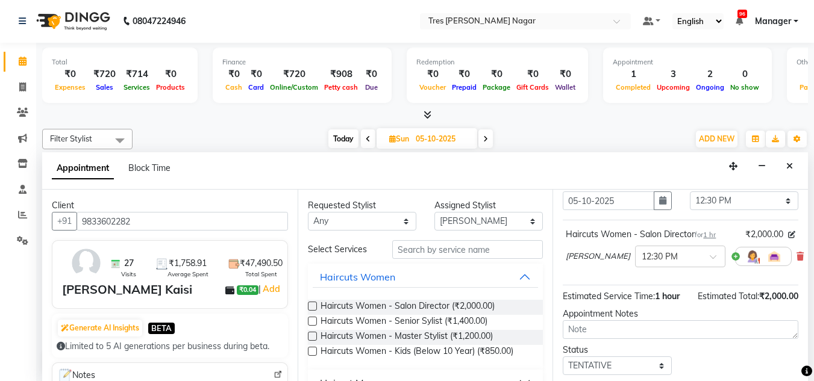
scroll to position [120, 0]
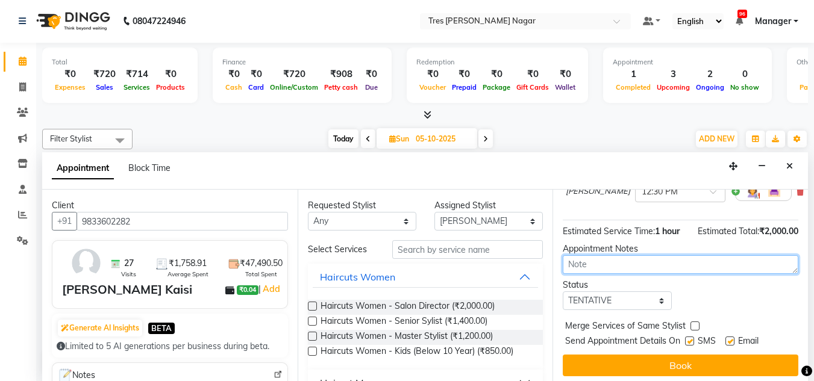
click at [624, 266] on textarea at bounding box center [679, 264] width 235 height 19
type textarea "Sharon 2.01 10-04"
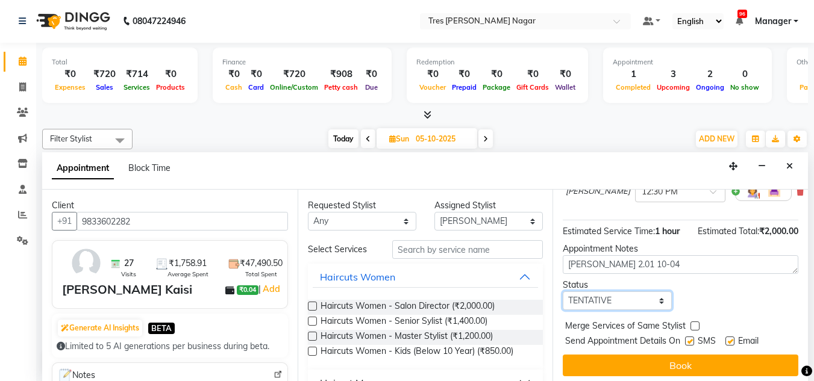
click at [600, 301] on select "Select TENTATIVE CONFIRM UPCOMING" at bounding box center [616, 300] width 108 height 19
select select "upcoming"
click at [562, 293] on select "Select TENTATIVE CONFIRM UPCOMING" at bounding box center [616, 300] width 108 height 19
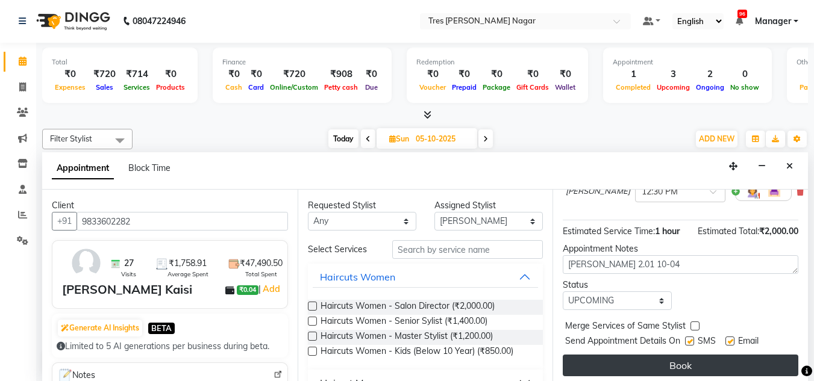
click at [665, 367] on button "Book" at bounding box center [679, 366] width 235 height 22
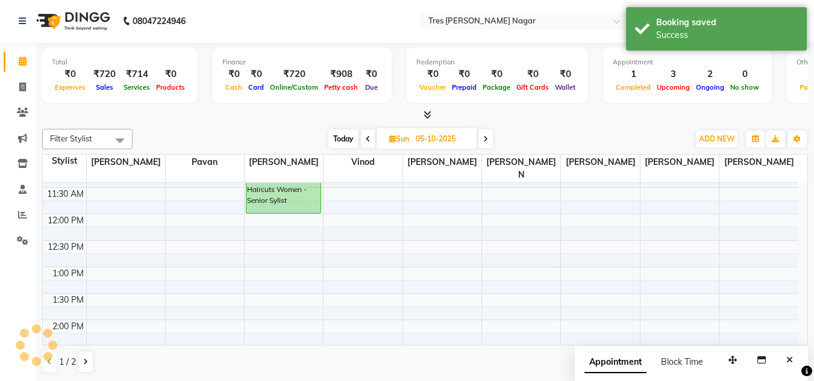
scroll to position [0, 0]
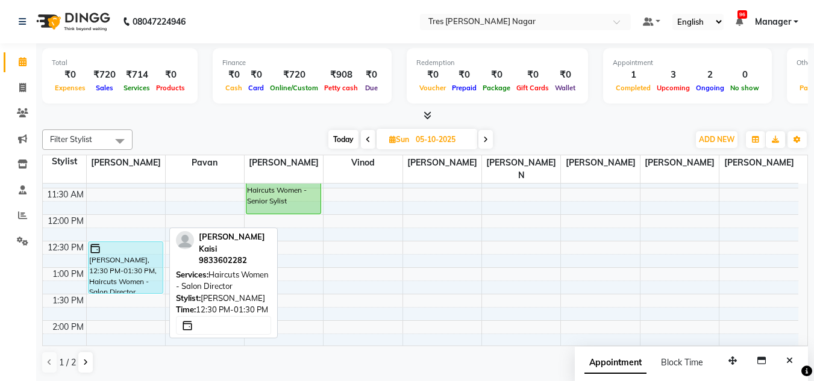
click at [135, 243] on div at bounding box center [125, 249] width 73 height 12
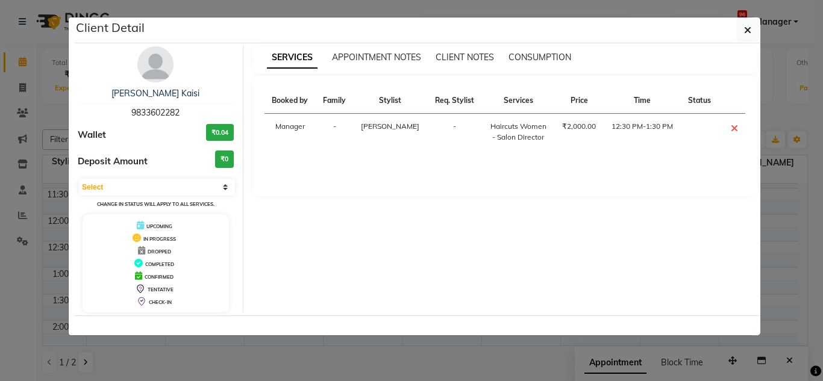
drag, startPoint x: 748, startPoint y: 29, endPoint x: 742, endPoint y: 29, distance: 6.6
click at [748, 29] on icon "button" at bounding box center [747, 30] width 7 height 10
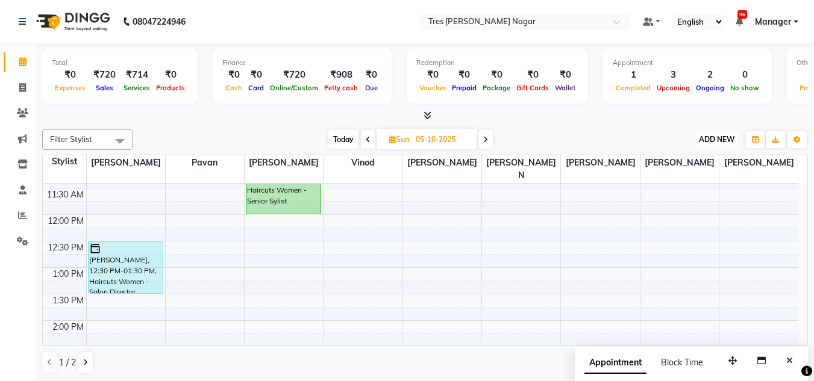
click at [713, 140] on span "ADD NEW" at bounding box center [717, 139] width 36 height 9
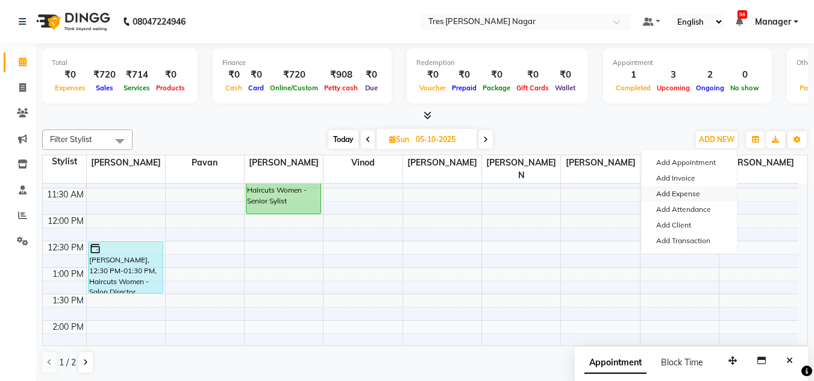
click at [684, 192] on link "Add Expense" at bounding box center [688, 194] width 95 height 16
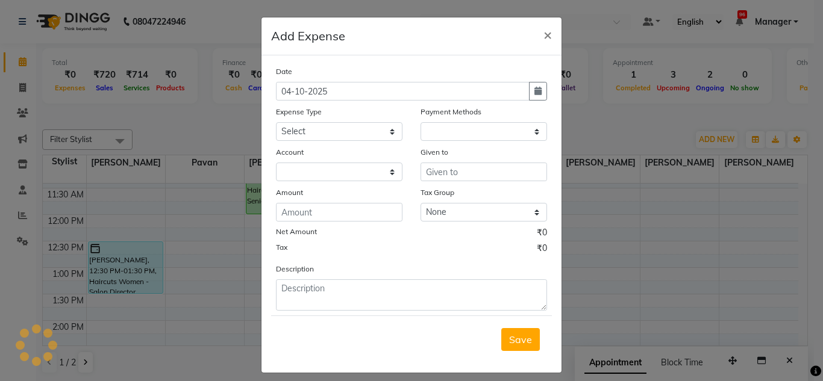
select select "1"
select select "4671"
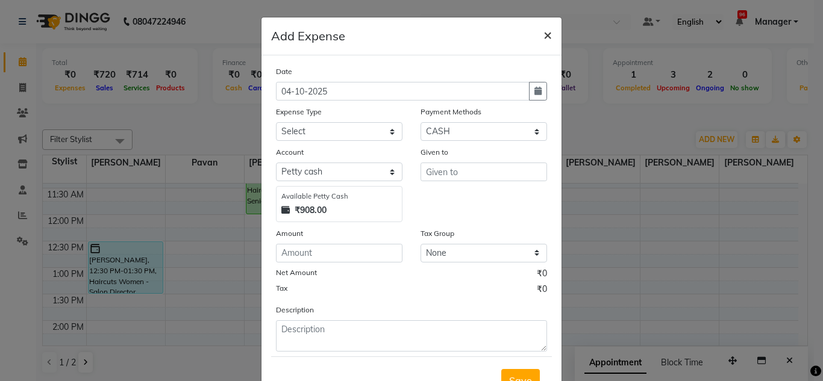
click at [535, 33] on button "×" at bounding box center [548, 34] width 28 height 34
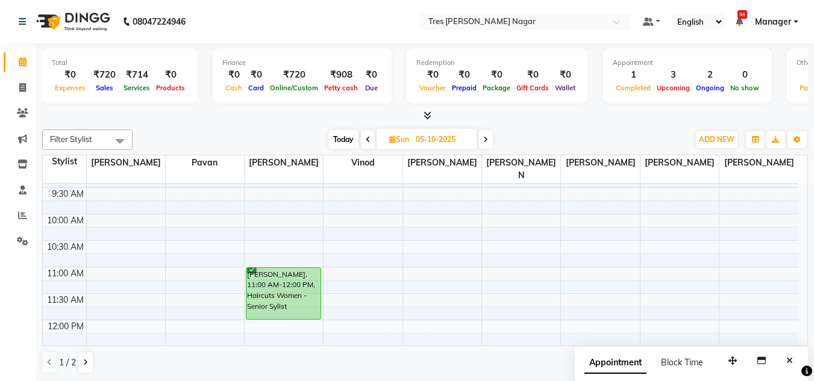
scroll to position [60, 0]
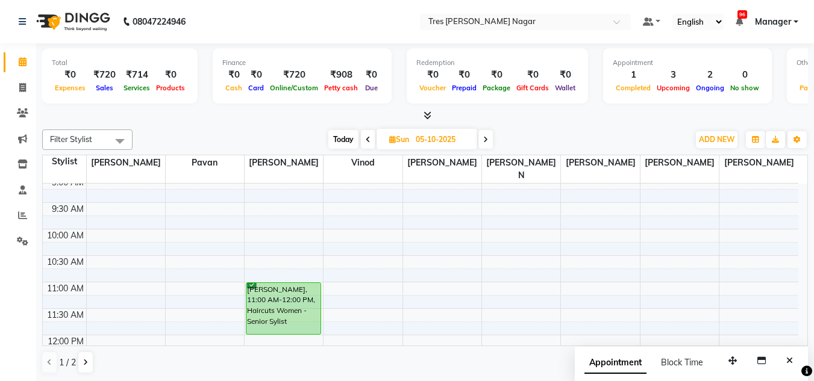
click at [354, 133] on span "Today" at bounding box center [343, 139] width 30 height 19
type input "04-10-2025"
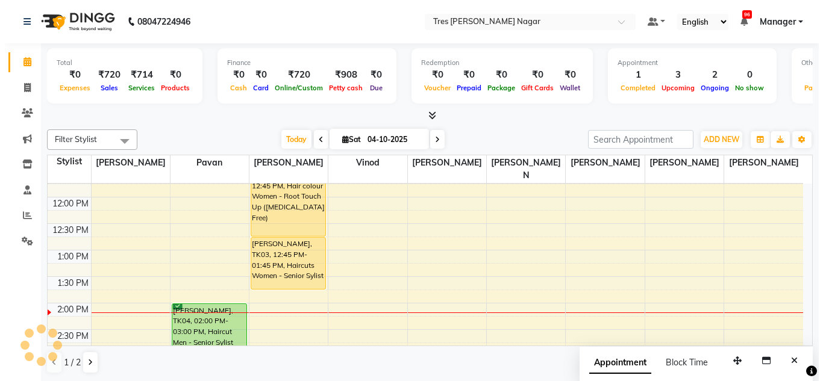
scroll to position [1, 0]
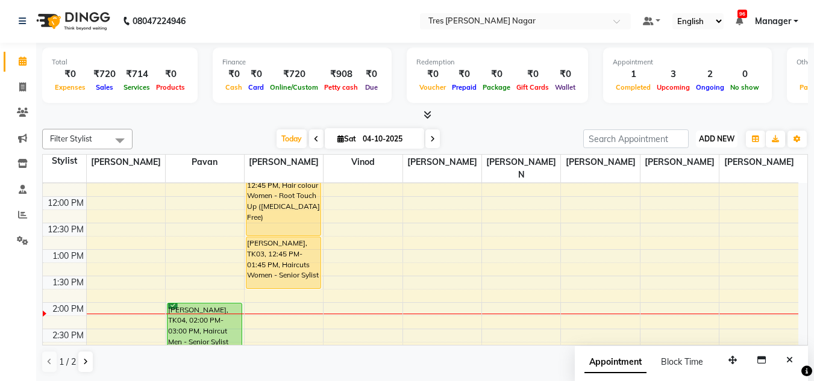
click at [733, 140] on span "ADD NEW" at bounding box center [717, 138] width 36 height 9
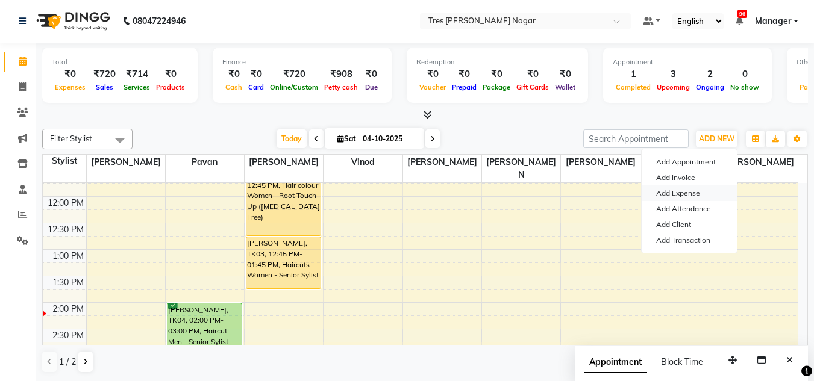
click at [701, 195] on link "Add Expense" at bounding box center [688, 193] width 95 height 16
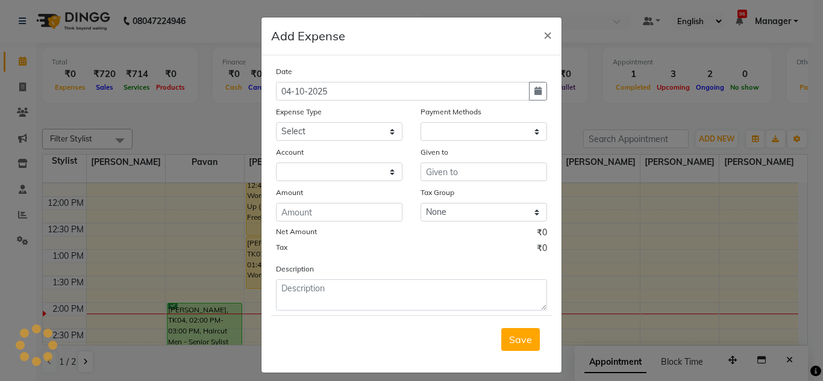
select select "1"
select select "4671"
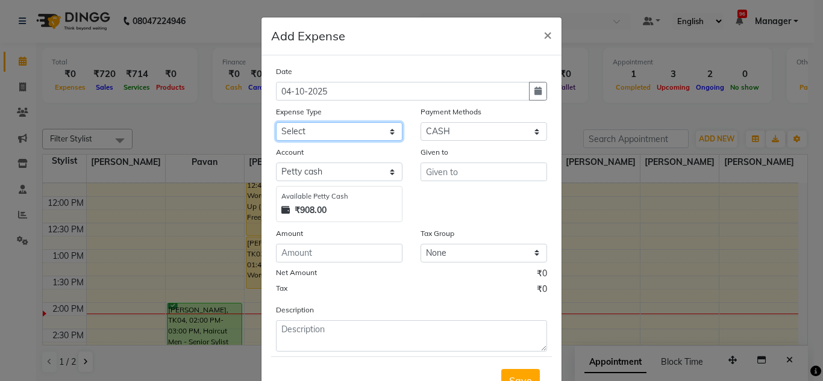
click at [329, 129] on select "Select Advance Salary Bank charges Car maintenance Cash transfer to bank Cash t…" at bounding box center [339, 131] width 126 height 19
select select "1"
click at [276, 122] on select "Select Advance Salary Bank charges Car maintenance Cash transfer to bank Cash t…" at bounding box center [339, 131] width 126 height 19
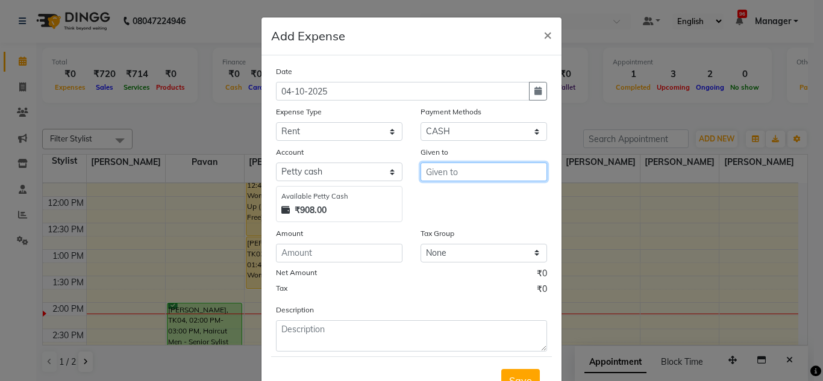
click at [440, 175] on input "text" at bounding box center [483, 172] width 126 height 19
click at [444, 200] on span "Pav" at bounding box center [444, 197] width 18 height 12
type input "Pavan"
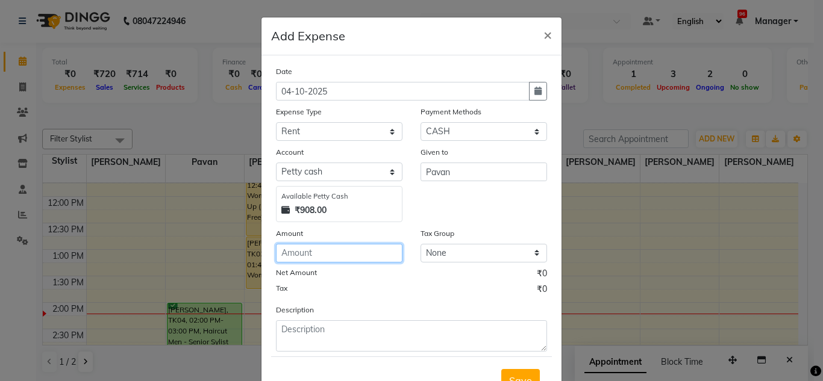
click at [308, 245] on input "number" at bounding box center [339, 253] width 126 height 19
type input "170"
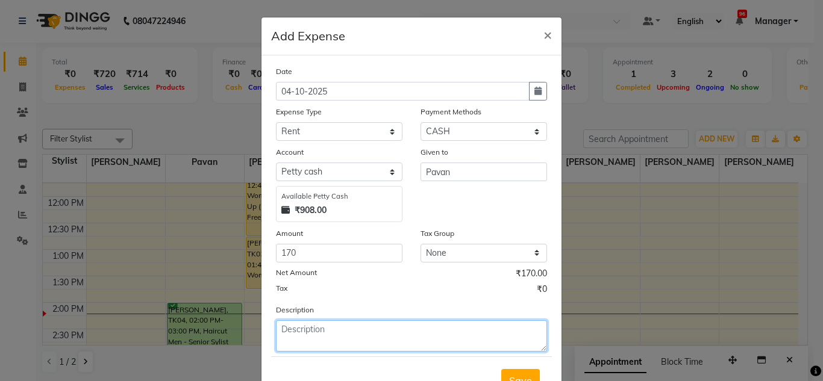
click at [292, 335] on textarea at bounding box center [411, 335] width 271 height 31
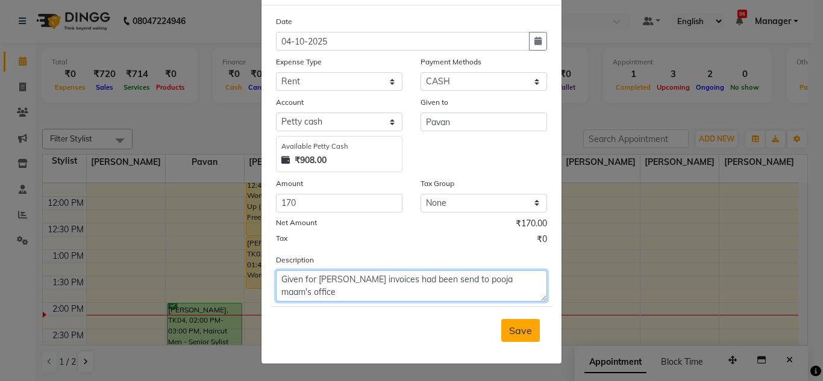
type textarea "Given for porter invoices had been send to pooja maam's office"
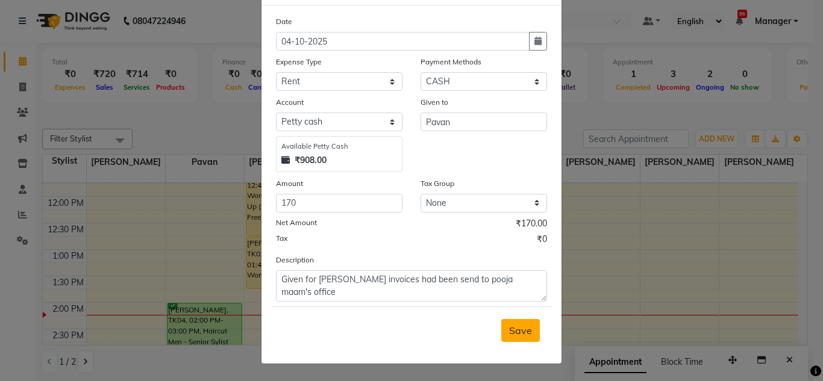
click at [511, 334] on span "Save" at bounding box center [520, 331] width 23 height 12
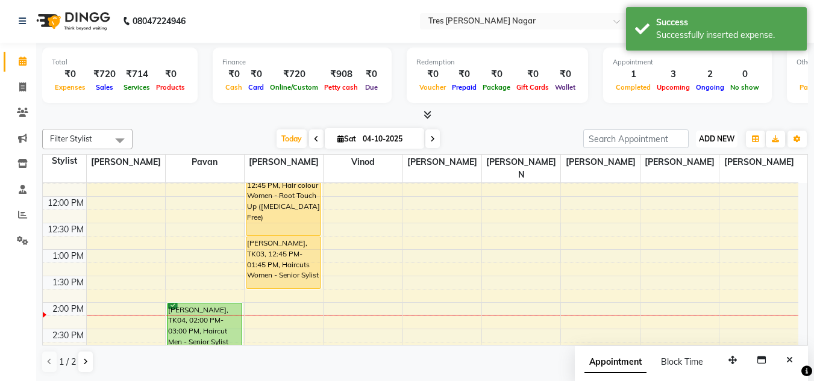
click at [719, 134] on span "ADD NEW" at bounding box center [717, 138] width 36 height 9
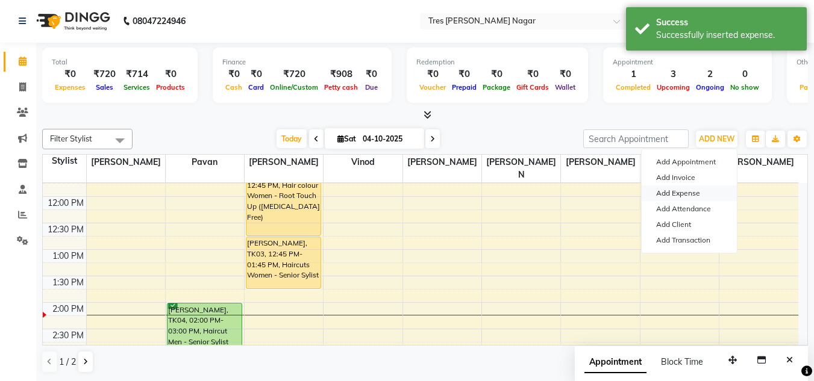
click at [686, 198] on link "Add Expense" at bounding box center [688, 193] width 95 height 16
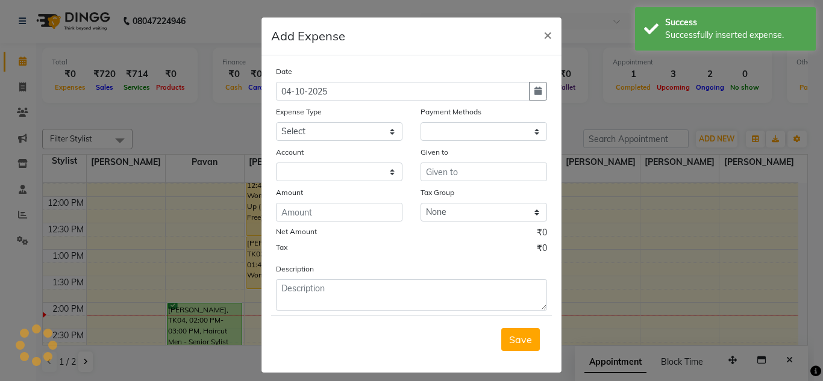
select select "1"
select select "4671"
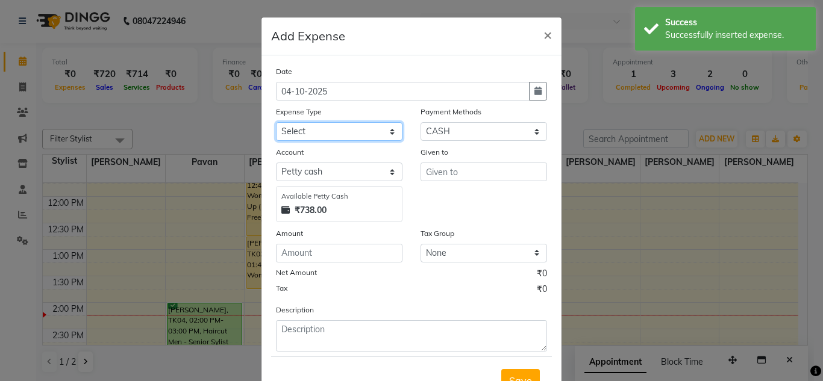
click at [288, 133] on select "Select Advance Salary Bank charges Car maintenance Cash transfer to bank Cash t…" at bounding box center [339, 131] width 126 height 19
select select "10"
click at [276, 122] on select "Select Advance Salary Bank charges Car maintenance Cash transfer to bank Cash t…" at bounding box center [339, 131] width 126 height 19
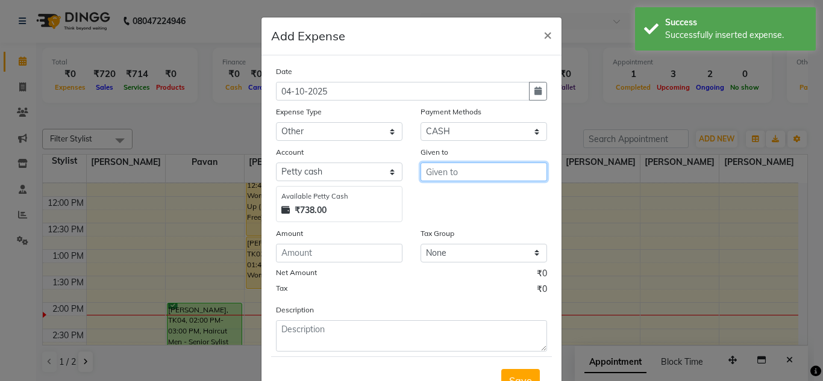
click at [465, 164] on input "text" at bounding box center [483, 172] width 126 height 19
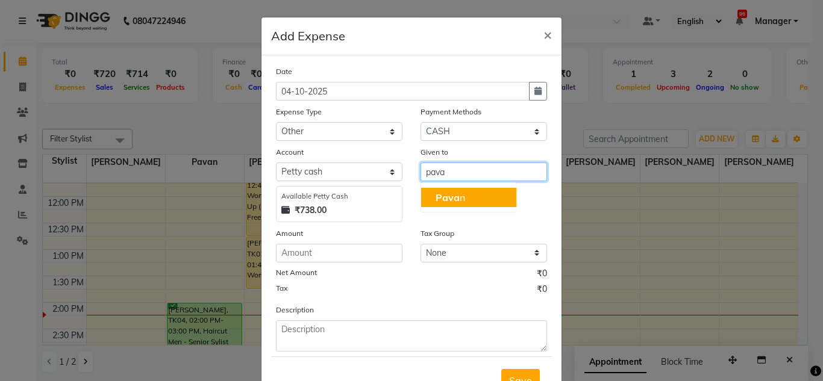
click at [455, 198] on ngb-highlight "Pava n" at bounding box center [450, 197] width 30 height 12
type input "Pavan"
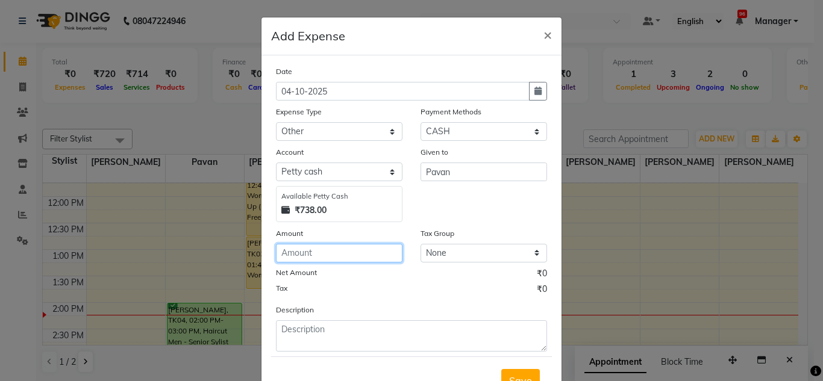
click at [282, 261] on input "number" at bounding box center [339, 253] width 126 height 19
type input "60"
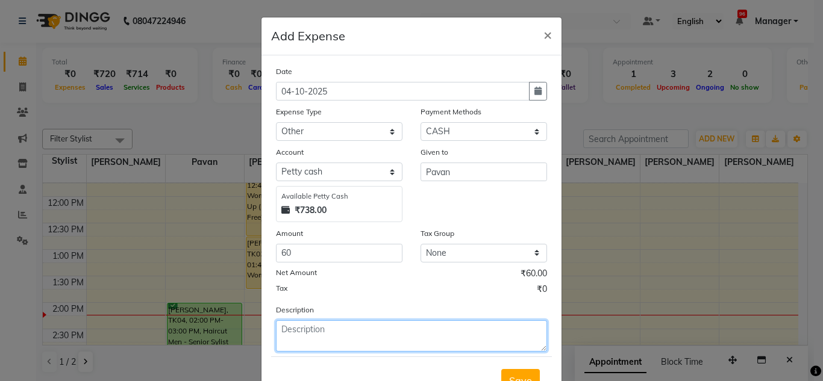
click at [310, 337] on textarea at bounding box center [411, 335] width 271 height 31
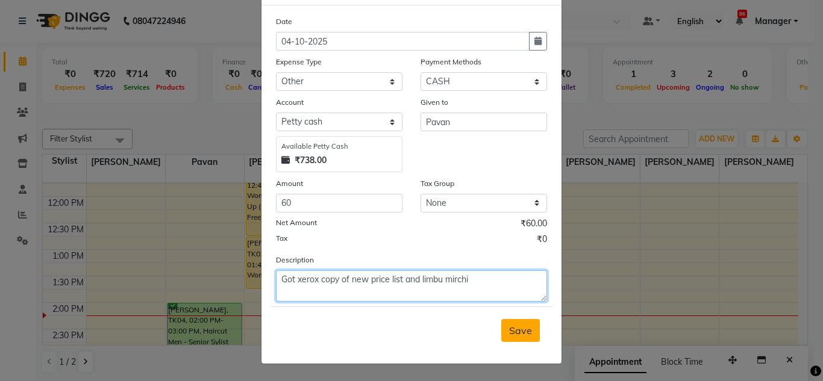
type textarea "Got xerox copy of new price list and limbu mirchi"
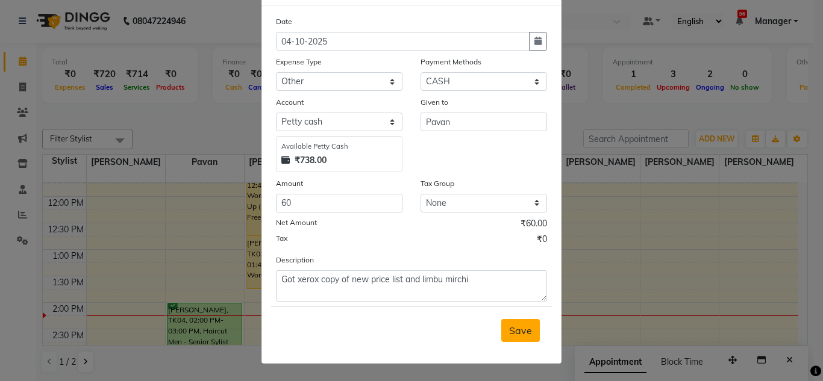
click at [504, 336] on button "Save" at bounding box center [520, 330] width 39 height 23
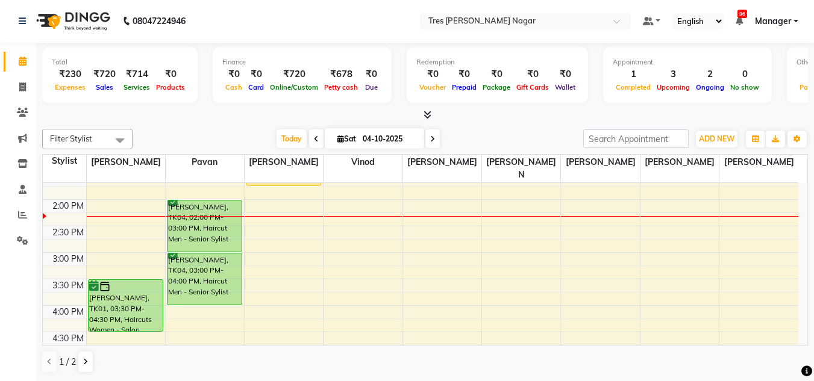
scroll to position [361, 0]
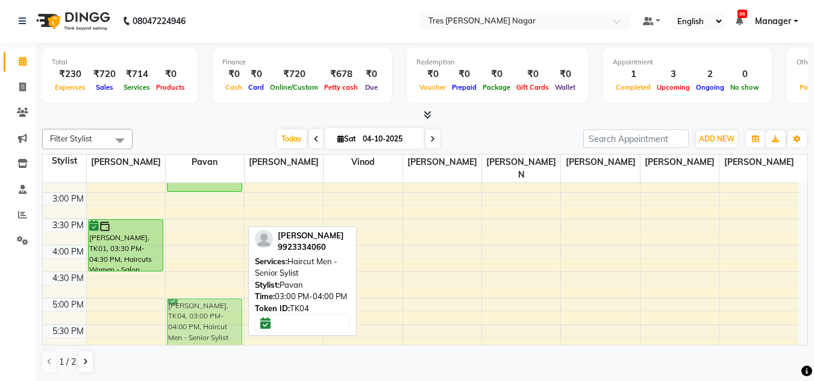
drag, startPoint x: 197, startPoint y: 192, endPoint x: 195, endPoint y: 300, distance: 107.8
click at [195, 300] on div "[PERSON_NAME], TK02, 11:00 AM-11:15 AM, Haircut Men - Senior Sylist [PERSON_NAM…" at bounding box center [205, 166] width 78 height 688
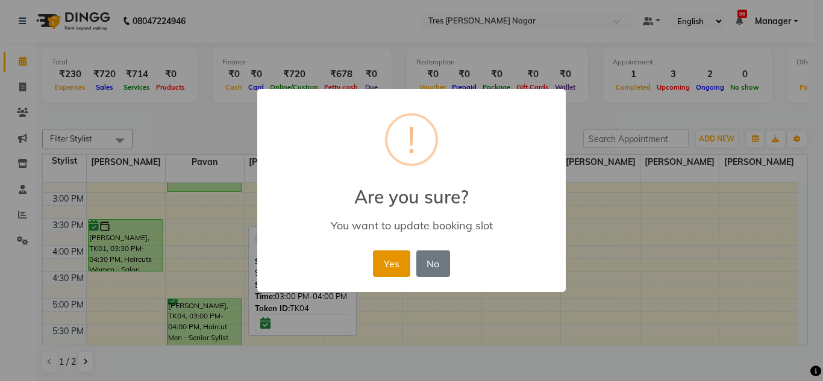
click at [380, 267] on button "Yes" at bounding box center [391, 264] width 37 height 26
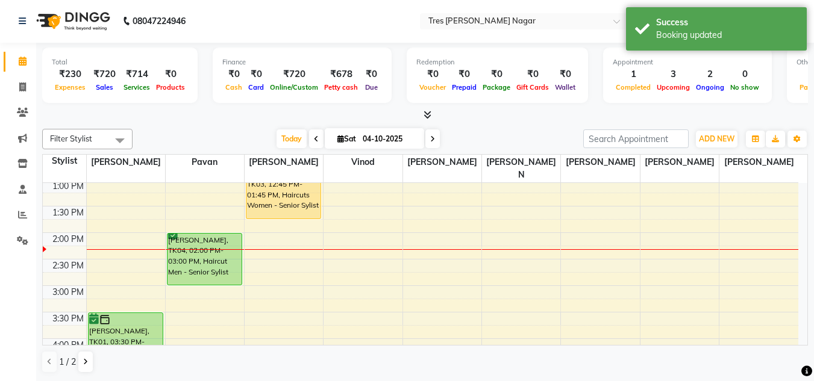
scroll to position [241, 0]
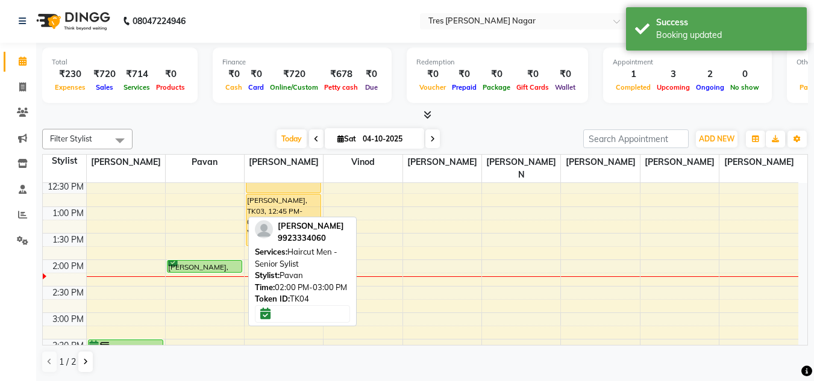
drag, startPoint x: 204, startPoint y: 299, endPoint x: 204, endPoint y: 252, distance: 47.6
click at [204, 252] on div "Amaal Shaikh, TK02, 11:00 AM-11:15 AM, Haircut Men - Senior Sylist Trupti Saluk…" at bounding box center [205, 286] width 78 height 688
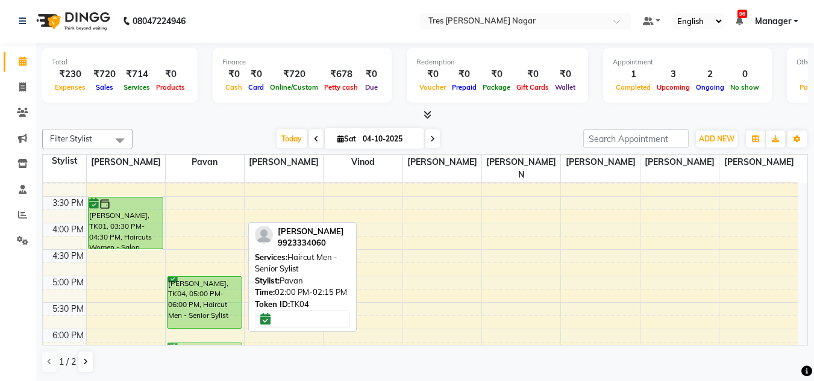
scroll to position [396, 0]
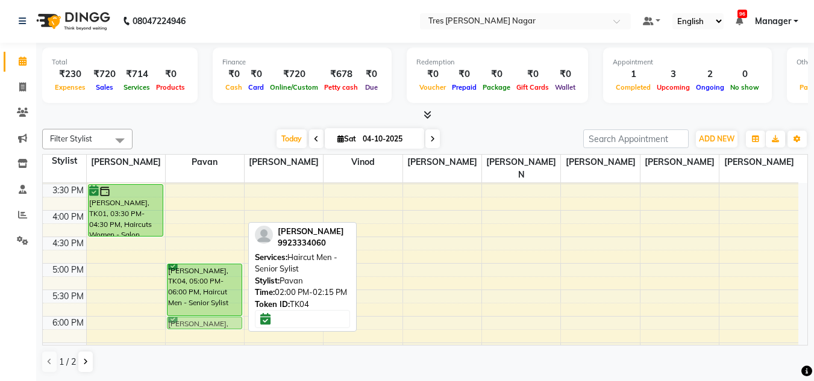
drag, startPoint x: 210, startPoint y: 218, endPoint x: 219, endPoint y: 307, distance: 89.6
click at [219, 307] on div "Amaal Shaikh, TK02, 11:00 AM-11:15 AM, Haircut Men - Senior Sylist Trupti Saluk…" at bounding box center [205, 131] width 78 height 688
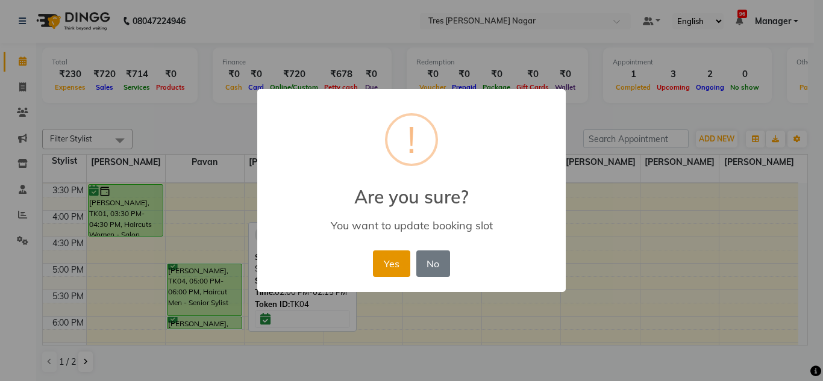
click at [393, 267] on button "Yes" at bounding box center [391, 264] width 37 height 26
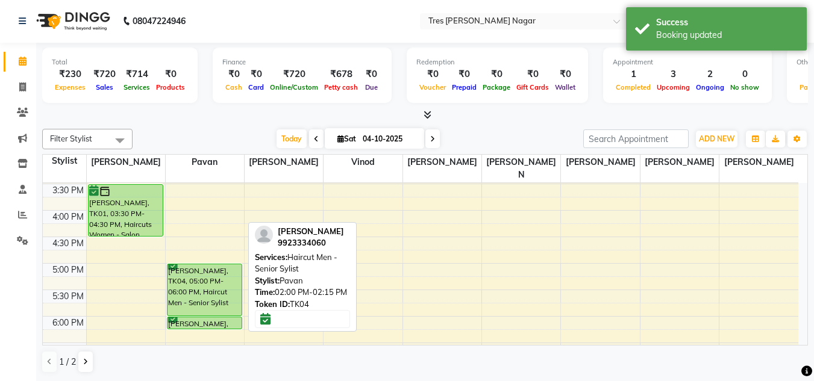
scroll to position [456, 0]
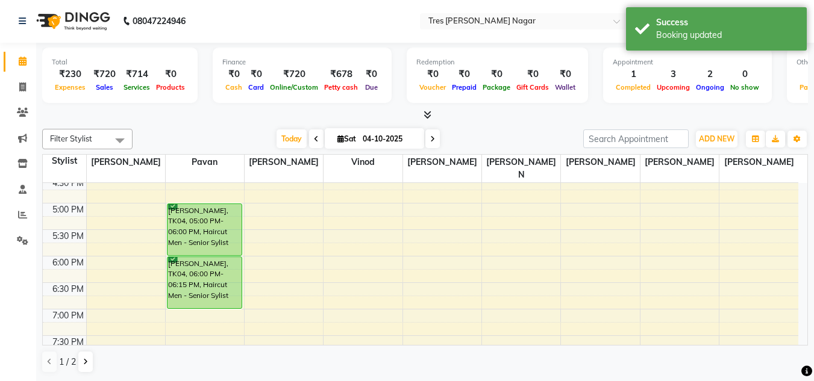
drag, startPoint x: 213, startPoint y: 257, endPoint x: 211, endPoint y: 286, distance: 29.6
click at [211, 286] on div "Amaal Shaikh, TK02, 11:00 AM-11:15 AM, Haircut Men - Senior Sylist Trupti Saluk…" at bounding box center [205, 71] width 78 height 688
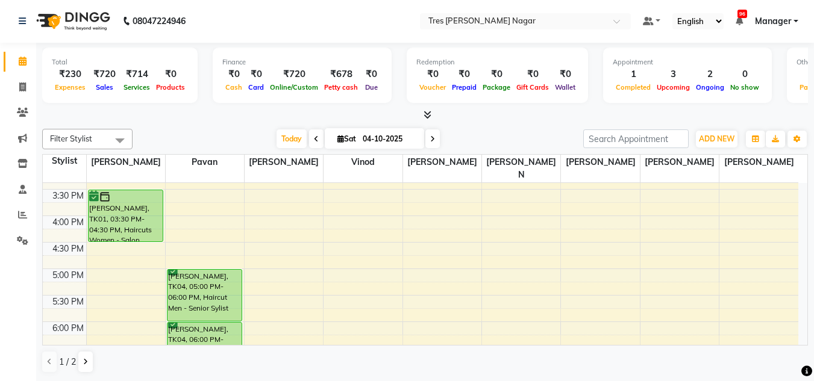
scroll to position [514, 0]
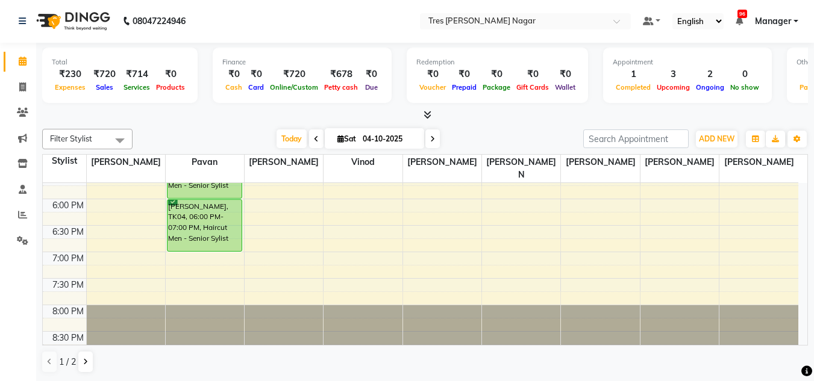
click at [425, 140] on span at bounding box center [432, 138] width 14 height 19
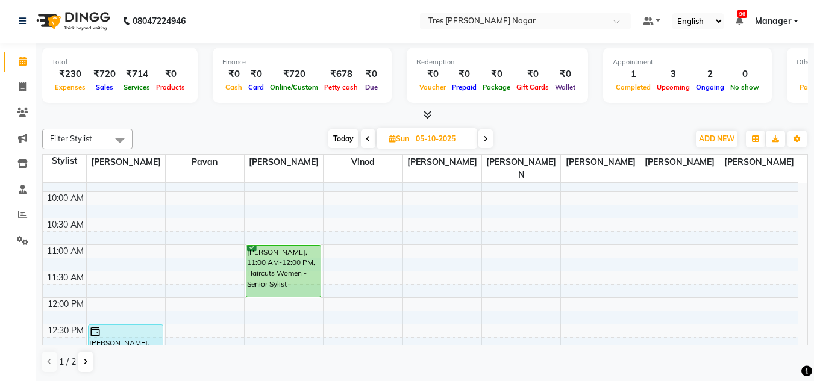
scroll to position [104, 0]
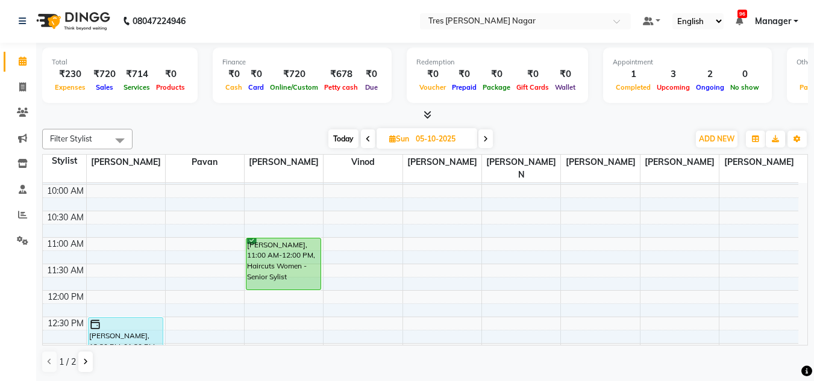
click at [490, 134] on span at bounding box center [485, 138] width 14 height 19
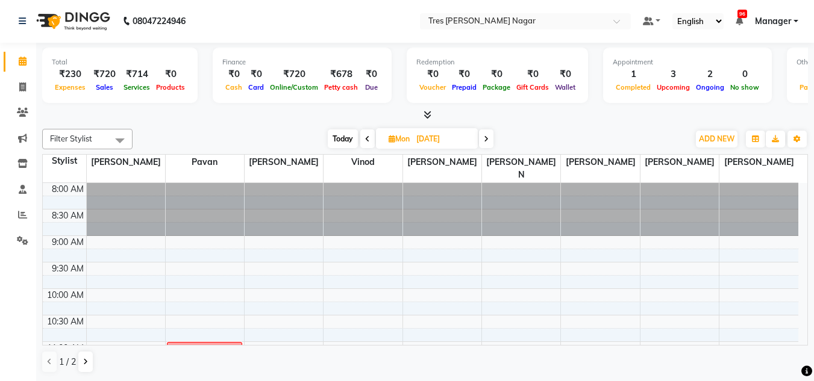
scroll to position [514, 0]
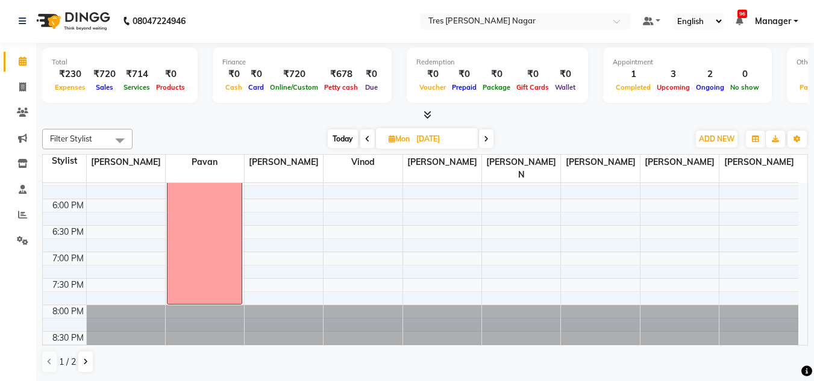
click at [482, 145] on span at bounding box center [486, 138] width 14 height 19
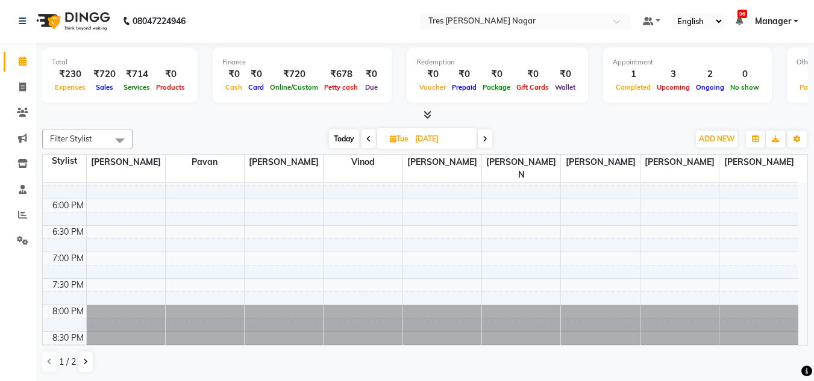
click at [488, 139] on span at bounding box center [485, 138] width 14 height 19
click at [333, 142] on span "Today" at bounding box center [342, 138] width 30 height 19
type input "04-10-2025"
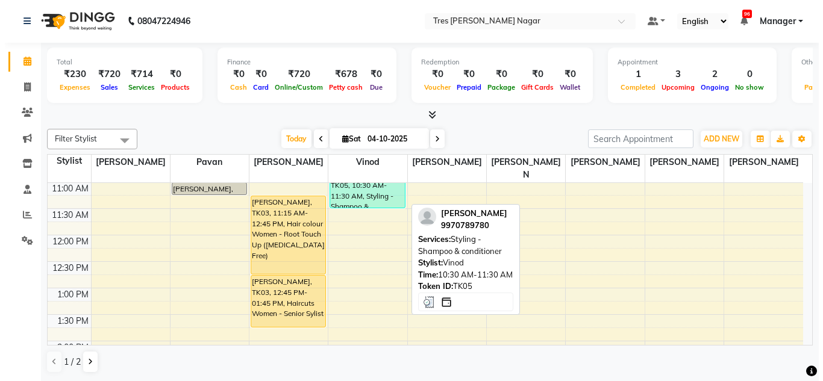
scroll to position [169, 0]
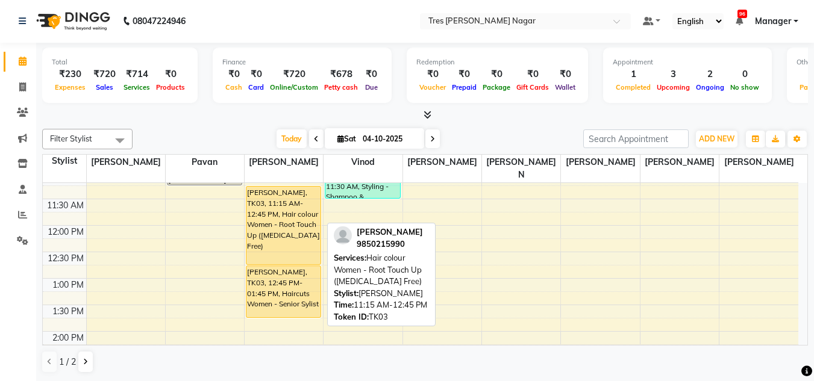
click at [274, 206] on div "[PERSON_NAME], TK03, 11:15 AM-12:45 PM, Hair colour Women - Root Touch Up ([MED…" at bounding box center [283, 226] width 74 height 78
click at [279, 227] on div "[PERSON_NAME], TK03, 11:15 AM-12:45 PM, Hair colour Women - Root Touch Up ([MED…" at bounding box center [283, 226] width 74 height 78
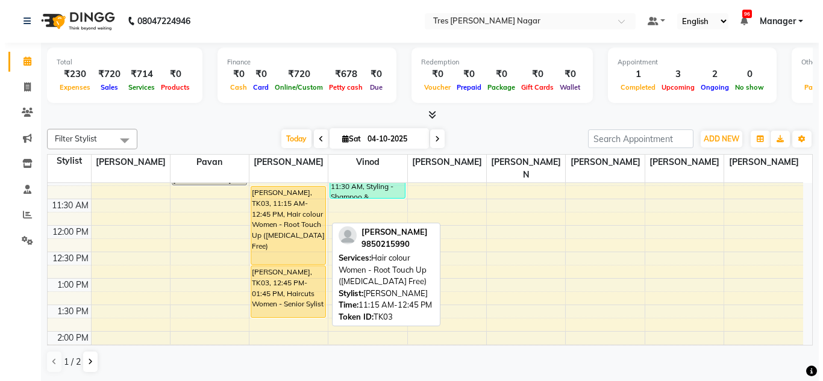
select select "1"
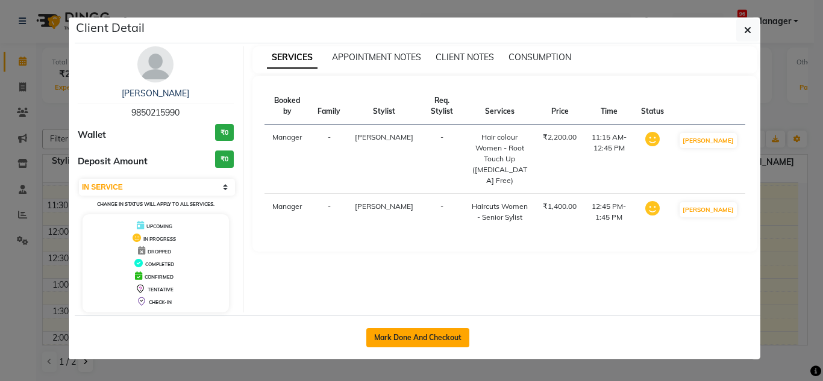
click at [423, 332] on button "Mark Done And Checkout" at bounding box center [417, 337] width 103 height 19
select select "service"
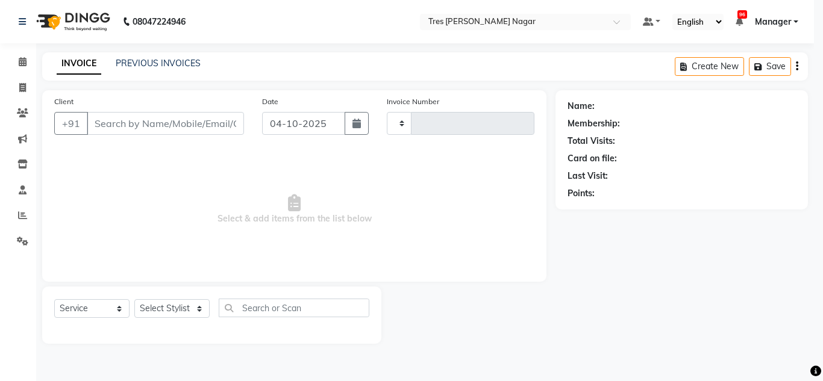
type input "1309"
select select "8052"
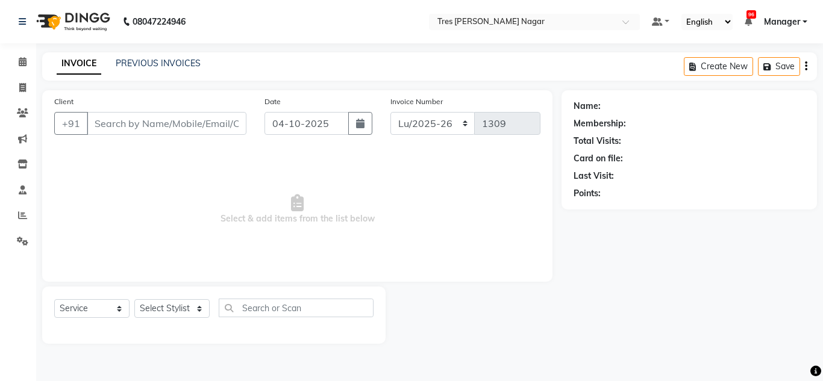
type input "9850215990"
select select "47307"
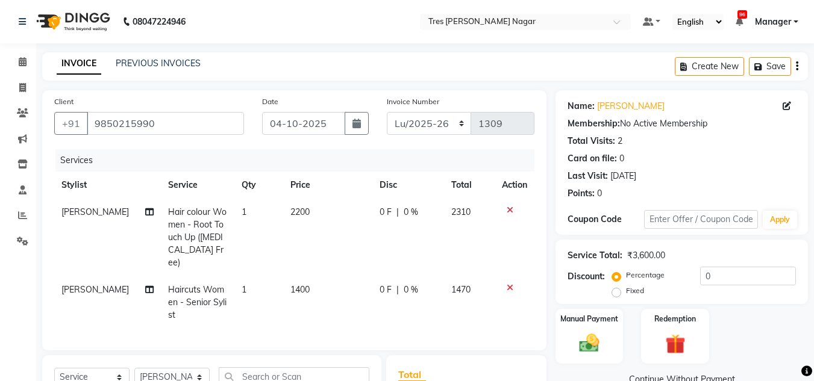
click at [284, 220] on td "2200" at bounding box center [327, 238] width 89 height 78
select select "47307"
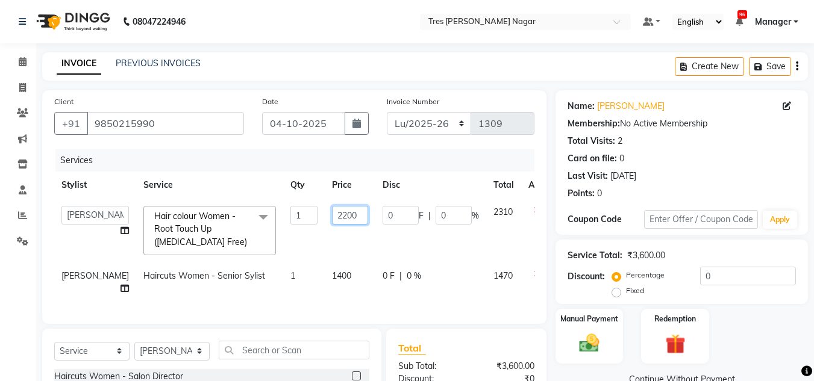
click at [332, 214] on input "2200" at bounding box center [350, 215] width 36 height 19
type input "3500"
click at [333, 293] on td "1400" at bounding box center [350, 283] width 51 height 40
select select "47307"
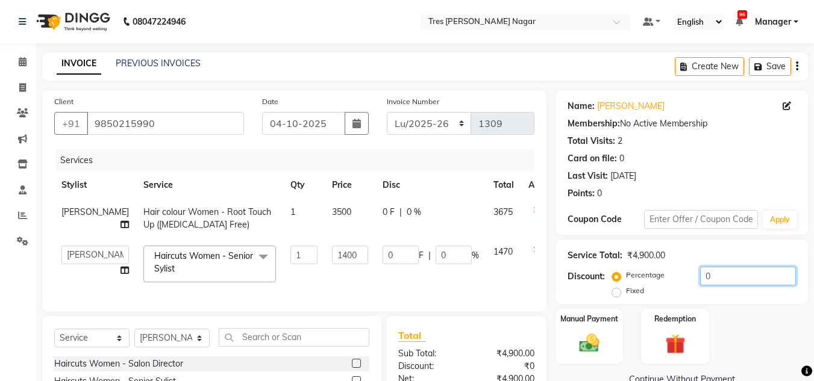
drag, startPoint x: 721, startPoint y: 278, endPoint x: 613, endPoint y: 279, distance: 108.4
click at [614, 279] on div "Percentage Fixed 0" at bounding box center [704, 283] width 181 height 33
type input "2"
type input "28"
type input "2"
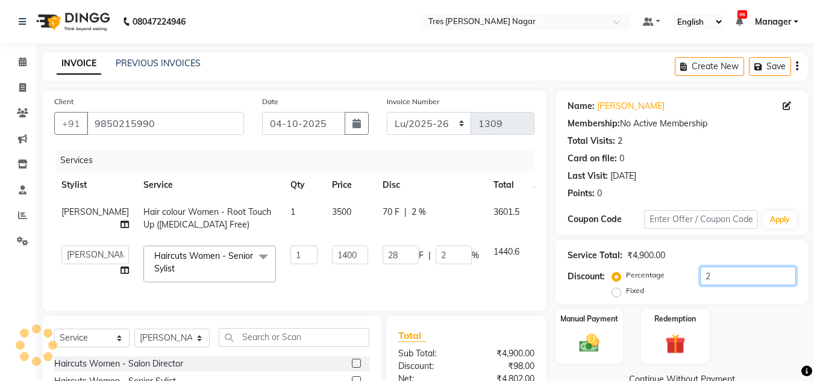
type input "20"
type input "280"
type input "20"
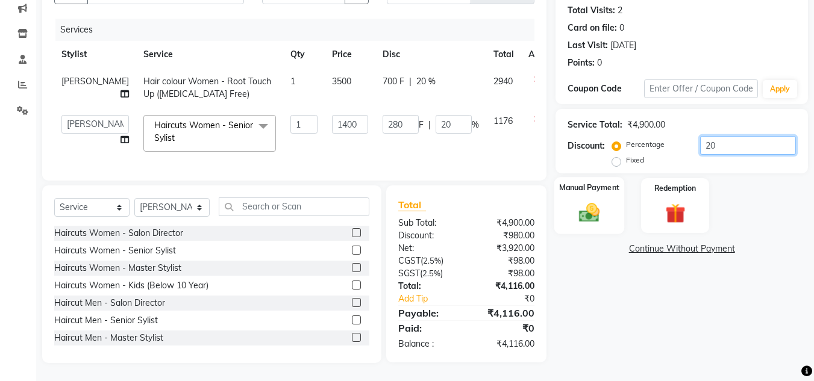
type input "20"
click at [589, 201] on img at bounding box center [589, 213] width 34 height 24
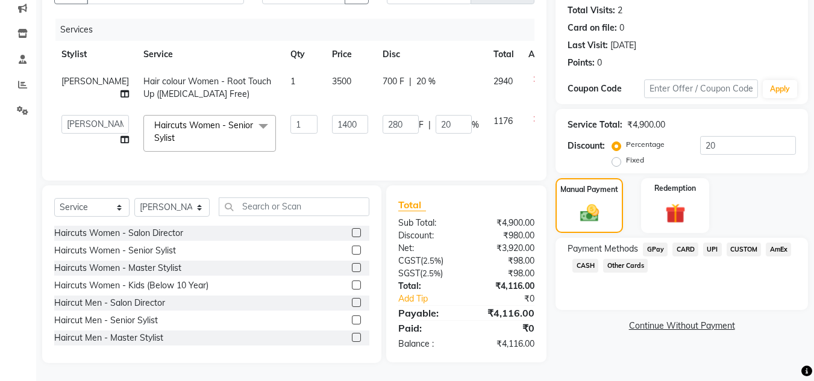
click at [709, 243] on span "UPI" at bounding box center [712, 250] width 19 height 14
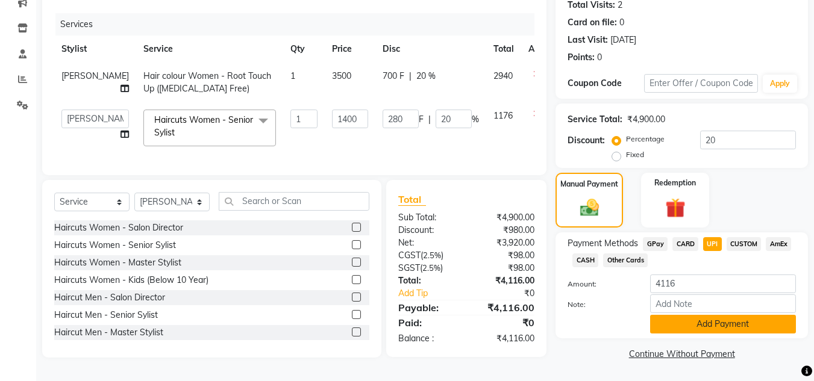
click at [691, 315] on button "Add Payment" at bounding box center [723, 324] width 146 height 19
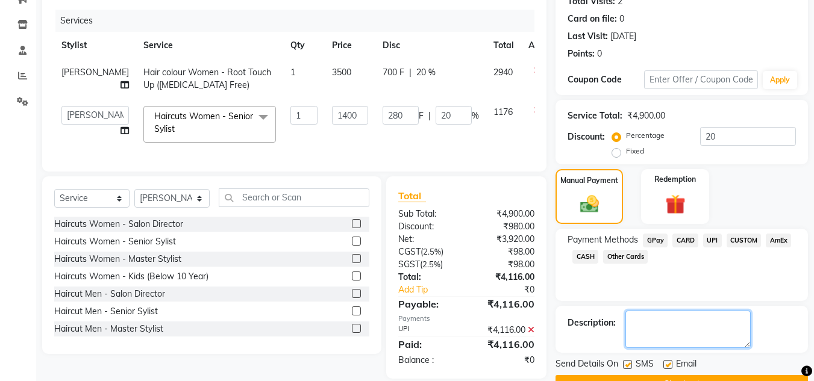
click at [688, 318] on textarea at bounding box center [687, 329] width 125 height 37
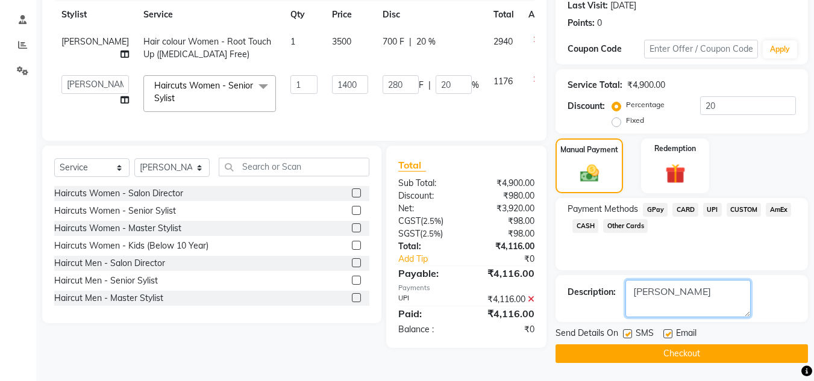
type textarea "Sharon"
click at [650, 359] on button "Checkout" at bounding box center [681, 353] width 252 height 19
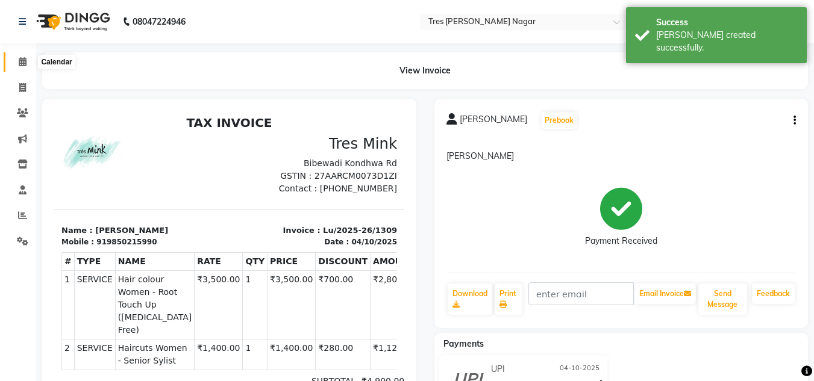
click at [17, 63] on span at bounding box center [22, 62] width 21 height 14
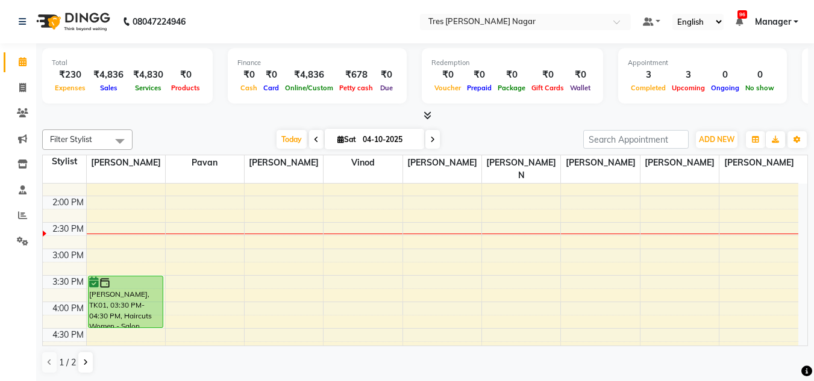
scroll to position [286, 0]
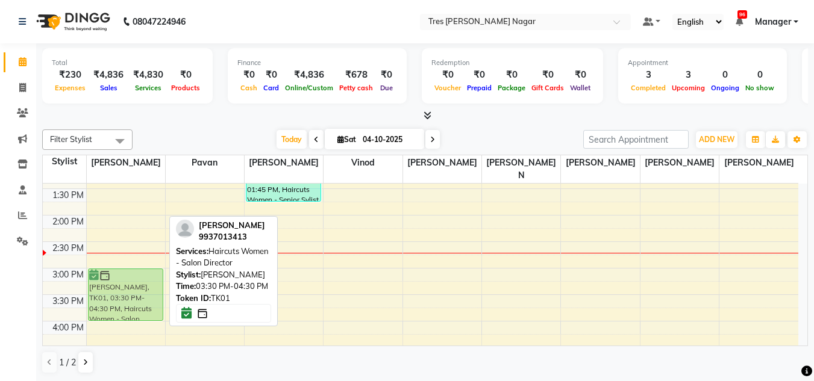
drag, startPoint x: 120, startPoint y: 306, endPoint x: 119, endPoint y: 277, distance: 29.0
click at [119, 277] on div "Simran Pixie, TK01, 03:30 PM-04:30 PM, Haircuts Women - Salon Director Simran P…" at bounding box center [126, 242] width 78 height 688
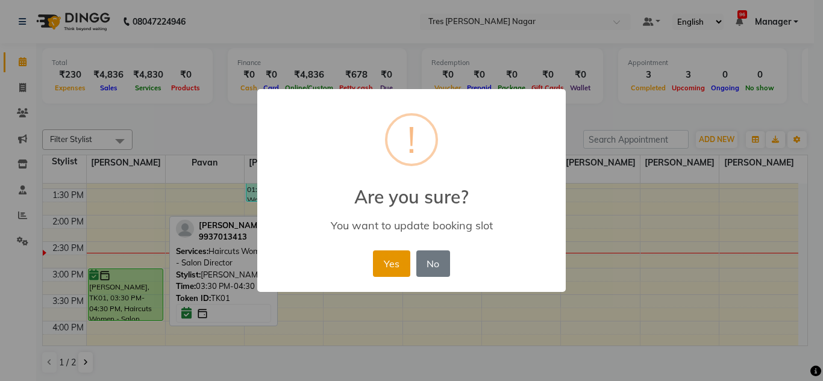
click at [402, 261] on button "Yes" at bounding box center [391, 264] width 37 height 26
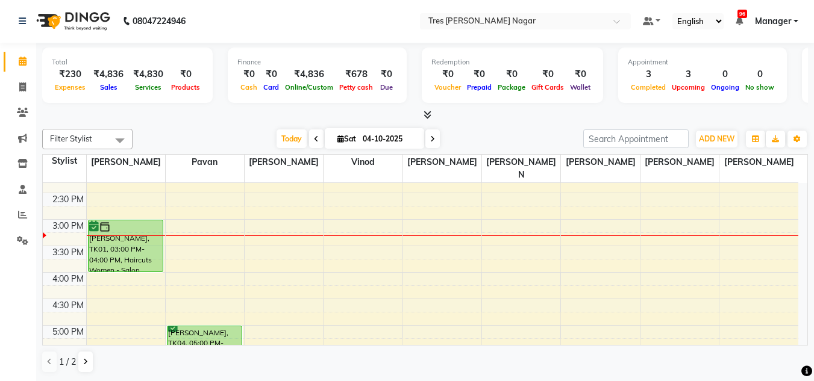
scroll to position [361, 0]
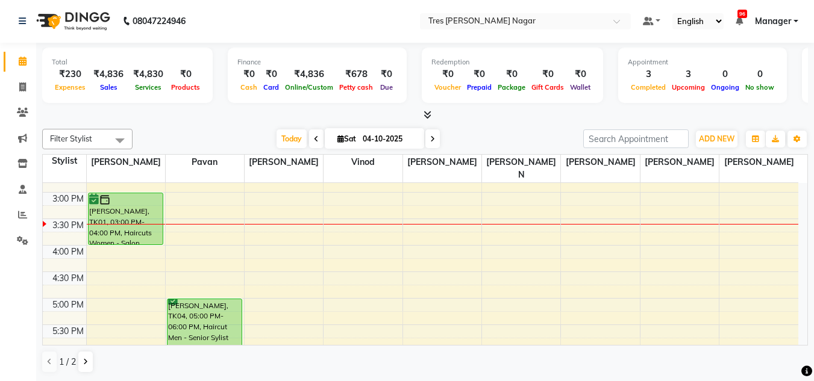
click at [488, 144] on div "Today Sat 04-10-2025" at bounding box center [357, 139] width 438 height 18
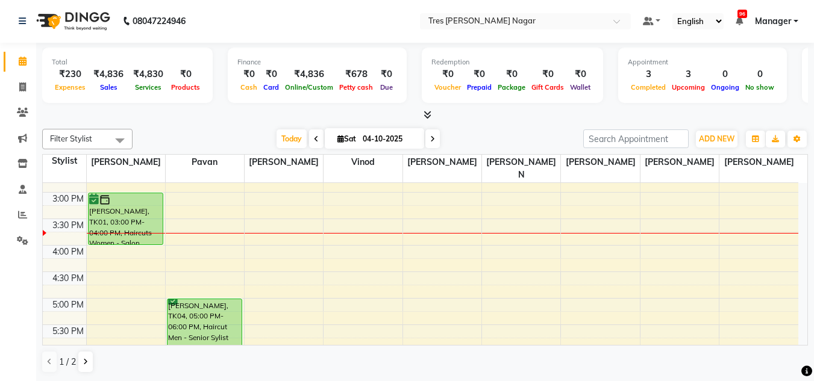
click at [337, 140] on icon at bounding box center [340, 139] width 7 height 8
select select "10"
select select "2025"
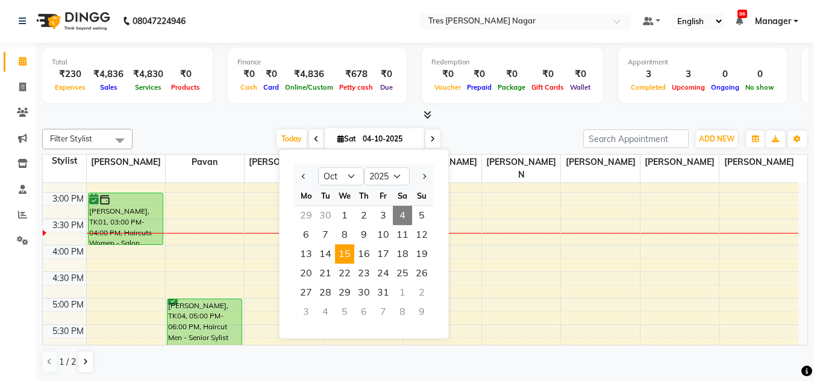
click at [343, 259] on span "15" at bounding box center [344, 253] width 19 height 19
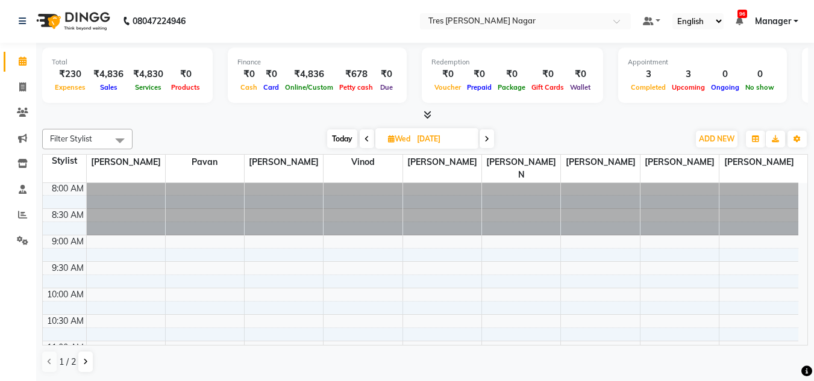
scroll to position [0, 0]
click at [336, 147] on span "Today" at bounding box center [342, 138] width 30 height 19
type input "04-10-2025"
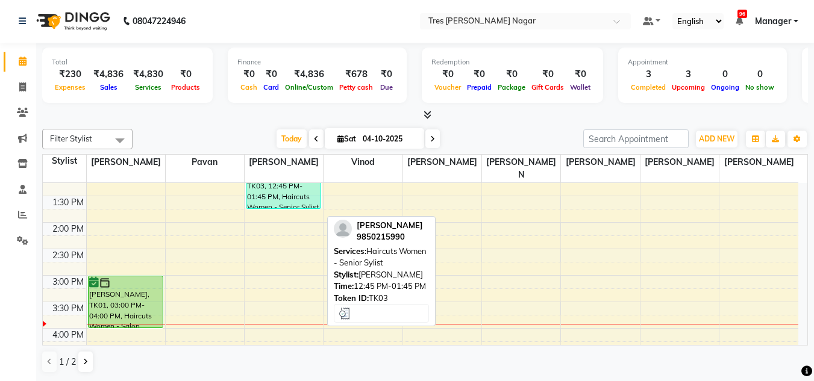
scroll to position [311, 0]
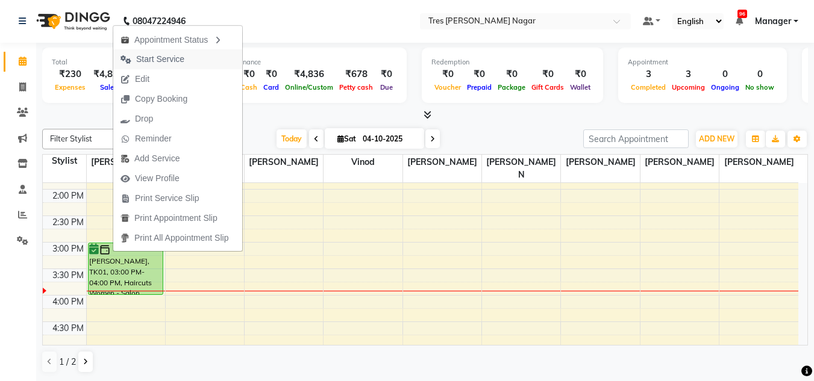
click at [159, 54] on span "Start Service" at bounding box center [160, 59] width 48 height 13
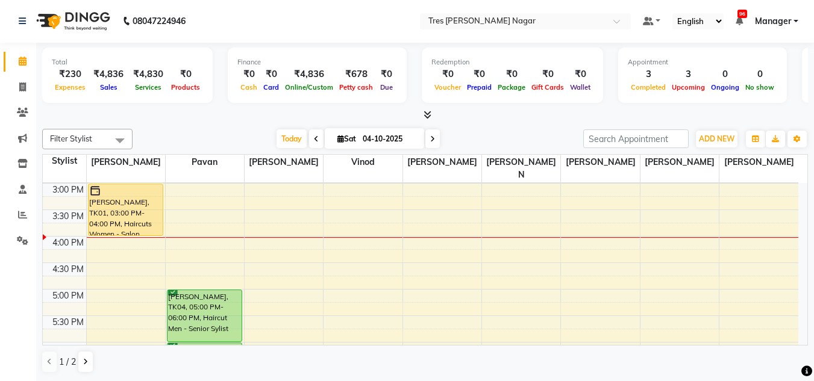
scroll to position [273, 0]
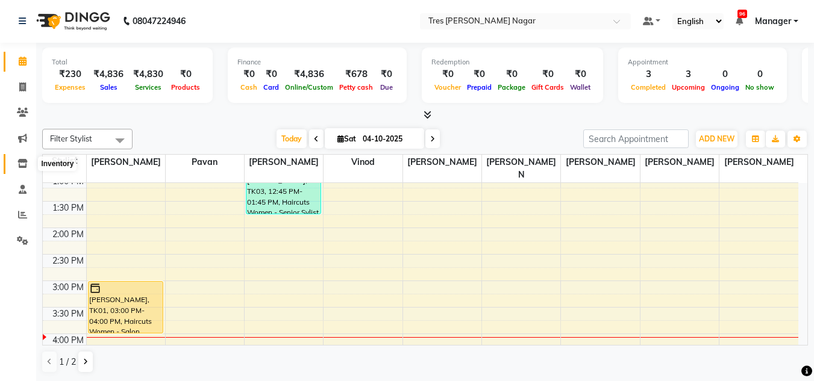
click at [23, 161] on icon at bounding box center [22, 163] width 10 height 9
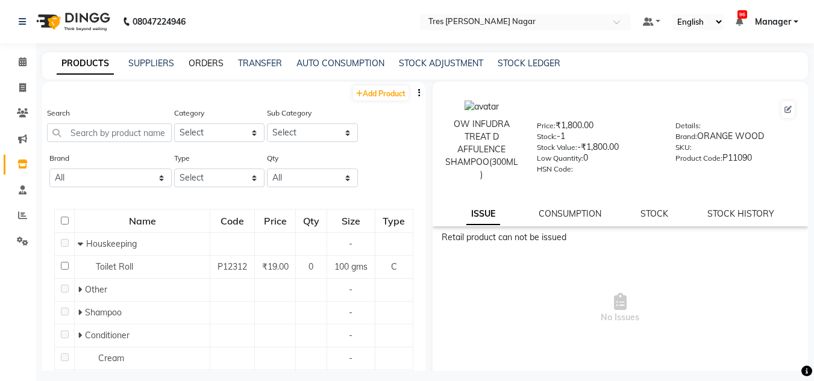
click at [204, 61] on link "ORDERS" at bounding box center [205, 63] width 35 height 11
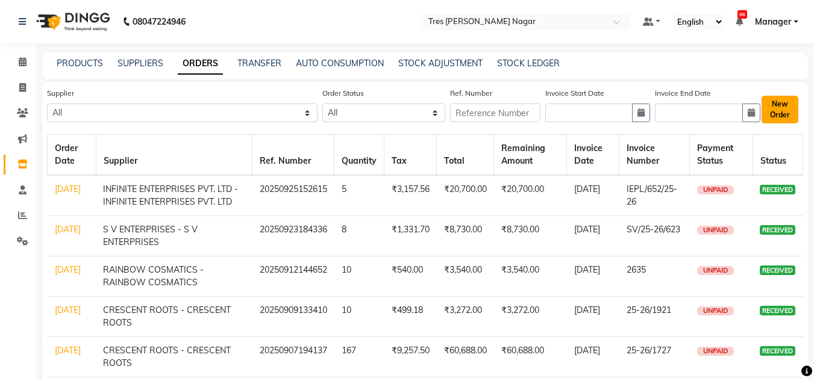
click at [779, 106] on button "New Order" at bounding box center [779, 110] width 37 height 28
select select "true"
select select "2447"
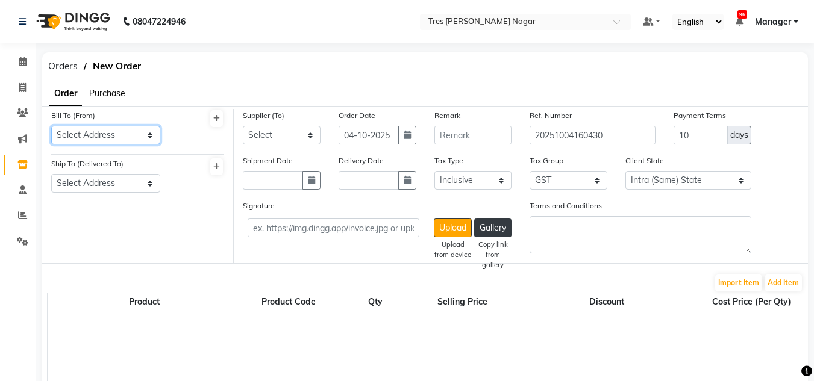
click at [110, 136] on select "Select Address LULLA NAGAR" at bounding box center [105, 135] width 109 height 19
select select "802"
click at [51, 126] on select "Select Address LULLA NAGAR" at bounding box center [105, 135] width 109 height 19
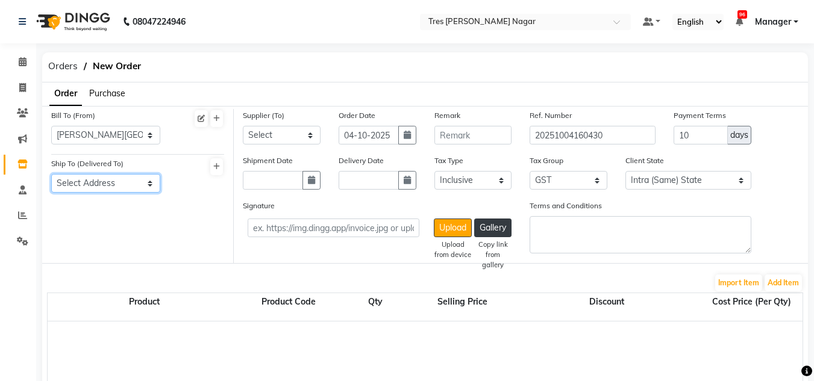
click at [119, 179] on select "Select Address LULLA NAGAR" at bounding box center [105, 183] width 109 height 19
select select "803"
click at [51, 174] on select "Select Address LULLA NAGAR" at bounding box center [105, 183] width 109 height 19
click at [306, 117] on div "Supplier (To) Select SSD TRADING CO - SSD TRADING CO S V ENTERPRISES - S V ENTE…" at bounding box center [282, 127] width 78 height 36
click at [296, 127] on select "Select SSD TRADING CO - SSD TRADING CO S V ENTERPRISES - S V ENTERPRISES CRESCE…" at bounding box center [282, 135] width 78 height 19
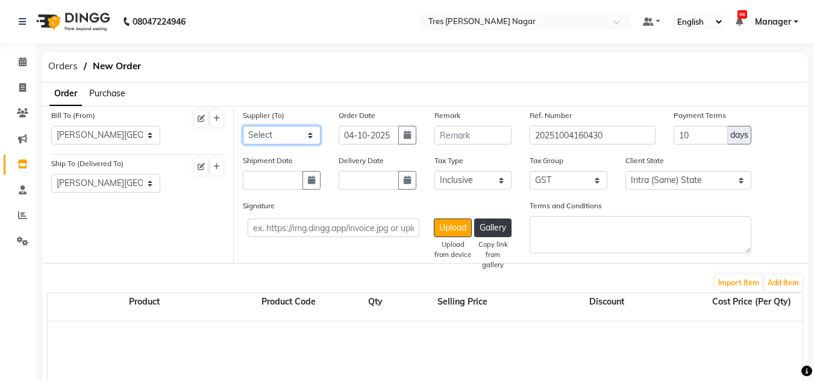
select select "1918"
click at [243, 126] on select "Select SSD TRADING CO - SSD TRADING CO S V ENTERPRISES - S V ENTERPRISES CRESCE…" at bounding box center [282, 135] width 78 height 19
click at [400, 138] on button "button" at bounding box center [407, 135] width 18 height 19
select select "10"
select select "2025"
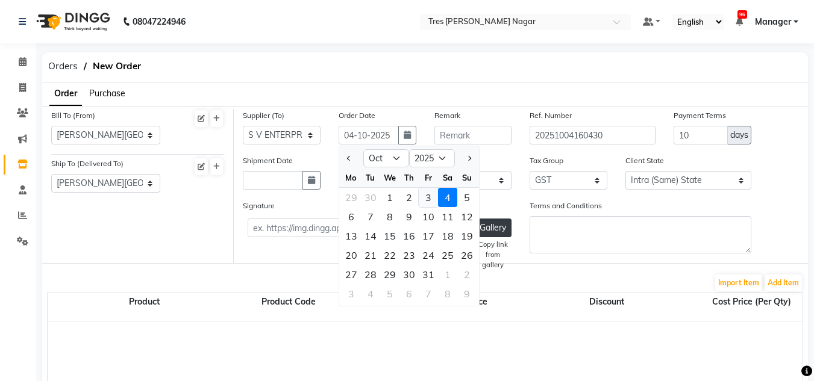
click at [429, 203] on div "3" at bounding box center [428, 197] width 19 height 19
type input "03-10-2025"
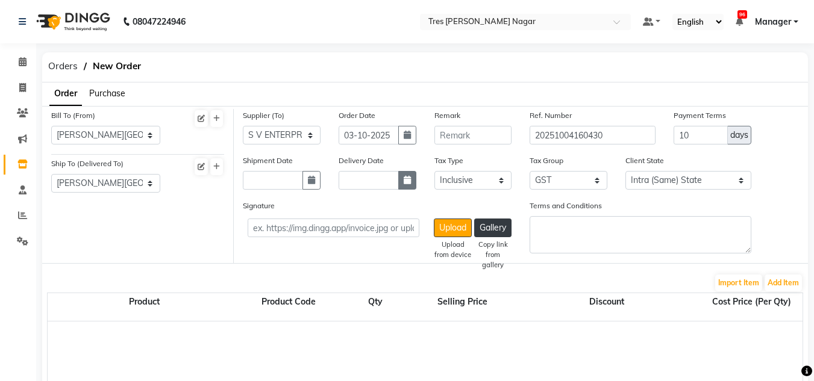
click at [409, 185] on button "button" at bounding box center [407, 180] width 18 height 19
select select "10"
select select "2025"
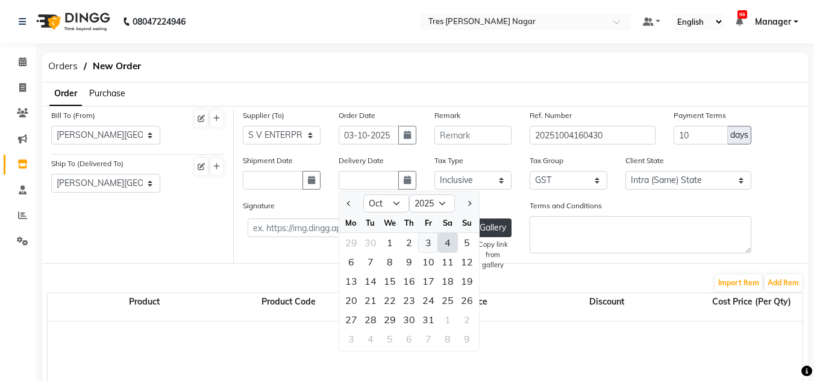
click at [427, 241] on div "3" at bounding box center [428, 242] width 19 height 19
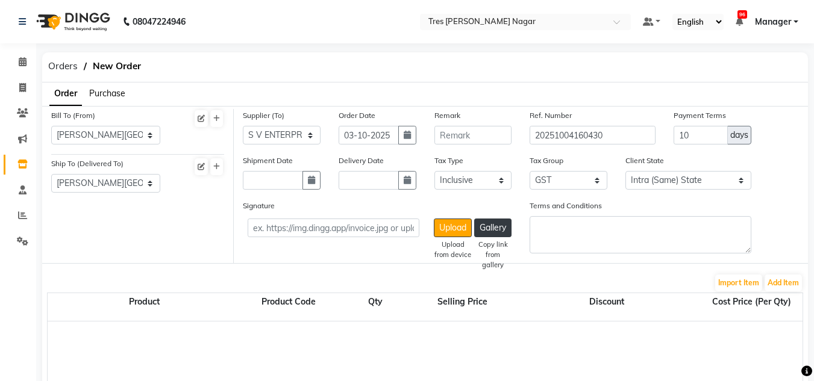
type input "03-10-2025"
click at [314, 188] on button "button" at bounding box center [311, 180] width 18 height 19
select select "10"
select select "2025"
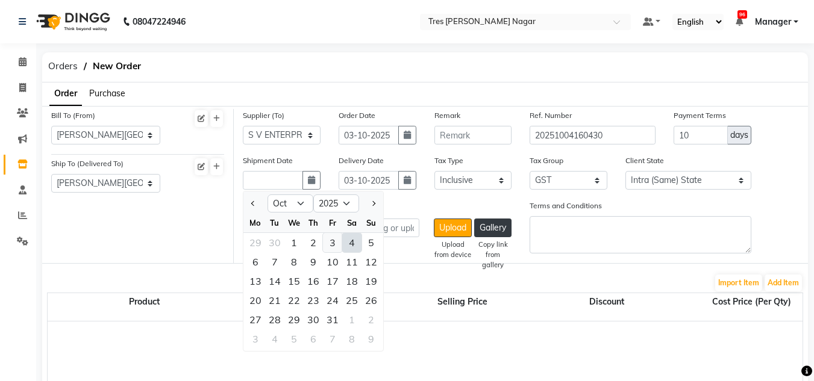
click at [333, 238] on div "3" at bounding box center [332, 242] width 19 height 19
type input "03-10-2025"
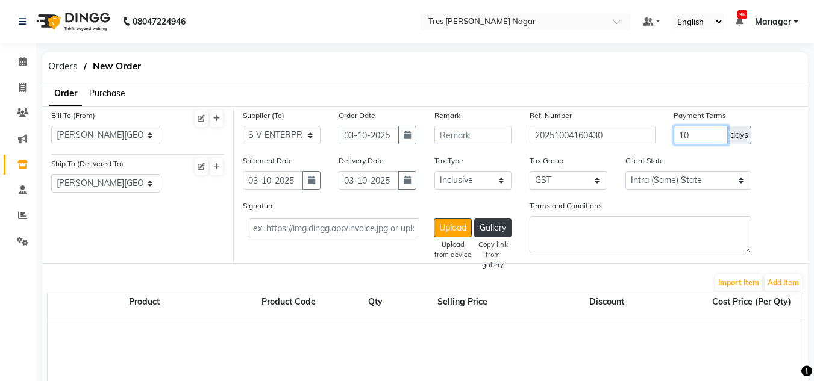
drag, startPoint x: 694, startPoint y: 136, endPoint x: 634, endPoint y: 132, distance: 60.4
click at [634, 132] on div "Supplier (To) Select SSD TRADING CO - SSD TRADING CO S V ENTERPRISES - S V ENTE…" at bounding box center [521, 131] width 574 height 45
type input "21"
click at [788, 284] on button "Add Item" at bounding box center [782, 283] width 37 height 17
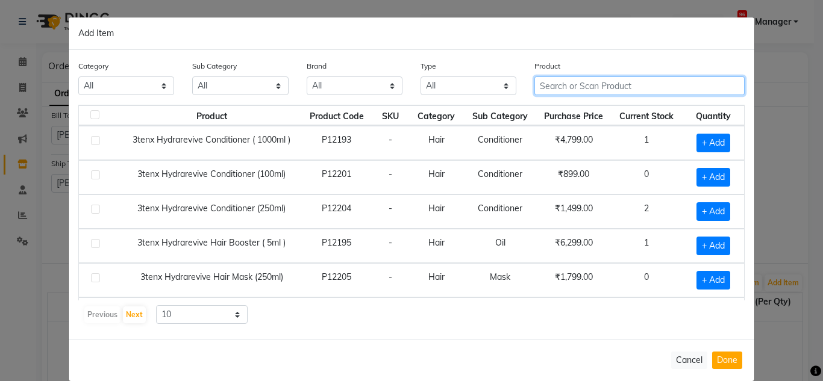
click at [576, 87] on input "text" at bounding box center [639, 85] width 210 height 19
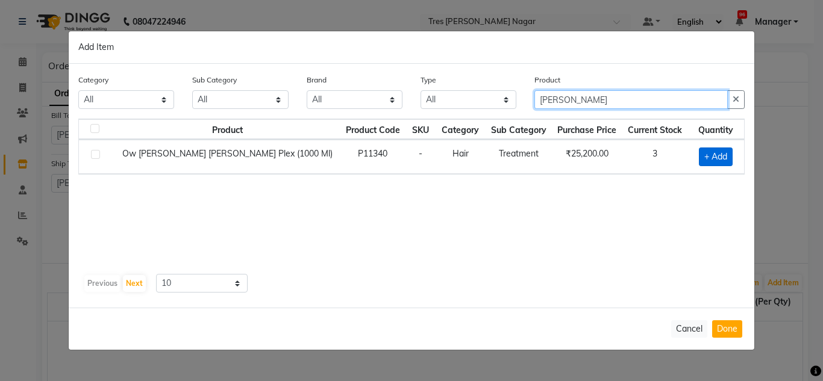
type input "kera bliss"
click at [702, 157] on span "+ Add" at bounding box center [716, 157] width 34 height 19
checkbox input "true"
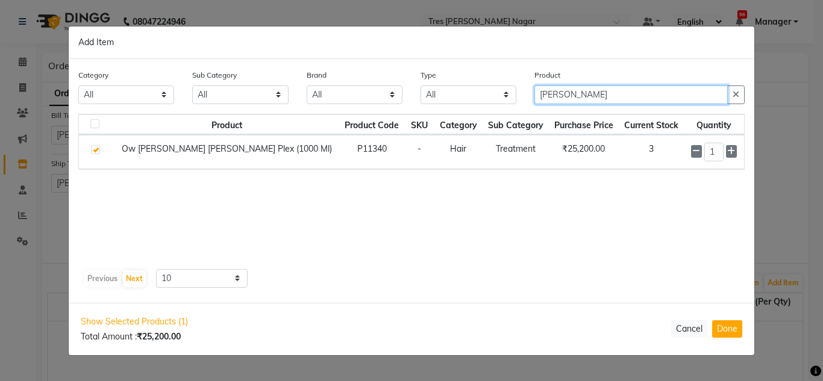
drag, startPoint x: 597, startPoint y: 96, endPoint x: 253, endPoint y: 88, distance: 343.9
click at [253, 88] on div "Category All Hair Skin Makeup Personal Care Appliances Beard Waxing Disposable …" at bounding box center [411, 91] width 684 height 45
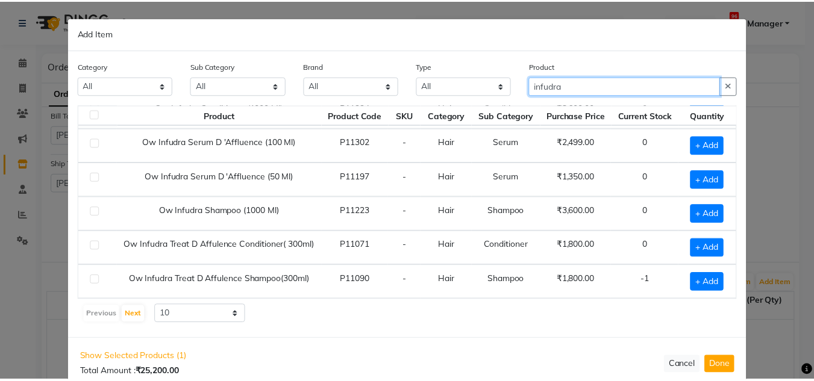
scroll to position [21, 0]
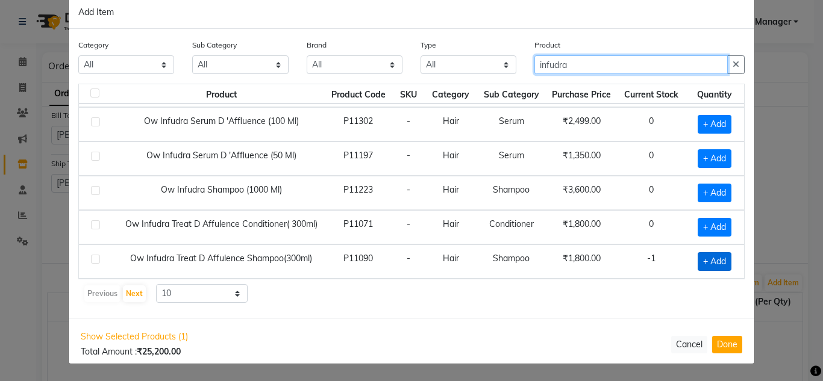
type input "infudra"
click at [708, 260] on span "+ Add" at bounding box center [714, 261] width 34 height 19
checkbox input "true"
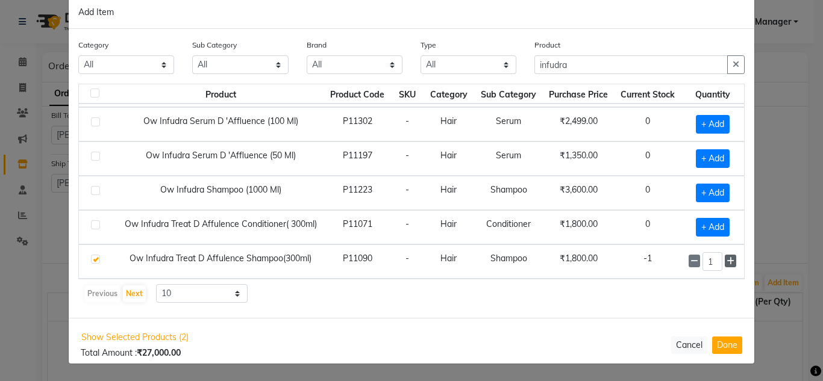
click at [726, 260] on icon at bounding box center [730, 261] width 8 height 8
type input "3"
click at [703, 227] on span "+ Add" at bounding box center [713, 227] width 34 height 19
checkbox input "true"
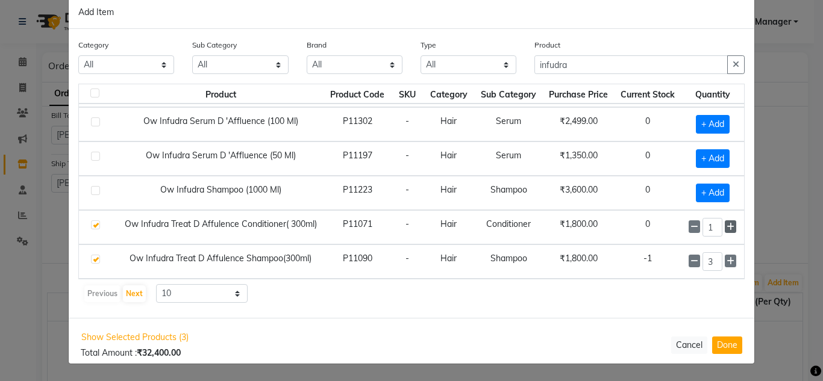
click at [726, 227] on icon at bounding box center [730, 227] width 8 height 8
type input "2"
click at [721, 346] on button "Done" at bounding box center [727, 344] width 30 height 17
select select "2447"
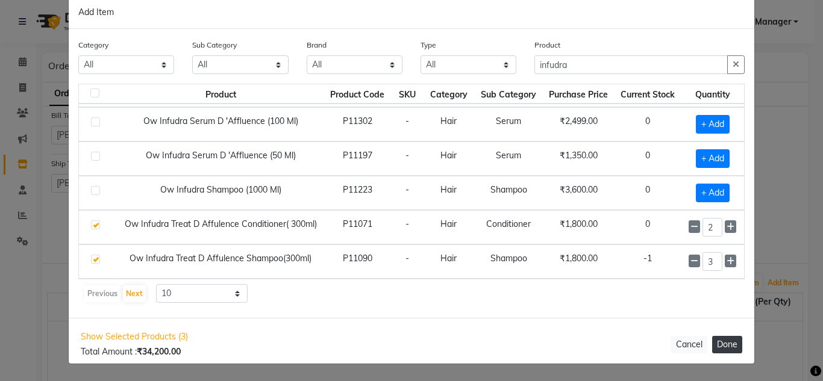
select select "2447"
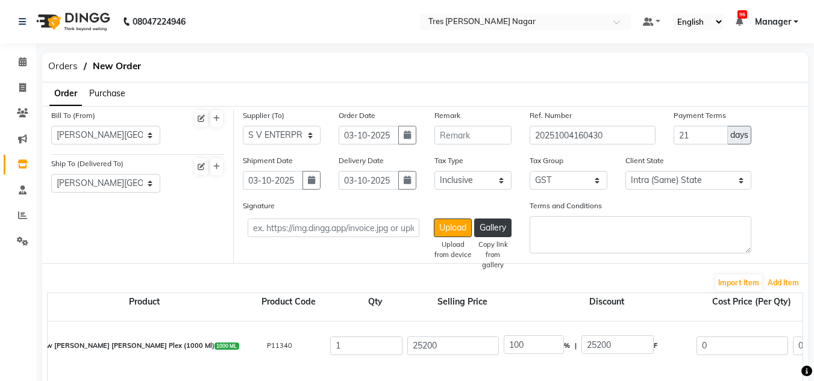
scroll to position [241, 0]
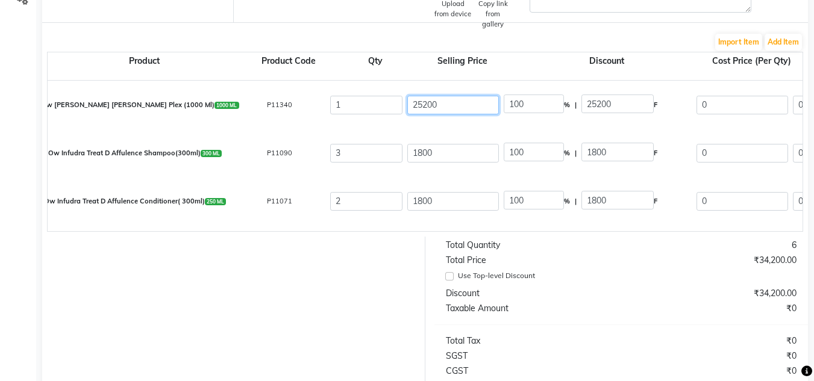
drag, startPoint x: 455, startPoint y: 107, endPoint x: 364, endPoint y: 107, distance: 91.5
type input "2"
type input "1260000"
type input "21"
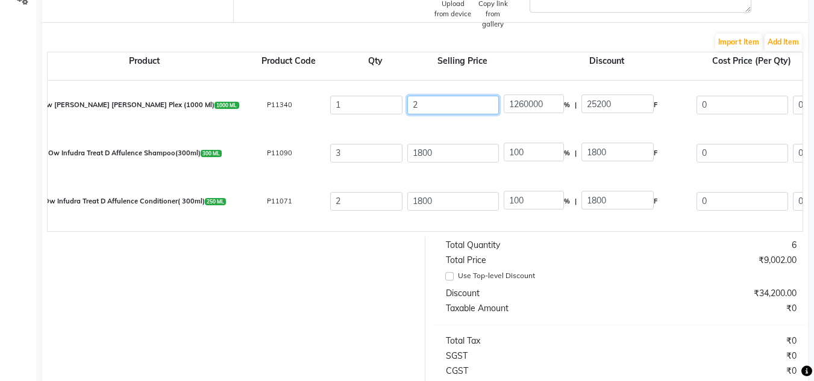
type input "120000"
type input "213"
type input "11830.99"
type input "2135"
type input "1180.33"
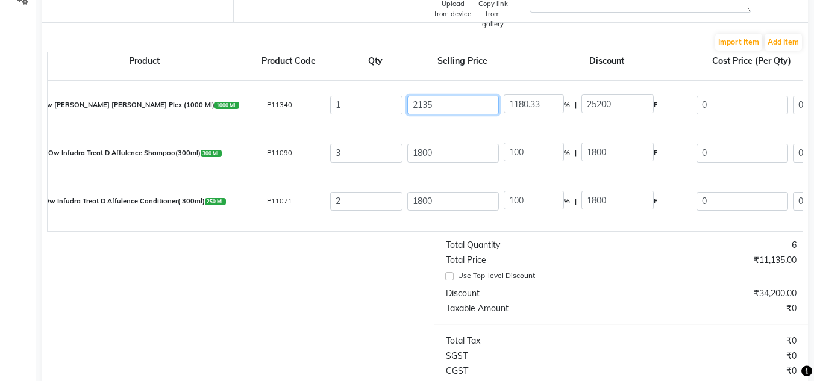
type input "21355"
type input "118.01"
type input "21355.9"
type input "118"
type input "21355.93"
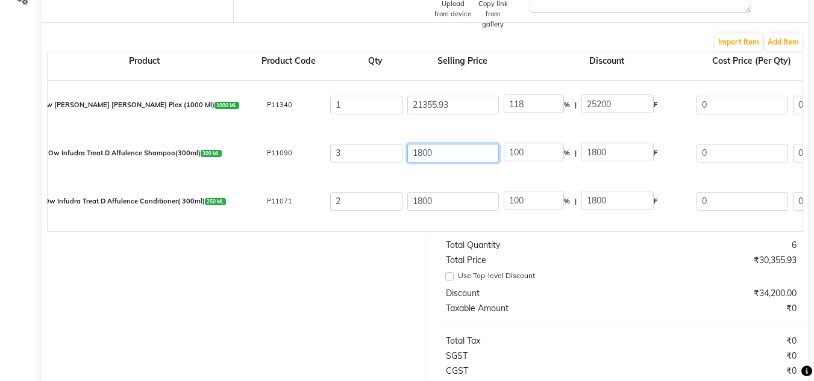
type input "100"
type input "21355.93"
drag, startPoint x: 475, startPoint y: 149, endPoint x: 307, endPoint y: 158, distance: 167.6
type input "1"
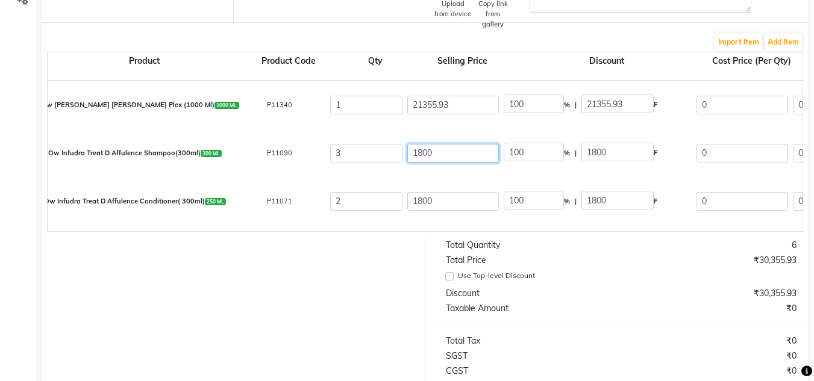
type input "180000"
type input "16"
type input "11250"
type input "162"
type input "1111.11"
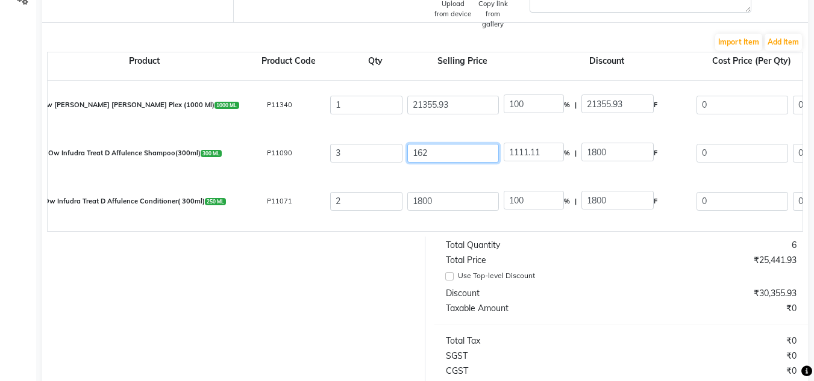
type input "1628"
type input "110.57"
type input "1628.5"
type input "110.53"
type input "1628.57"
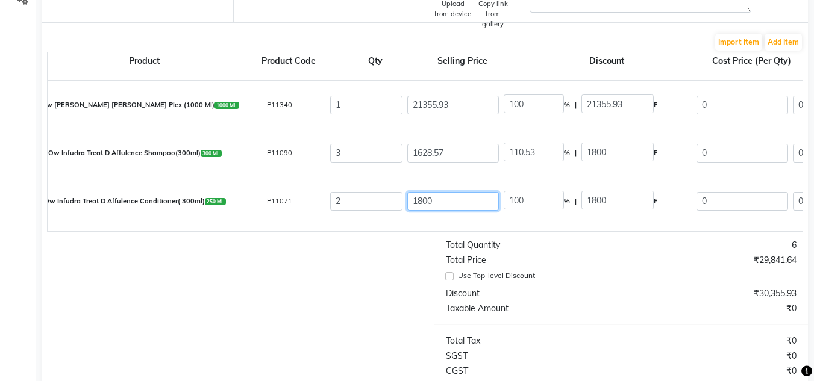
type input "100"
type input "1628.57"
drag, startPoint x: 453, startPoint y: 201, endPoint x: 321, endPoint y: 200, distance: 132.5
type input "1"
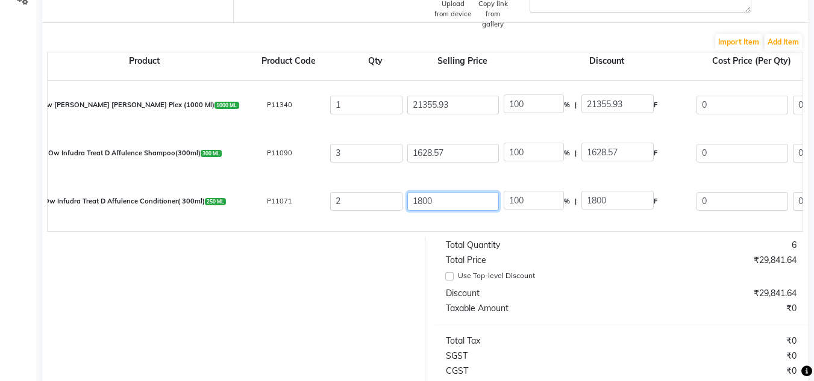
type input "180000"
type input "15"
type input "12000"
type input "152"
type input "1184.21"
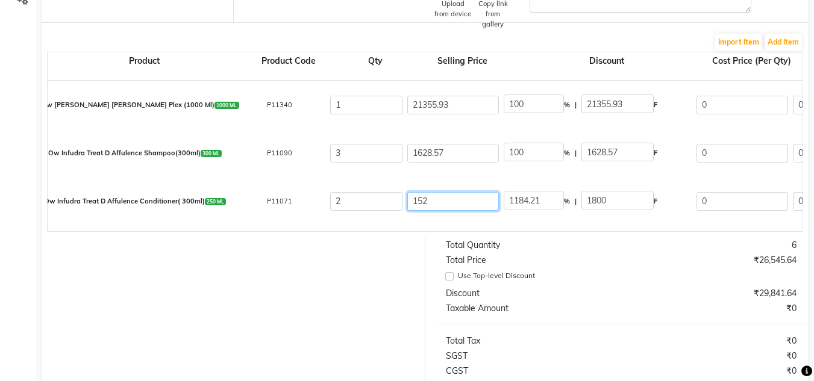
type input "1525"
type input "118.03"
type input "1525.4"
type input "118"
type input "1525.42"
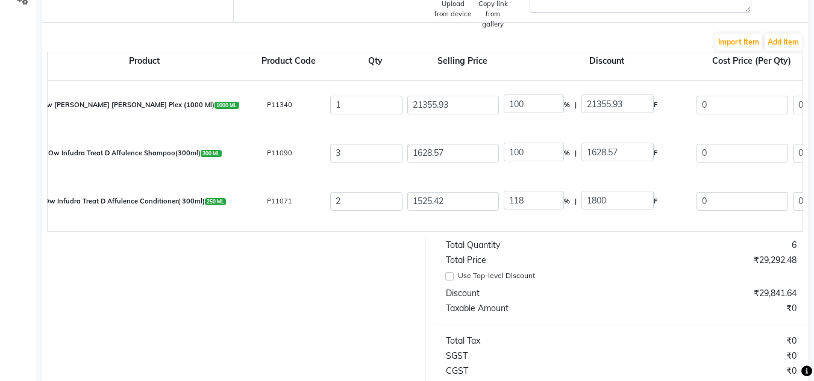
type input "100"
type input "1525.42"
click at [370, 313] on div at bounding box center [229, 360] width 392 height 247
drag, startPoint x: 541, startPoint y: 107, endPoint x: 395, endPoint y: 104, distance: 145.8
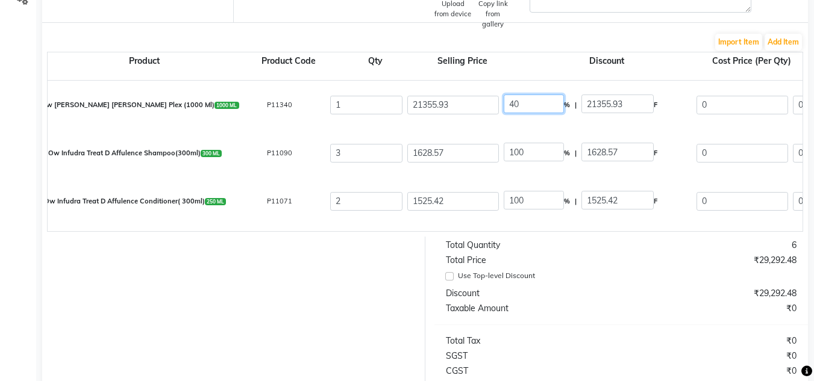
type input "40"
type input "8542.37"
type input "12813.56"
type input "10858.95"
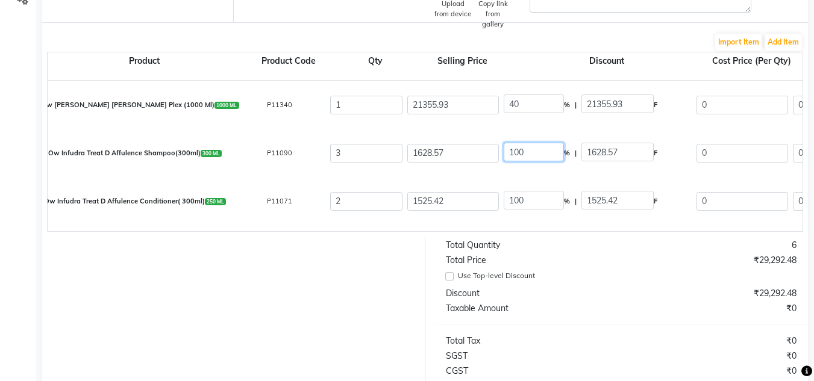
type input "1954.61"
type input "12813.56"
drag, startPoint x: 530, startPoint y: 154, endPoint x: 408, endPoint y: 138, distance: 122.6
type input "45"
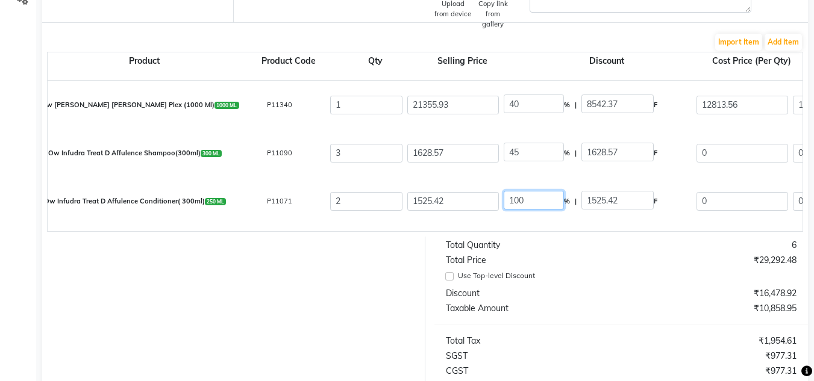
type input "732.86"
type input "895.71"
type input "759.08"
type input "2277.24"
type input "409.9"
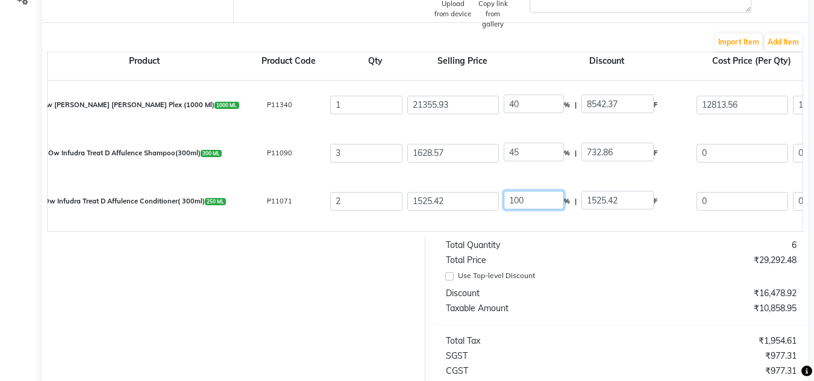
type input "2687.14"
drag, startPoint x: 538, startPoint y: 201, endPoint x: 430, endPoint y: 201, distance: 107.8
type input "45"
type input "686.44"
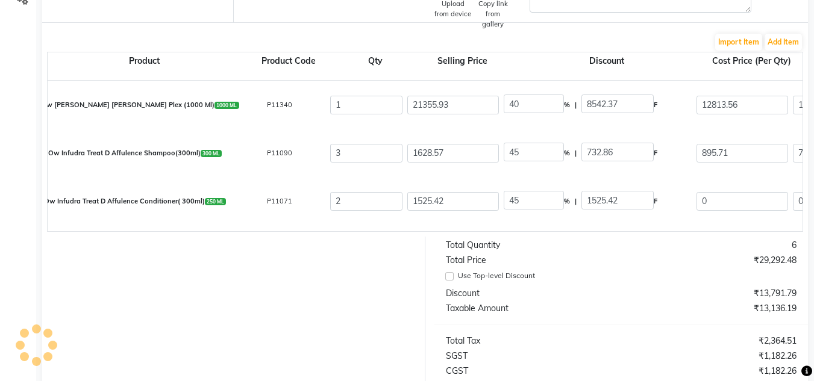
type input "838.98"
type input "711"
type input "1422"
type input "255.96"
type input "1677.96"
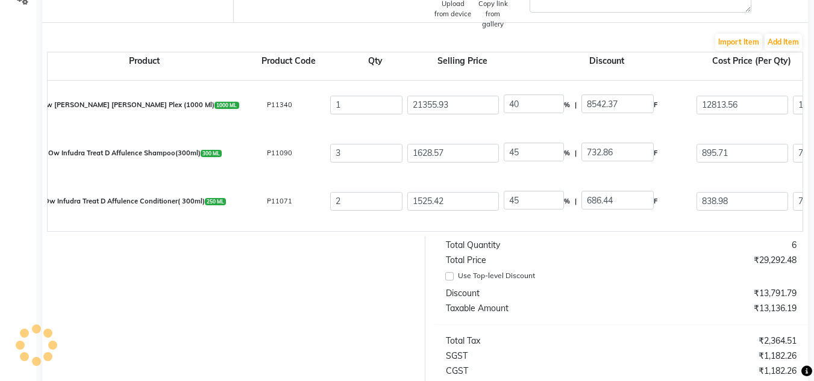
click at [350, 281] on div at bounding box center [229, 360] width 392 height 247
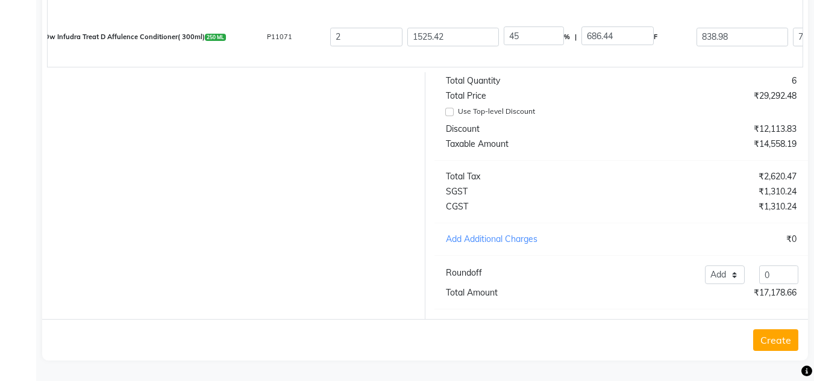
scroll to position [53, 0]
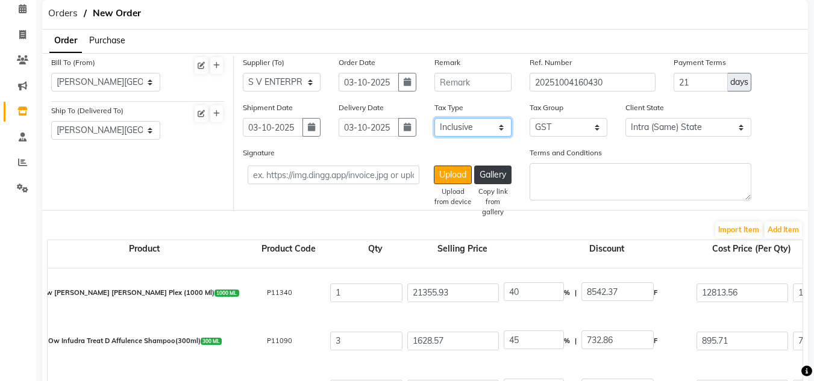
click at [475, 129] on select "Select Inclusive Exclusive" at bounding box center [473, 127] width 78 height 19
select select "false"
click at [434, 118] on select "Select Inclusive Exclusive" at bounding box center [473, 127] width 78 height 19
type input "12813.56"
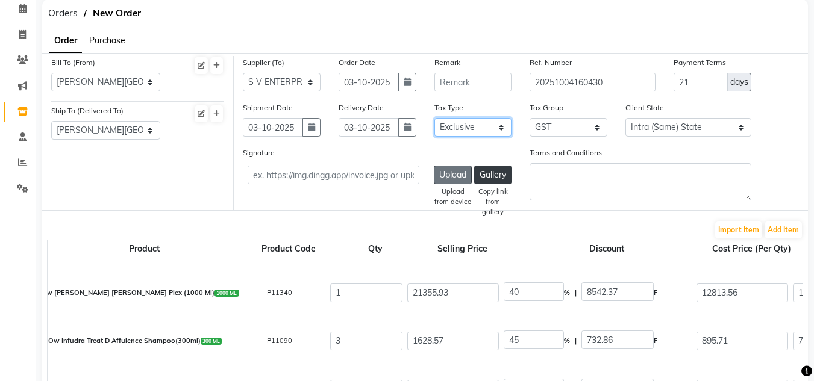
type input "2306.44"
type input "15120"
type input "895.71"
type input "2687.13"
type input "483.68"
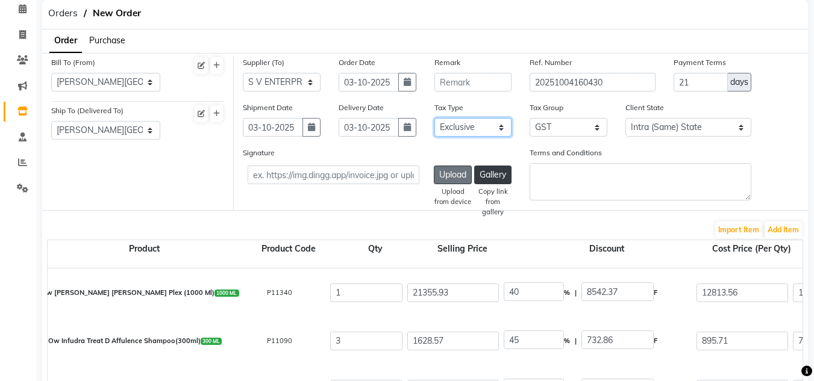
type input "3170.81"
type input "838.98"
type input "1677.96"
type input "302.03"
type input "1979.99"
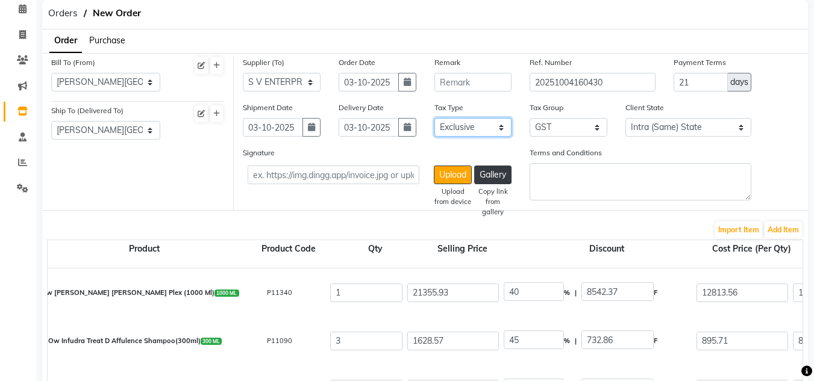
click at [473, 126] on select "Select Inclusive Exclusive" at bounding box center [473, 127] width 78 height 19
select select "true"
click at [434, 118] on select "Select Inclusive Exclusive" at bounding box center [473, 127] width 78 height 19
type input "10858.95"
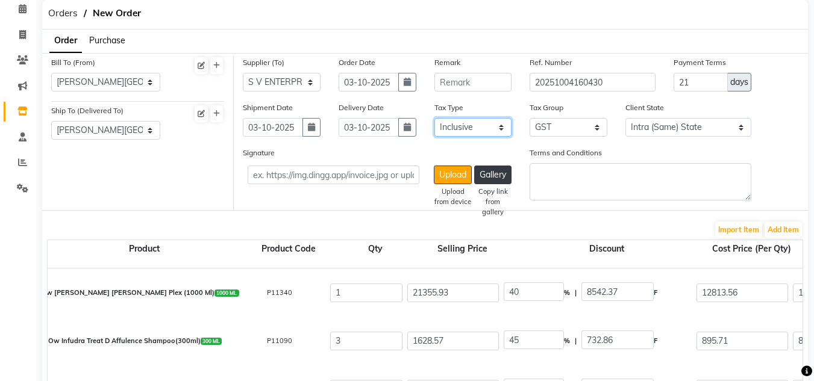
type input "1954.61"
type input "12813.56"
type input "759.08"
type input "2277.24"
type input "409.9"
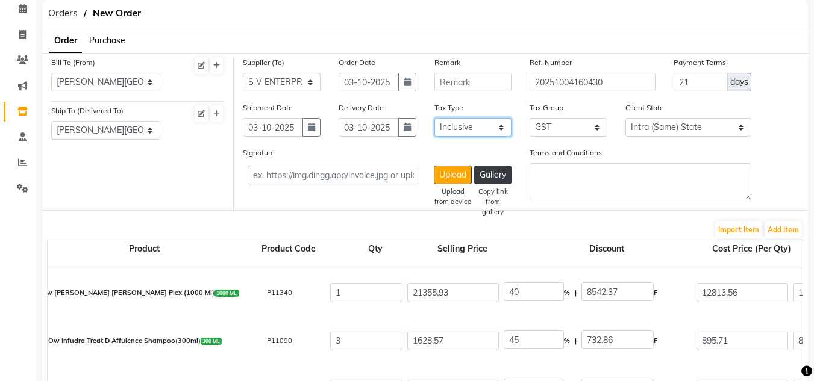
type input "2687.14"
type input "711"
type input "1422"
type input "255.96"
type input "1677.96"
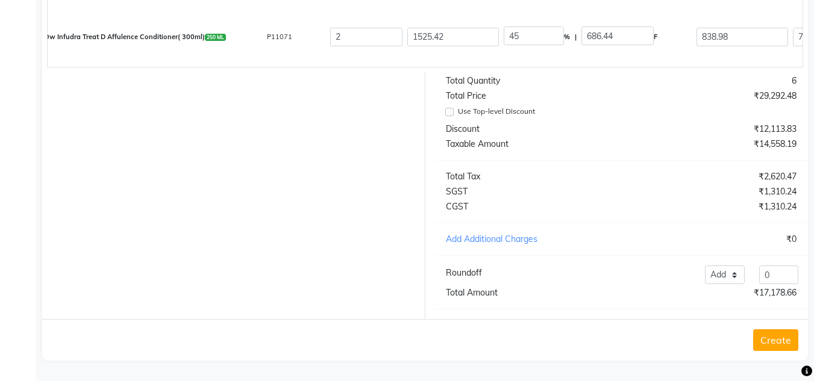
scroll to position [113, 0]
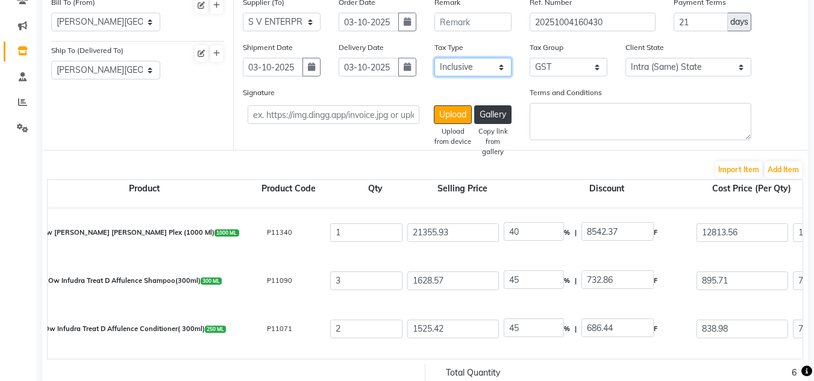
click at [487, 74] on select "Select Inclusive Exclusive" at bounding box center [473, 67] width 78 height 19
select select "false"
click at [434, 58] on select "Select Inclusive Exclusive" at bounding box center [473, 67] width 78 height 19
type input "12813.56"
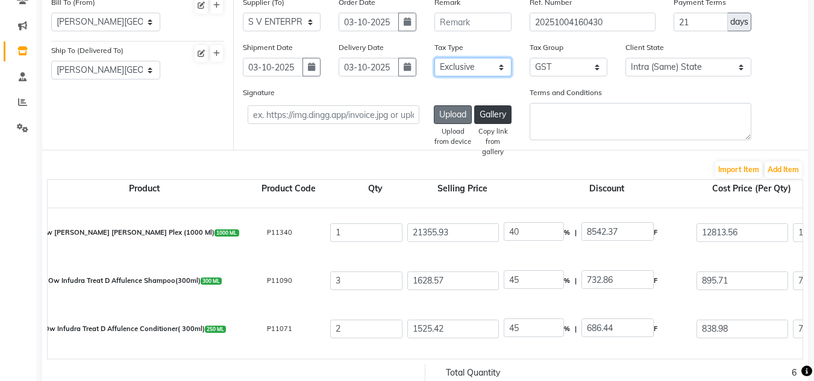
type input "2306.44"
type input "15120"
type input "895.71"
type input "2687.13"
type input "483.68"
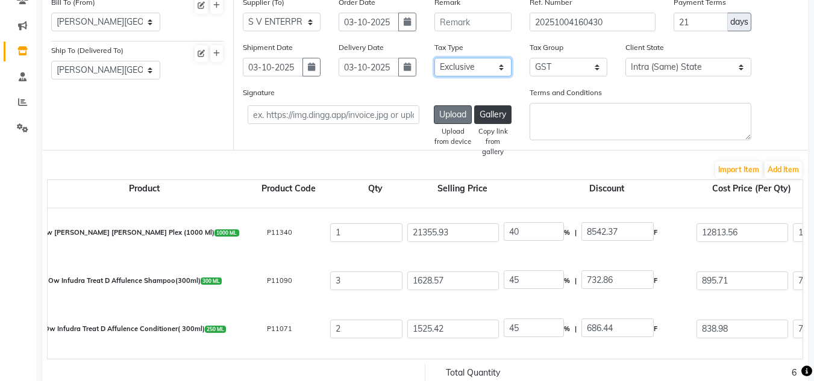
type input "3170.81"
type input "838.98"
type input "1677.96"
type input "302.03"
type input "1979.99"
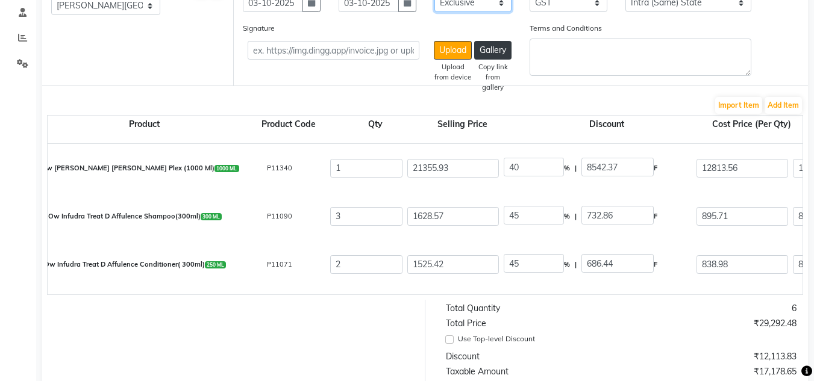
scroll to position [294, 0]
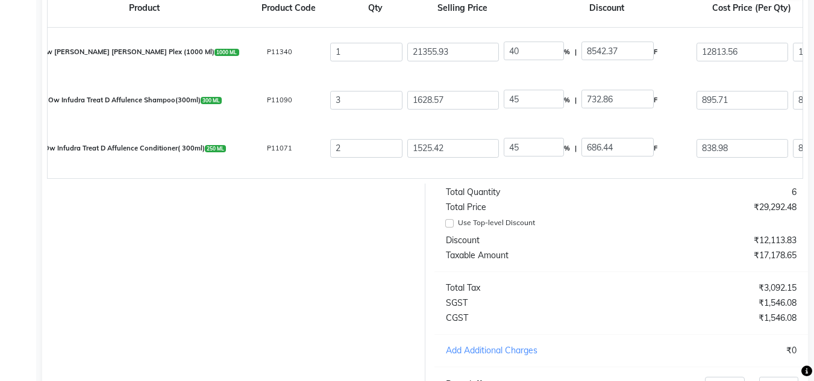
drag, startPoint x: 300, startPoint y: 176, endPoint x: 336, endPoint y: 182, distance: 36.0
click at [336, 179] on div "Product Product Code Qty Selling Price Discount Cost Price (Per Qty) Cost W/O T…" at bounding box center [425, 89] width 756 height 180
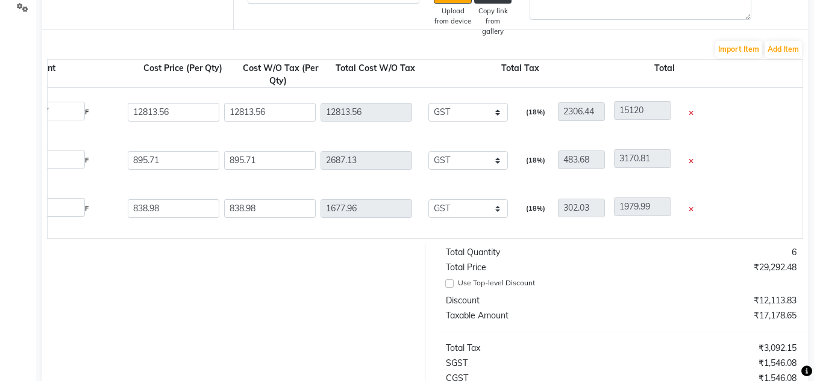
scroll to position [0, 592]
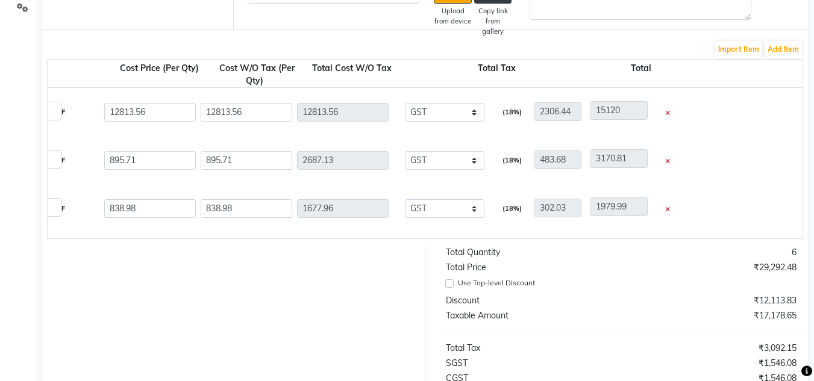
click at [514, 115] on div "(18%)" at bounding box center [509, 112] width 33 height 20
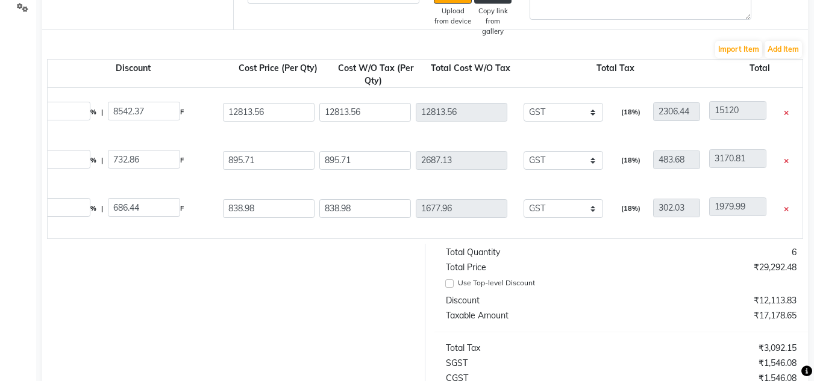
scroll to position [0, 476]
click at [589, 110] on select "None GST 5% GST" at bounding box center [560, 112] width 79 height 19
select select "6133"
click at [521, 103] on select "None GST 5% GST" at bounding box center [560, 112] width 79 height 19
type input "640.68"
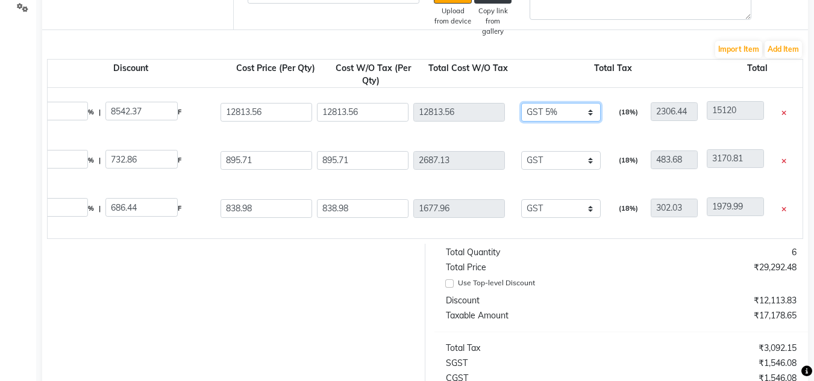
type input "13454.24"
click at [582, 164] on select "None GST 5% GST" at bounding box center [560, 160] width 79 height 19
select select "6133"
click at [521, 151] on select "None GST 5% GST" at bounding box center [560, 160] width 79 height 19
type input "134.36"
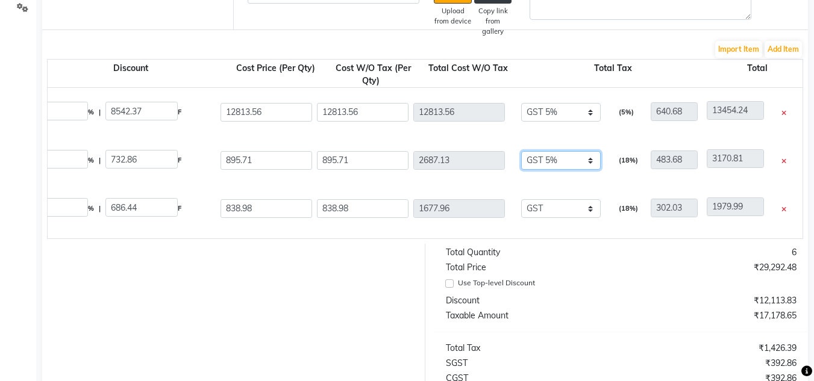
type input "2821.49"
click at [594, 213] on select "None GST 5% GST" at bounding box center [560, 208] width 79 height 19
select select "6133"
click at [521, 199] on select "None GST 5% GST" at bounding box center [560, 208] width 79 height 19
type input "83.9"
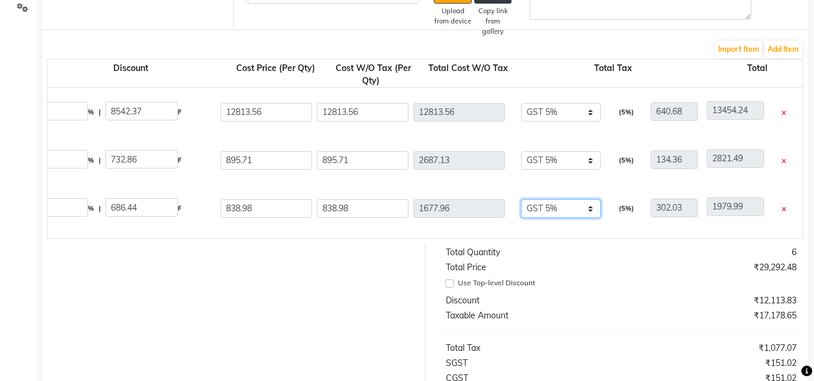
type input "1761.86"
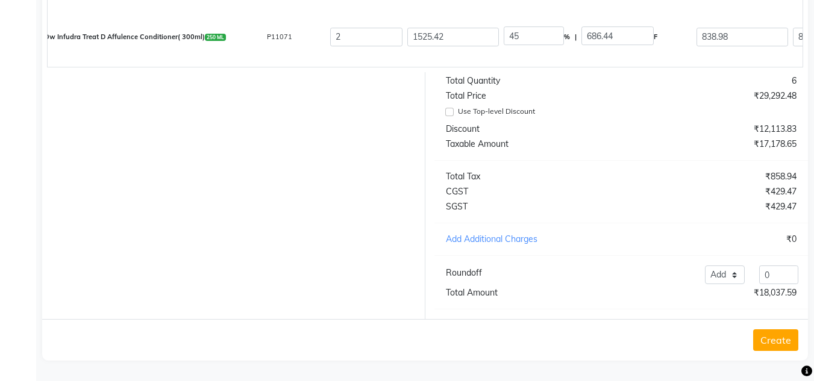
scroll to position [53, 0]
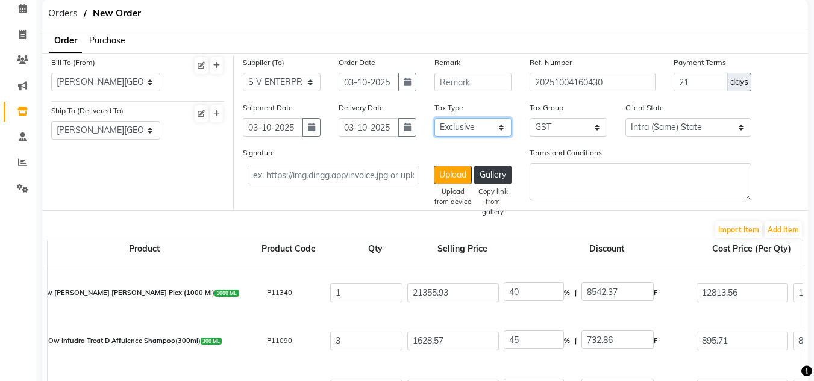
click at [488, 125] on select "Select Inclusive Exclusive" at bounding box center [473, 127] width 78 height 19
select select "true"
click at [434, 118] on select "Select Inclusive Exclusive" at bounding box center [473, 127] width 78 height 19
type input "12203.39"
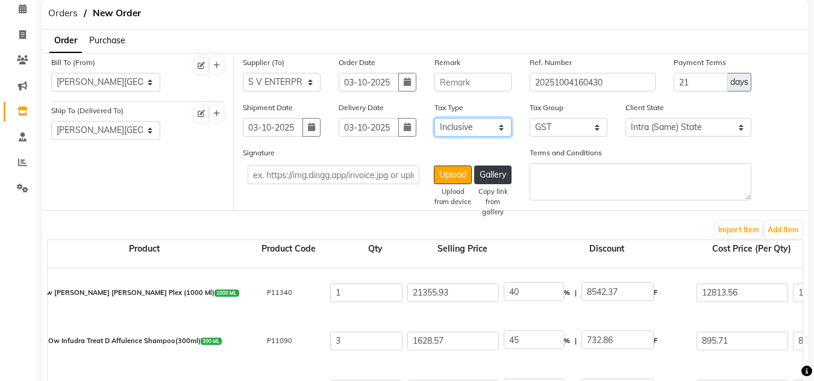
type input "610.17"
type input "12813.56"
type input "853.06"
type input "2559.18"
type input "127.96"
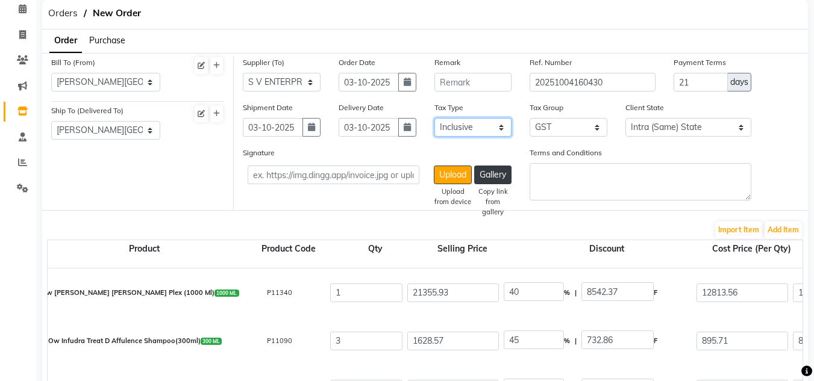
type input "2687.14"
type input "799.03"
type input "1598.06"
type input "79.9"
type input "1677.96"
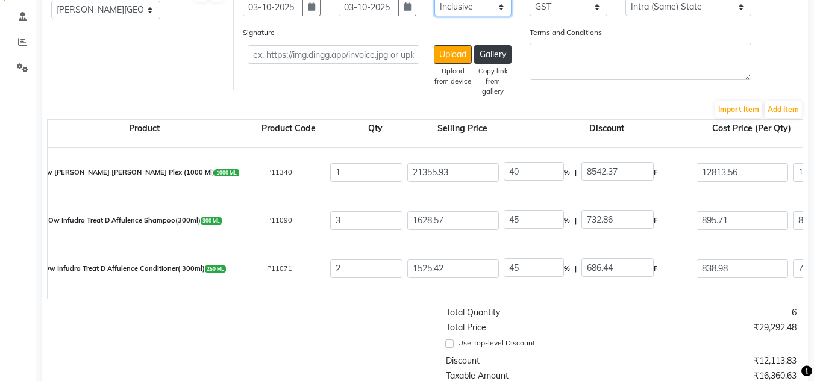
scroll to position [113, 0]
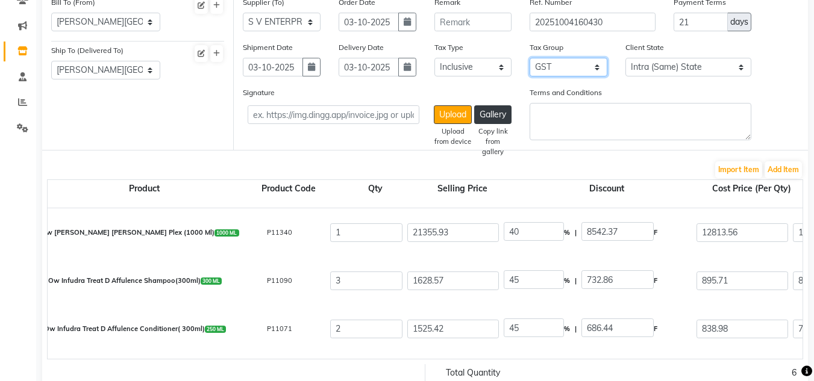
click at [567, 73] on select "None GST 5% GST" at bounding box center [568, 67] width 78 height 19
click at [529, 58] on select "None GST 5% GST" at bounding box center [568, 67] width 78 height 19
click at [586, 72] on select "None GST 5% GST" at bounding box center [568, 67] width 78 height 19
click at [529, 58] on select "None GST 5% GST" at bounding box center [568, 67] width 78 height 19
click at [571, 65] on select "None GST 5% GST" at bounding box center [568, 67] width 78 height 19
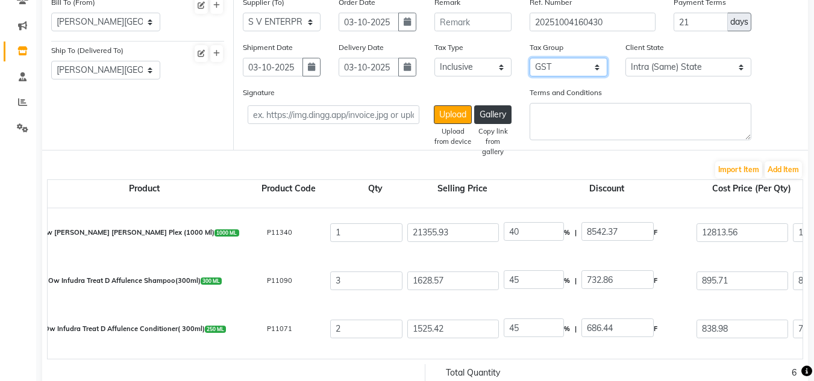
select select "6133"
click at [529, 58] on select "None GST 5% GST" at bounding box center [568, 67] width 78 height 19
click at [489, 72] on select "Select Inclusive Exclusive" at bounding box center [473, 67] width 78 height 19
select select "false"
click at [434, 58] on select "Select Inclusive Exclusive" at bounding box center [473, 67] width 78 height 19
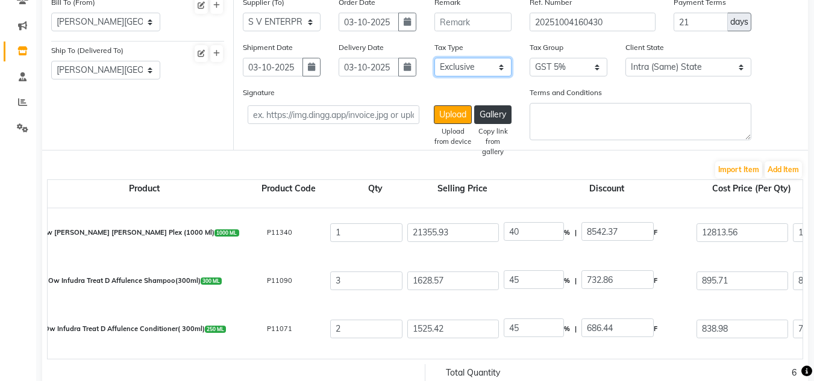
type input "12813.56"
type input "640.68"
type input "13454.24"
type input "895.71"
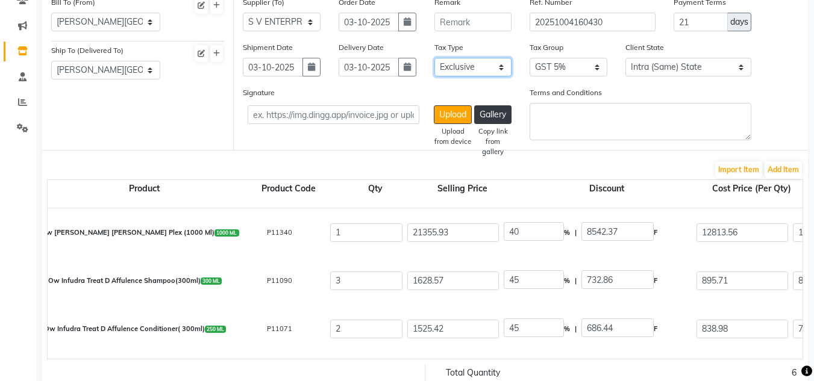
type input "2687.13"
type input "134.36"
type input "2821.49"
type input "838.98"
type input "1677.96"
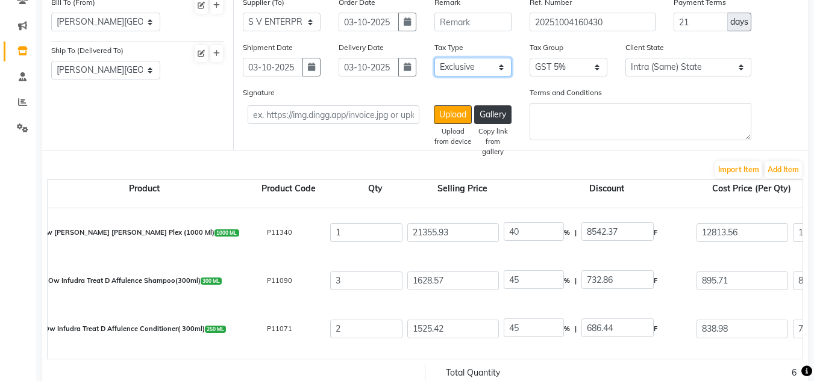
type input "83.9"
type input "1761.86"
click at [597, 72] on select "None GST 5% GST" at bounding box center [568, 67] width 78 height 19
select select "2447"
click at [529, 58] on select "None GST 5% GST" at bounding box center [568, 67] width 78 height 19
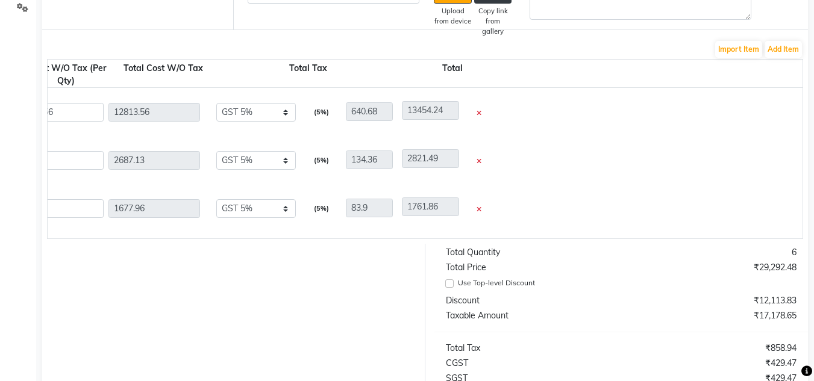
scroll to position [0, 508]
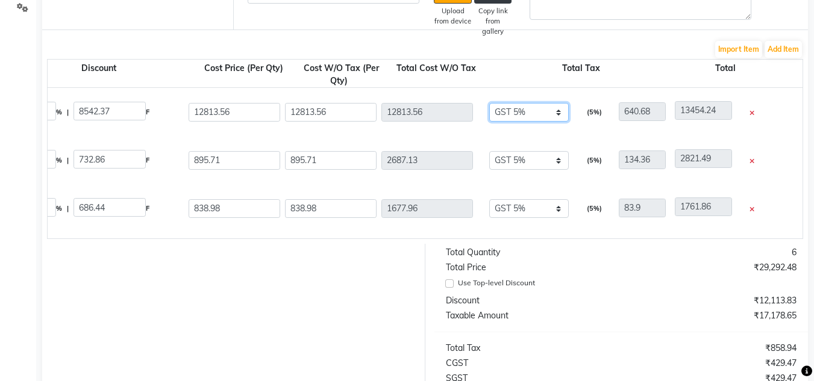
click at [543, 115] on select "None GST 5% GST" at bounding box center [528, 112] width 79 height 19
select select "2447"
click at [489, 103] on select "None GST 5% GST" at bounding box center [528, 112] width 79 height 19
type input "2306.44"
type input "15120"
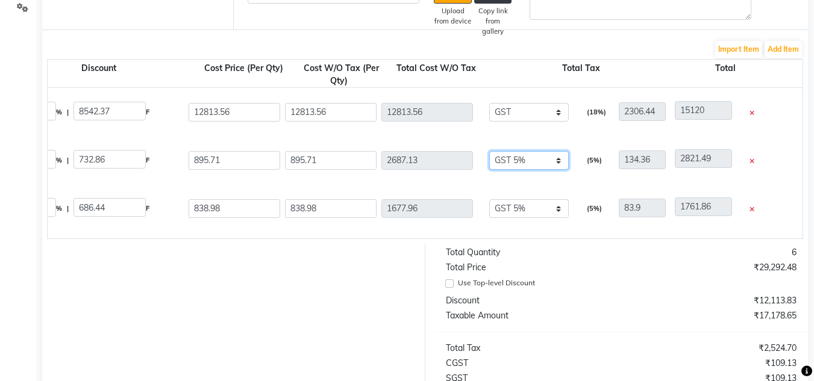
click at [528, 163] on select "None GST 5% GST" at bounding box center [528, 160] width 79 height 19
select select "2447"
click at [489, 151] on select "None GST 5% GST" at bounding box center [528, 160] width 79 height 19
type input "483.68"
type input "3170.81"
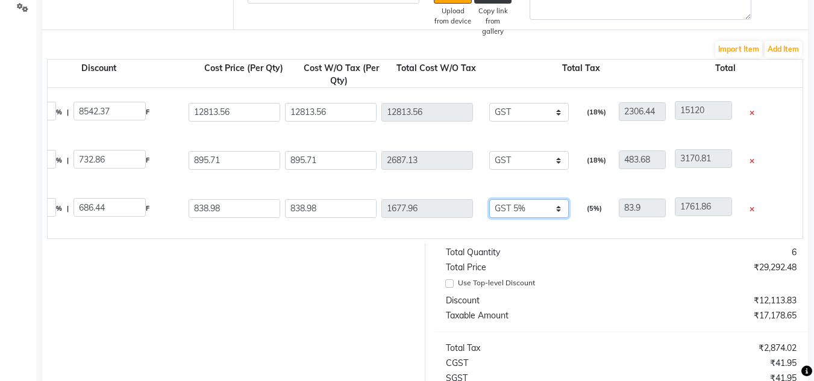
click at [523, 210] on select "None GST 5% GST" at bounding box center [528, 208] width 79 height 19
select select "2447"
click at [489, 199] on select "None GST 5% GST" at bounding box center [528, 208] width 79 height 19
type input "302.03"
type input "1979.99"
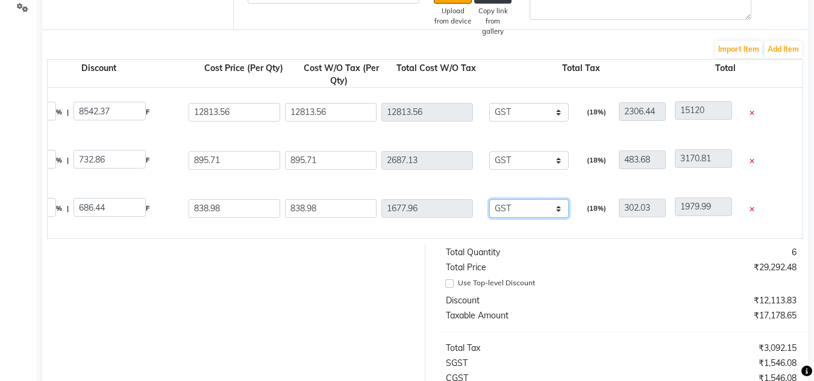
scroll to position [414, 0]
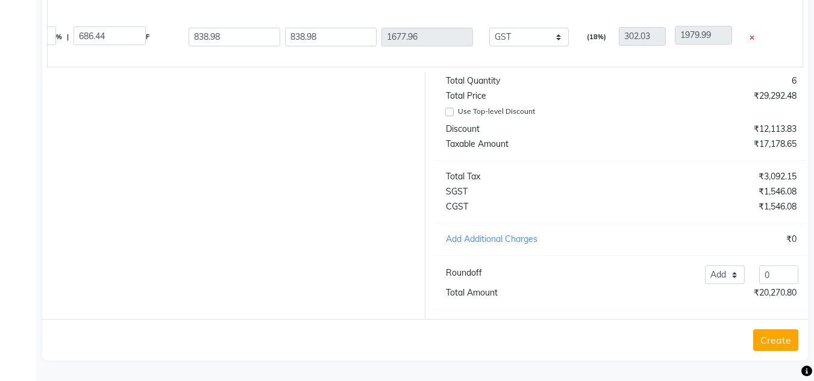
click at [770, 343] on button "Create" at bounding box center [775, 340] width 45 height 22
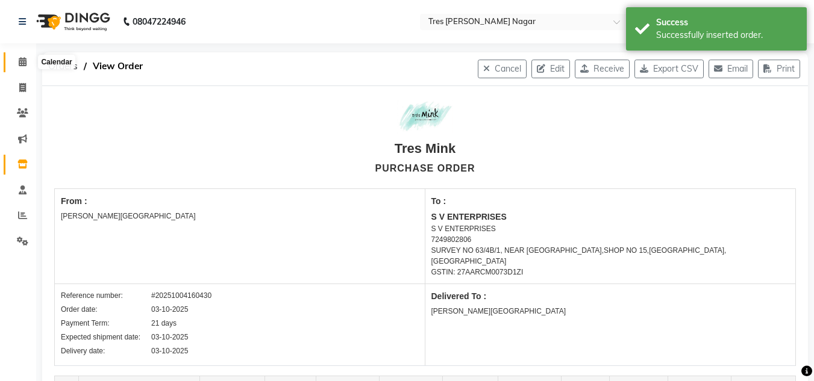
drag, startPoint x: 28, startPoint y: 62, endPoint x: 0, endPoint y: 136, distance: 79.3
click at [28, 62] on span at bounding box center [22, 62] width 21 height 14
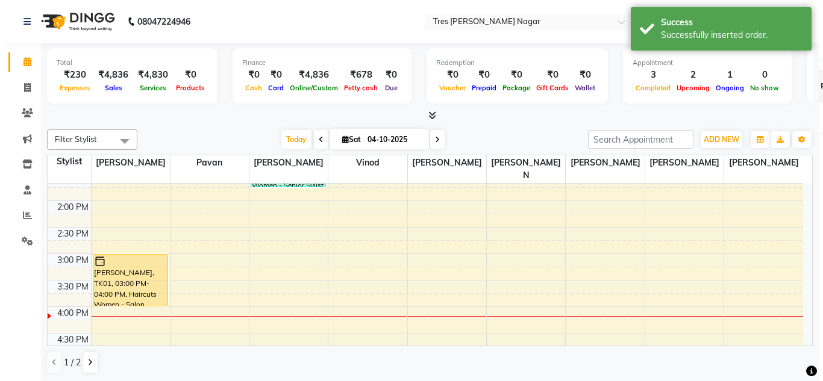
scroll to position [301, 0]
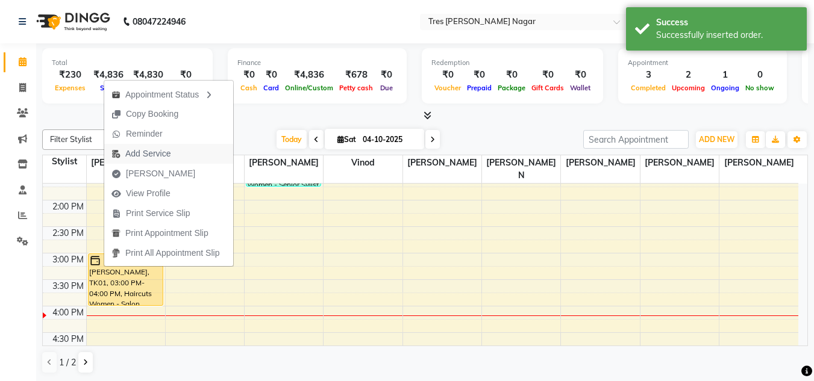
click at [149, 150] on span "Add Service" at bounding box center [147, 154] width 45 height 13
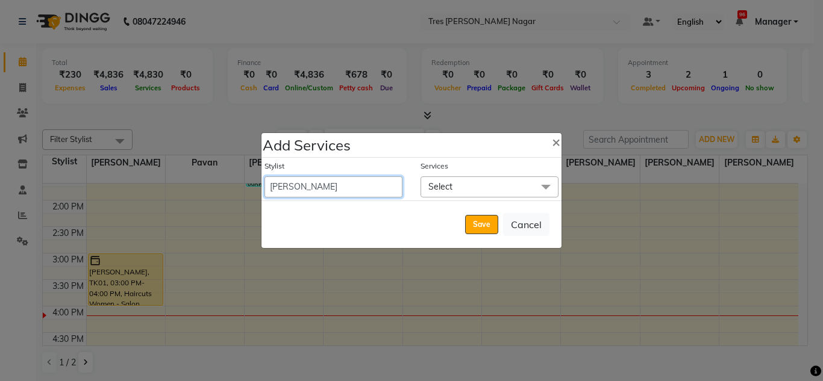
click at [369, 183] on select "Ansh Jadhav Chetan Mahale Eva Harshita Manager Neha Aywale Pallavi H Pavan Pran…" at bounding box center [333, 186] width 138 height 21
select select "85930"
click at [264, 176] on select "Ansh Jadhav Chetan Mahale Eva Harshita Manager Neha Aywale Pallavi H Pavan Pran…" at bounding box center [333, 186] width 138 height 21
select select "960"
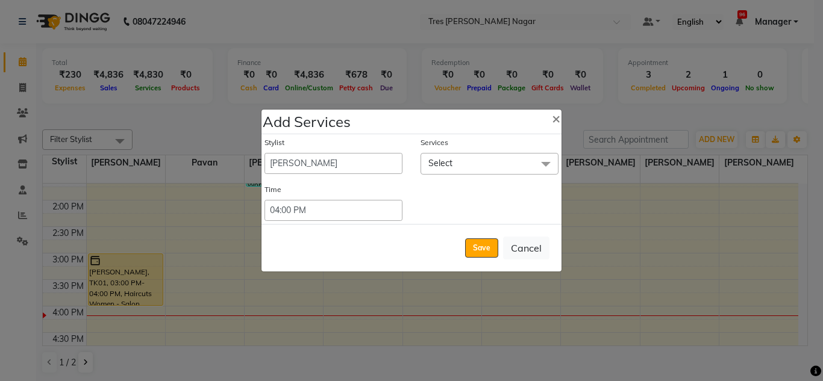
click at [456, 164] on span "Select" at bounding box center [489, 163] width 138 height 21
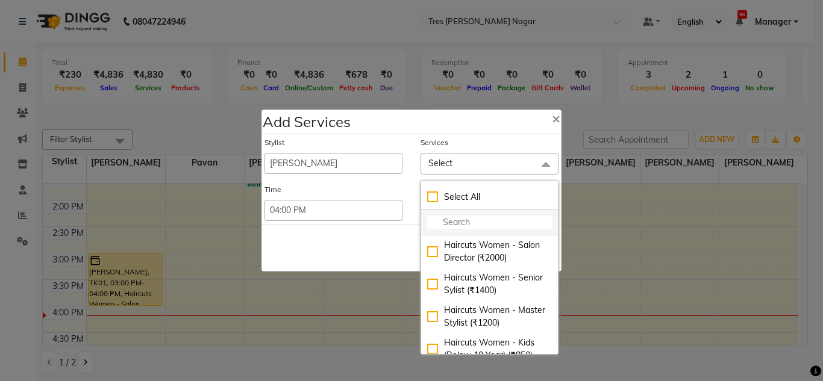
click at [441, 220] on input "multiselect-search" at bounding box center [489, 222] width 125 height 13
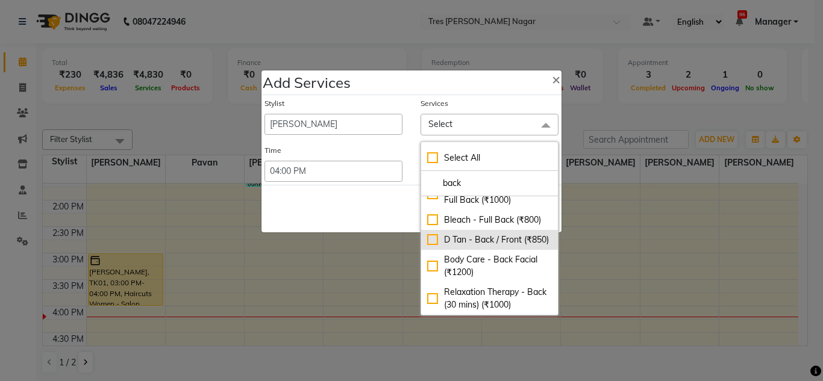
scroll to position [60, 0]
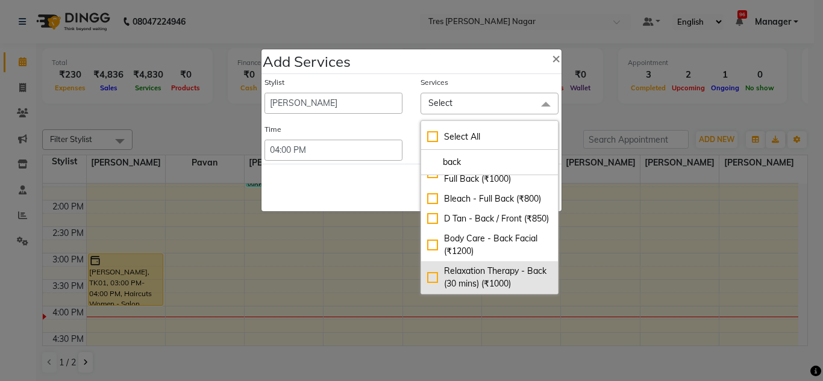
type input "back"
click at [429, 280] on div "Relaxation Therapy - Back (30 mins) (₹1000)" at bounding box center [489, 277] width 125 height 25
checkbox input "true"
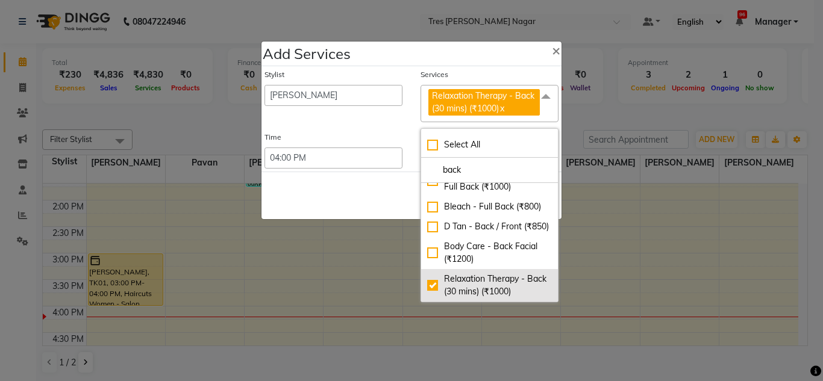
scroll to position [52, 0]
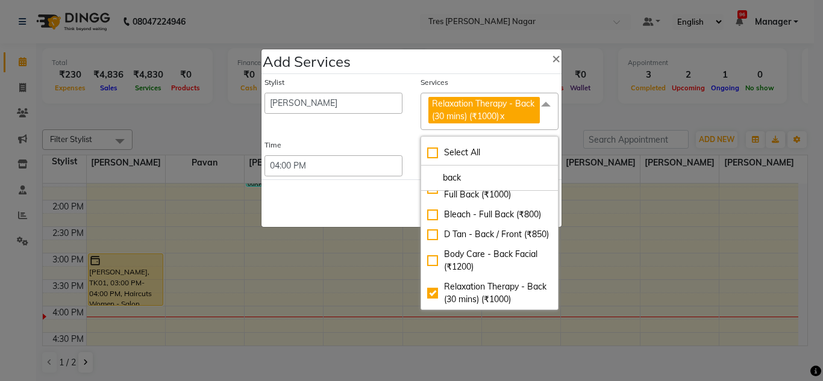
click at [343, 204] on div "Save Cancel" at bounding box center [411, 203] width 300 height 48
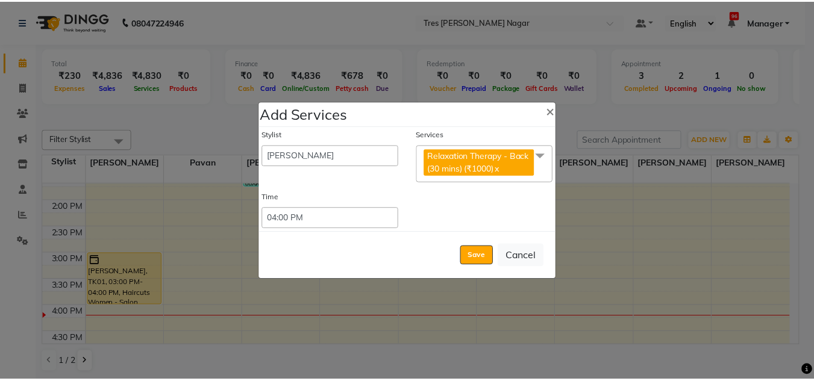
scroll to position [0, 0]
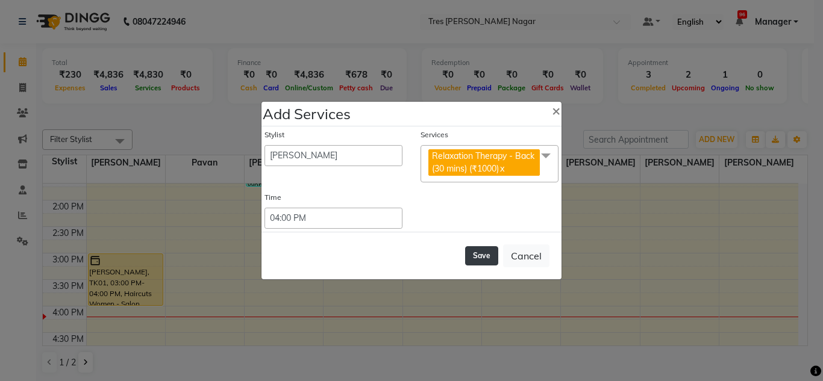
click at [483, 257] on button "Save" at bounding box center [481, 255] width 33 height 19
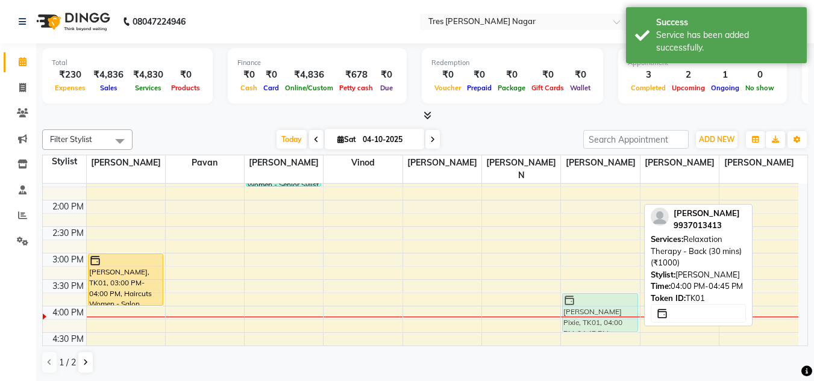
drag, startPoint x: 598, startPoint y: 313, endPoint x: 597, endPoint y: 307, distance: 6.1
click at [596, 299] on div "Simran Pixie, TK01, 04:00 PM-04:45 PM, Relaxation Therapy - Back (30 mins) (₹10…" at bounding box center [600, 227] width 78 height 688
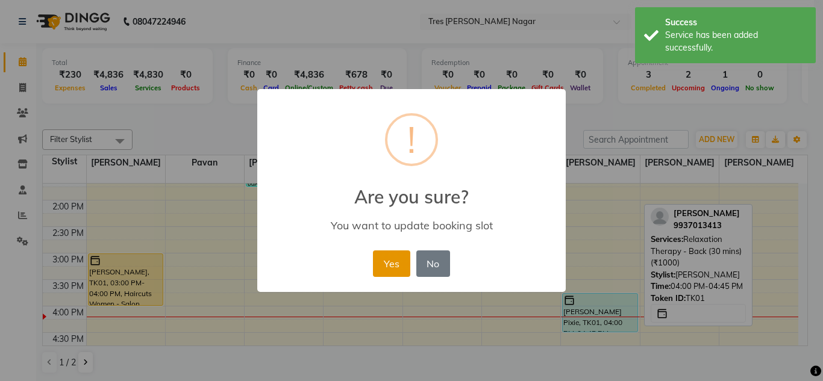
click at [396, 269] on button "Yes" at bounding box center [391, 264] width 37 height 26
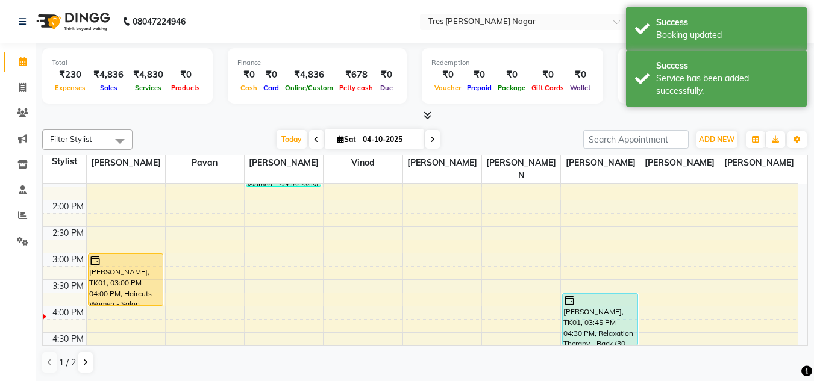
scroll to position [305, 0]
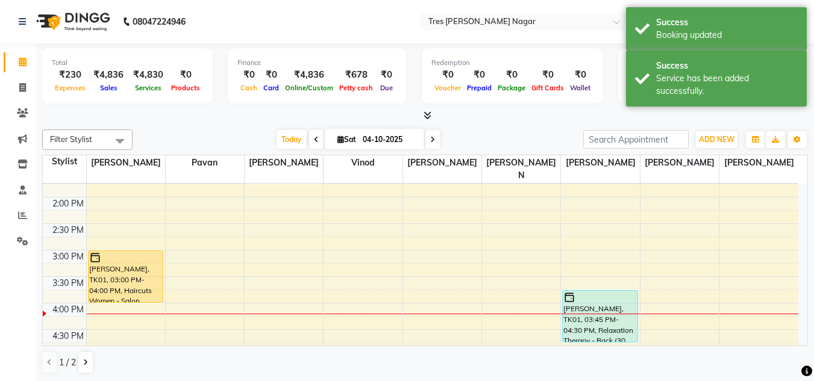
drag, startPoint x: 591, startPoint y: 317, endPoint x: 591, endPoint y: 325, distance: 7.8
click at [591, 325] on div "Simran Pixie, TK01, 03:45 PM-04:30 PM, Relaxation Therapy - Back (30 mins) (₹10…" at bounding box center [600, 224] width 78 height 688
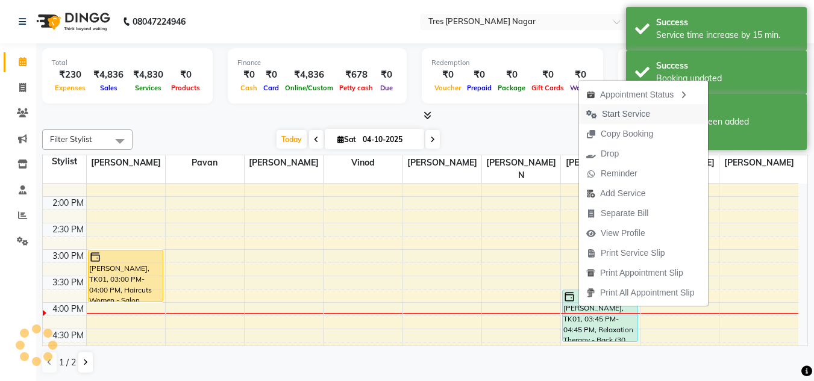
click at [623, 116] on span "Start Service" at bounding box center [626, 114] width 48 height 13
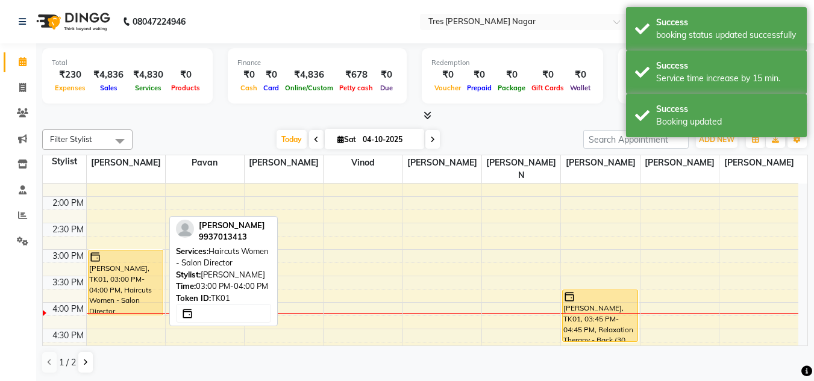
click at [131, 291] on div "Simran Pixie, TK01, 03:00 PM-04:00 PM, Haircuts Women - Salon Director Simran P…" at bounding box center [126, 223] width 78 height 688
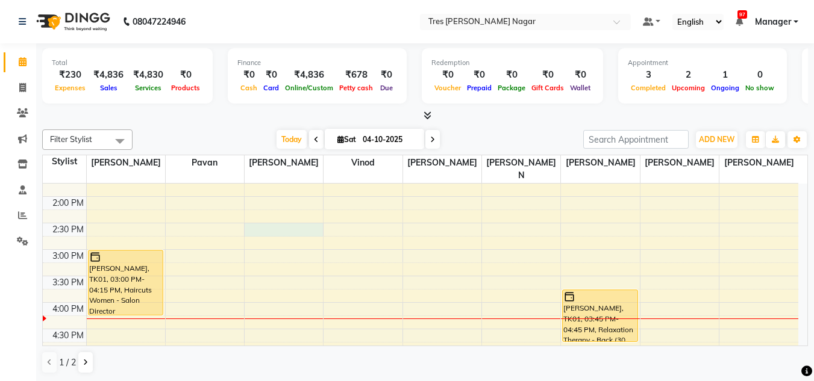
click at [301, 214] on div "8:00 AM 8:30 AM 9:00 AM 9:30 AM 10:00 AM 10:30 AM 11:00 AM 11:30 AM 12:00 PM 12…" at bounding box center [420, 223] width 755 height 688
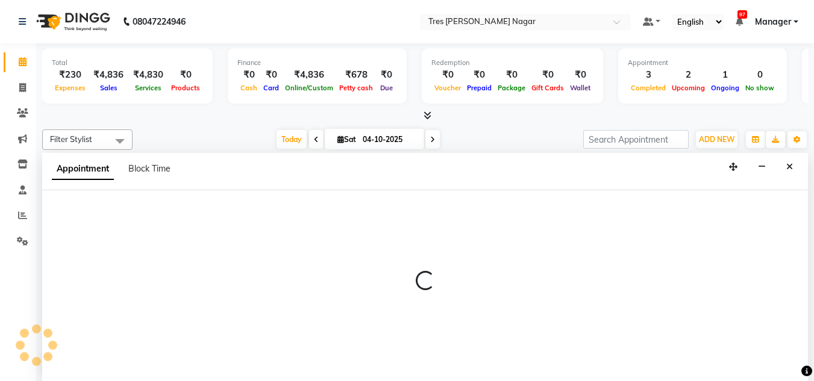
scroll to position [1, 0]
select select "47307"
select select "870"
select select "tentative"
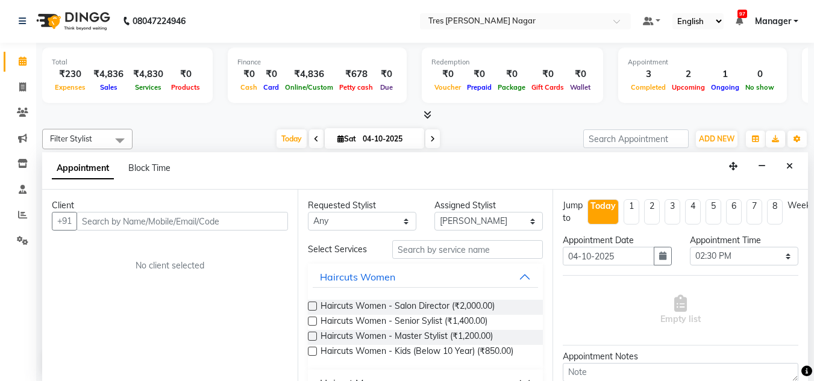
click at [301, 214] on div "Requested Stylist Any Ansh Jadhav Chetan Mahale Eva Harshita Neha Aywale Pallav…" at bounding box center [362, 214] width 126 height 31
click at [297, 214] on div "Requested Stylist Any Ansh Jadhav Chetan Mahale Eva Harshita Neha Aywale Pallav…" at bounding box center [424, 285] width 255 height 191
click at [303, 213] on div "Requested Stylist Any Ansh Jadhav Chetan Mahale Eva Harshita Neha Aywale Pallav…" at bounding box center [362, 214] width 126 height 31
drag, startPoint x: 303, startPoint y: 213, endPoint x: 138, endPoint y: 201, distance: 164.8
click at [303, 214] on div "Requested Stylist Any Ansh Jadhav Chetan Mahale Eva Harshita Neha Aywale Pallav…" at bounding box center [362, 214] width 126 height 31
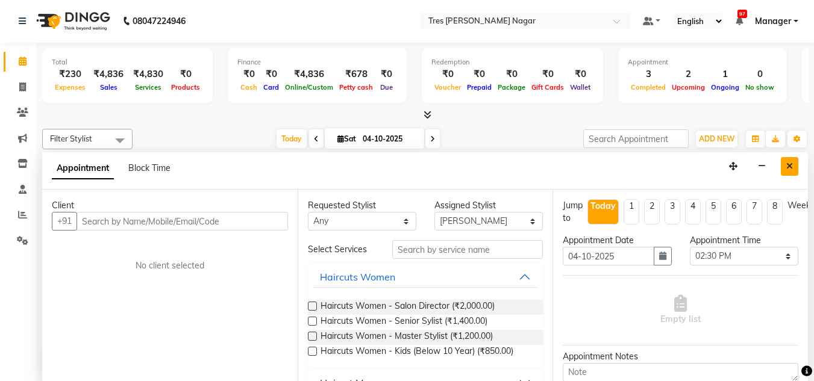
click at [787, 162] on icon "Close" at bounding box center [789, 166] width 7 height 8
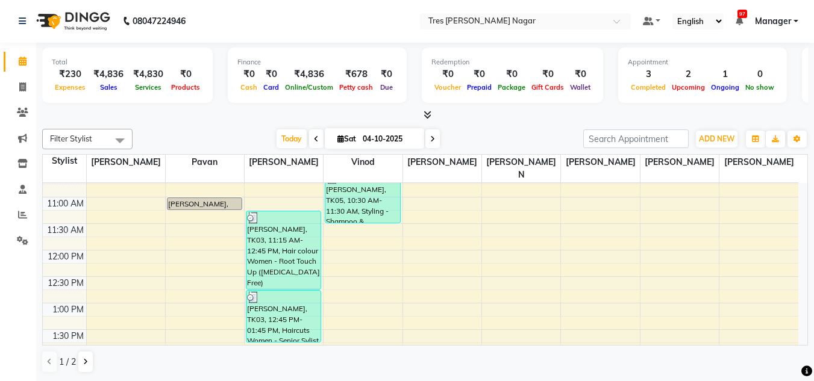
scroll to position [181, 0]
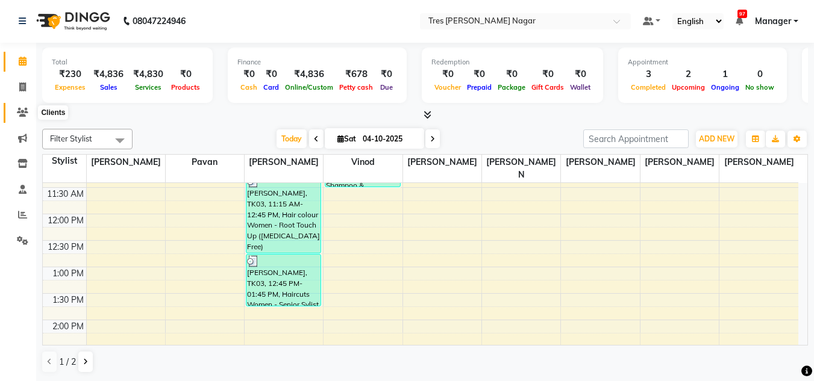
drag, startPoint x: 18, startPoint y: 114, endPoint x: 21, endPoint y: 105, distance: 9.0
click at [18, 114] on icon at bounding box center [22, 112] width 11 height 9
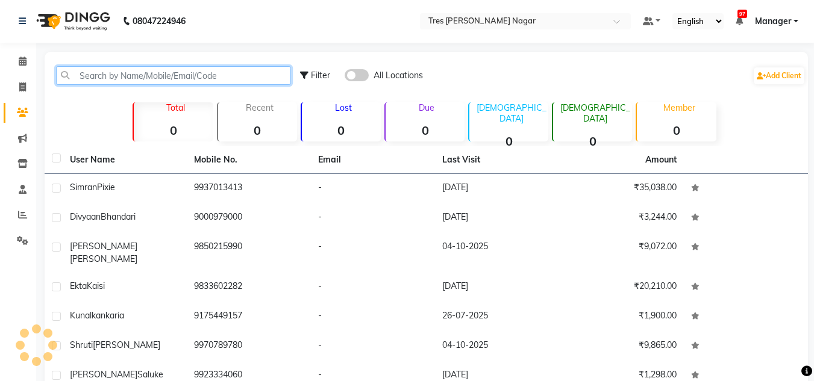
click at [84, 76] on input "text" at bounding box center [173, 75] width 235 height 19
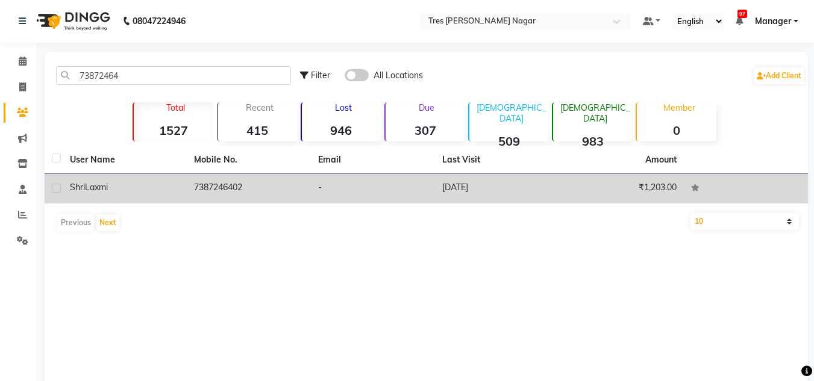
click at [188, 196] on td "7387246402" at bounding box center [249, 189] width 124 height 30
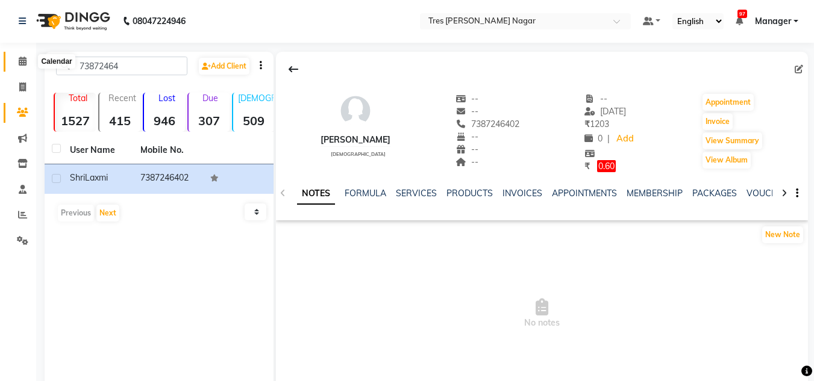
click at [23, 61] on icon at bounding box center [23, 61] width 8 height 9
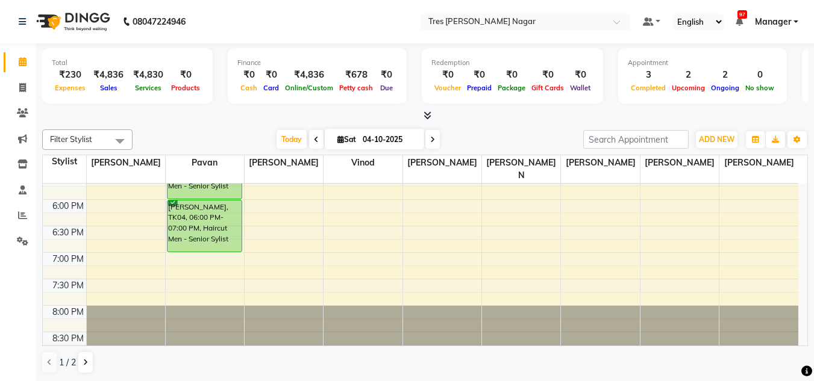
scroll to position [1, 0]
click at [442, 216] on div "8:00 AM 8:30 AM 9:00 AM 9:30 AM 10:00 AM 10:30 AM 11:00 AM 11:30 AM 12:00 PM 12…" at bounding box center [420, 13] width 755 height 688
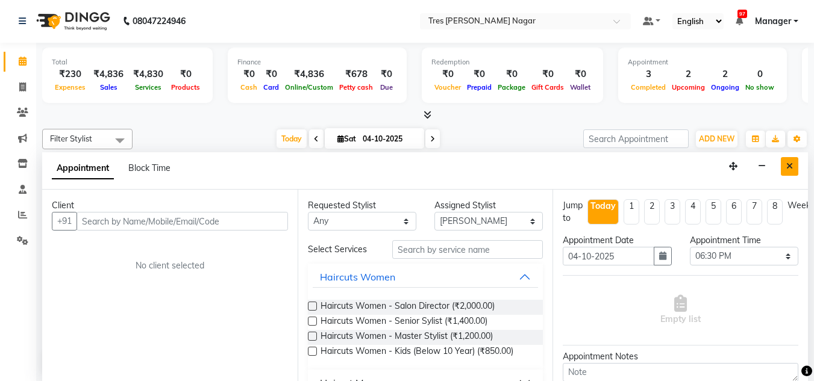
click at [789, 164] on icon "Close" at bounding box center [789, 166] width 7 height 8
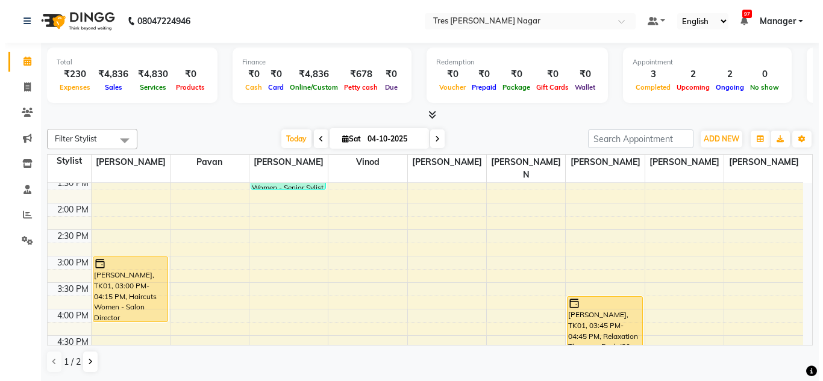
scroll to position [273, 0]
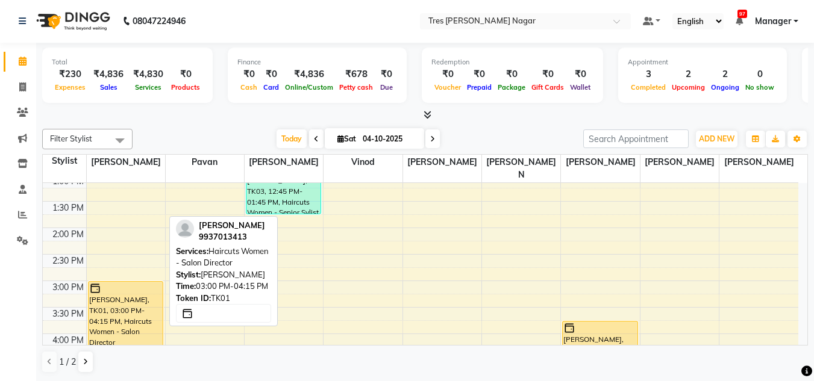
click at [110, 302] on div "[PERSON_NAME], TK01, 03:00 PM-04:15 PM, Haircuts Women - Salon Director" at bounding box center [126, 314] width 74 height 64
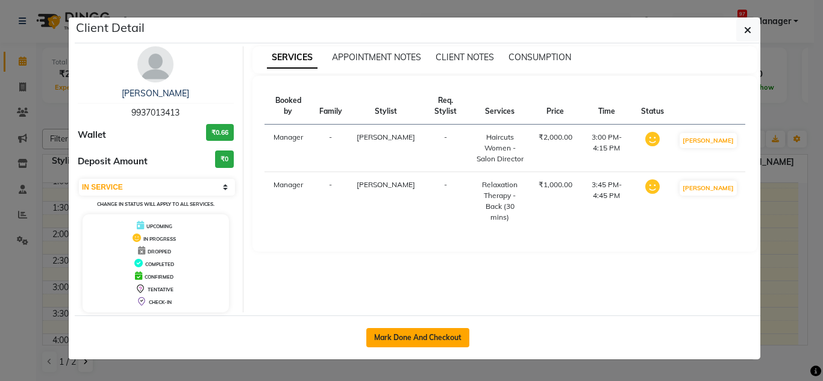
click at [413, 338] on button "Mark Done And Checkout" at bounding box center [417, 337] width 103 height 19
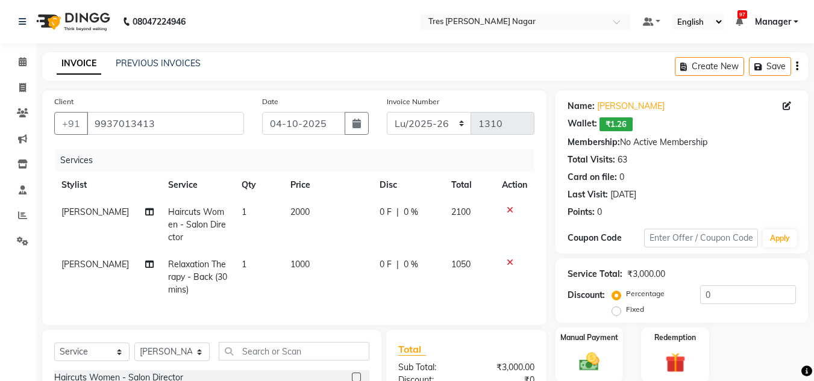
click at [297, 210] on span "2000" at bounding box center [299, 212] width 19 height 11
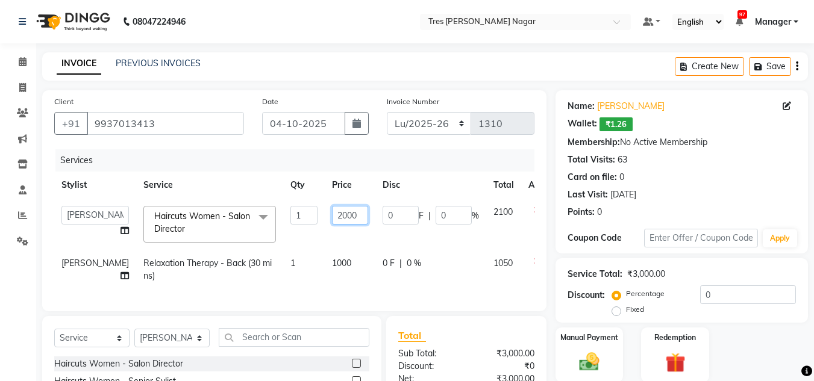
click at [332, 213] on input "2000" at bounding box center [350, 215] width 36 height 19
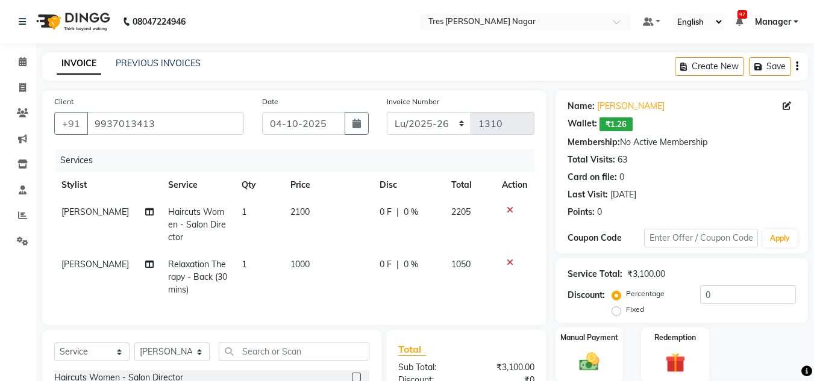
click at [297, 290] on td "1000" at bounding box center [327, 277] width 89 height 52
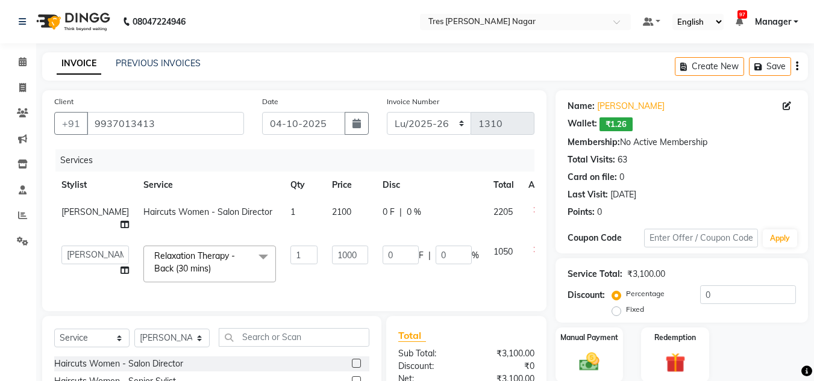
scroll to position [140, 0]
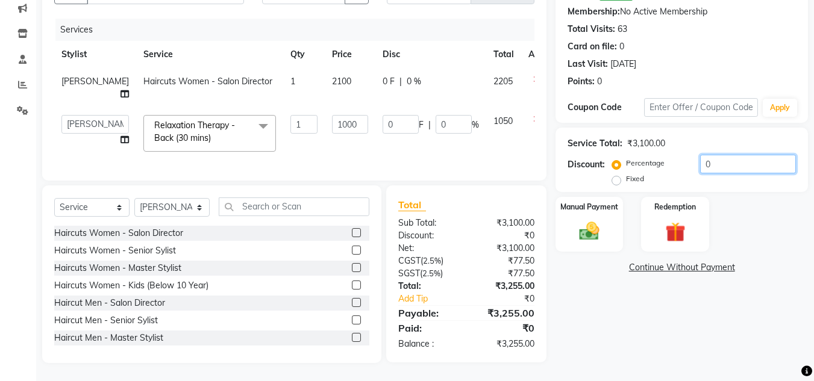
drag, startPoint x: 721, startPoint y: 159, endPoint x: 601, endPoint y: 157, distance: 119.8
click at [601, 157] on div "Discount: Percentage Fixed 0" at bounding box center [681, 171] width 228 height 33
click at [597, 220] on img at bounding box center [589, 231] width 34 height 24
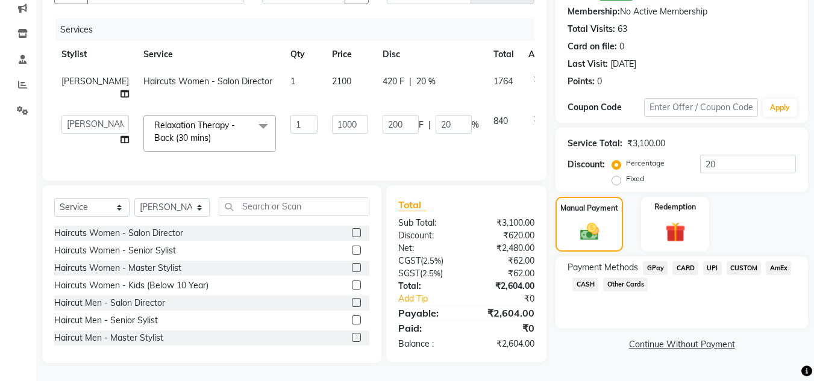
click at [714, 263] on span "UPI" at bounding box center [712, 268] width 19 height 14
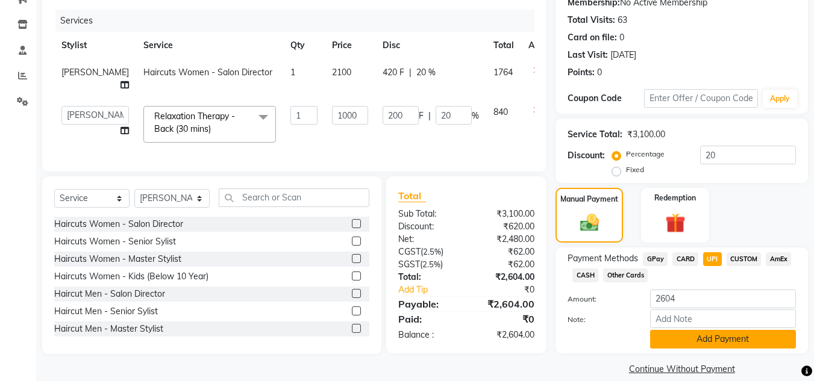
click at [702, 335] on button "Add Payment" at bounding box center [723, 339] width 146 height 19
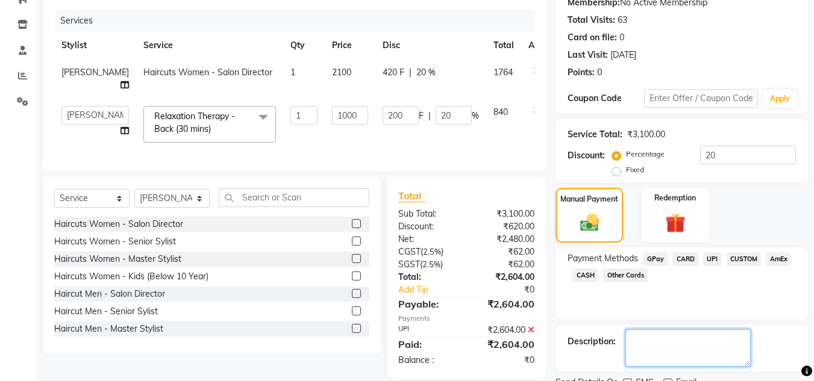
click at [697, 337] on textarea at bounding box center [687, 347] width 125 height 37
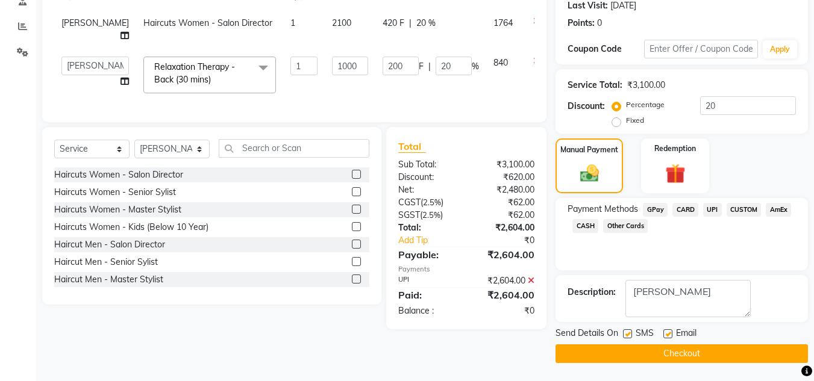
click at [693, 353] on button "Checkout" at bounding box center [681, 353] width 252 height 19
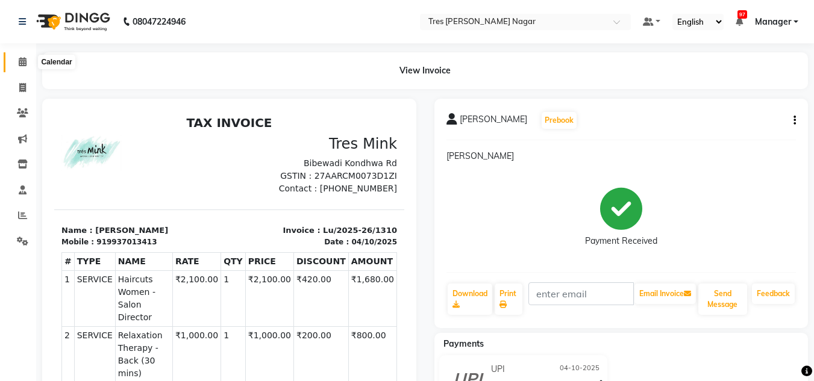
drag, startPoint x: 26, startPoint y: 59, endPoint x: 42, endPoint y: 65, distance: 17.3
click at [26, 59] on icon at bounding box center [23, 61] width 8 height 9
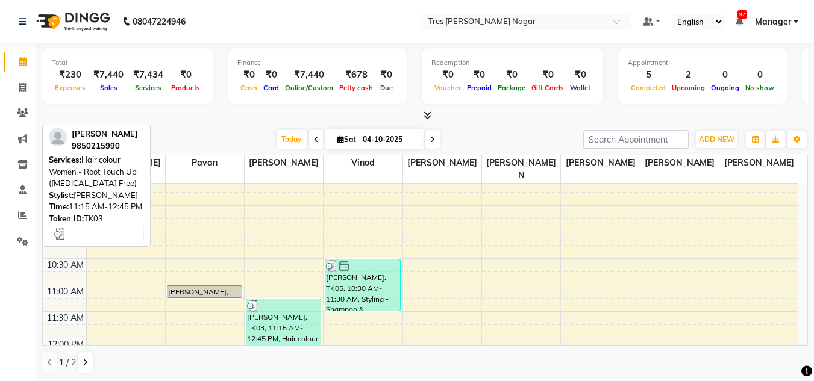
scroll to position [57, 0]
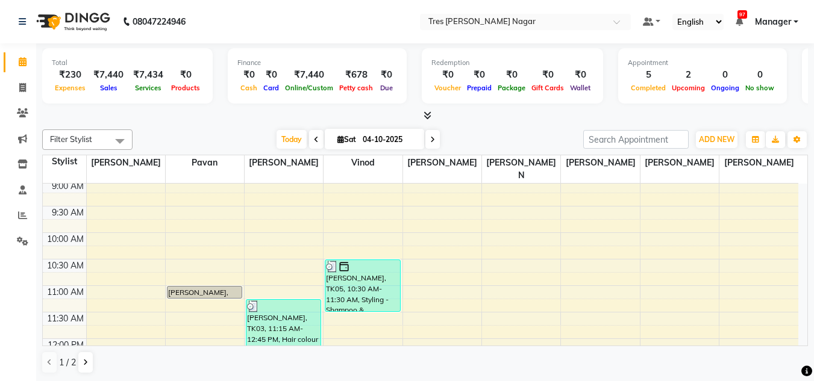
click at [432, 143] on icon at bounding box center [432, 139] width 5 height 7
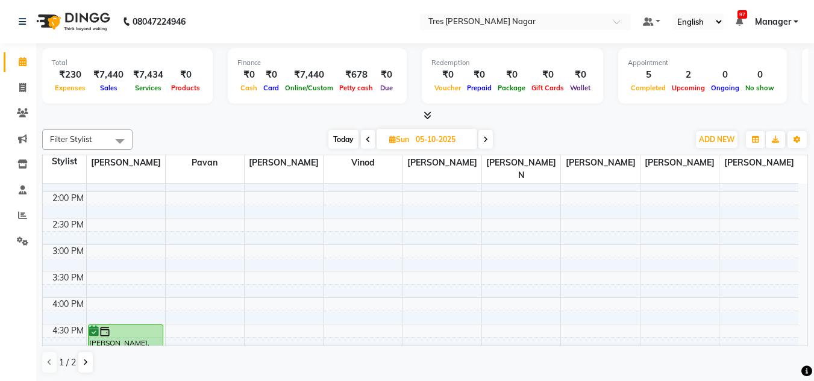
scroll to position [403, 0]
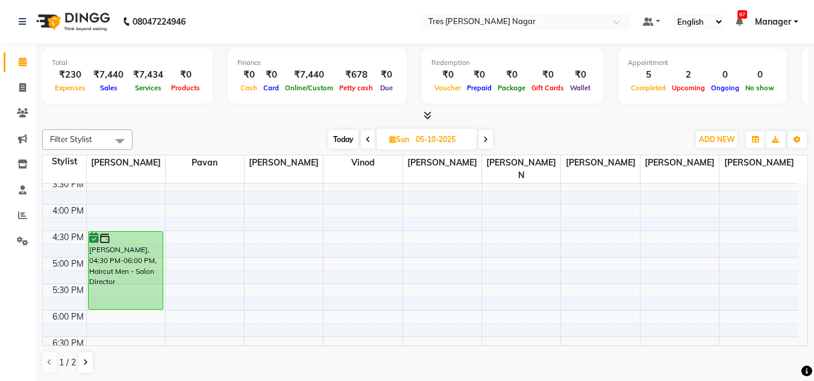
click at [345, 137] on span "Today" at bounding box center [343, 139] width 30 height 19
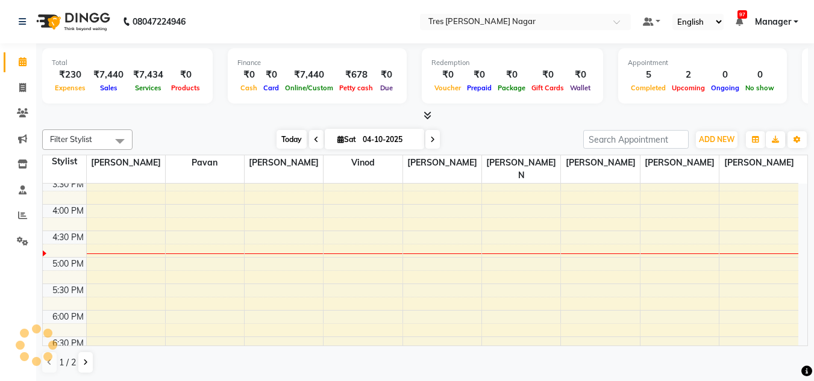
scroll to position [425, 0]
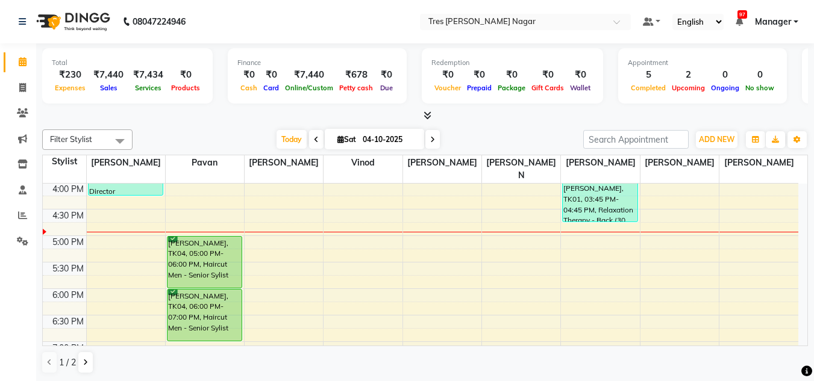
click at [434, 144] on span at bounding box center [432, 139] width 14 height 19
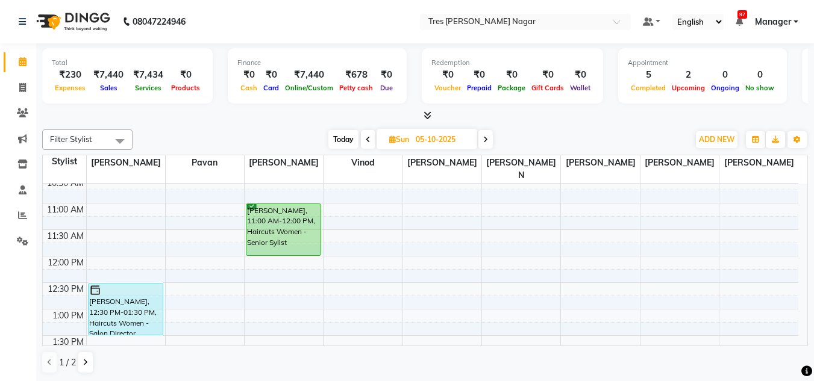
scroll to position [138, 0]
click at [337, 142] on span "Today" at bounding box center [343, 139] width 30 height 19
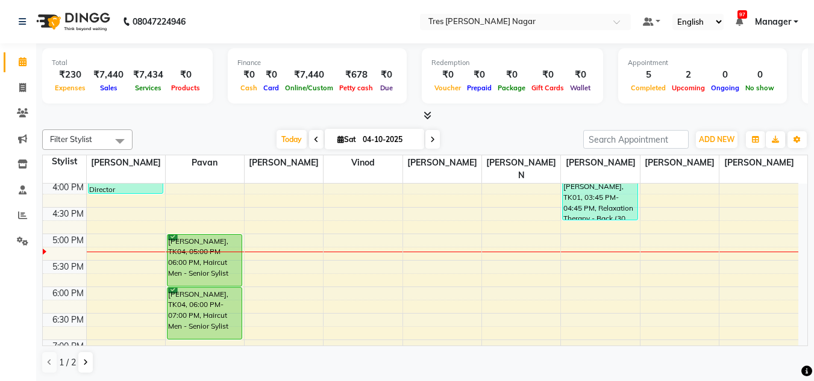
scroll to position [453, 0]
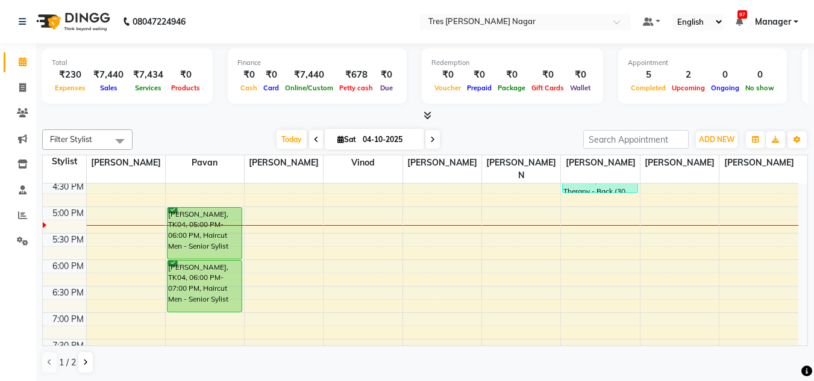
click at [101, 257] on div "8:00 AM 8:30 AM 9:00 AM 9:30 AM 10:00 AM 10:30 AM 11:00 AM 11:30 AM 12:00 PM 12…" at bounding box center [420, 74] width 755 height 688
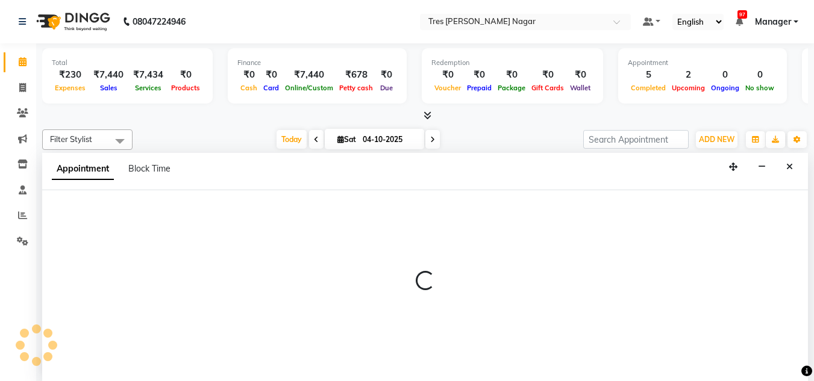
scroll to position [1, 0]
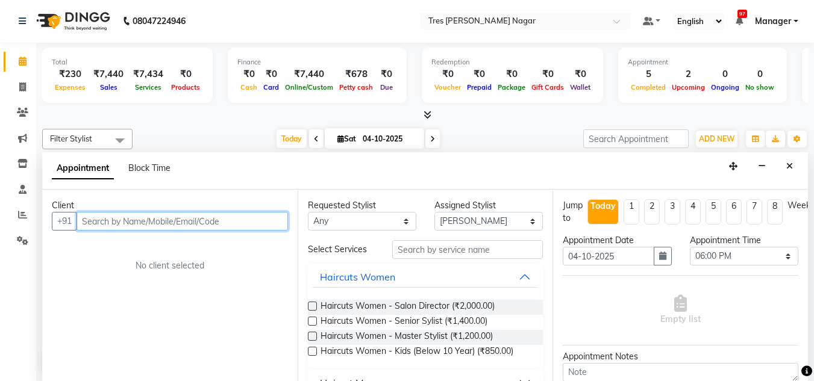
click at [101, 228] on input "text" at bounding box center [181, 221] width 211 height 19
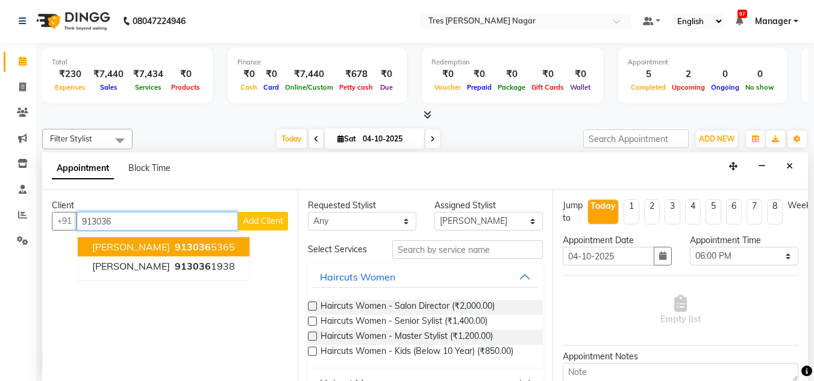
click at [164, 244] on span "[PERSON_NAME]" at bounding box center [131, 247] width 78 height 12
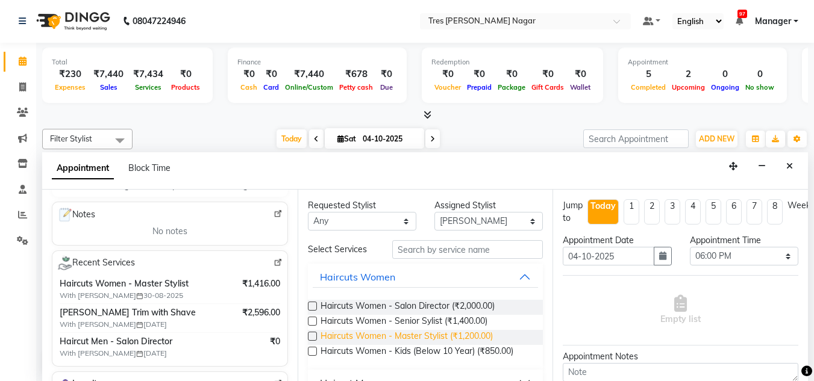
scroll to position [120, 0]
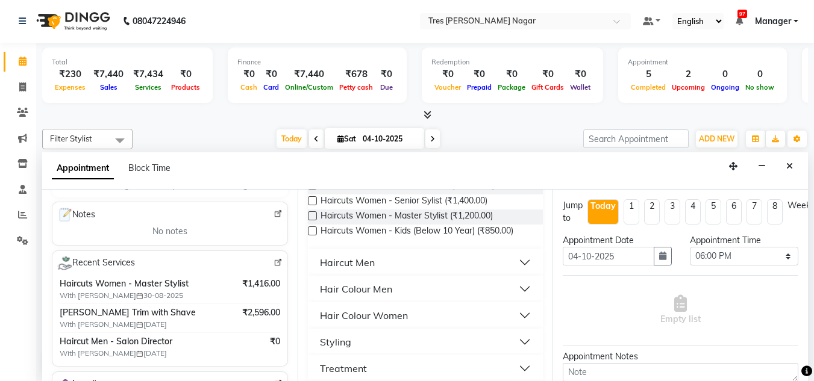
click at [375, 261] on button "Haircut Men" at bounding box center [426, 263] width 226 height 22
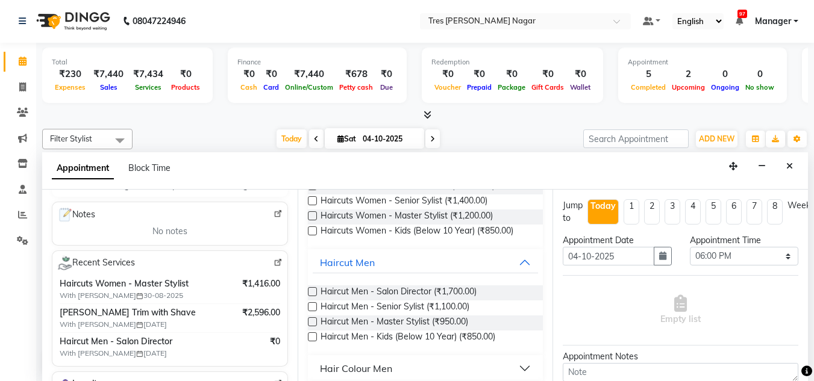
click at [311, 294] on label at bounding box center [312, 291] width 9 height 9
click at [311, 294] on input "checkbox" at bounding box center [312, 293] width 8 height 8
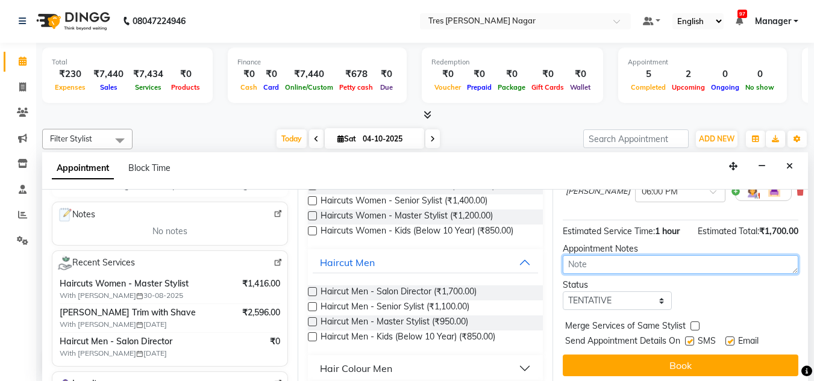
click at [613, 264] on textarea at bounding box center [679, 264] width 235 height 19
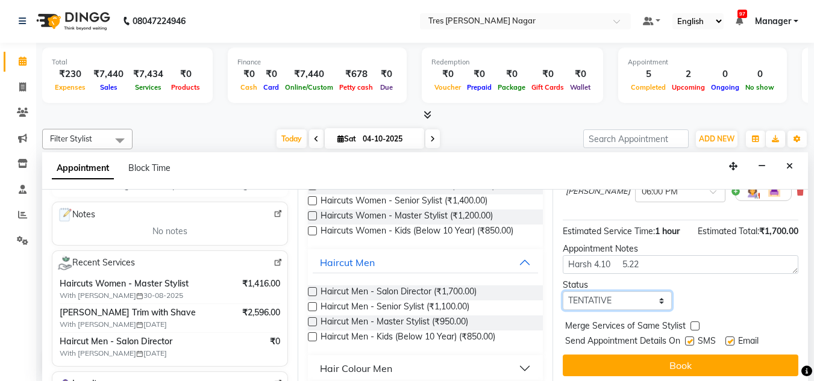
click at [638, 300] on select "Select TENTATIVE CONFIRM CHECK-IN UPCOMING" at bounding box center [616, 300] width 108 height 19
click at [562, 293] on select "Select TENTATIVE CONFIRM CHECK-IN UPCOMING" at bounding box center [616, 300] width 108 height 19
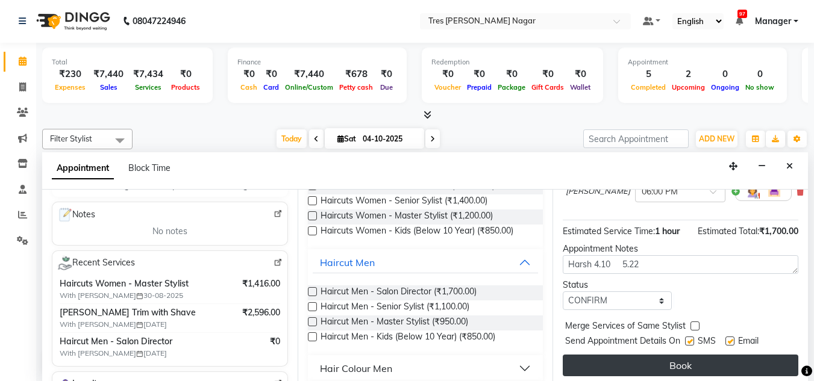
click at [661, 361] on button "Book" at bounding box center [679, 366] width 235 height 22
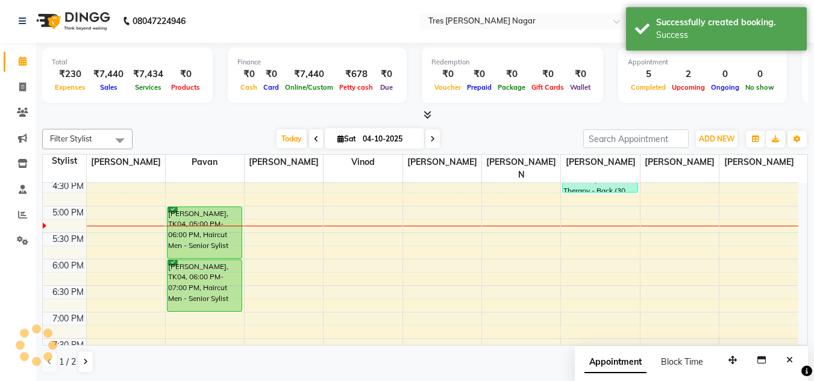
scroll to position [0, 0]
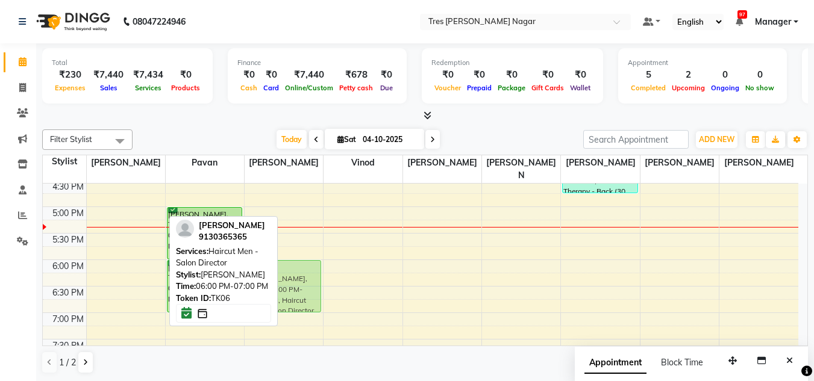
drag, startPoint x: 113, startPoint y: 282, endPoint x: 246, endPoint y: 278, distance: 133.1
click at [246, 278] on div "Filter Stylist Select All Shantanu Reddy Pavan Harshita Vinod Ansh Jadhav Sonu …" at bounding box center [424, 252] width 765 height 254
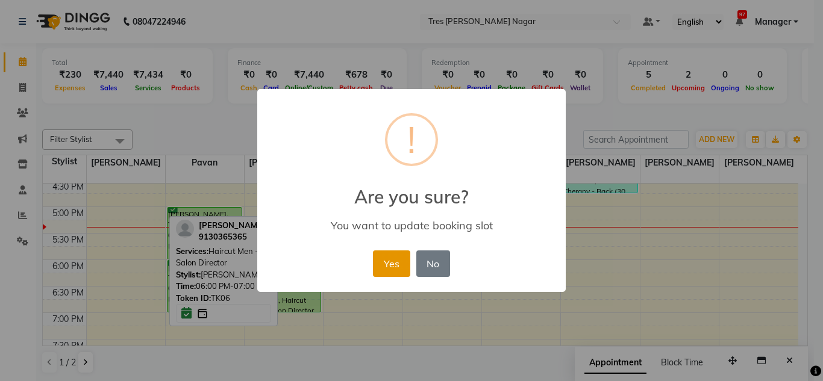
click at [388, 270] on button "Yes" at bounding box center [391, 264] width 37 height 26
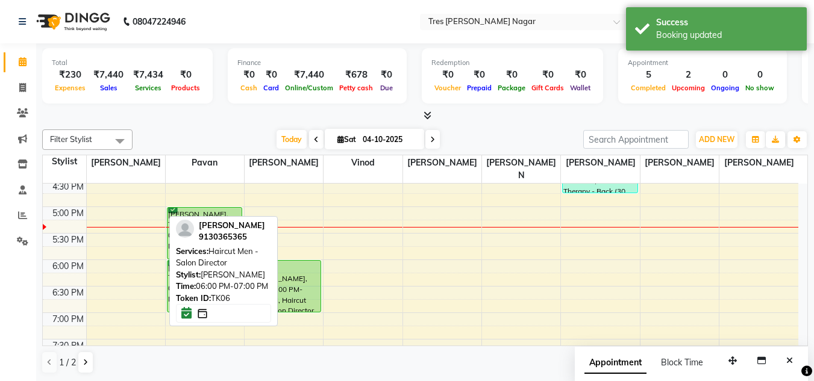
click at [328, 356] on div "1 / 2" at bounding box center [424, 362] width 765 height 23
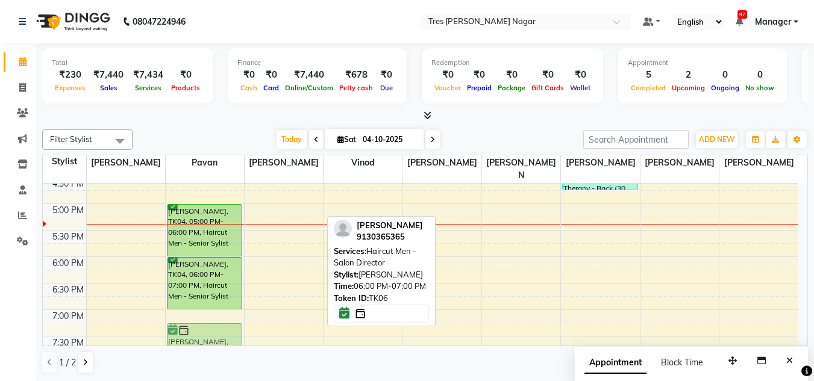
scroll to position [457, 0]
drag, startPoint x: 293, startPoint y: 256, endPoint x: 222, endPoint y: 308, distance: 87.9
click at [222, 308] on tr "Simran Pixie, TK01, 03:00 PM-04:15 PM, Haircuts Women - Salon Director Amaal Sh…" at bounding box center [420, 71] width 755 height 688
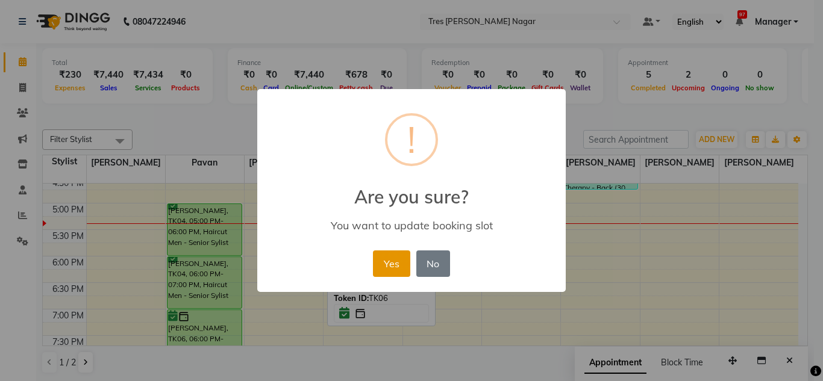
click at [402, 252] on button "Yes" at bounding box center [391, 264] width 37 height 26
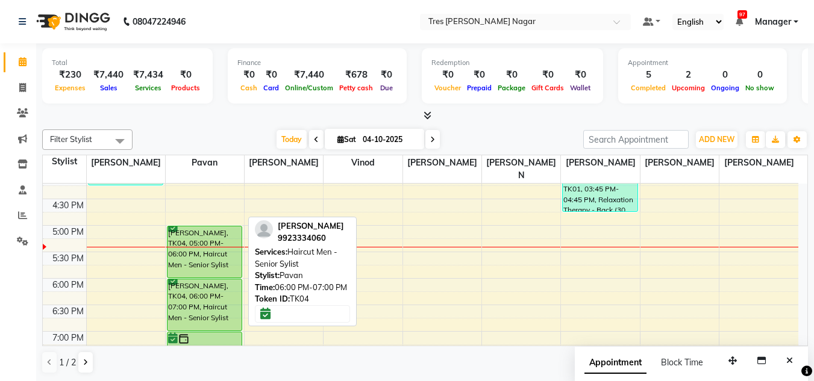
scroll to position [453, 0]
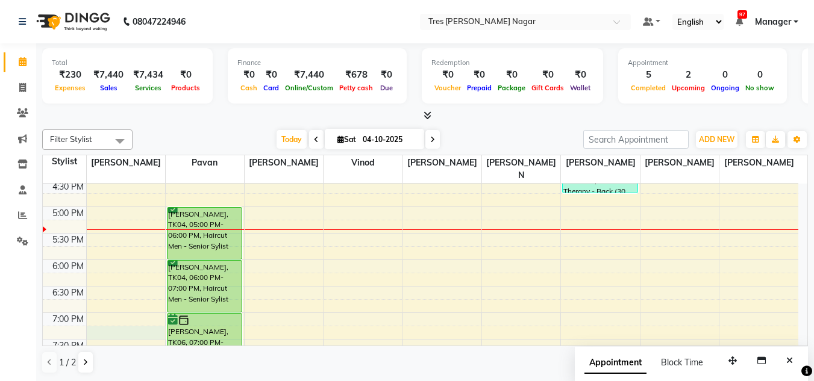
click at [164, 317] on div "8:00 AM 8:30 AM 9:00 AM 9:30 AM 10:00 AM 10:30 AM 11:00 AM 11:30 AM 12:00 PM 12…" at bounding box center [420, 74] width 755 height 688
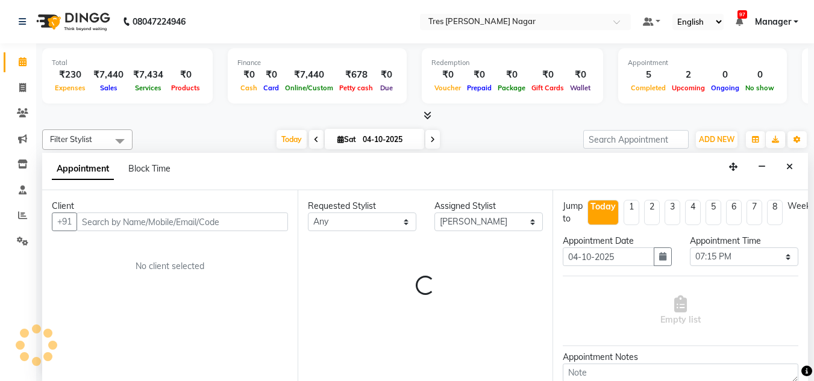
scroll to position [1, 0]
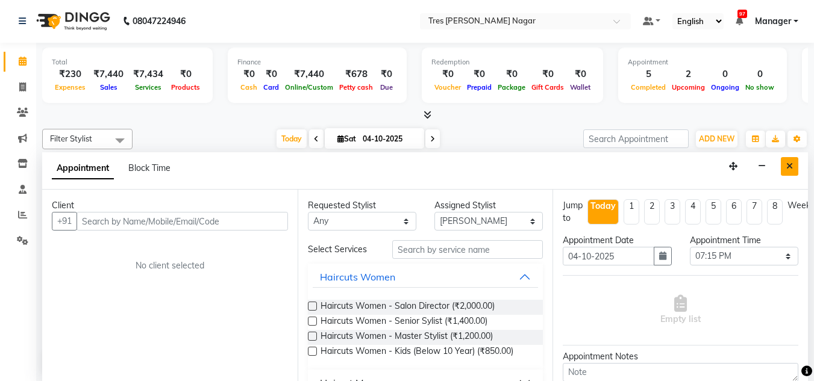
click at [788, 173] on button "Close" at bounding box center [788, 166] width 17 height 19
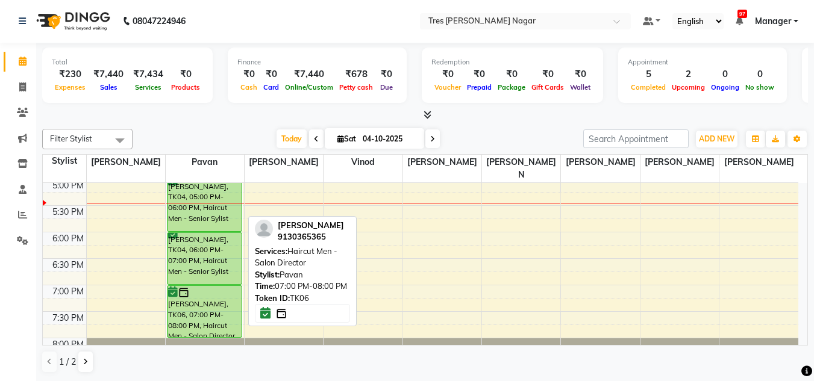
scroll to position [453, 0]
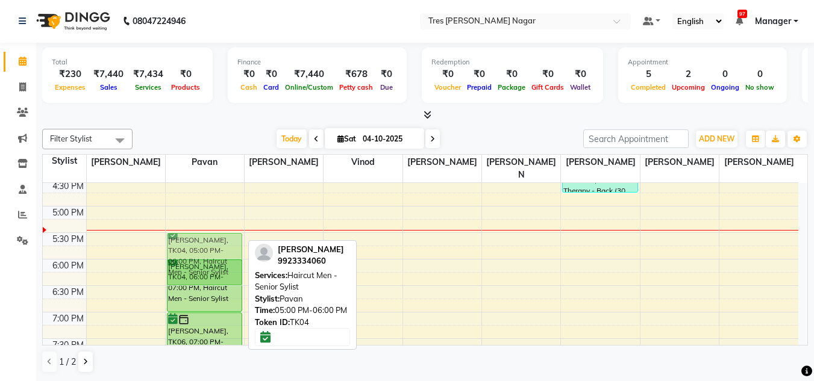
drag, startPoint x: 221, startPoint y: 225, endPoint x: 222, endPoint y: 251, distance: 25.3
click at [222, 251] on div "Amaal Shaikh, TK02, 11:00 AM-11:15 AM, Haircut Men - Senior Sylist Trupti Saluk…" at bounding box center [205, 74] width 78 height 688
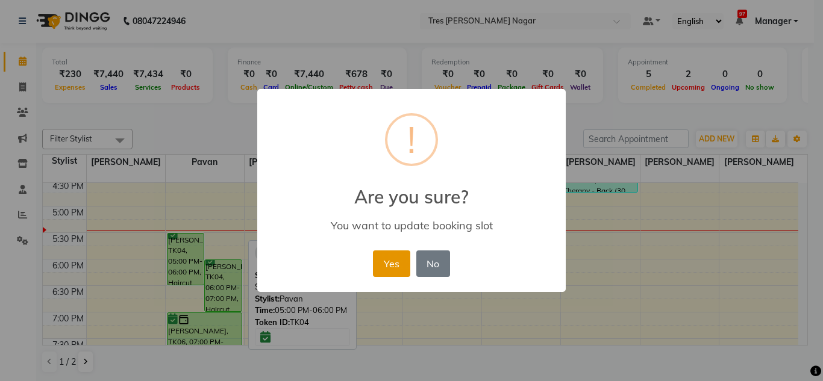
click at [381, 266] on button "Yes" at bounding box center [391, 264] width 37 height 26
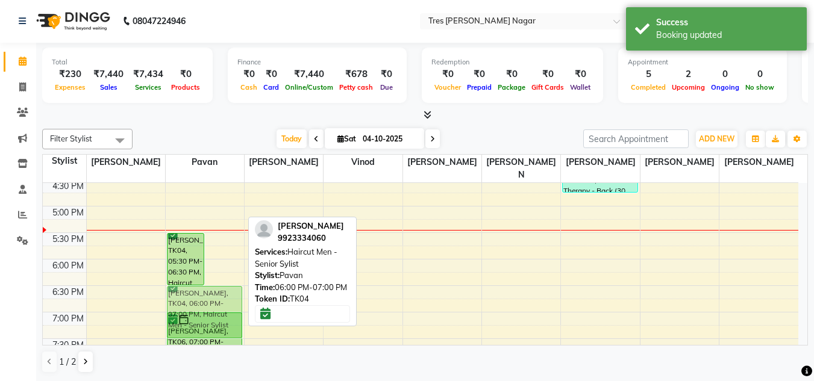
drag, startPoint x: 229, startPoint y: 258, endPoint x: 226, endPoint y: 285, distance: 27.2
click at [226, 285] on div "Trupti Saluke, TK04, 05:30 PM-06:30 PM, Haircut Men - Senior Sylist Trupti Salu…" at bounding box center [205, 74] width 78 height 688
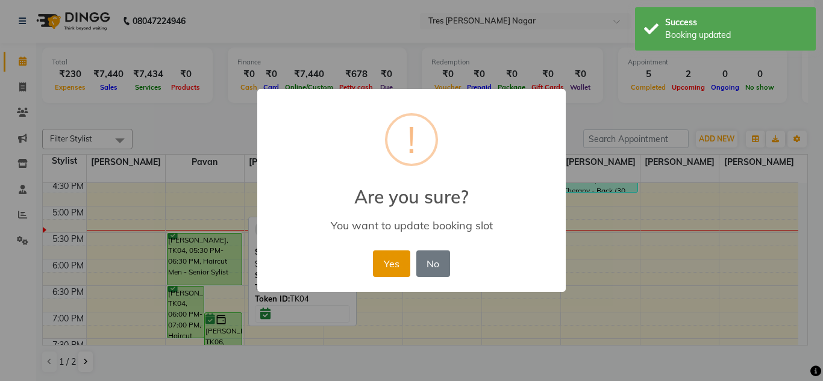
click at [390, 263] on button "Yes" at bounding box center [391, 264] width 37 height 26
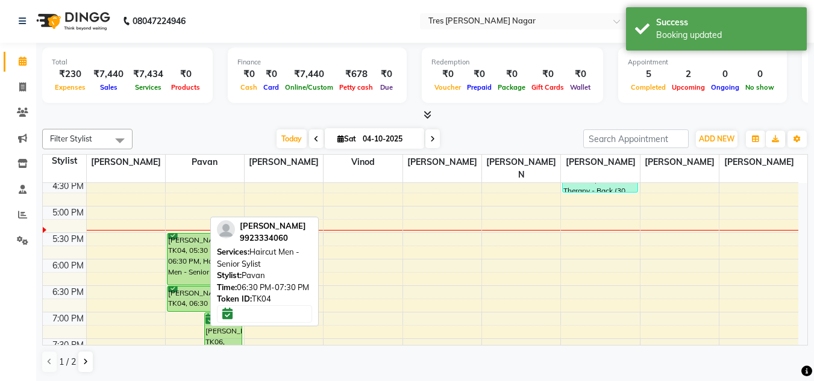
drag, startPoint x: 193, startPoint y: 322, endPoint x: 193, endPoint y: 298, distance: 24.1
click at [193, 298] on div "Trupti Saluke, TK04, 06:30 PM-07:30 PM, Haircut Men - Senior Sylist Saurabh Shi…" at bounding box center [205, 74] width 78 height 688
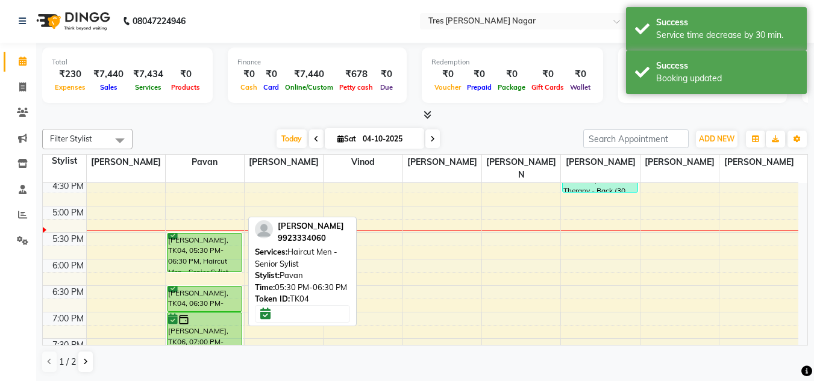
drag, startPoint x: 222, startPoint y: 271, endPoint x: 224, endPoint y: 252, distance: 18.8
click at [224, 252] on div "Amaal Shaikh, TK02, 11:00 AM-11:15 AM, Haircut Men - Senior Sylist Trupti Saluk…" at bounding box center [205, 74] width 78 height 688
drag, startPoint x: 226, startPoint y: 278, endPoint x: 227, endPoint y: 269, distance: 9.1
click at [226, 266] on div "Amaal Shaikh, TK02, 11:00 AM-11:15 AM, Haircut Men - Senior Sylist Trupti Saluk…" at bounding box center [205, 74] width 78 height 688
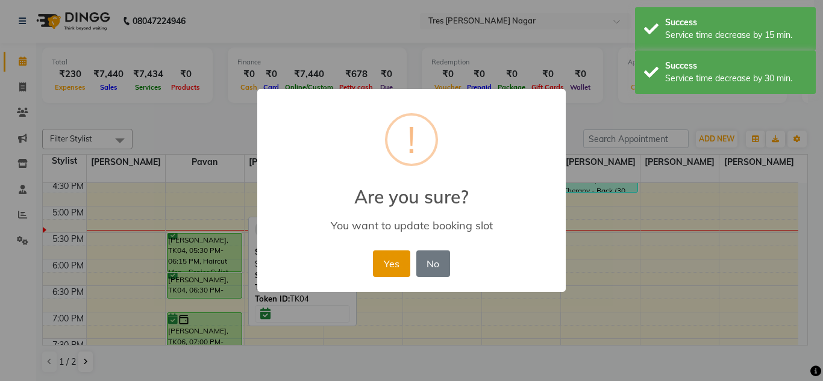
click at [397, 260] on button "Yes" at bounding box center [391, 264] width 37 height 26
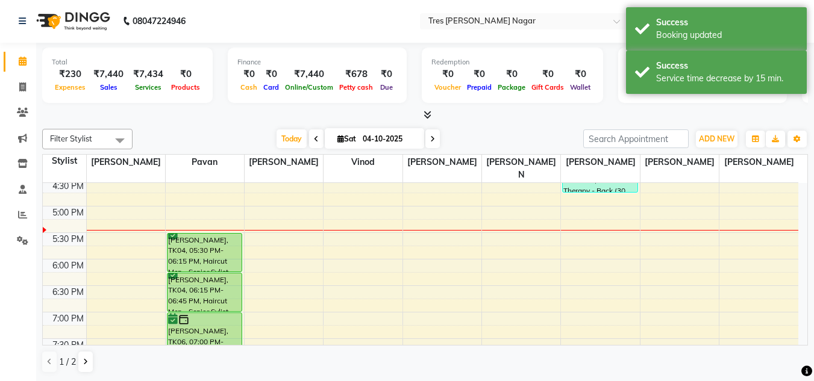
drag, startPoint x: 216, startPoint y: 285, endPoint x: 217, endPoint y: 291, distance: 6.7
click at [217, 291] on div "Amaal Shaikh, TK02, 11:00 AM-11:15 AM, Haircut Men - Senior Sylist Trupti Saluk…" at bounding box center [205, 74] width 78 height 688
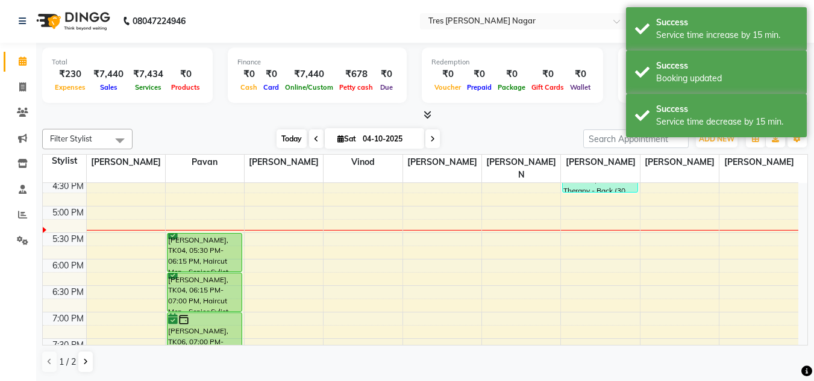
click at [295, 143] on span "Today" at bounding box center [291, 138] width 30 height 19
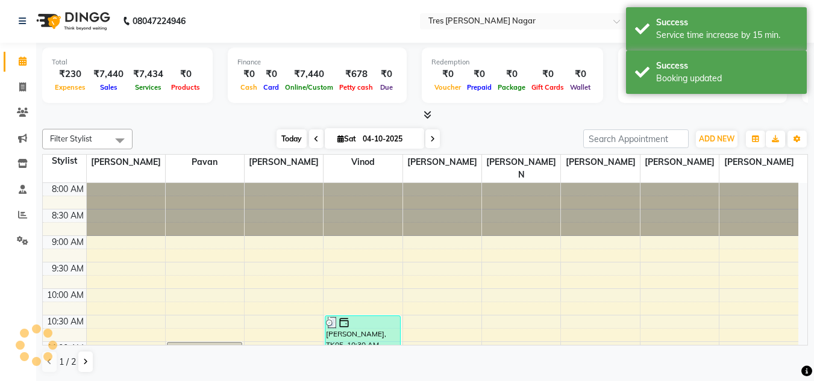
scroll to position [478, 0]
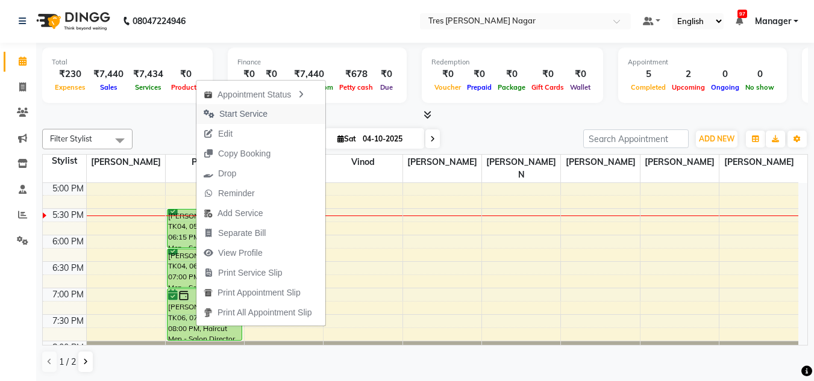
click at [241, 117] on span "Start Service" at bounding box center [243, 114] width 48 height 13
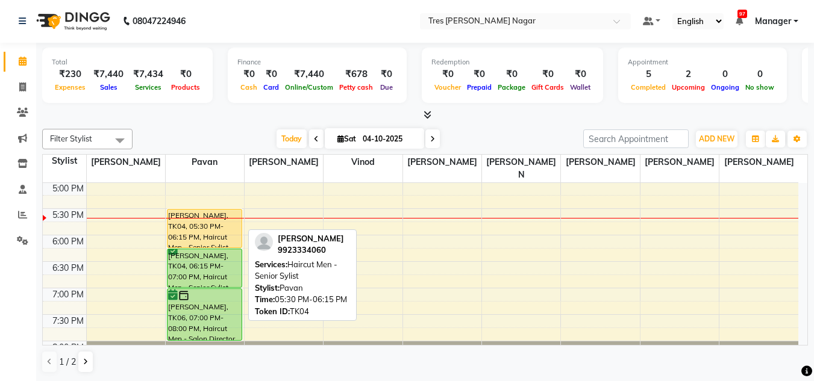
click at [189, 216] on div "Trupti Saluke, TK04, 05:30 PM-06:15 PM, Haircut Men - Senior Sylist" at bounding box center [204, 229] width 74 height 38
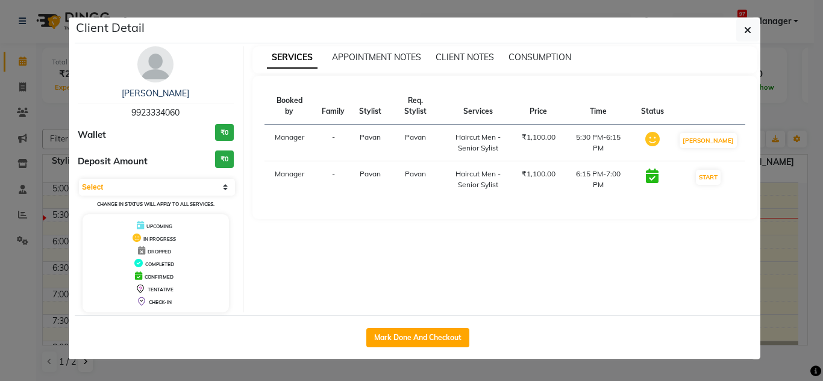
click at [195, 173] on div "Trupti Saluke 9923334060 Wallet ₹0 Deposit Amount ₹0 Select IN SERVICE CONFIRME…" at bounding box center [156, 179] width 175 height 266
click at [209, 188] on select "Select IN SERVICE CONFIRMED TENTATIVE CHECK IN MARK DONE DROPPED UPCOMING" at bounding box center [157, 187] width 156 height 17
click at [79, 179] on select "Select IN SERVICE CONFIRMED TENTATIVE CHECK IN MARK DONE DROPPED UPCOMING" at bounding box center [157, 187] width 156 height 17
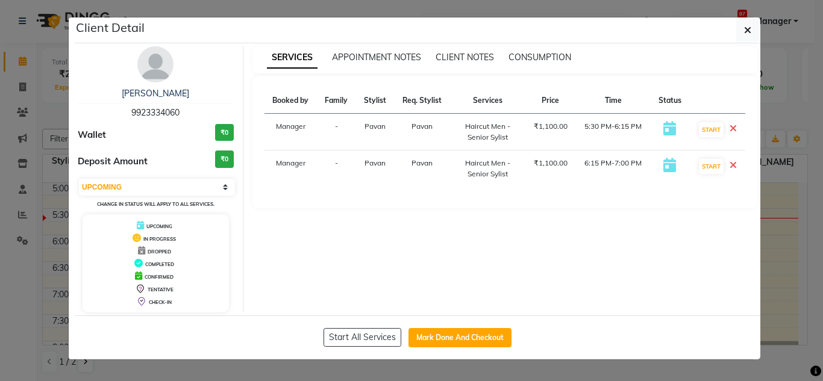
click at [736, 167] on icon at bounding box center [732, 165] width 7 height 10
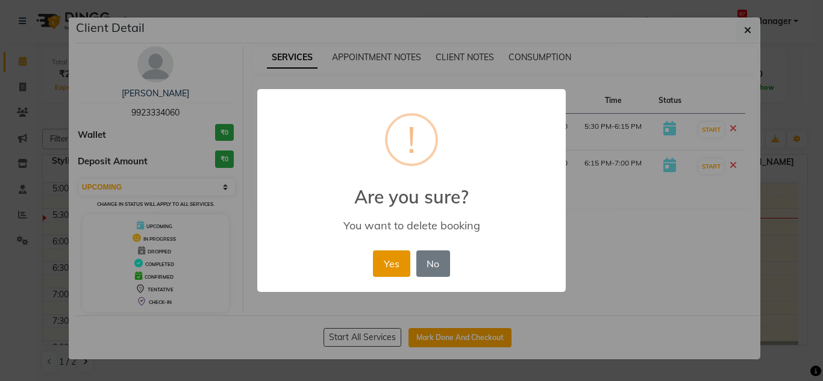
click at [402, 262] on button "Yes" at bounding box center [391, 264] width 37 height 26
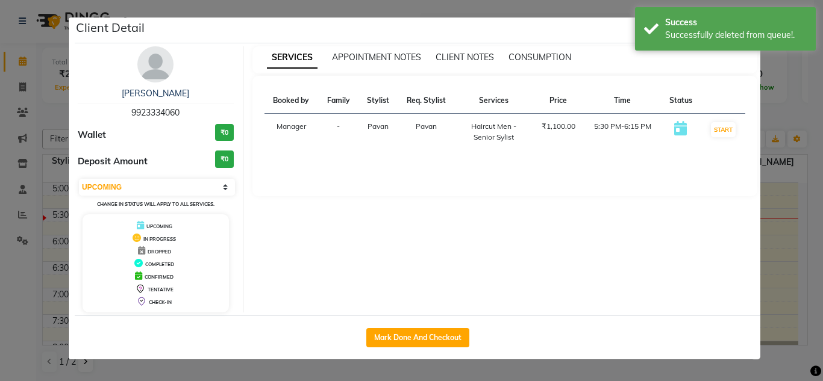
click at [465, 356] on div "Mark Done And Checkout" at bounding box center [417, 338] width 685 height 44
click at [335, 375] on ngb-modal-window "Client Detail Trupti Saluke 9923334060 Wallet ₹0 Deposit Amount ₹0 Select IN SE…" at bounding box center [411, 190] width 823 height 381
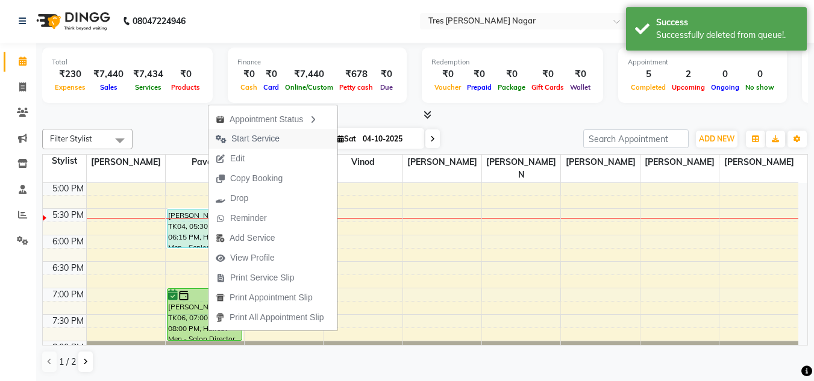
click at [260, 142] on span "Start Service" at bounding box center [255, 138] width 48 height 13
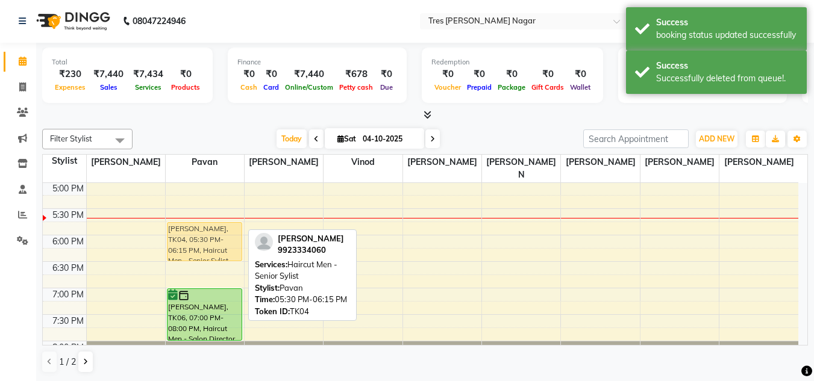
click at [206, 220] on div "Amaal Shaikh, TK02, 11:00 AM-11:15 AM, Haircut Men - Senior Sylist Trupti Saluk…" at bounding box center [205, 50] width 78 height 688
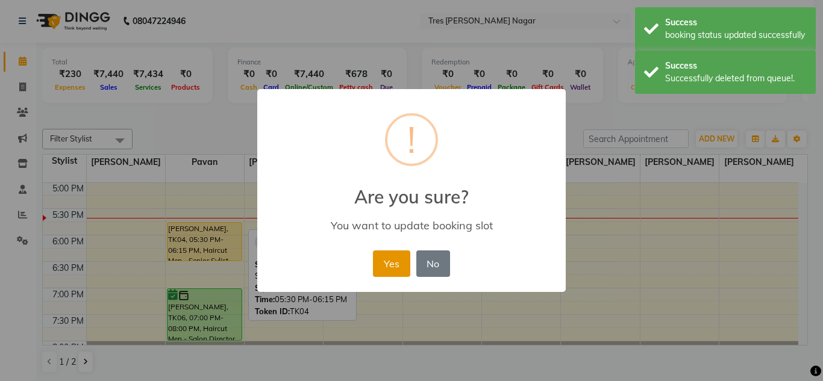
click at [394, 267] on button "Yes" at bounding box center [391, 264] width 37 height 26
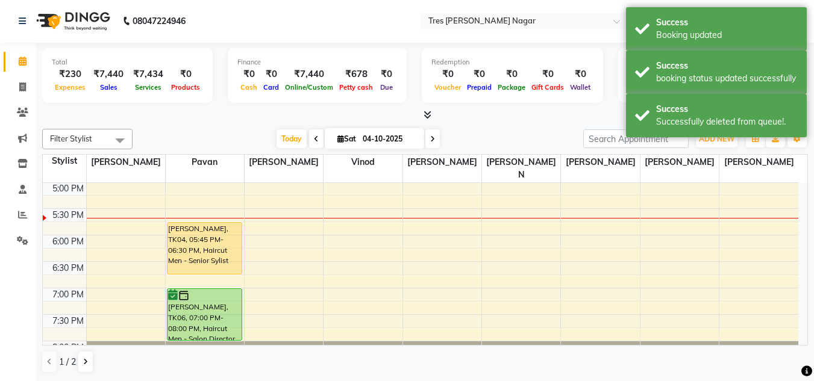
click at [228, 255] on div "Amaal Shaikh, TK02, 11:00 AM-11:15 AM, Haircut Men - Senior Sylist Trupti Saluk…" at bounding box center [205, 50] width 78 height 688
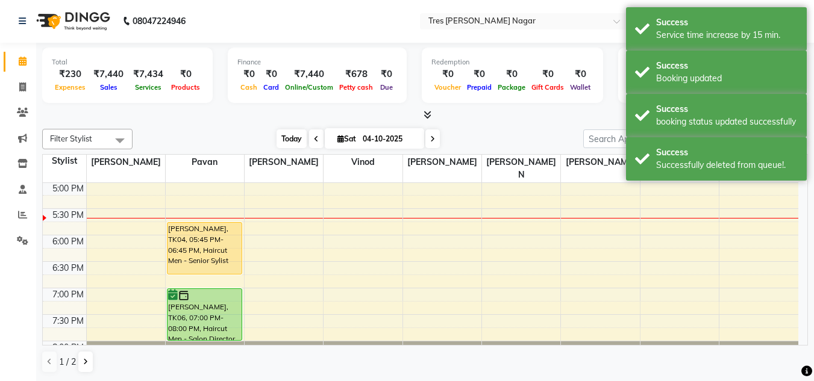
click at [277, 140] on span "Today" at bounding box center [291, 138] width 30 height 19
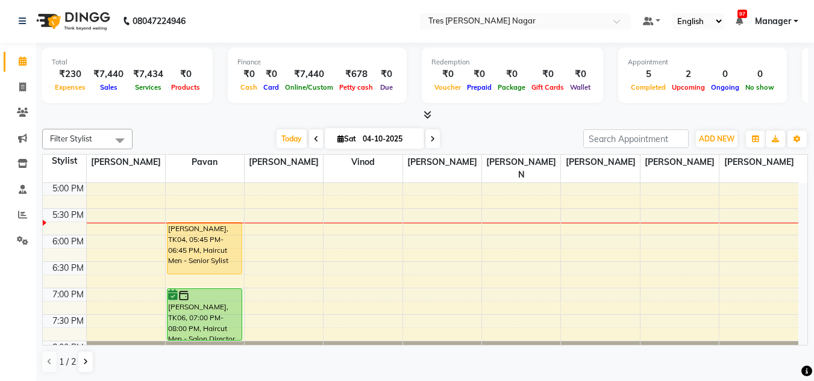
click at [813, 119] on html "08047224946 Select Location × Tres Mink, Lulla Nagar Default Panel My Panel Eng…" at bounding box center [407, 189] width 814 height 381
click at [434, 138] on span at bounding box center [432, 138] width 14 height 19
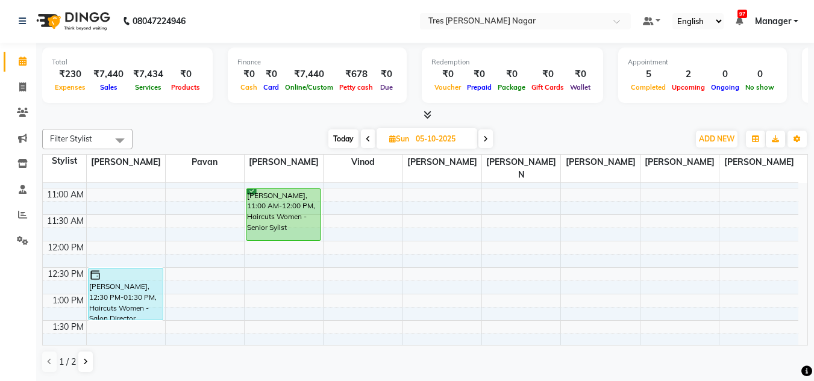
scroll to position [116, 0]
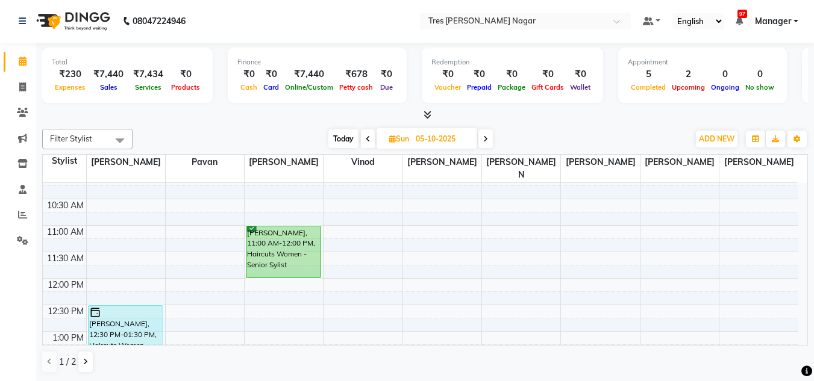
click at [487, 141] on icon at bounding box center [485, 138] width 5 height 7
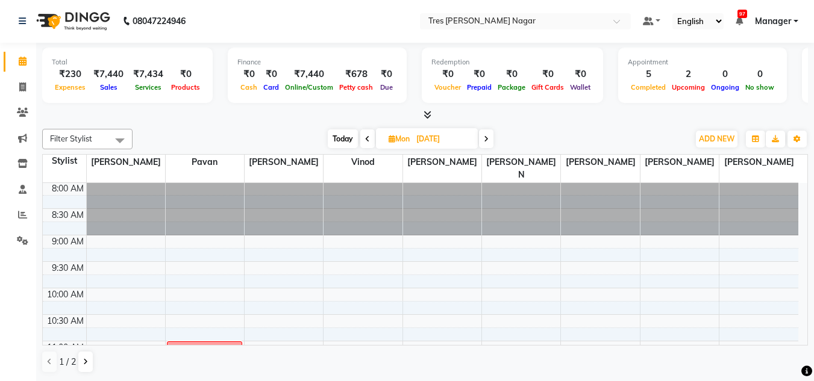
scroll to position [0, 0]
click at [491, 135] on span at bounding box center [486, 138] width 14 height 19
click at [490, 141] on span at bounding box center [485, 138] width 14 height 19
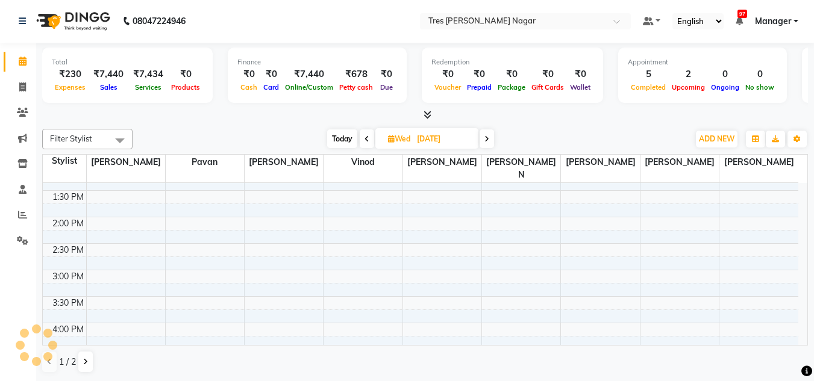
scroll to position [176, 0]
click at [483, 141] on span at bounding box center [486, 138] width 14 height 19
click at [487, 143] on span at bounding box center [485, 138] width 14 height 19
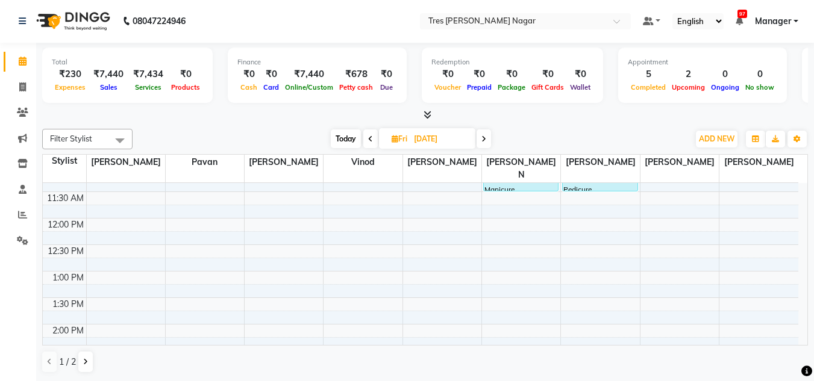
click at [351, 135] on span "Today" at bounding box center [346, 138] width 30 height 19
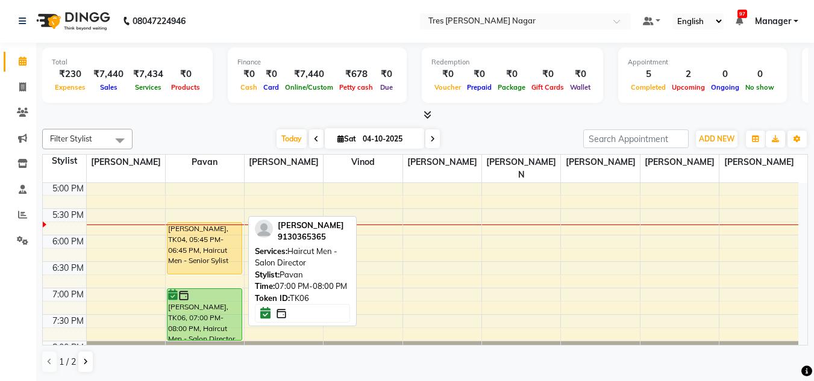
click at [228, 303] on div "[PERSON_NAME], TK06, 07:00 PM-08:00 PM, Haircut Men - Salon Director" at bounding box center [204, 314] width 74 height 51
click at [200, 300] on div "[PERSON_NAME], TK06, 07:00 PM-08:00 PM, Haircut Men - Salon Director" at bounding box center [204, 314] width 74 height 51
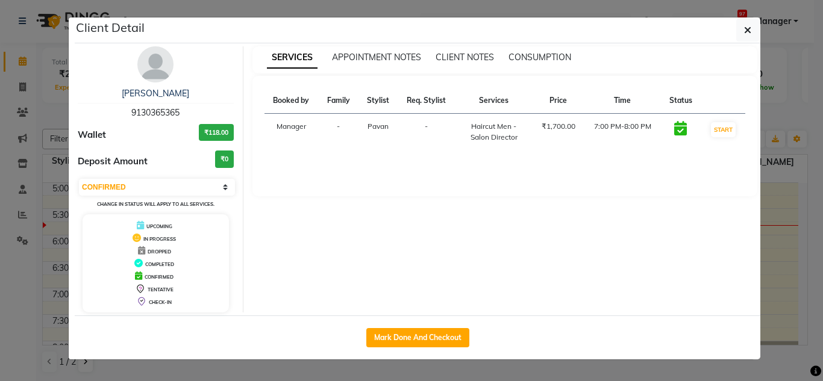
click at [161, 70] on img at bounding box center [155, 64] width 36 height 36
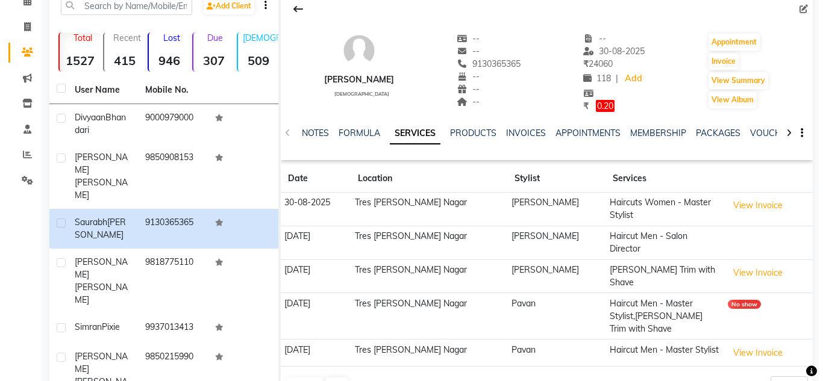
scroll to position [181, 0]
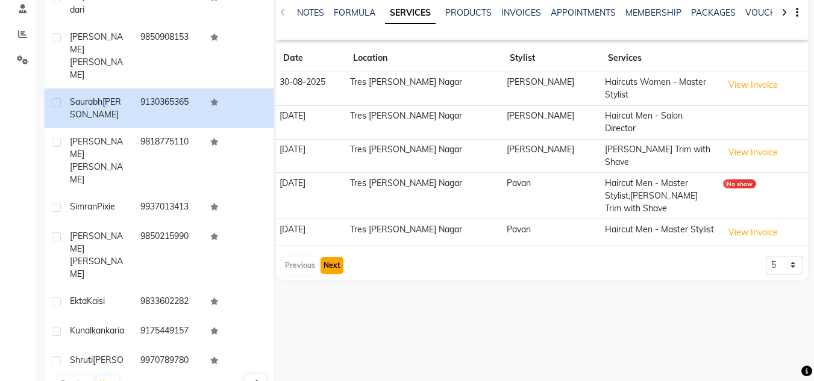
click at [332, 257] on button "Next" at bounding box center [331, 265] width 23 height 17
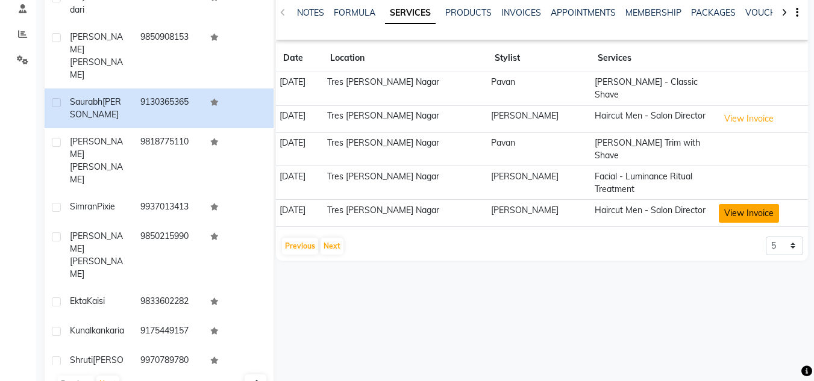
click at [741, 204] on button "View Invoice" at bounding box center [748, 213] width 60 height 19
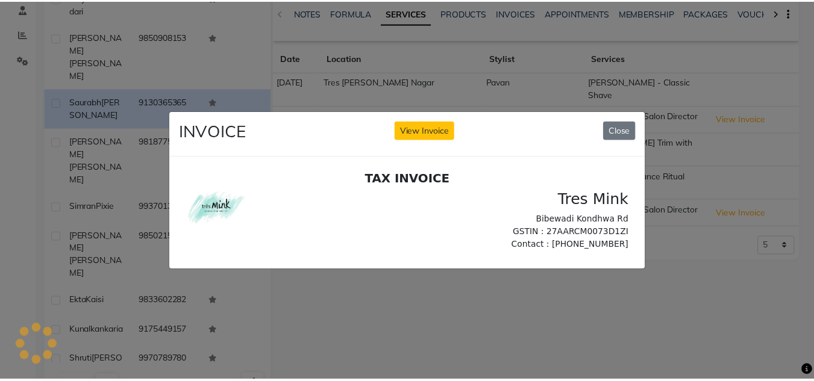
scroll to position [0, 0]
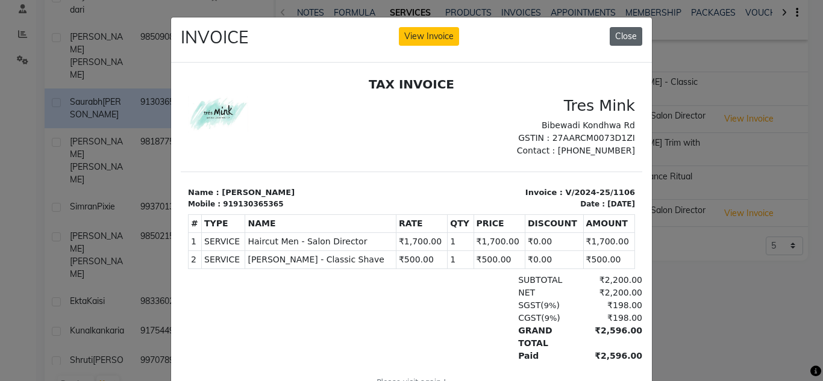
drag, startPoint x: 620, startPoint y: 39, endPoint x: 451, endPoint y: 17, distance: 170.7
click at [620, 39] on button "Close" at bounding box center [625, 36] width 33 height 19
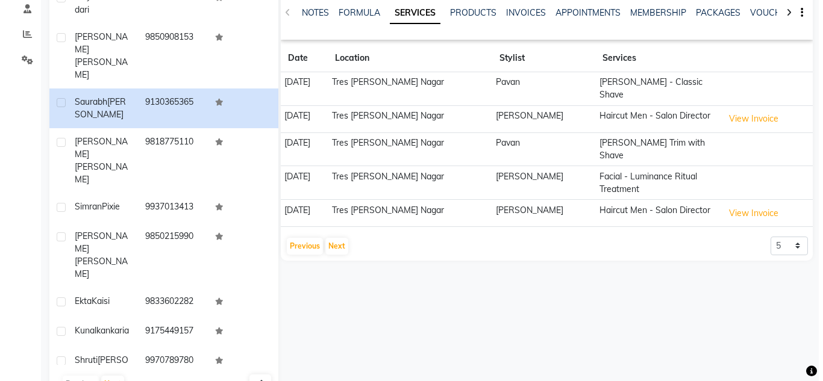
scroll to position [192, 0]
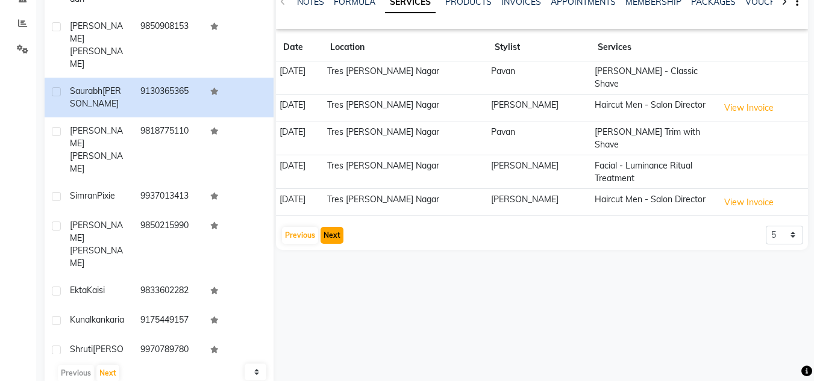
click at [340, 227] on button "Next" at bounding box center [331, 235] width 23 height 17
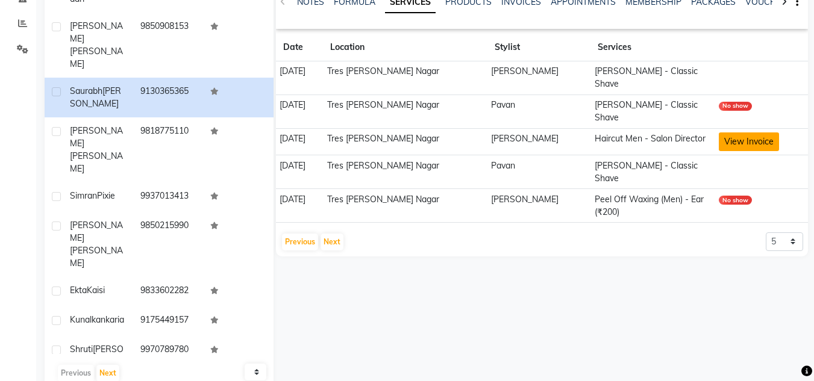
click at [744, 132] on button "View Invoice" at bounding box center [748, 141] width 60 height 19
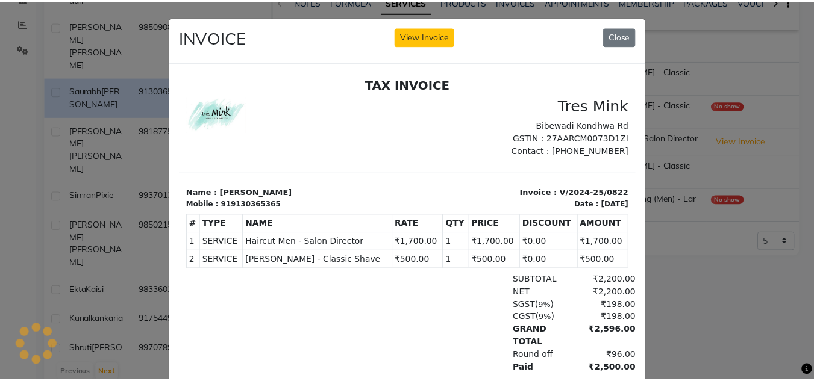
scroll to position [0, 0]
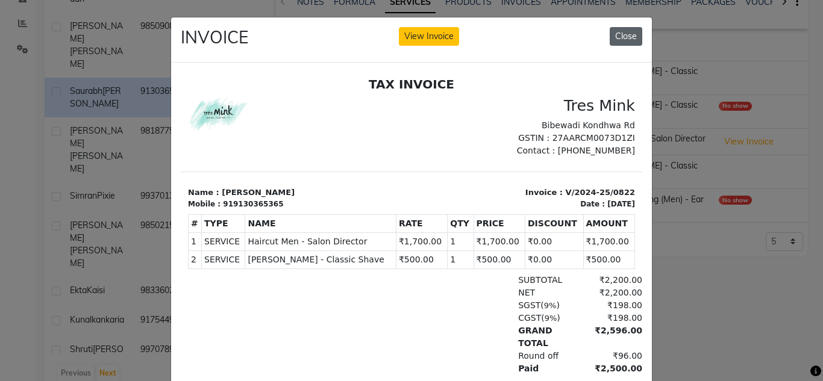
click at [624, 36] on button "Close" at bounding box center [625, 36] width 33 height 19
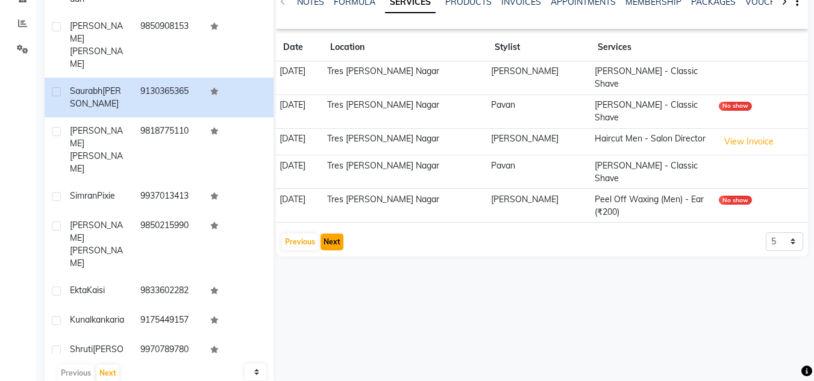
click at [329, 234] on button "Next" at bounding box center [331, 242] width 23 height 17
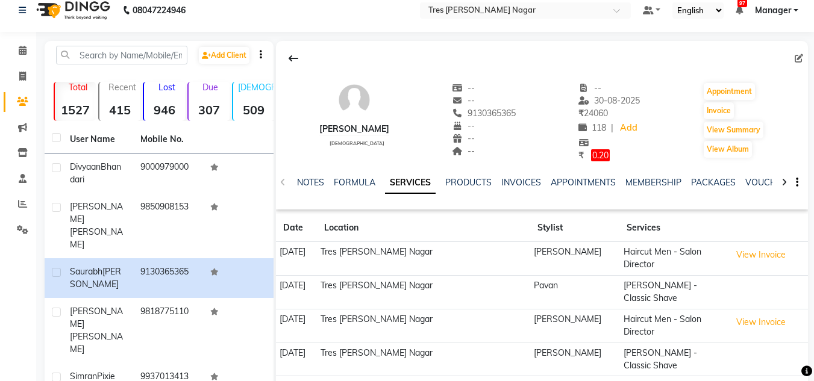
scroll to position [192, 0]
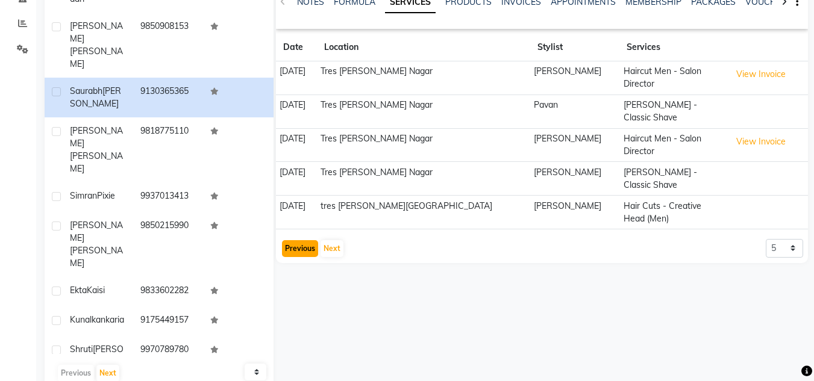
click at [294, 240] on button "Previous" at bounding box center [300, 248] width 36 height 17
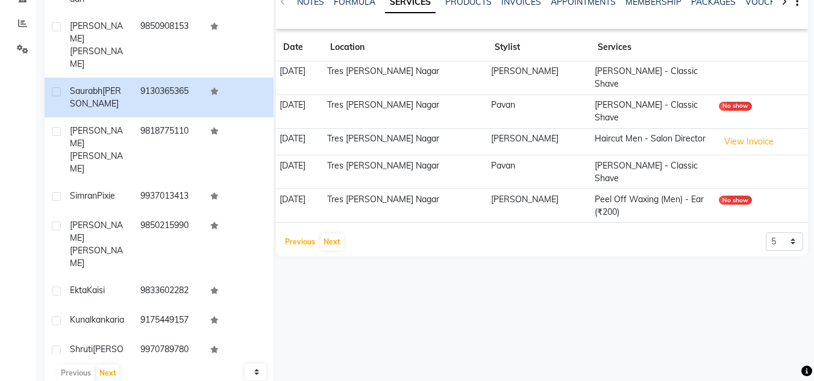
scroll to position [11, 0]
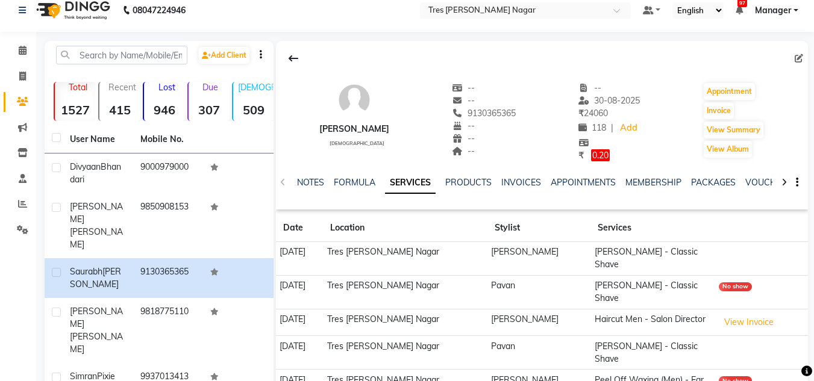
click at [167, 104] on strong "946" at bounding box center [164, 109] width 41 height 15
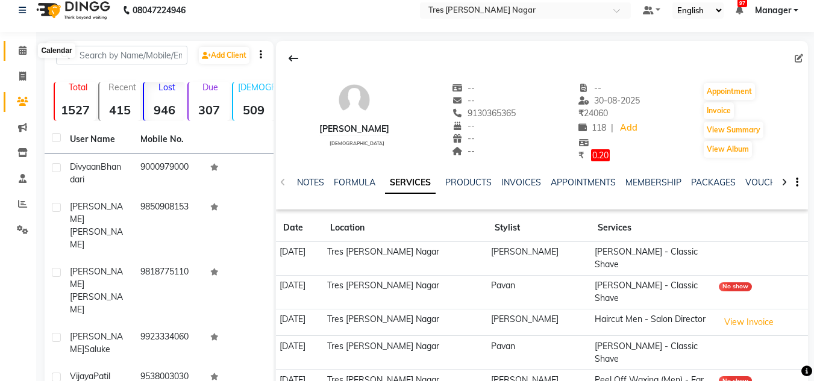
click at [21, 49] on icon at bounding box center [23, 50] width 8 height 9
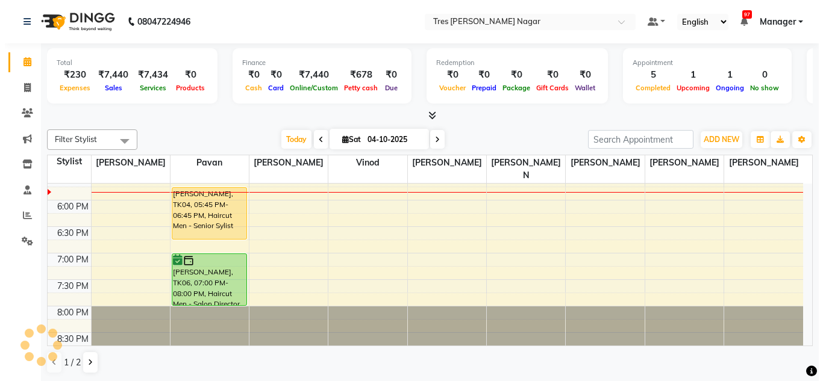
scroll to position [514, 0]
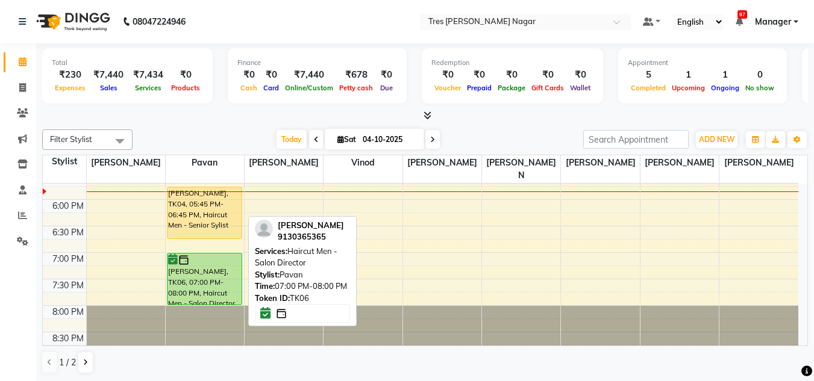
click at [217, 260] on div "[PERSON_NAME], TK06, 07:00 PM-08:00 PM, Haircut Men - Salon Director" at bounding box center [204, 279] width 74 height 51
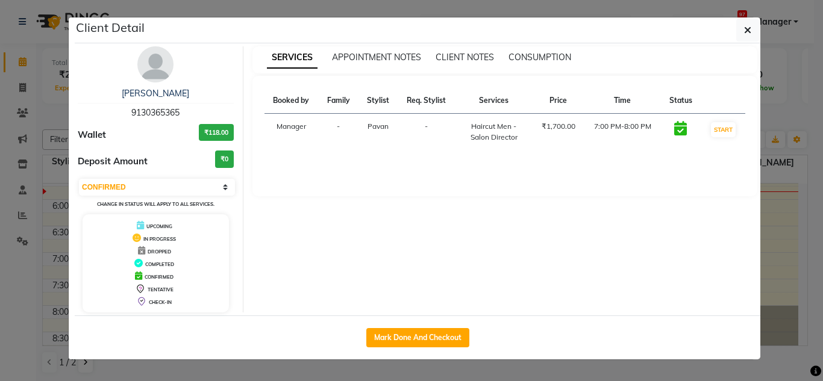
click at [150, 62] on img at bounding box center [155, 64] width 36 height 36
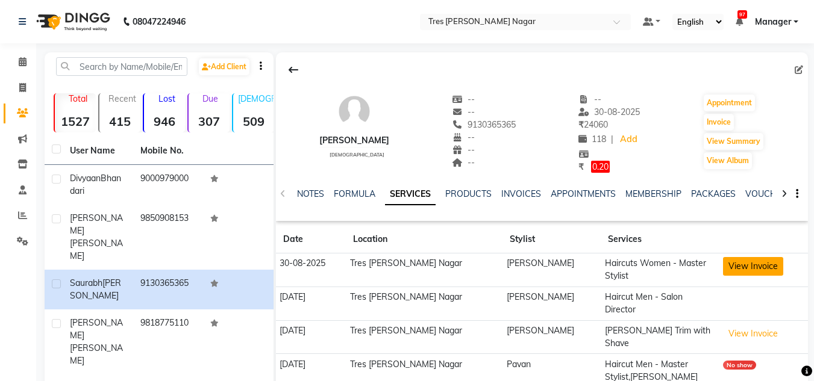
click at [723, 263] on button "View Invoice" at bounding box center [753, 266] width 60 height 19
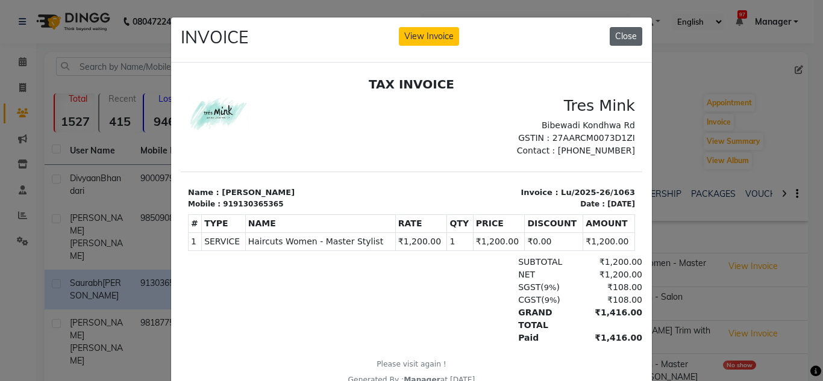
click at [614, 32] on button "Close" at bounding box center [625, 36] width 33 height 19
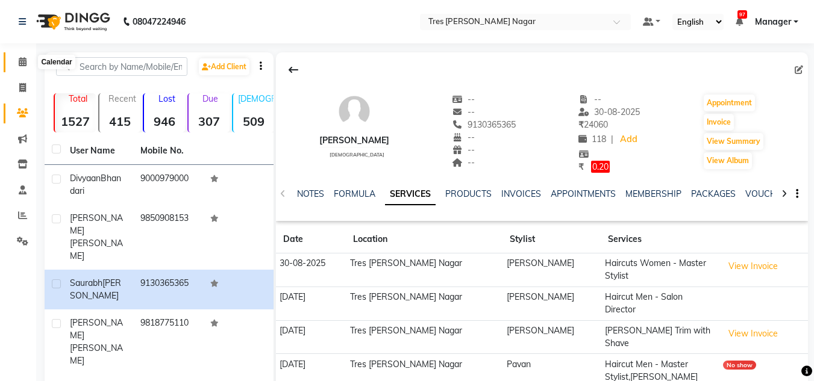
click at [25, 58] on icon at bounding box center [23, 61] width 8 height 9
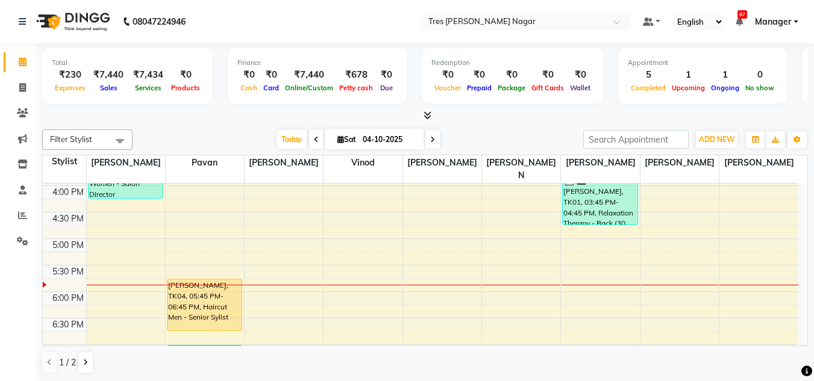
scroll to position [514, 0]
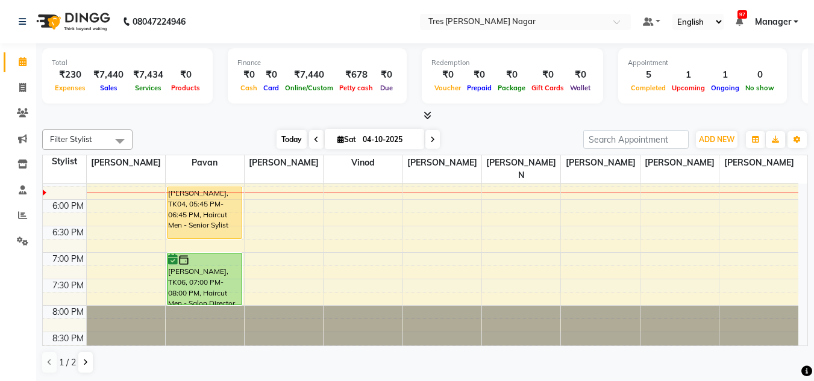
click at [286, 140] on span "Today" at bounding box center [291, 139] width 30 height 19
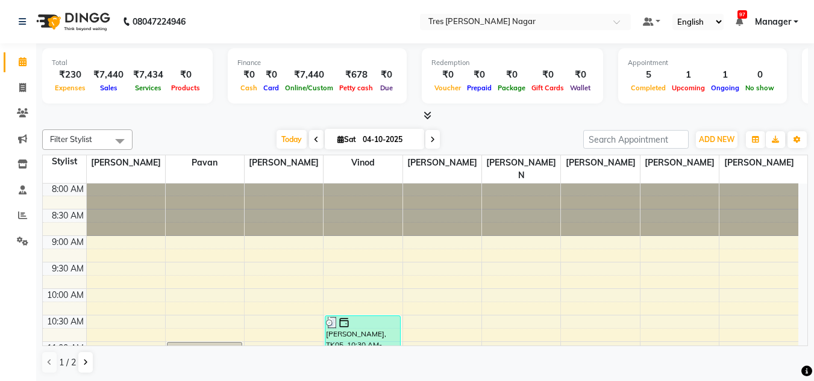
scroll to position [0, 0]
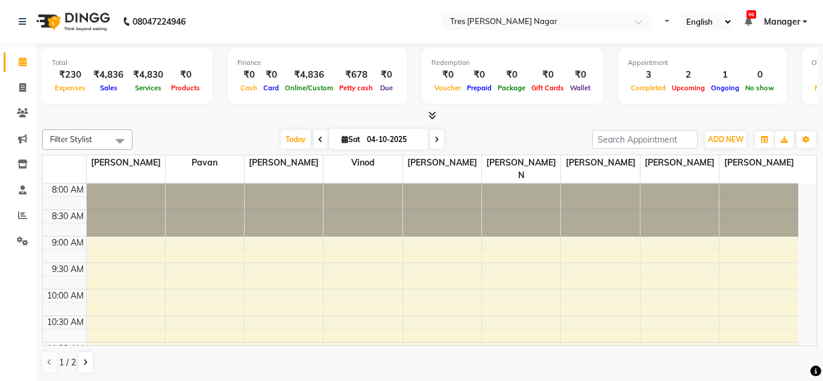
select select "en"
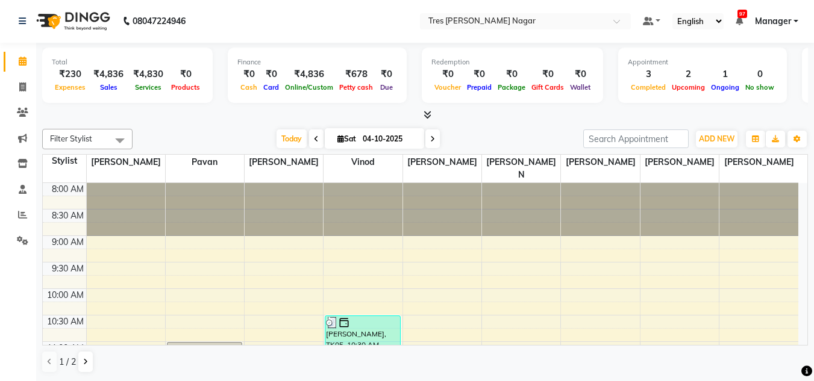
click at [445, 132] on div "[DATE] [DATE]" at bounding box center [357, 139] width 438 height 18
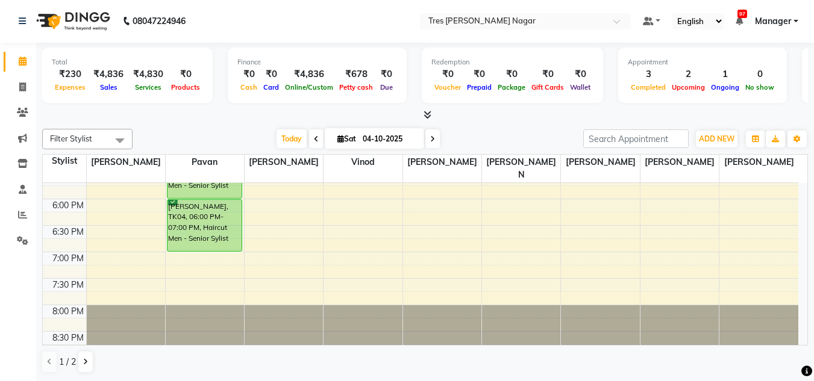
scroll to position [393, 0]
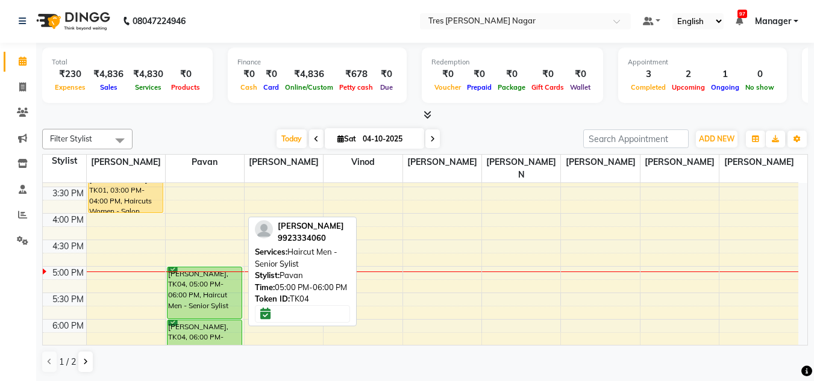
click at [207, 285] on div "[PERSON_NAME], TK04, 05:00 PM-06:00 PM, Haircut Men - Senior Sylist" at bounding box center [204, 292] width 74 height 51
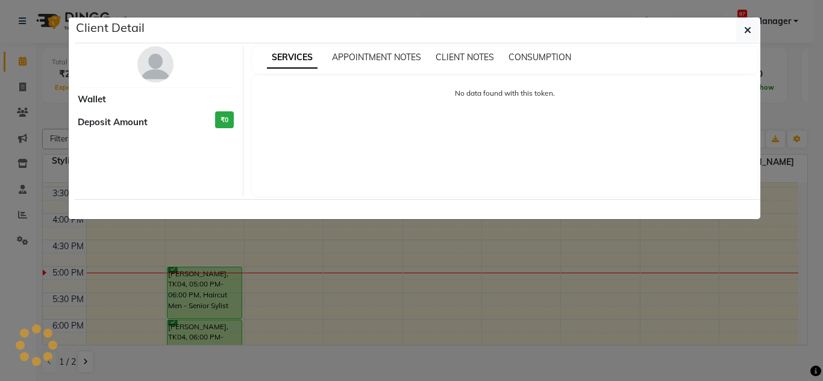
select select "6"
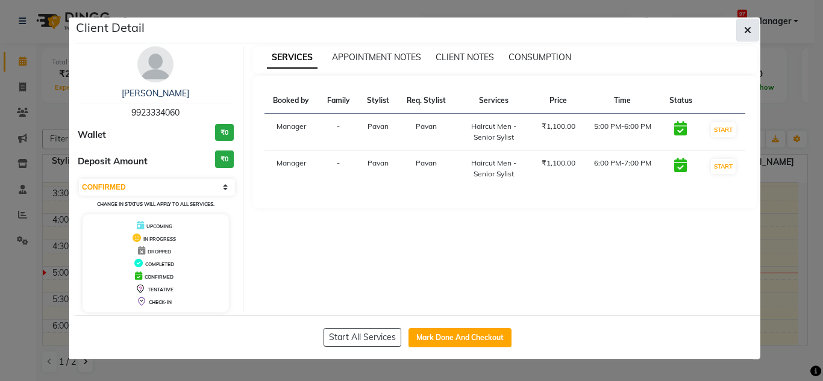
click at [756, 30] on button "button" at bounding box center [747, 30] width 23 height 23
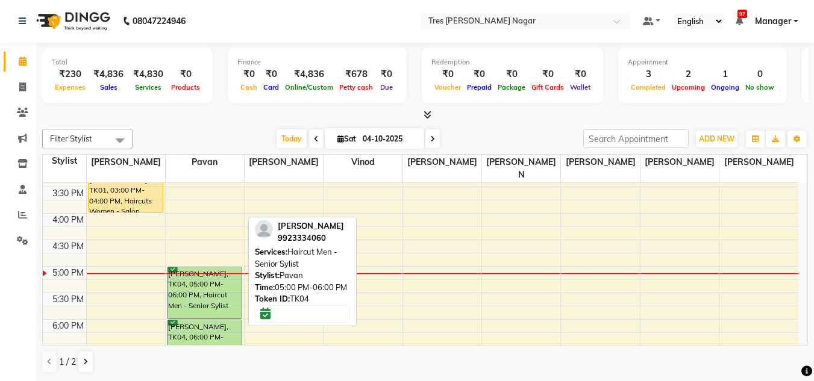
click at [221, 278] on div "[PERSON_NAME], TK04, 05:00 PM-06:00 PM, Haircut Men - Senior Sylist" at bounding box center [204, 292] width 74 height 51
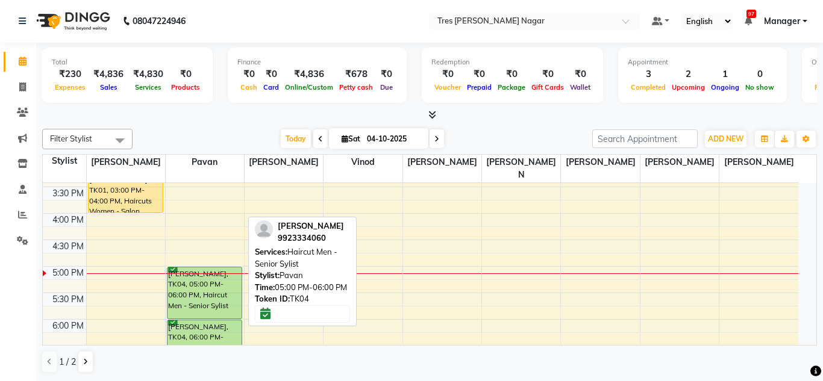
select select "6"
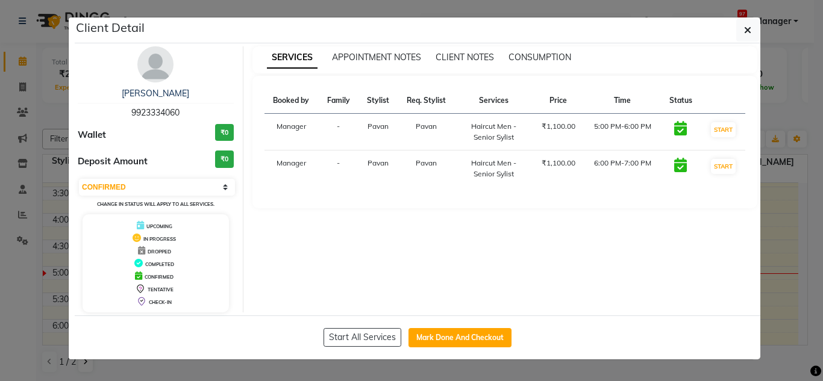
click at [151, 76] on img at bounding box center [155, 64] width 36 height 36
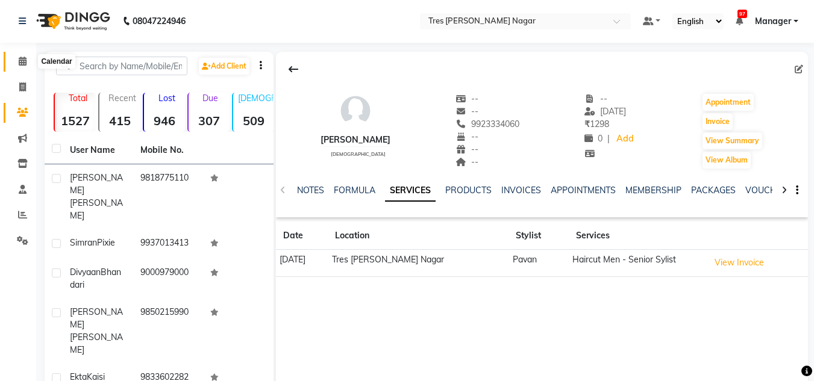
click at [20, 64] on icon at bounding box center [23, 61] width 8 height 9
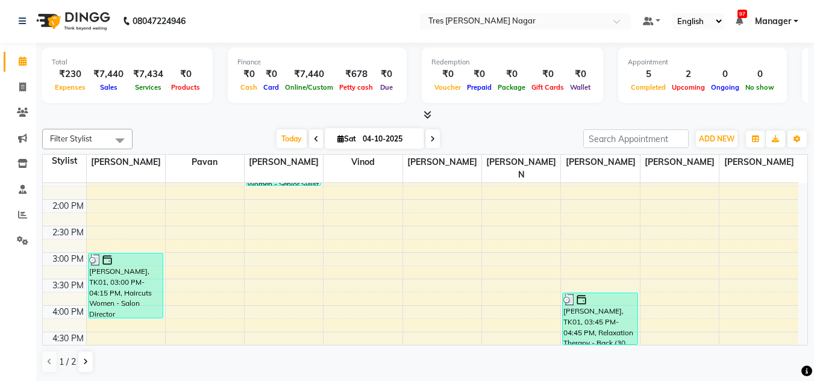
scroll to position [273, 0]
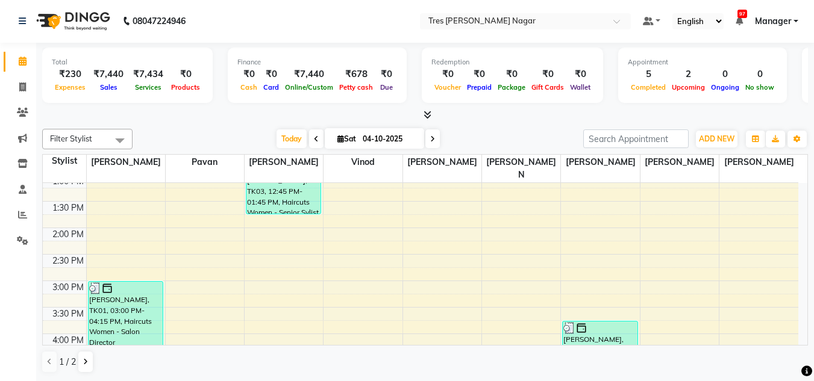
click at [427, 119] on icon at bounding box center [427, 114] width 8 height 9
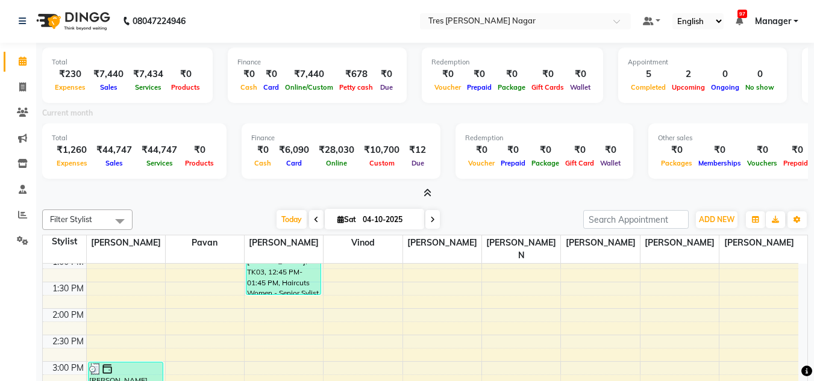
click at [428, 194] on icon at bounding box center [427, 192] width 8 height 9
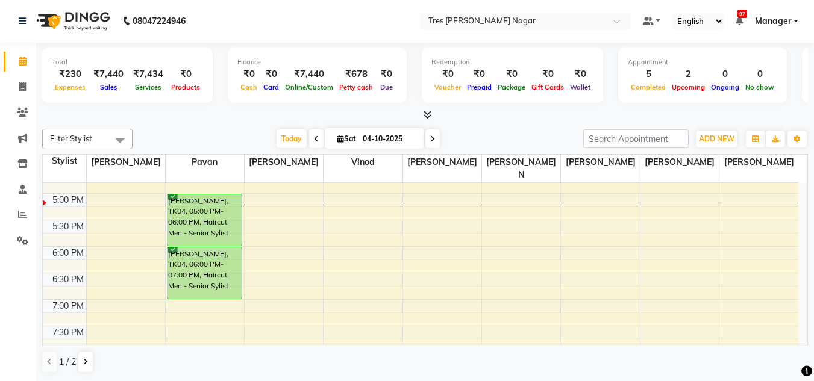
scroll to position [393, 0]
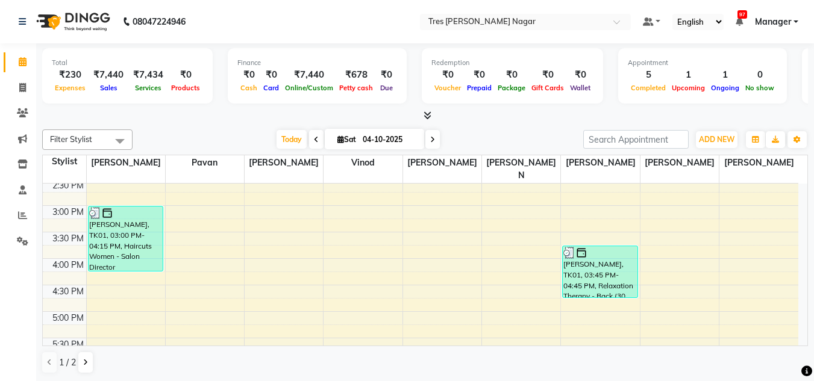
scroll to position [361, 0]
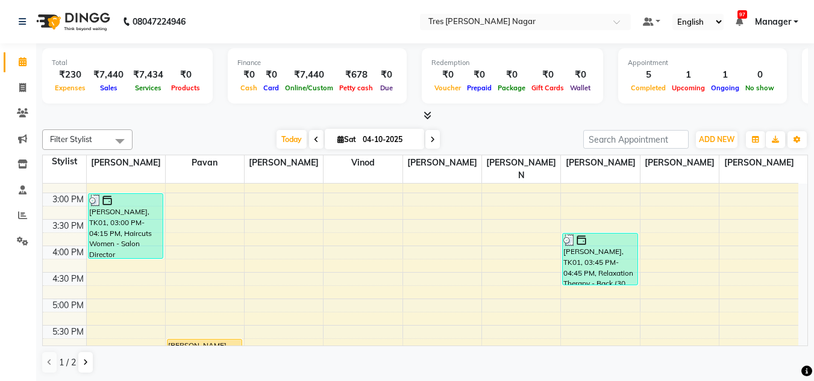
click at [429, 134] on span at bounding box center [432, 139] width 14 height 19
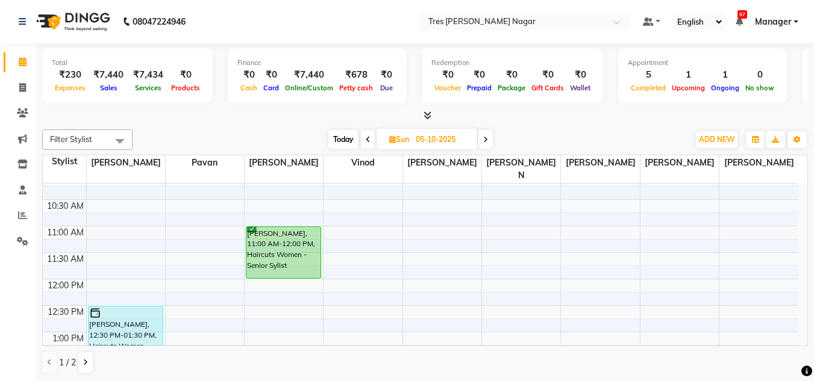
scroll to position [514, 0]
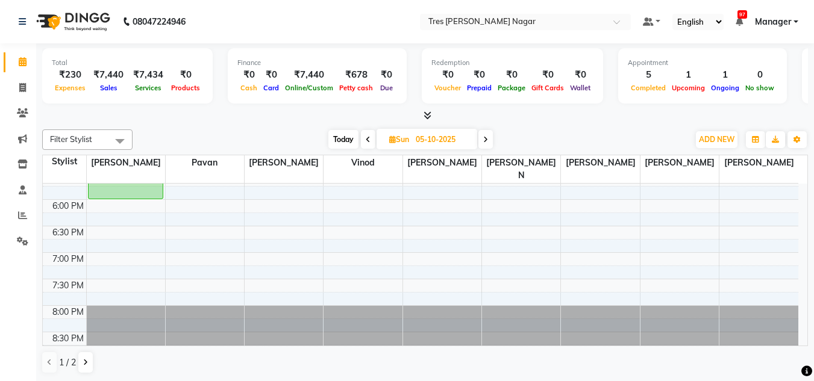
click at [335, 135] on span "Today" at bounding box center [343, 139] width 30 height 19
type input "04-10-2025"
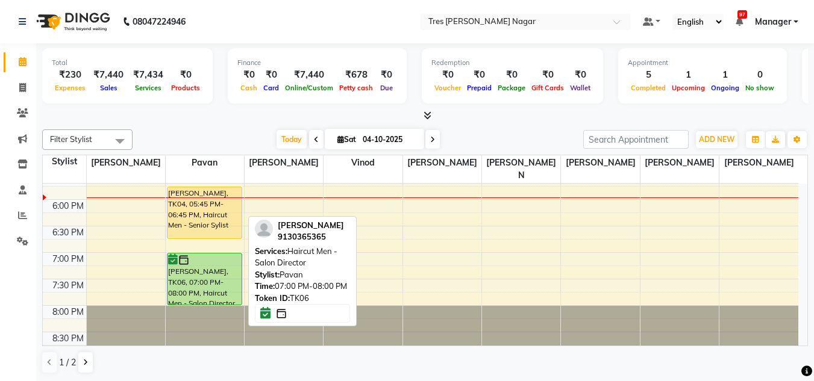
click at [213, 257] on div "[PERSON_NAME], TK06, 07:00 PM-08:00 PM, Haircut Men - Salon Director" at bounding box center [204, 279] width 74 height 51
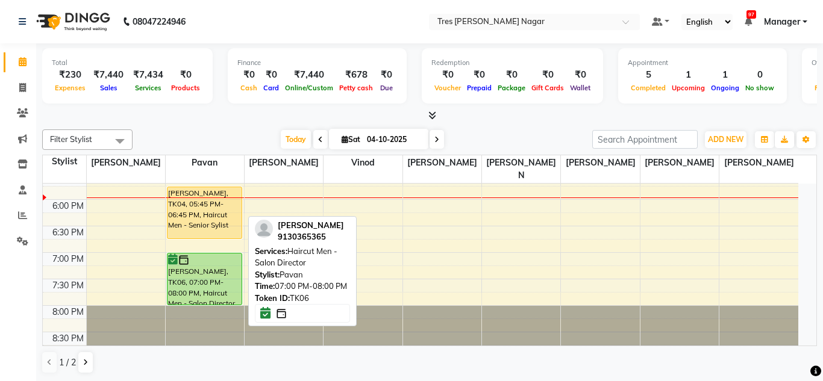
select select "6"
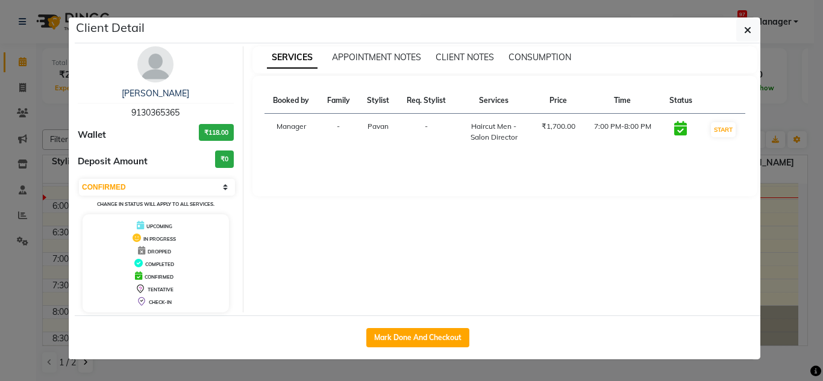
click at [149, 62] on img at bounding box center [155, 64] width 36 height 36
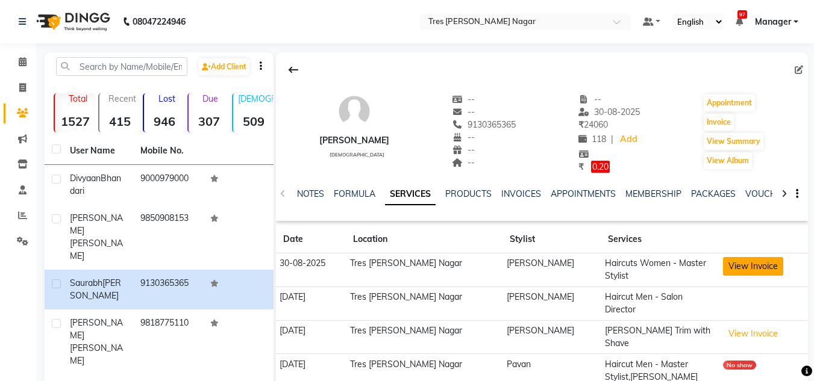
click at [739, 267] on button "View Invoice" at bounding box center [753, 266] width 60 height 19
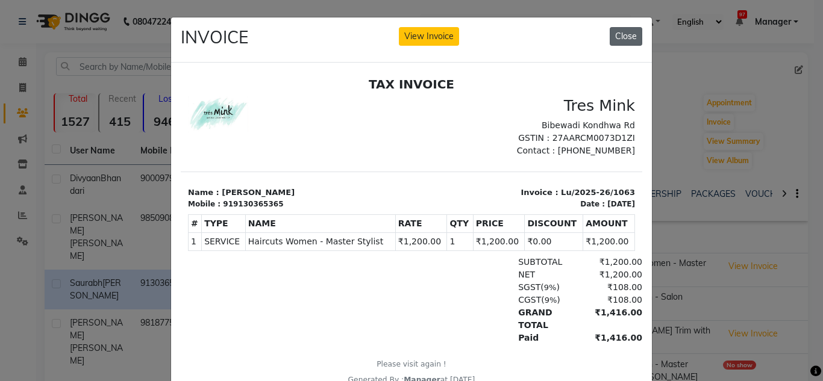
click at [615, 39] on button "Close" at bounding box center [625, 36] width 33 height 19
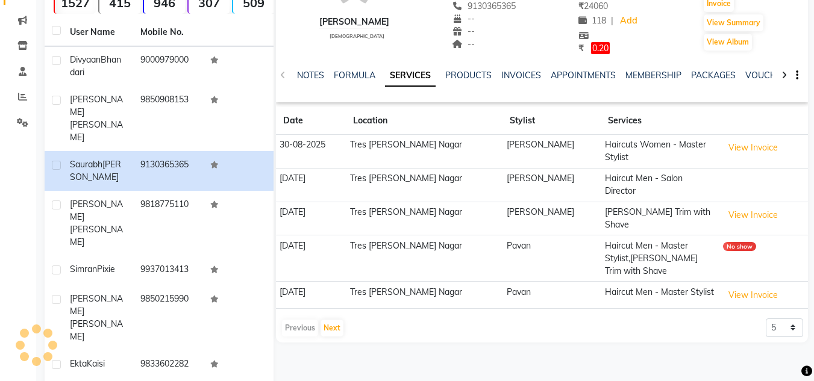
scroll to position [120, 0]
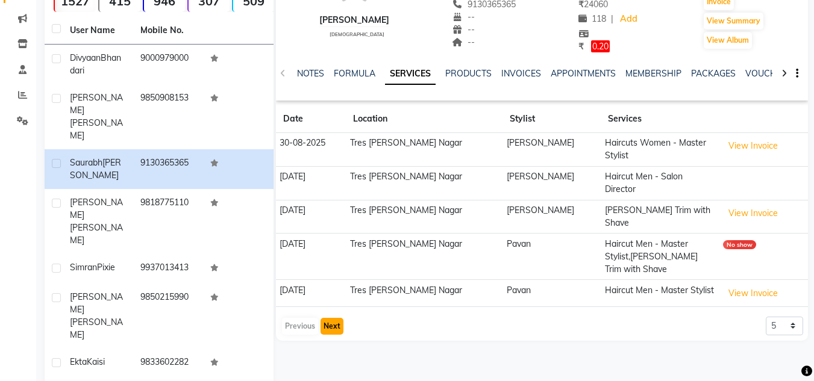
click at [326, 318] on button "Next" at bounding box center [331, 326] width 23 height 17
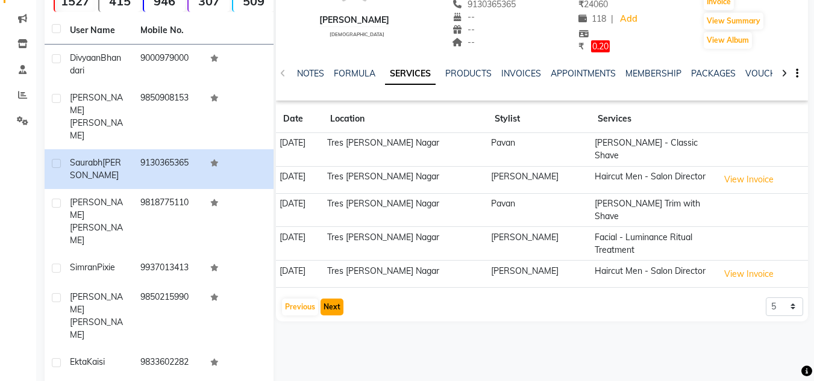
click at [328, 299] on button "Next" at bounding box center [331, 307] width 23 height 17
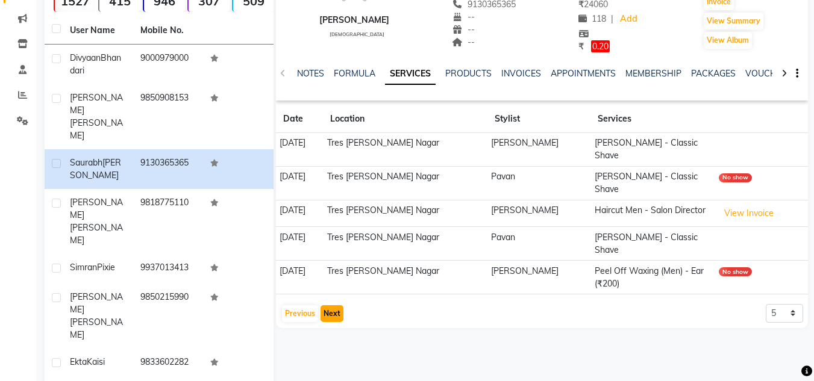
click at [328, 305] on button "Next" at bounding box center [331, 313] width 23 height 17
click at [308, 305] on button "Previous" at bounding box center [300, 313] width 36 height 17
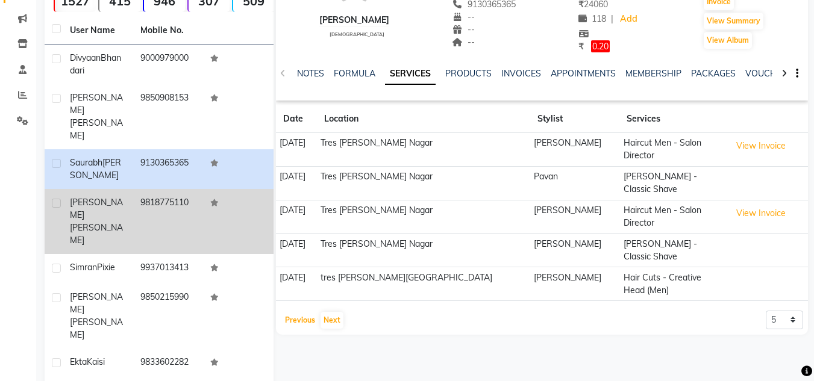
scroll to position [0, 0]
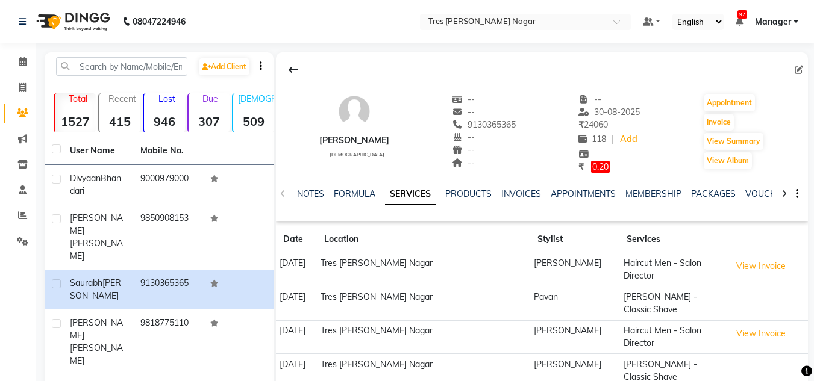
click at [21, 75] on li "Invoice" at bounding box center [18, 88] width 36 height 26
click at [21, 67] on span at bounding box center [22, 62] width 21 height 14
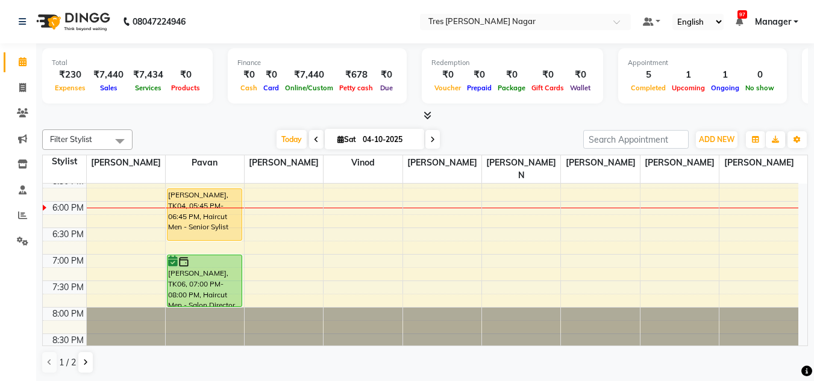
scroll to position [514, 0]
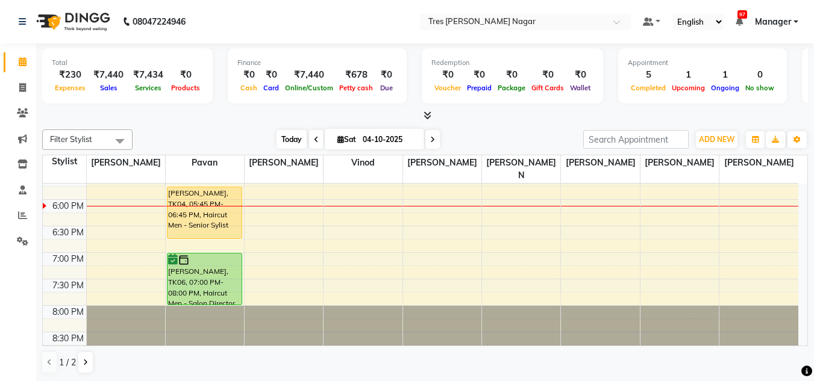
click at [288, 134] on span "Today" at bounding box center [291, 139] width 30 height 19
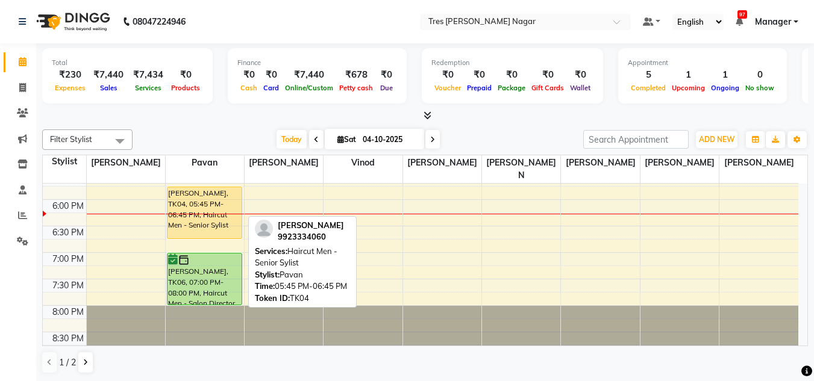
click at [209, 198] on div "[PERSON_NAME], TK04, 05:45 PM-06:45 PM, Haircut Men - Senior Sylist" at bounding box center [204, 212] width 74 height 51
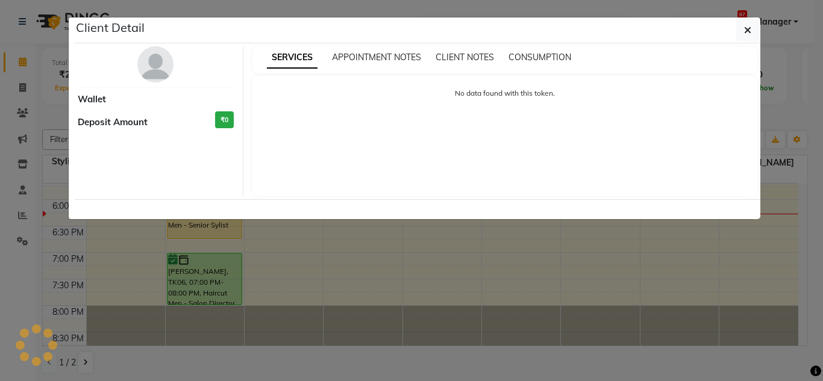
select select "1"
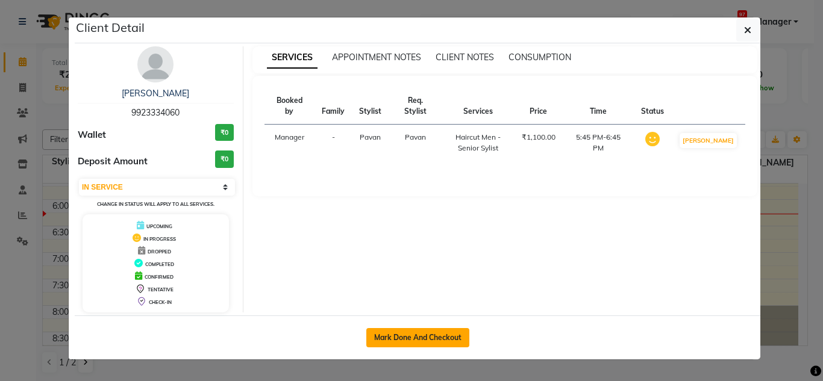
click at [393, 335] on button "Mark Done And Checkout" at bounding box center [417, 337] width 103 height 19
select select "service"
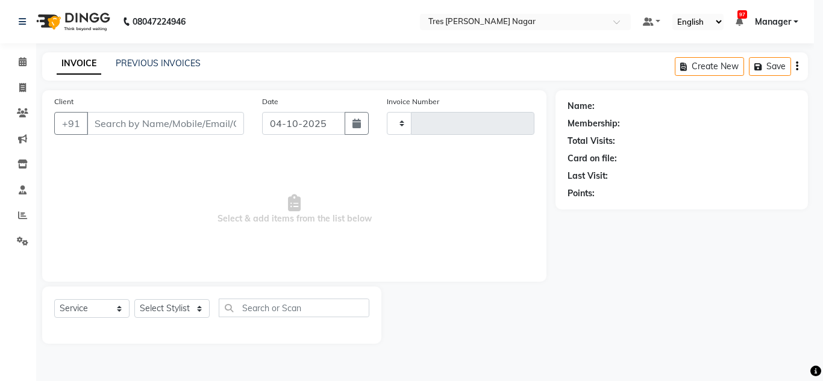
select select "3"
type input "1311"
select select "8052"
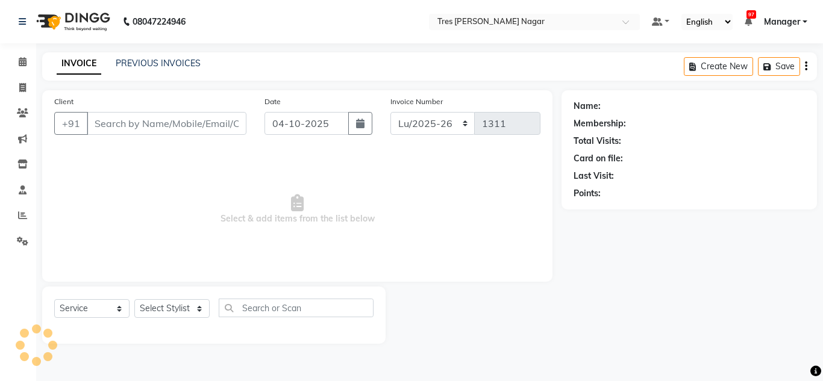
type input "9923334060"
select select "39900"
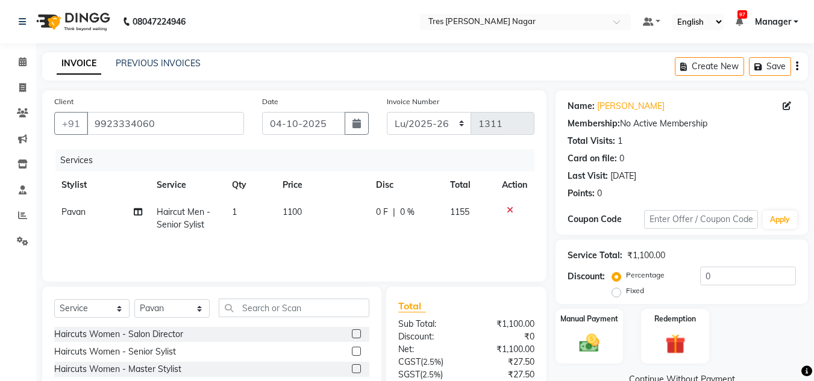
scroll to position [101, 0]
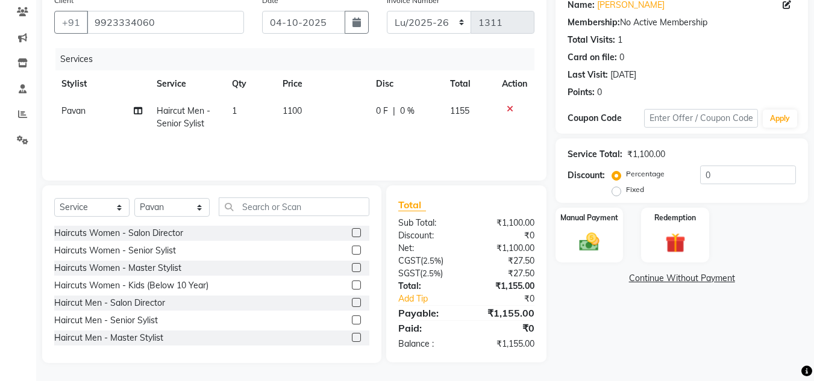
click at [404, 113] on span "0 %" at bounding box center [407, 111] width 14 height 13
select select "39900"
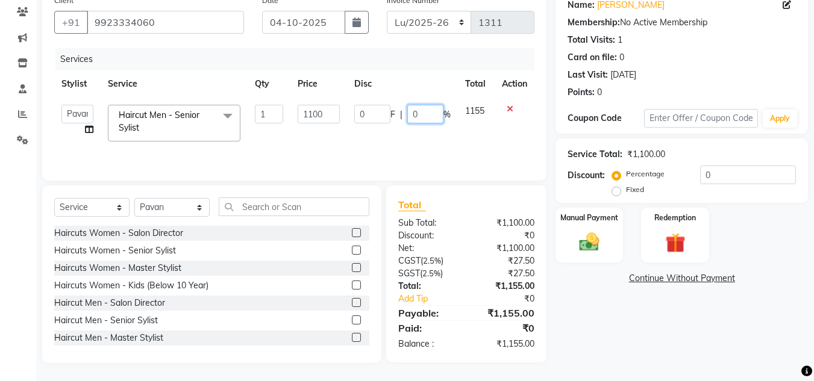
click at [426, 110] on input "0" at bounding box center [425, 114] width 36 height 19
type input "20"
click at [497, 147] on div "Services Stylist Service Qty Price Disc Total Action [PERSON_NAME] [PERSON_NAME…" at bounding box center [294, 108] width 480 height 120
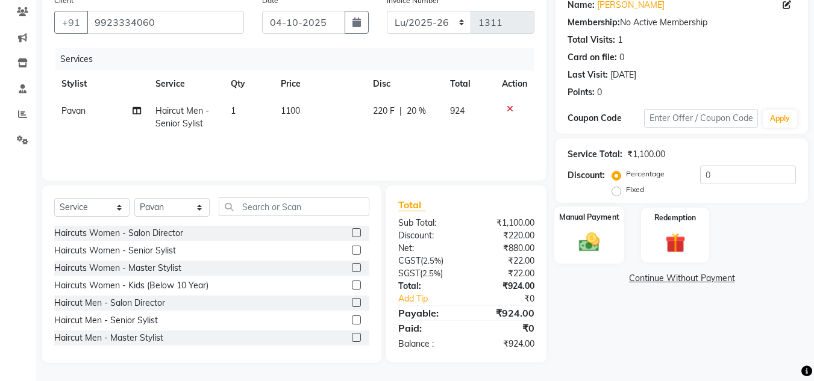
click at [577, 244] on img at bounding box center [589, 242] width 34 height 24
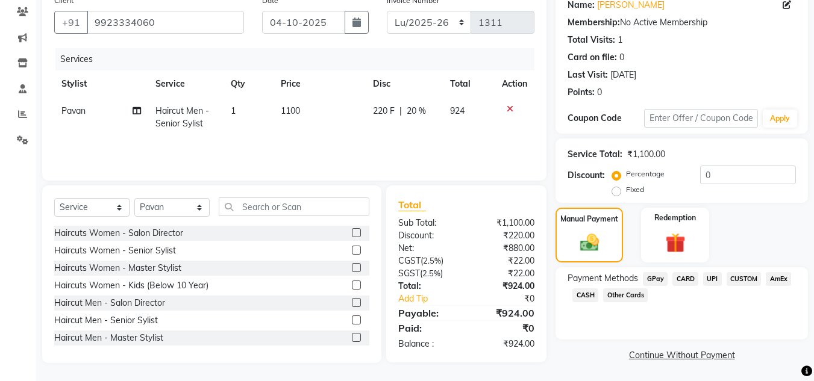
click at [714, 279] on span "UPI" at bounding box center [712, 279] width 19 height 14
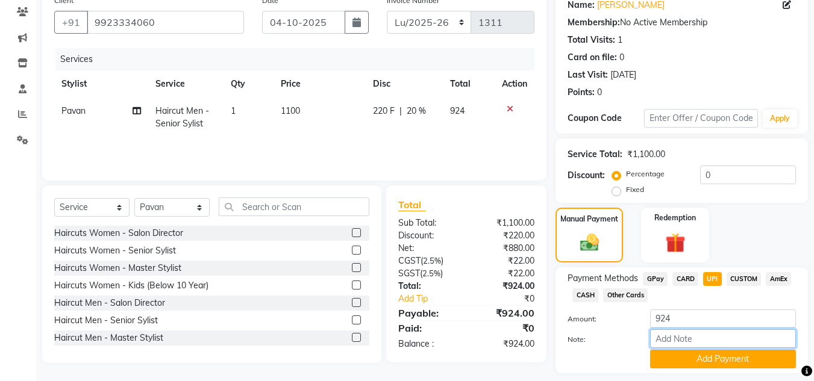
click at [688, 337] on input "Note:" at bounding box center [723, 338] width 146 height 19
type input "shan"
click at [701, 369] on div "Payment Methods GPay CARD UPI CUSTOM AmEx CASH Other Cards Amount: 924 Note: sh…" at bounding box center [681, 320] width 252 height 106
click at [700, 358] on button "Add Payment" at bounding box center [723, 359] width 146 height 19
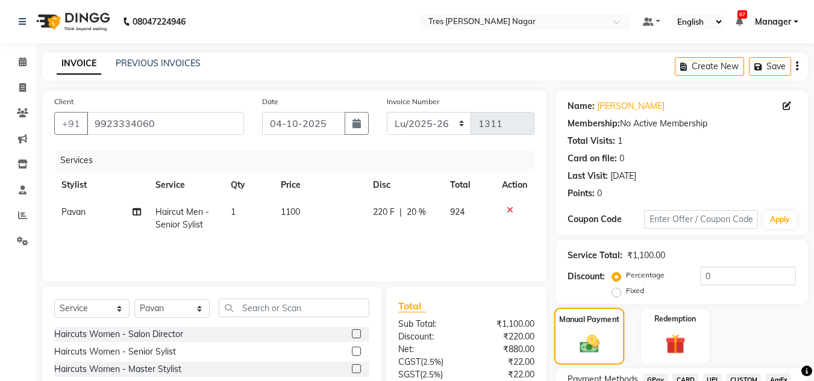
scroll to position [170, 0]
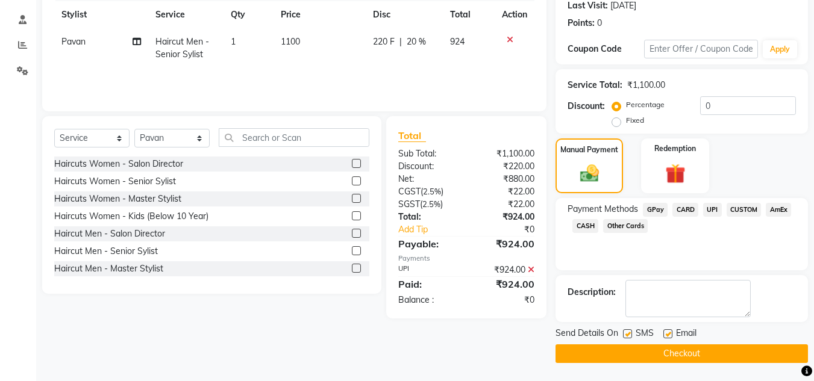
click at [578, 346] on button "Checkout" at bounding box center [681, 353] width 252 height 19
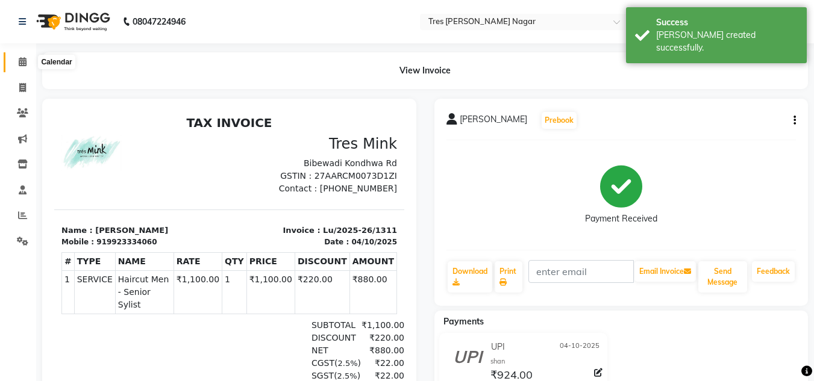
click at [20, 60] on icon at bounding box center [23, 61] width 8 height 9
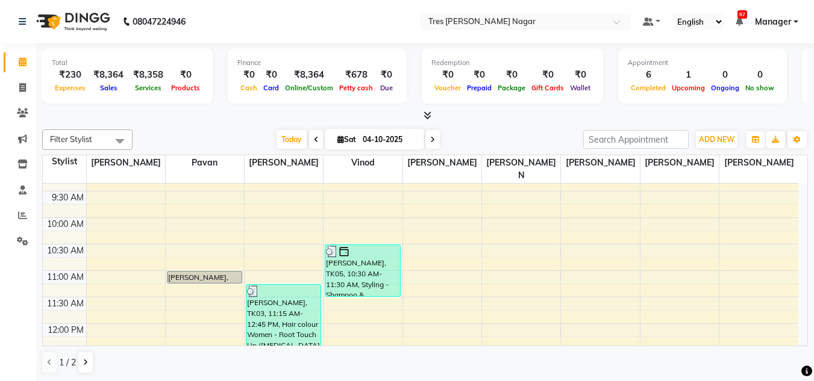
scroll to position [181, 0]
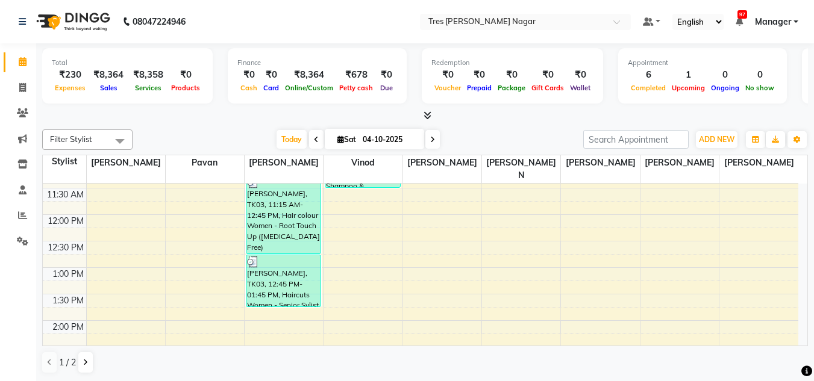
click at [146, 299] on div "8:00 AM 8:30 AM 9:00 AM 9:30 AM 10:00 AM 10:30 AM 11:00 AM 11:30 AM 12:00 PM 12…" at bounding box center [420, 347] width 755 height 688
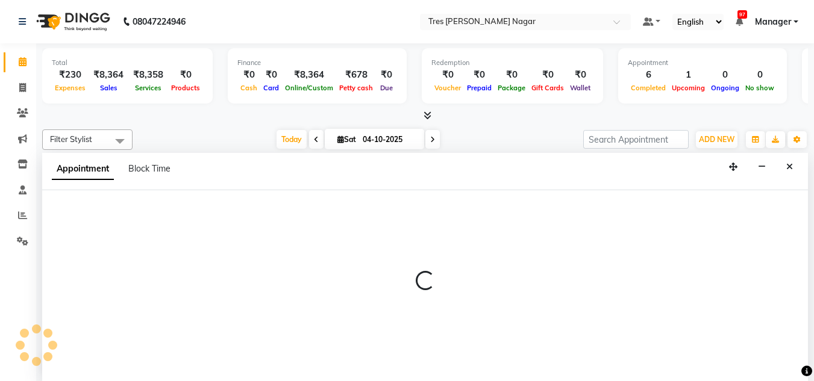
scroll to position [1, 0]
select select "39898"
select select "825"
select select "tentative"
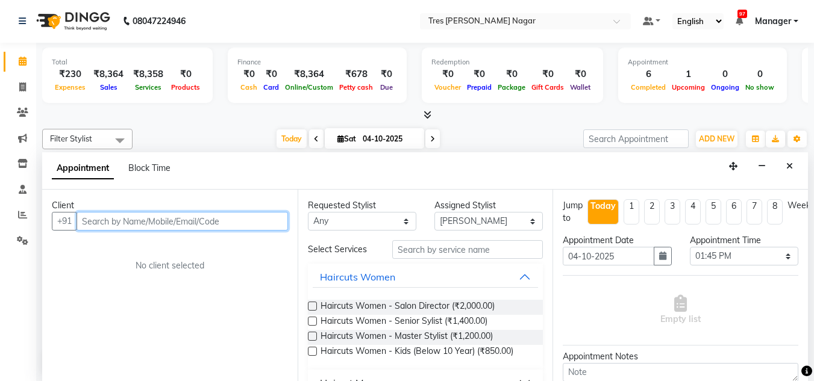
click at [193, 216] on input "text" at bounding box center [181, 221] width 211 height 19
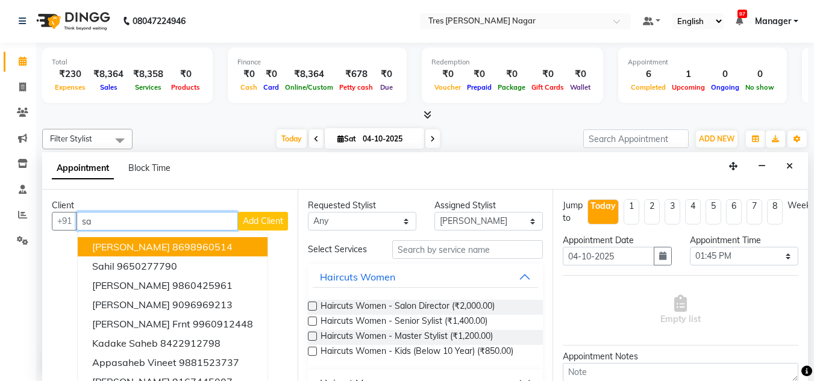
type input "s"
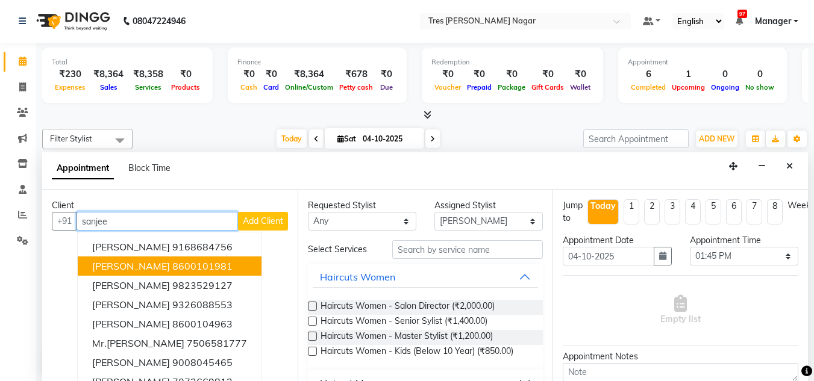
click at [196, 264] on ngb-highlight "8600101981" at bounding box center [202, 266] width 60 height 12
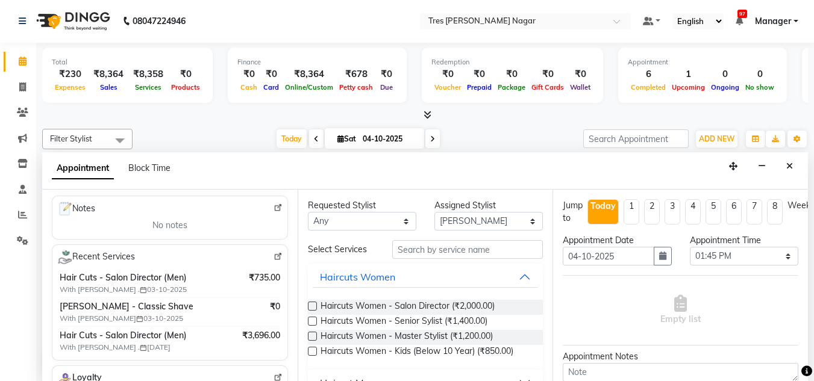
scroll to position [181, 0]
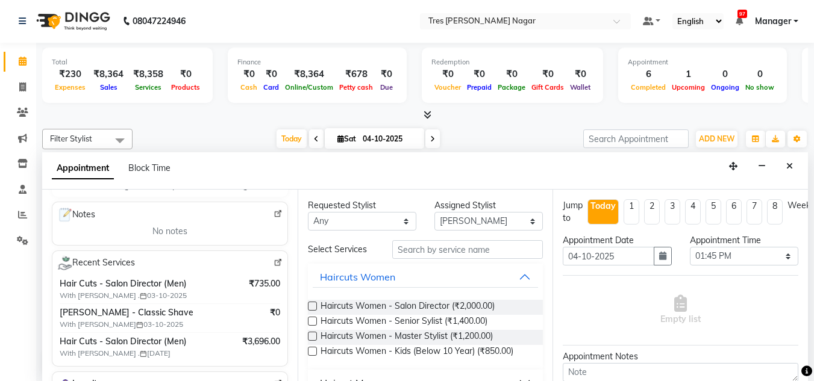
type input "8600101981"
click at [132, 288] on span "Hair Cuts - Salon Director (Men)" at bounding box center [142, 284] width 165 height 13
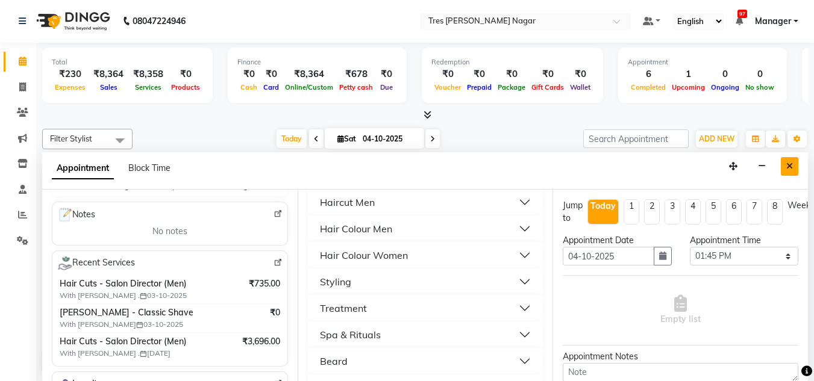
click at [794, 171] on button "Close" at bounding box center [788, 166] width 17 height 19
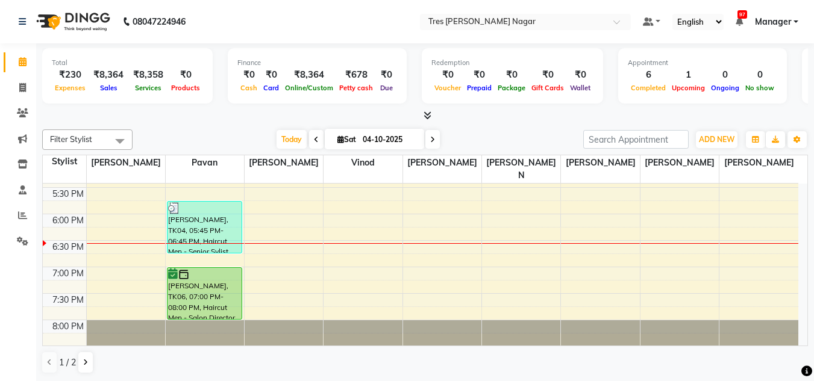
scroll to position [514, 0]
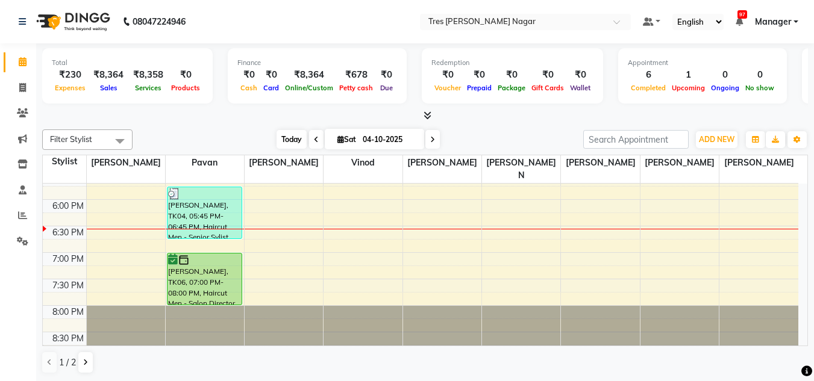
click at [288, 139] on span "Today" at bounding box center [291, 139] width 30 height 19
click at [436, 142] on span at bounding box center [432, 139] width 14 height 19
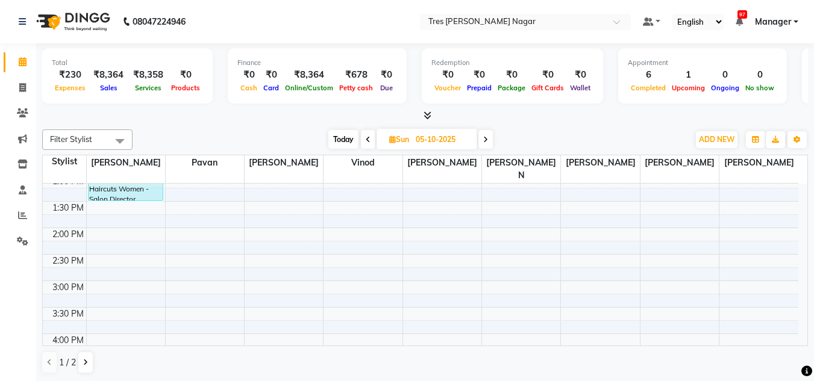
scroll to position [273, 0]
click at [356, 138] on span "Today" at bounding box center [343, 139] width 30 height 19
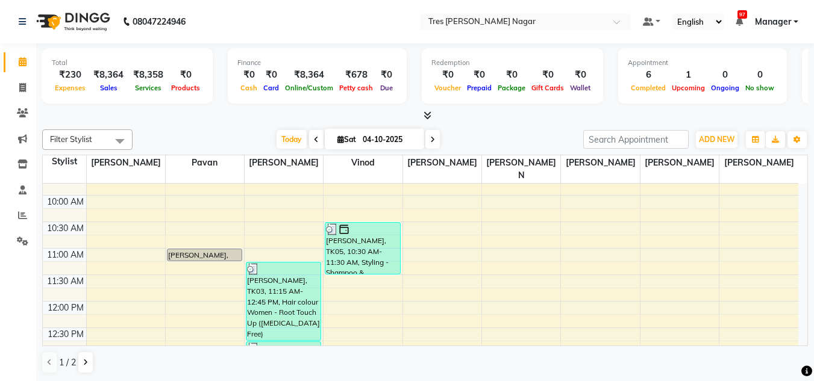
scroll to position [0, 0]
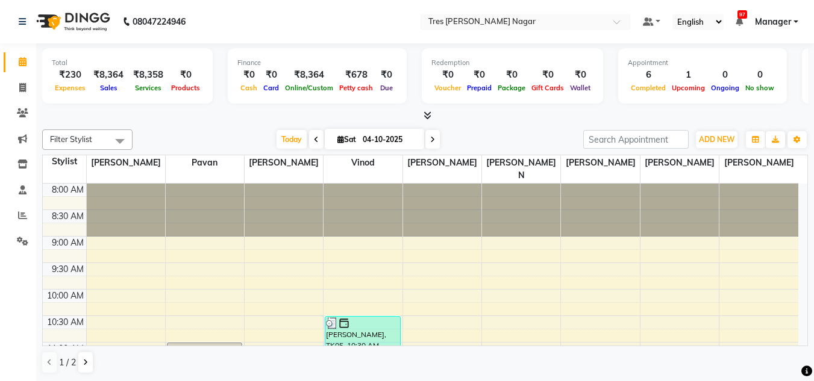
click at [425, 142] on span at bounding box center [432, 139] width 14 height 19
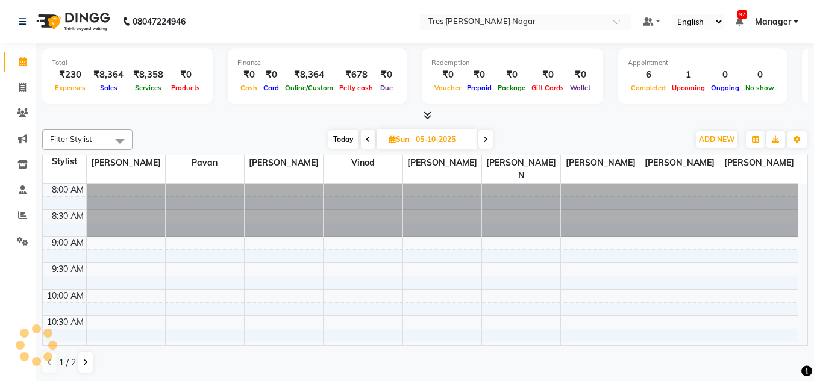
scroll to position [514, 0]
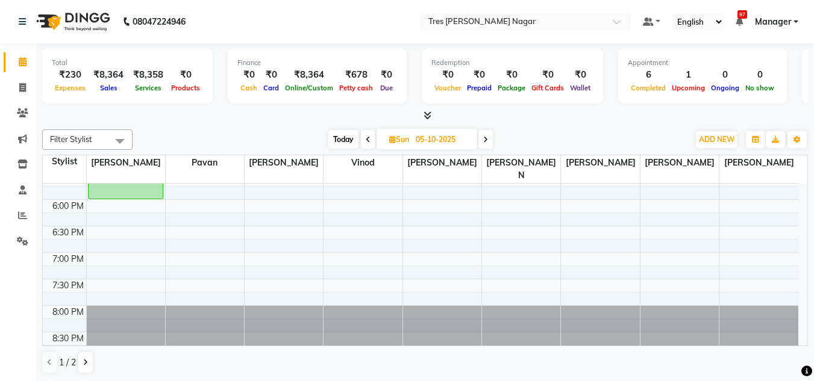
click at [483, 143] on span at bounding box center [485, 139] width 14 height 19
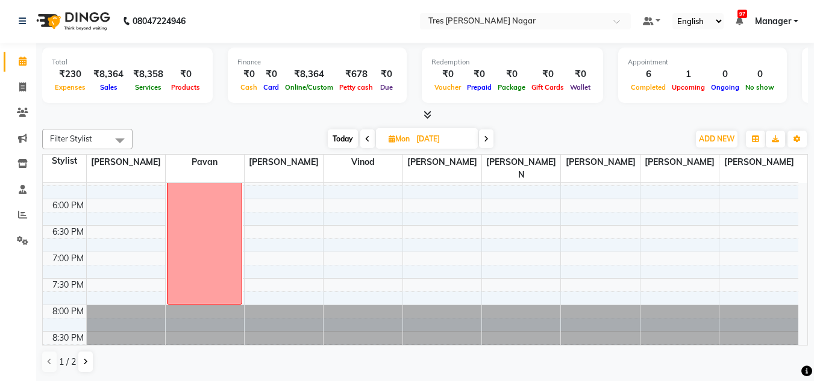
scroll to position [0, 0]
click at [346, 137] on span "Today" at bounding box center [343, 139] width 30 height 19
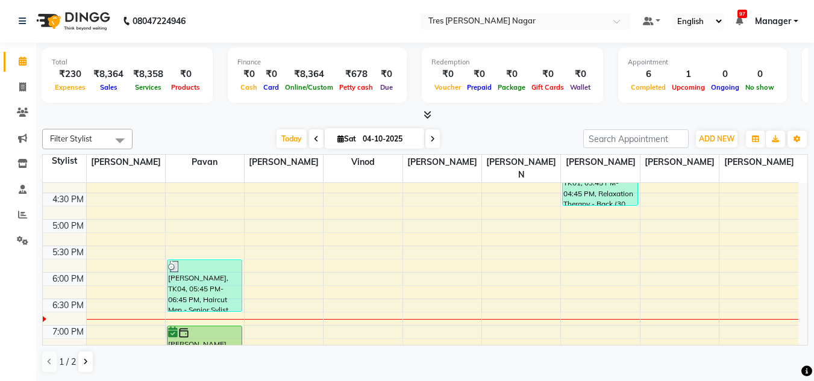
scroll to position [514, 0]
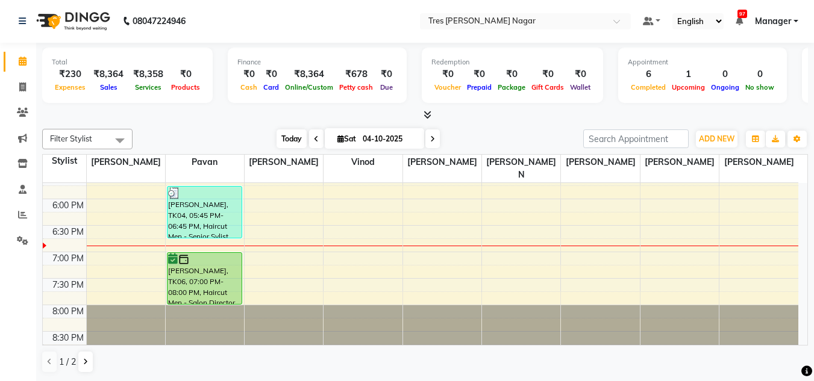
click at [289, 142] on span "Today" at bounding box center [291, 138] width 30 height 19
click at [432, 135] on icon at bounding box center [432, 138] width 5 height 7
type input "05-10-2025"
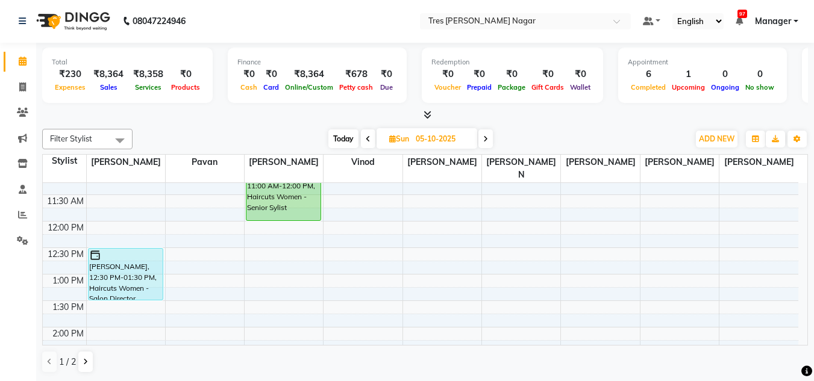
scroll to position [152, 0]
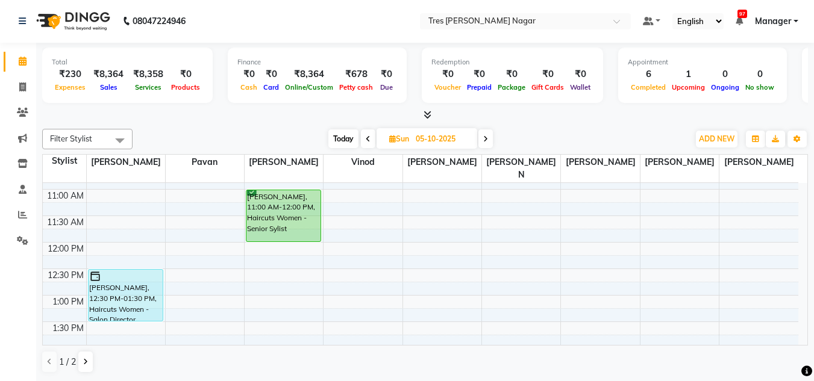
click at [185, 186] on div "8:00 AM 8:30 AM 9:00 AM 9:30 AM 10:00 AM 10:30 AM 11:00 AM 11:30 AM 12:00 PM 12…" at bounding box center [420, 375] width 755 height 688
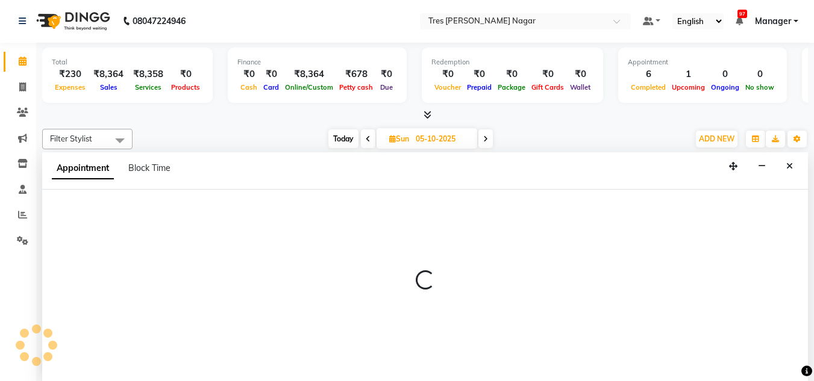
select select "39900"
select select "660"
select select "tentative"
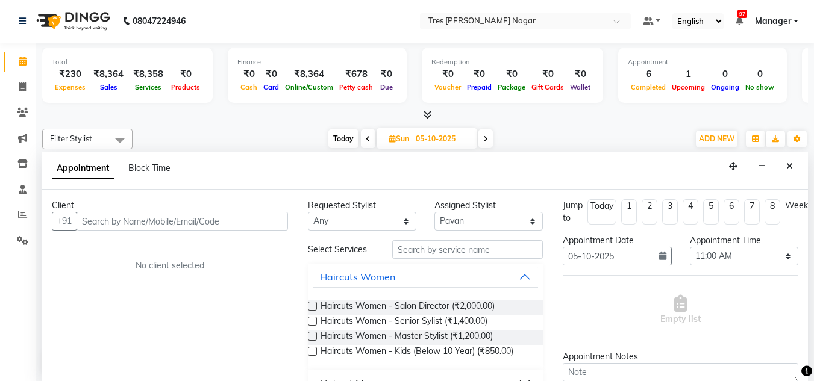
click at [147, 220] on input "text" at bounding box center [181, 221] width 211 height 19
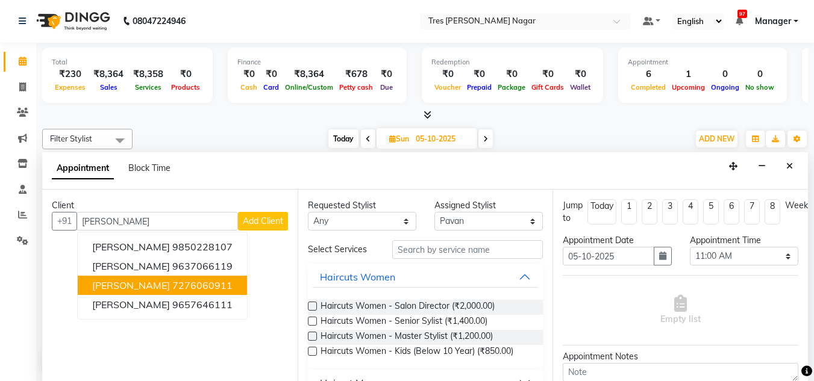
click at [184, 279] on ngb-highlight "7276060911" at bounding box center [202, 285] width 60 height 12
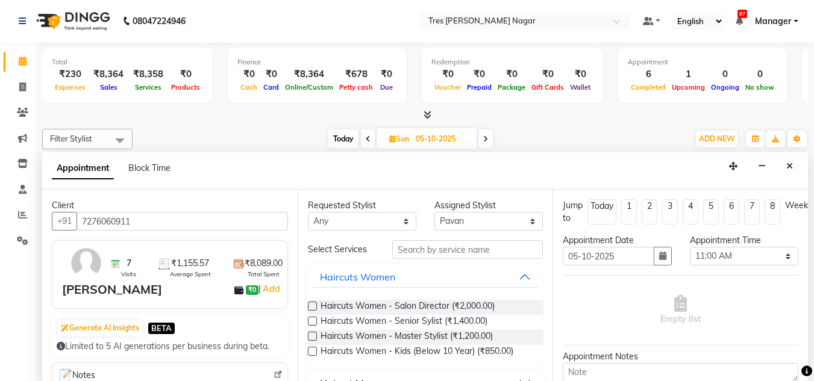
type input "7276060911"
click at [375, 228] on select "Any [PERSON_NAME] [PERSON_NAME] [PERSON_NAME] [PERSON_NAME] Neha Aywale [PERSON…" at bounding box center [362, 221] width 108 height 19
select select "39900"
click at [308, 212] on select "Any [PERSON_NAME] [PERSON_NAME] [PERSON_NAME] [PERSON_NAME] Neha Aywale [PERSON…" at bounding box center [362, 221] width 108 height 19
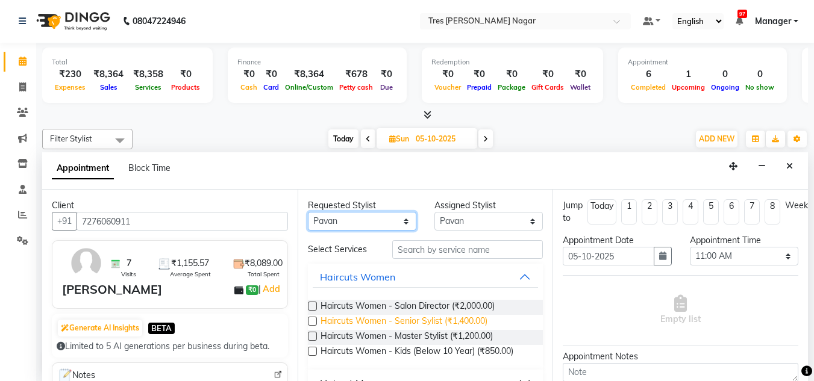
scroll to position [120, 0]
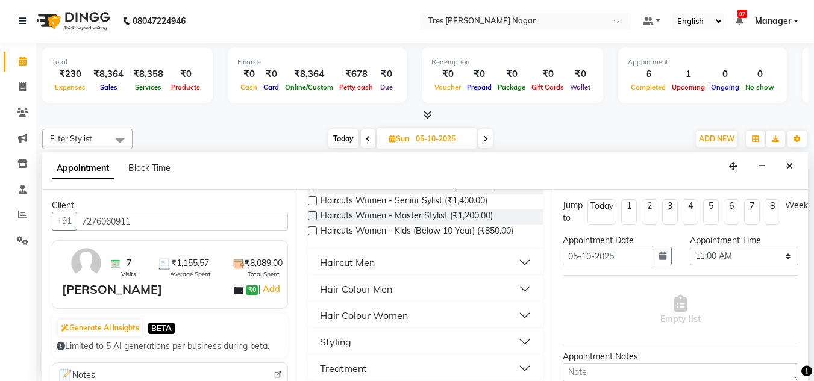
click at [348, 261] on div "Haircut Men" at bounding box center [347, 262] width 55 height 14
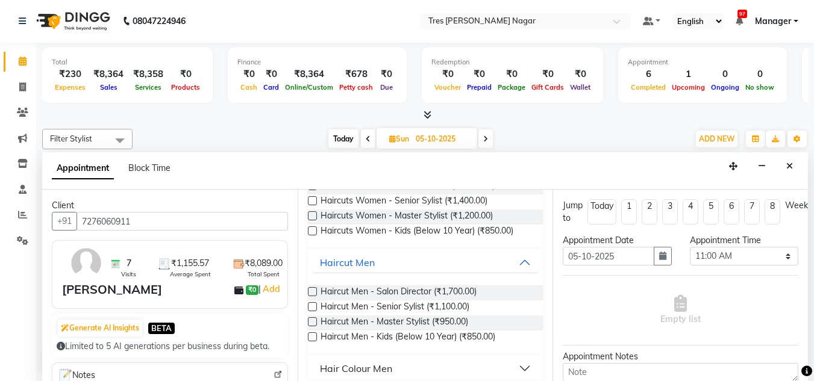
click at [313, 306] on label at bounding box center [312, 306] width 9 height 9
click at [313, 306] on input "checkbox" at bounding box center [312, 308] width 8 height 8
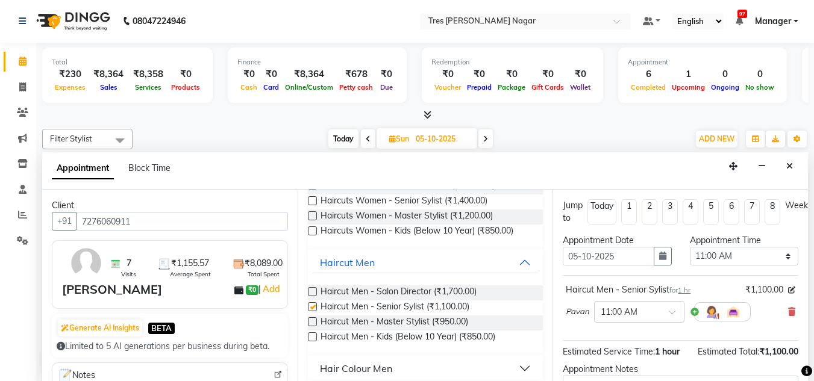
checkbox input "false"
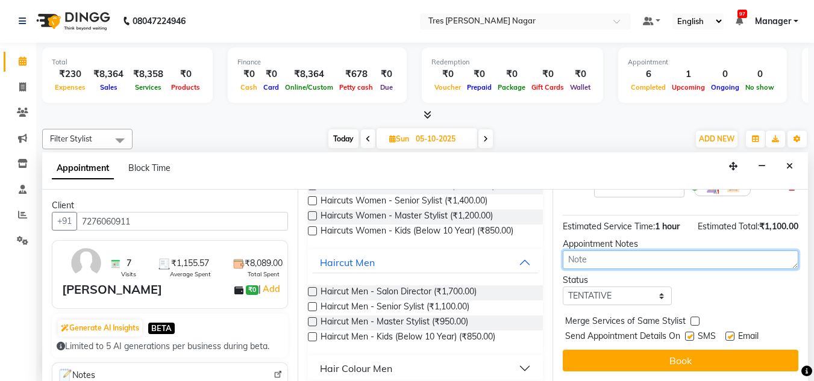
click at [642, 256] on textarea at bounding box center [679, 260] width 235 height 19
type textarea "Harsh 4.10 6.56"
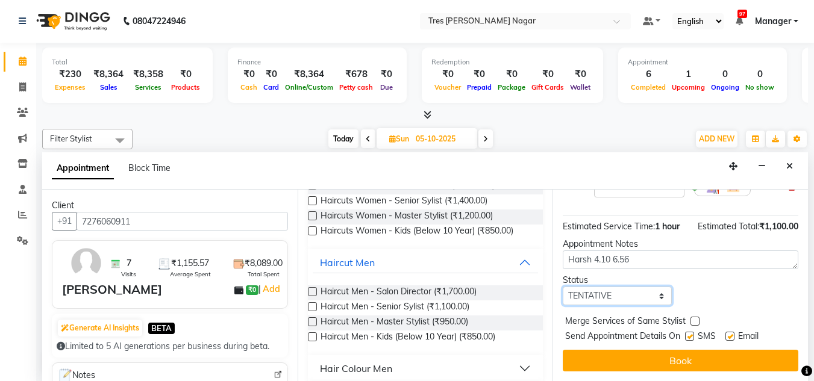
click at [634, 289] on select "Select TENTATIVE CONFIRM UPCOMING" at bounding box center [616, 296] width 108 height 19
select select "confirm booking"
click at [562, 287] on select "Select TENTATIVE CONFIRM UPCOMING" at bounding box center [616, 296] width 108 height 19
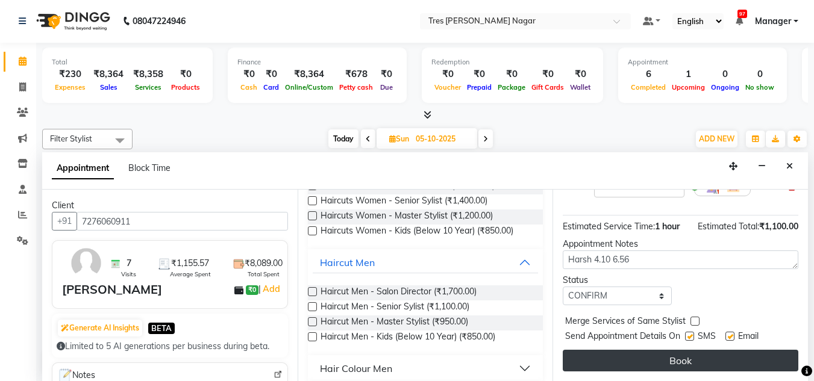
click at [627, 350] on button "Book" at bounding box center [679, 361] width 235 height 22
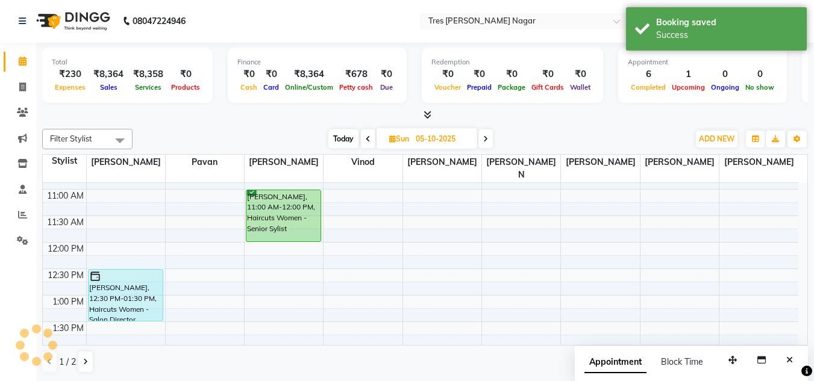
scroll to position [0, 0]
